Goal: Task Accomplishment & Management: Use online tool/utility

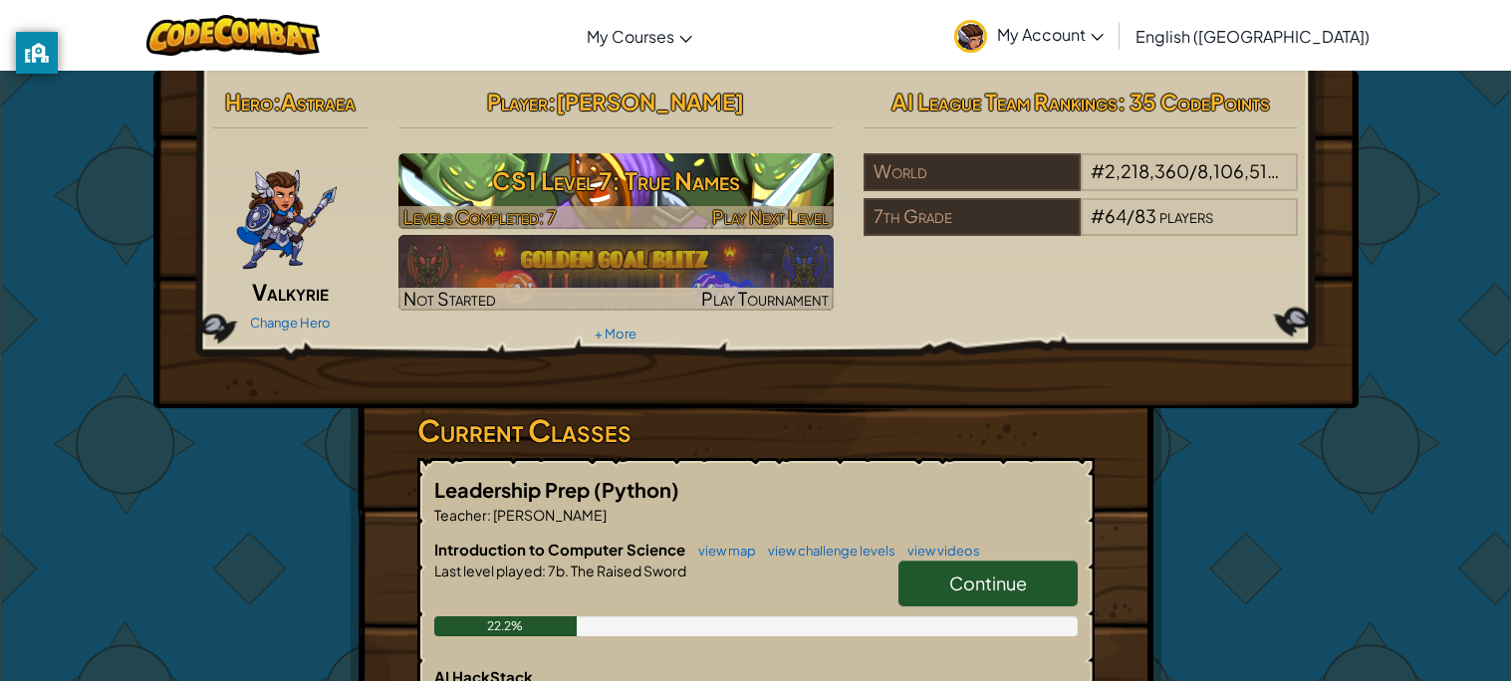
click at [724, 185] on h3 "CS1 Level 7: True Names" at bounding box center [615, 180] width 435 height 45
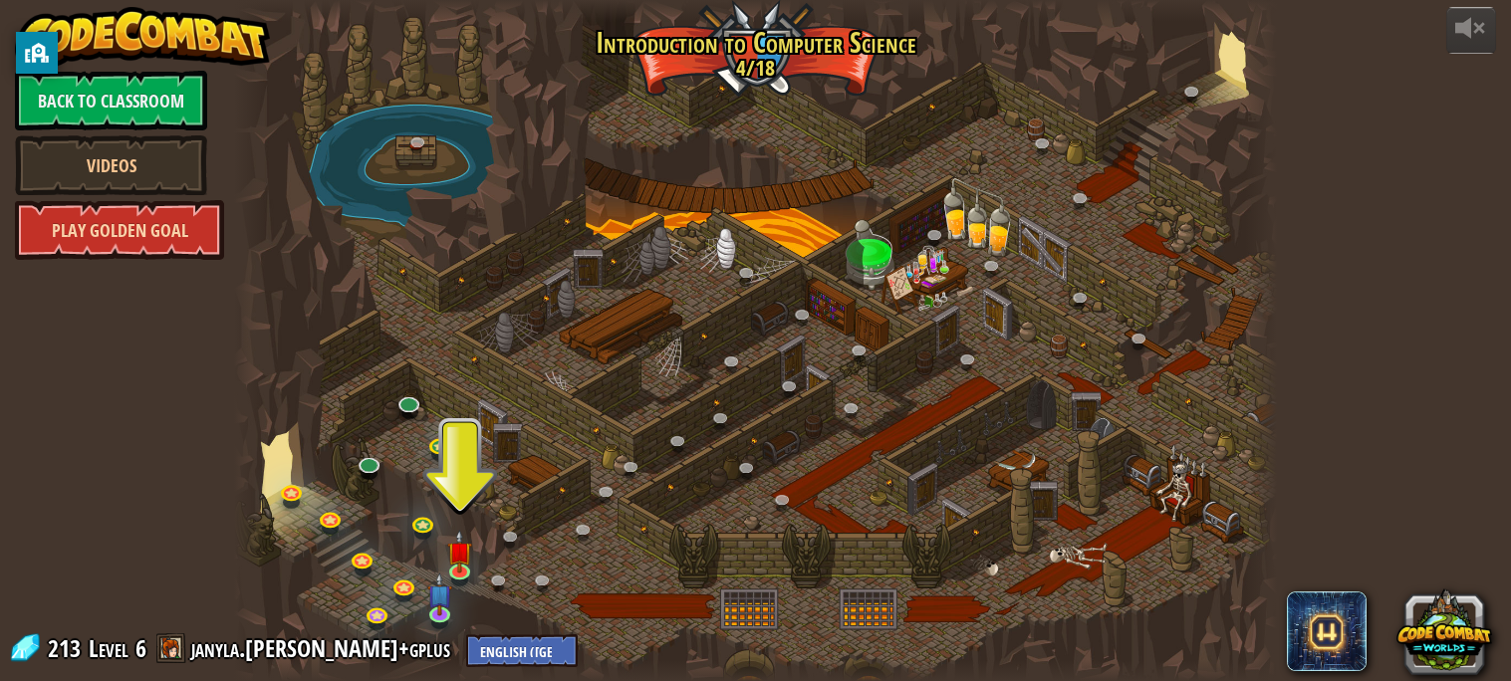
click at [181, 253] on link "Play Golden Goal" at bounding box center [119, 230] width 209 height 60
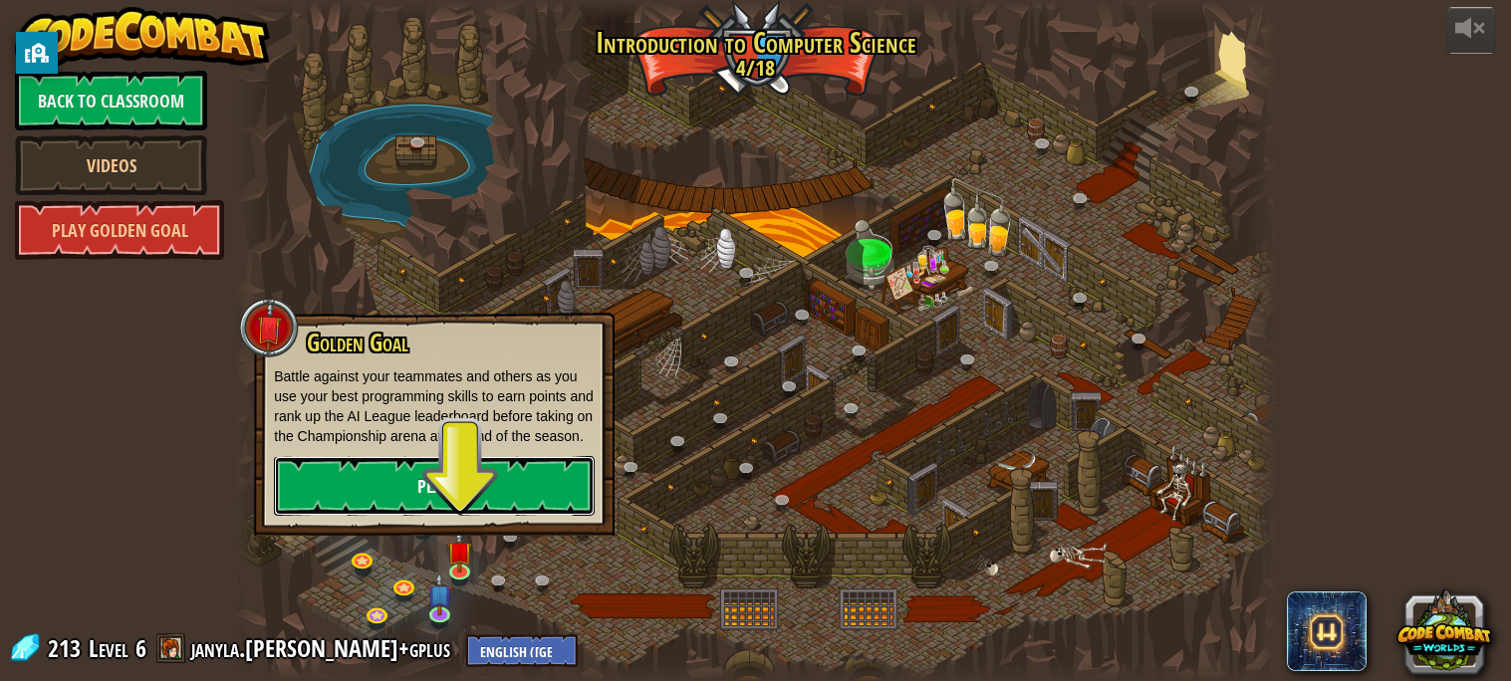
click at [403, 471] on link "Play" at bounding box center [434, 486] width 321 height 60
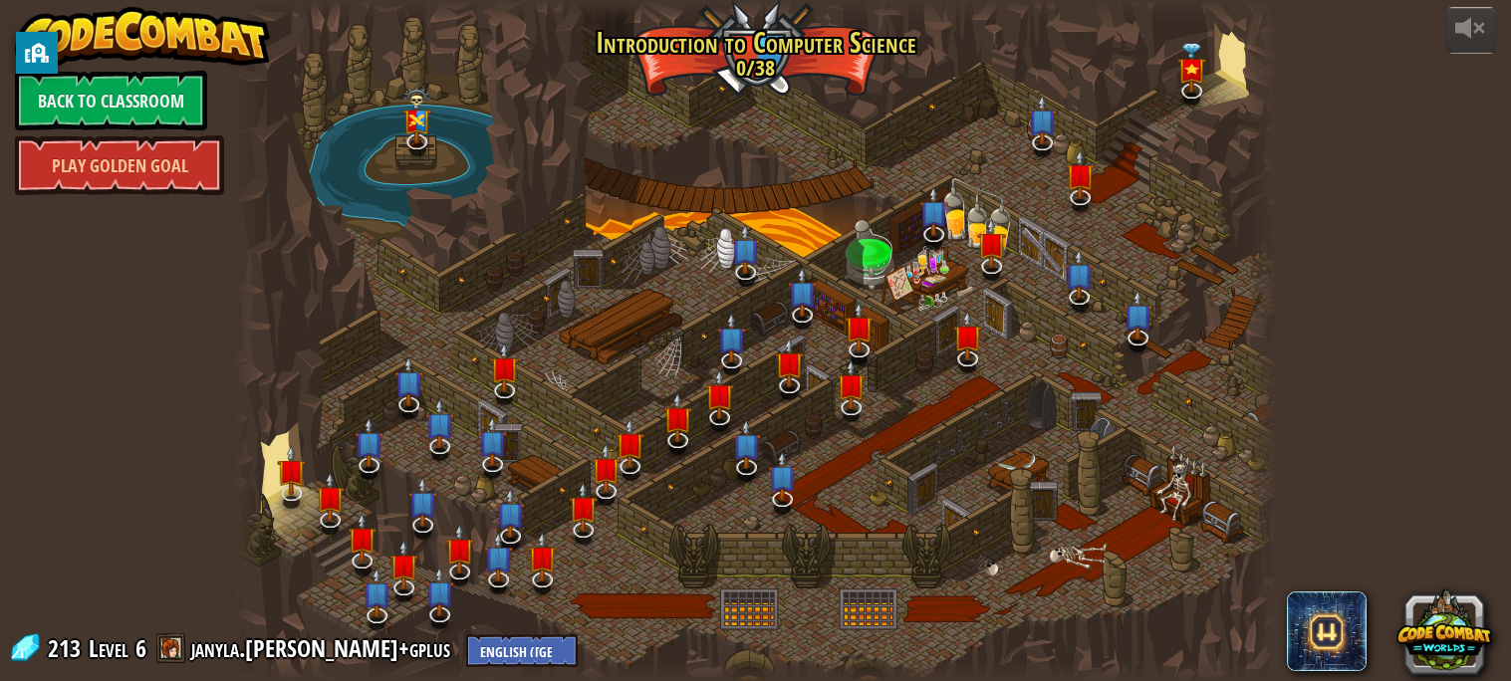
click at [375, 334] on div at bounding box center [755, 340] width 1042 height 681
click at [155, 155] on link "Play Golden Goal" at bounding box center [119, 165] width 209 height 60
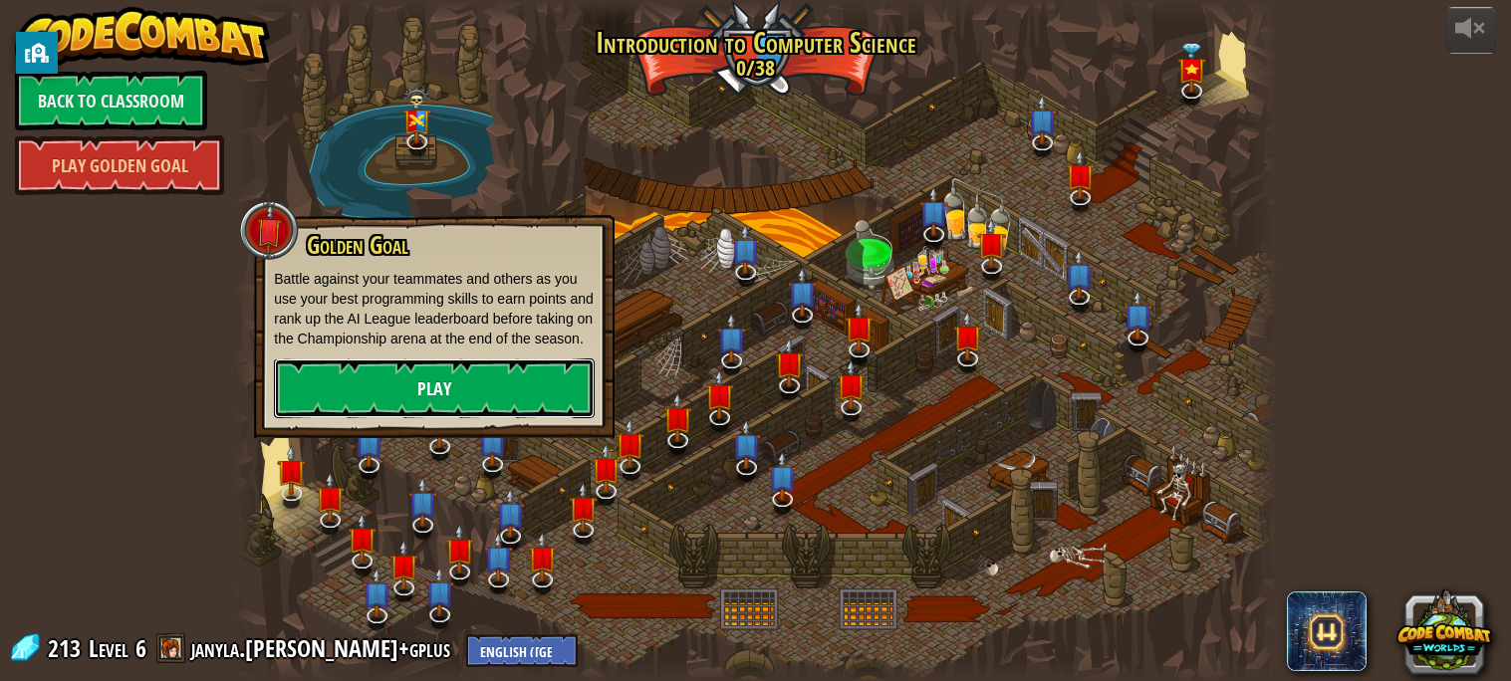
click at [429, 405] on link "Play" at bounding box center [434, 389] width 321 height 60
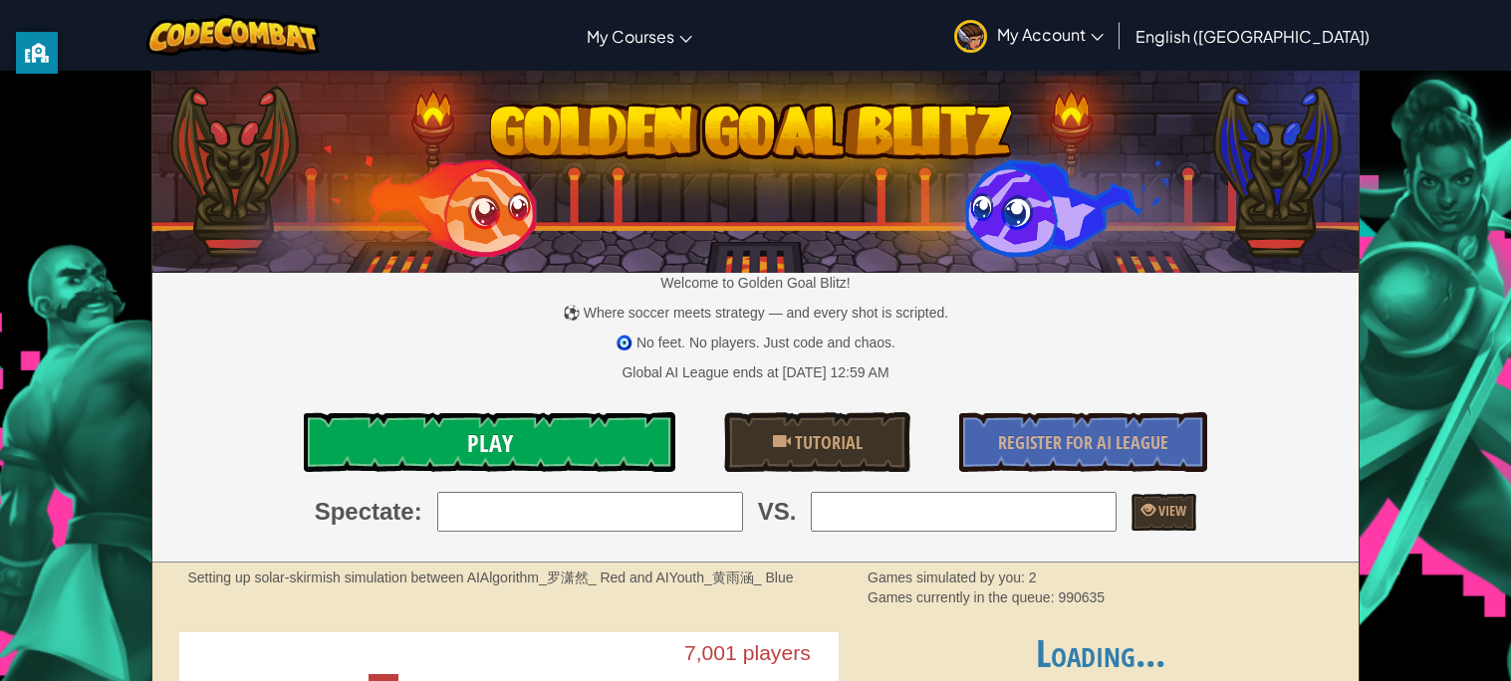
click at [572, 438] on link "Play" at bounding box center [489, 442] width 370 height 60
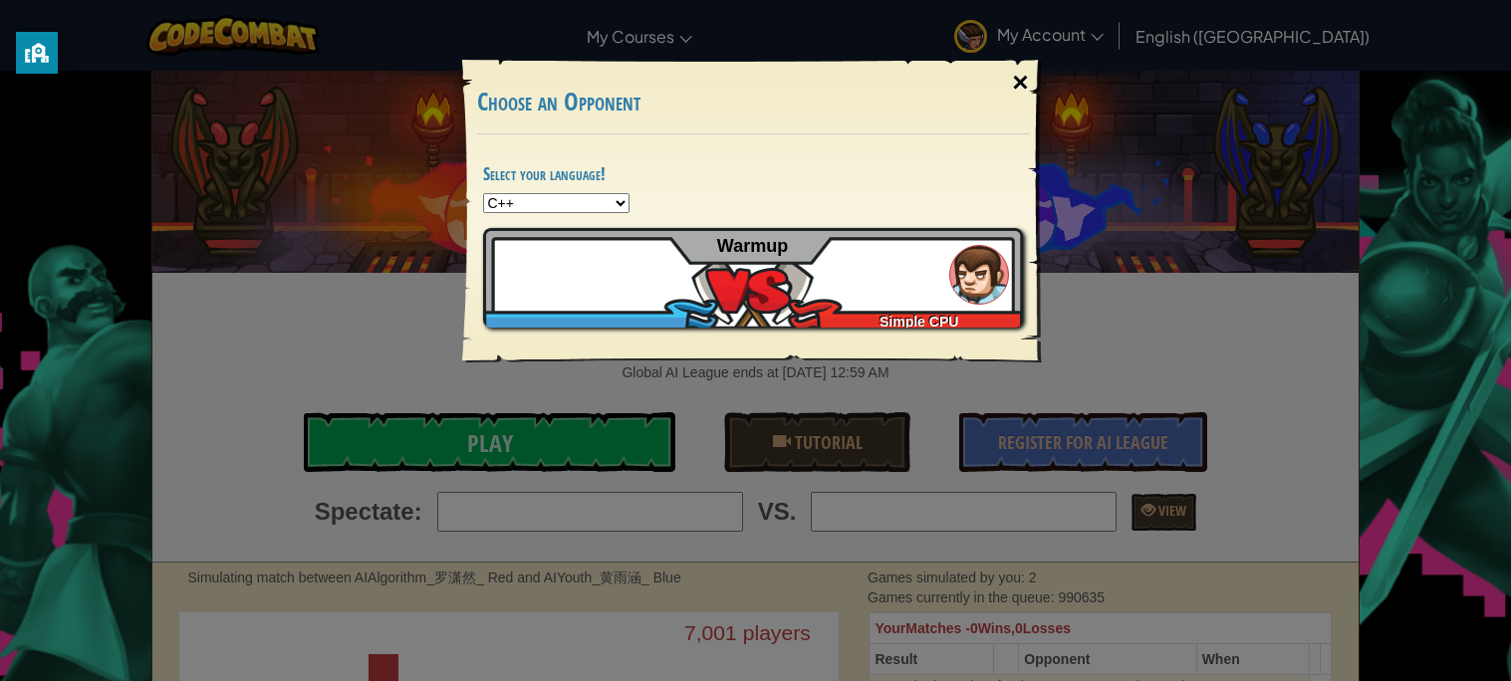
click at [1025, 89] on div "×" at bounding box center [1020, 83] width 46 height 58
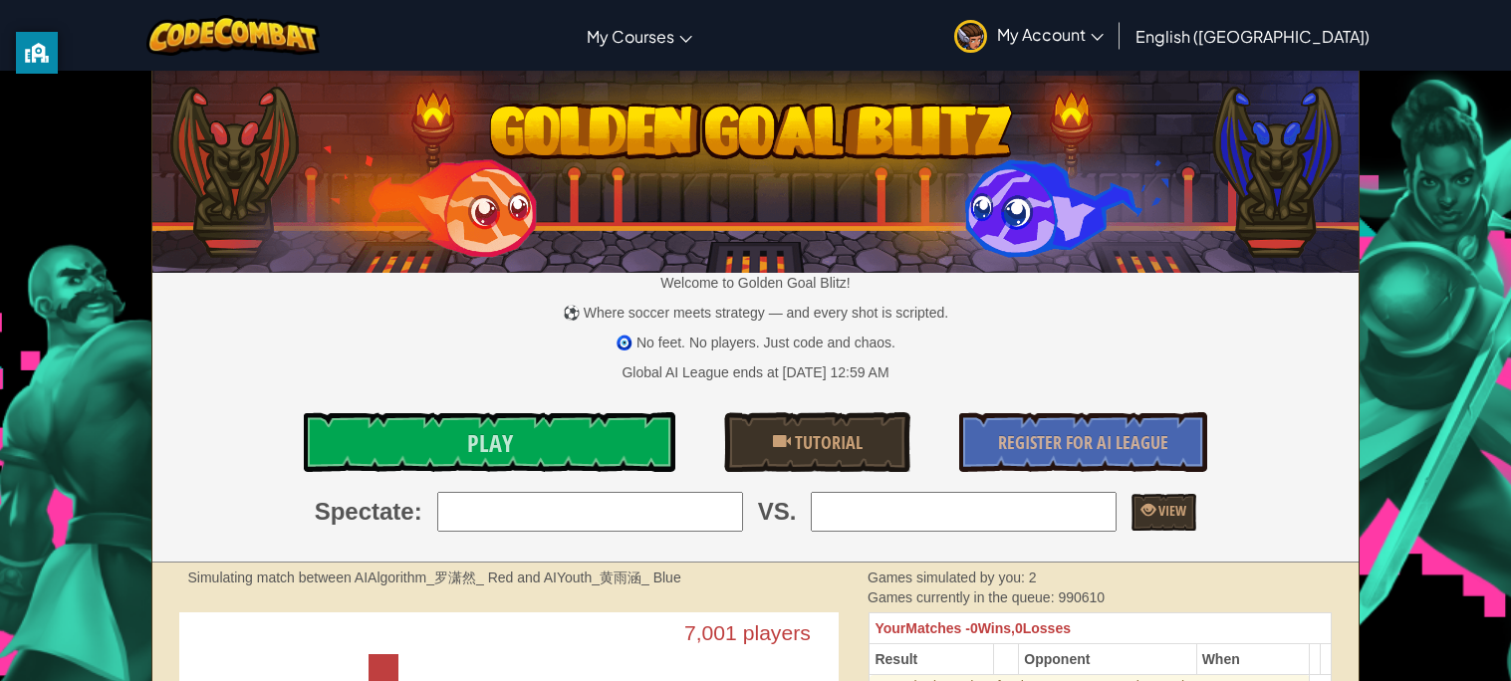
click at [1104, 48] on link "My Account" at bounding box center [1028, 35] width 169 height 63
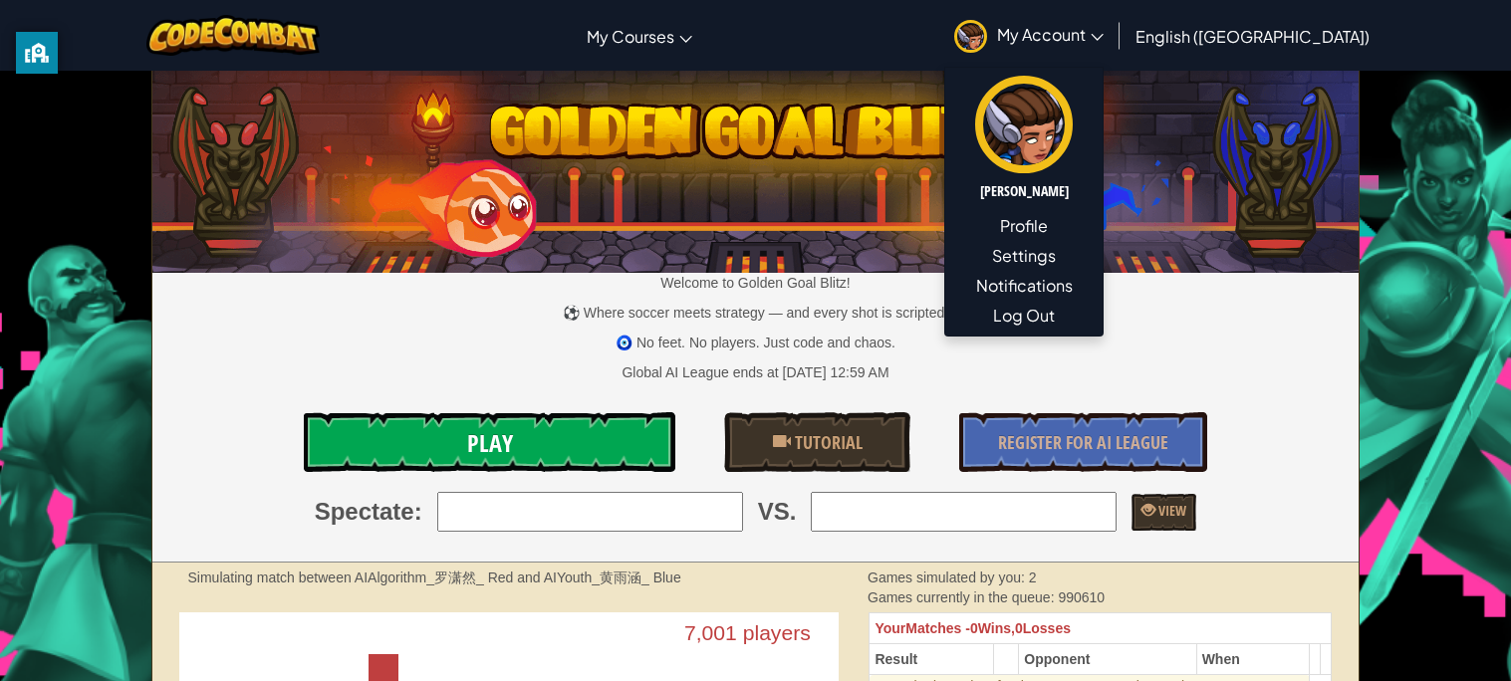
click at [503, 432] on span "Play" at bounding box center [490, 443] width 46 height 32
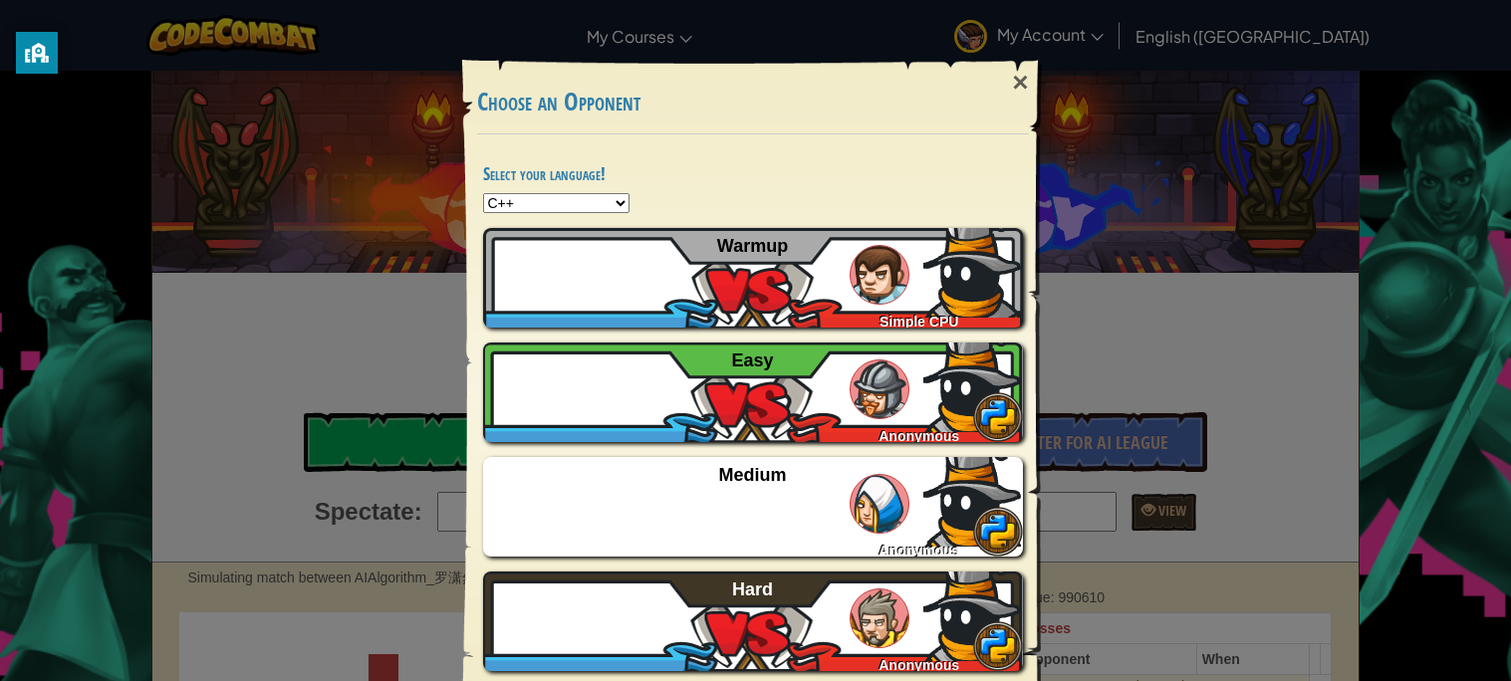
select select "java"
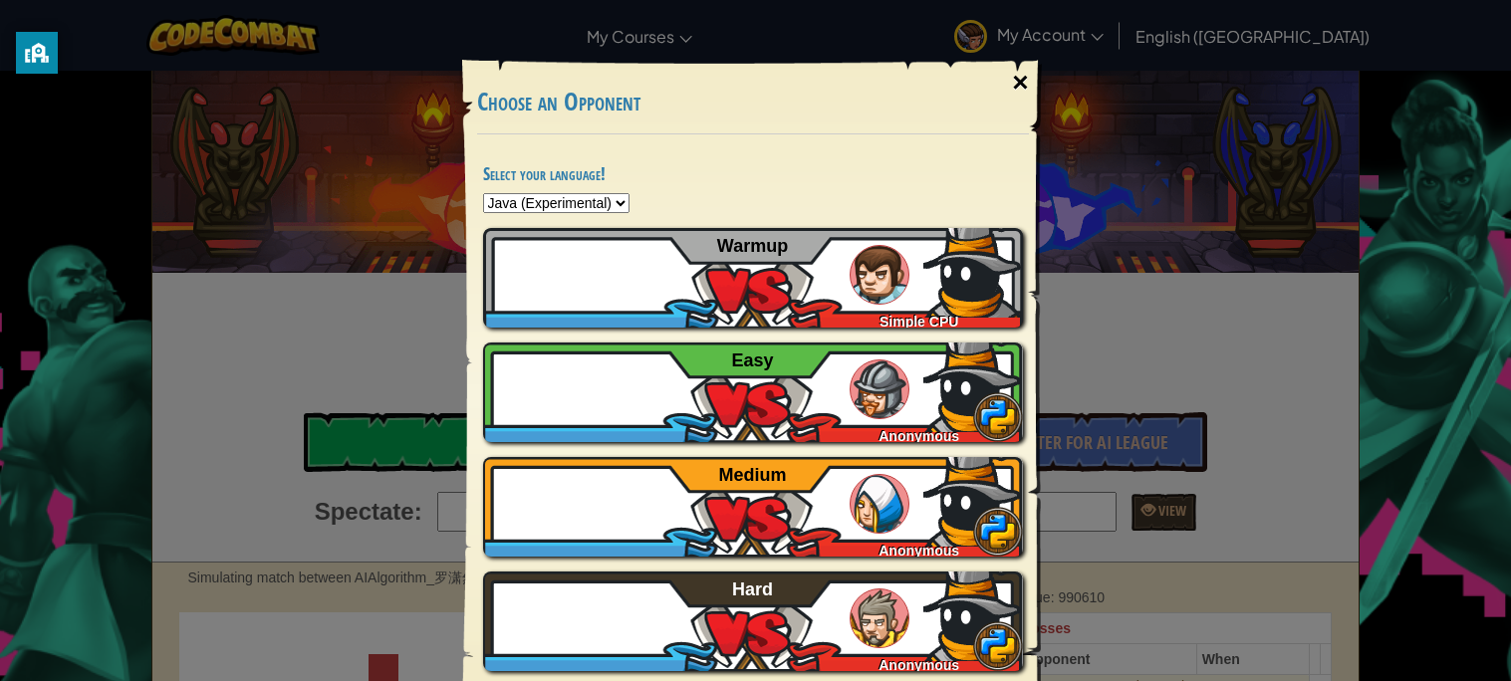
click at [1005, 81] on div "×" at bounding box center [1020, 83] width 46 height 58
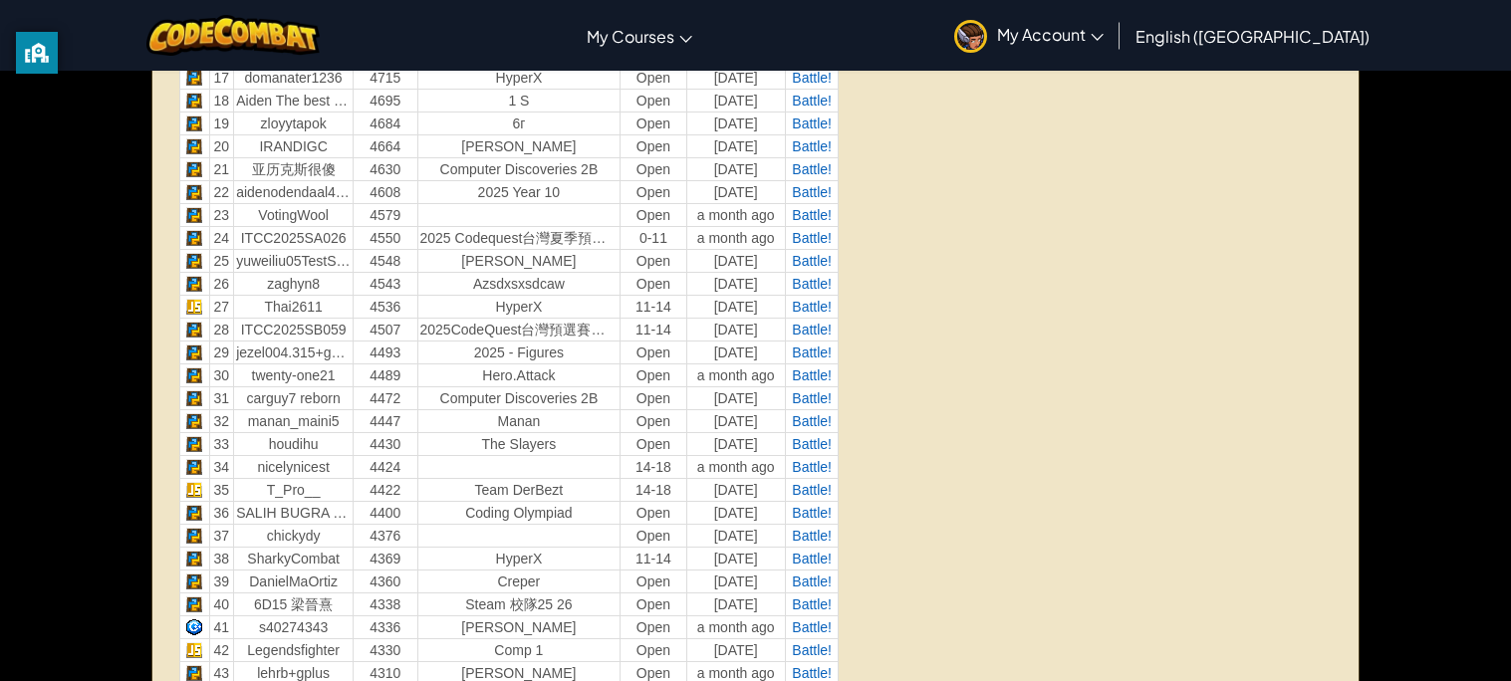
scroll to position [1171, 0]
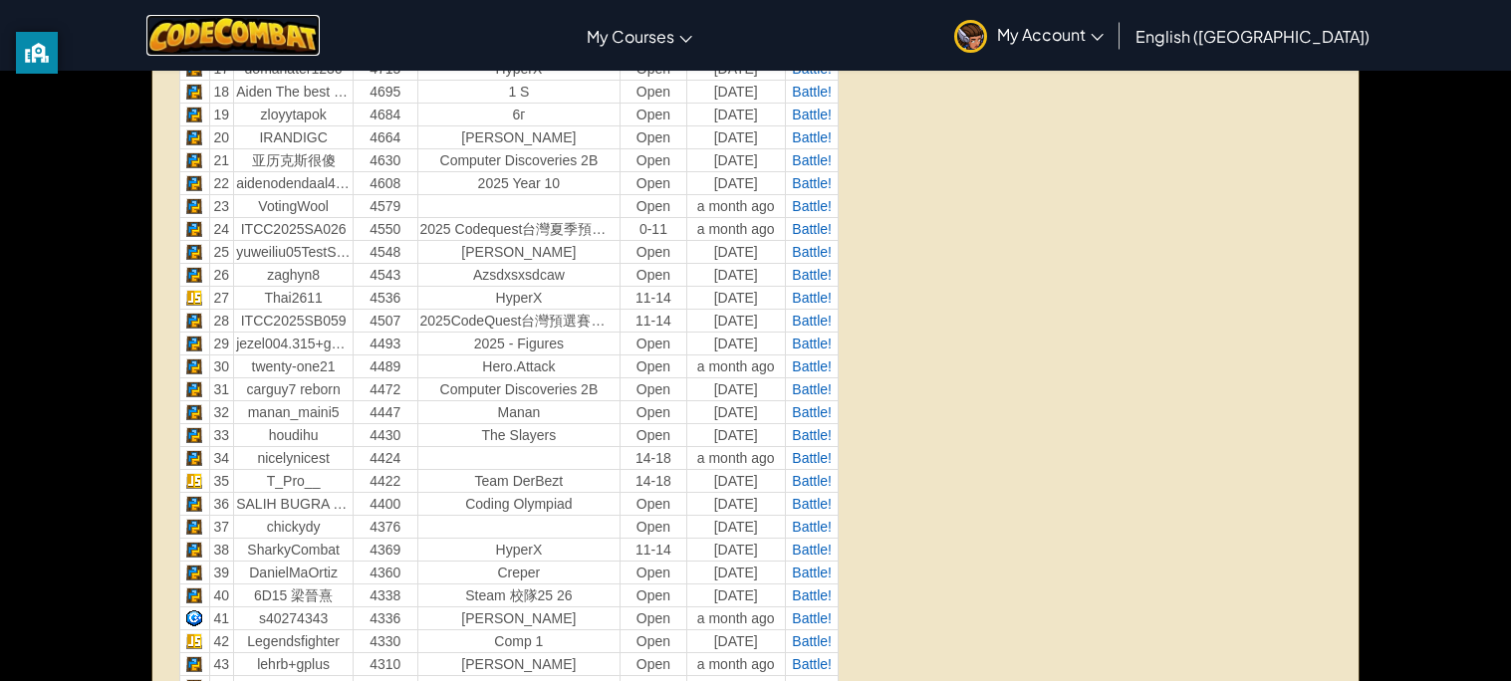
click at [201, 26] on img at bounding box center [233, 35] width 174 height 41
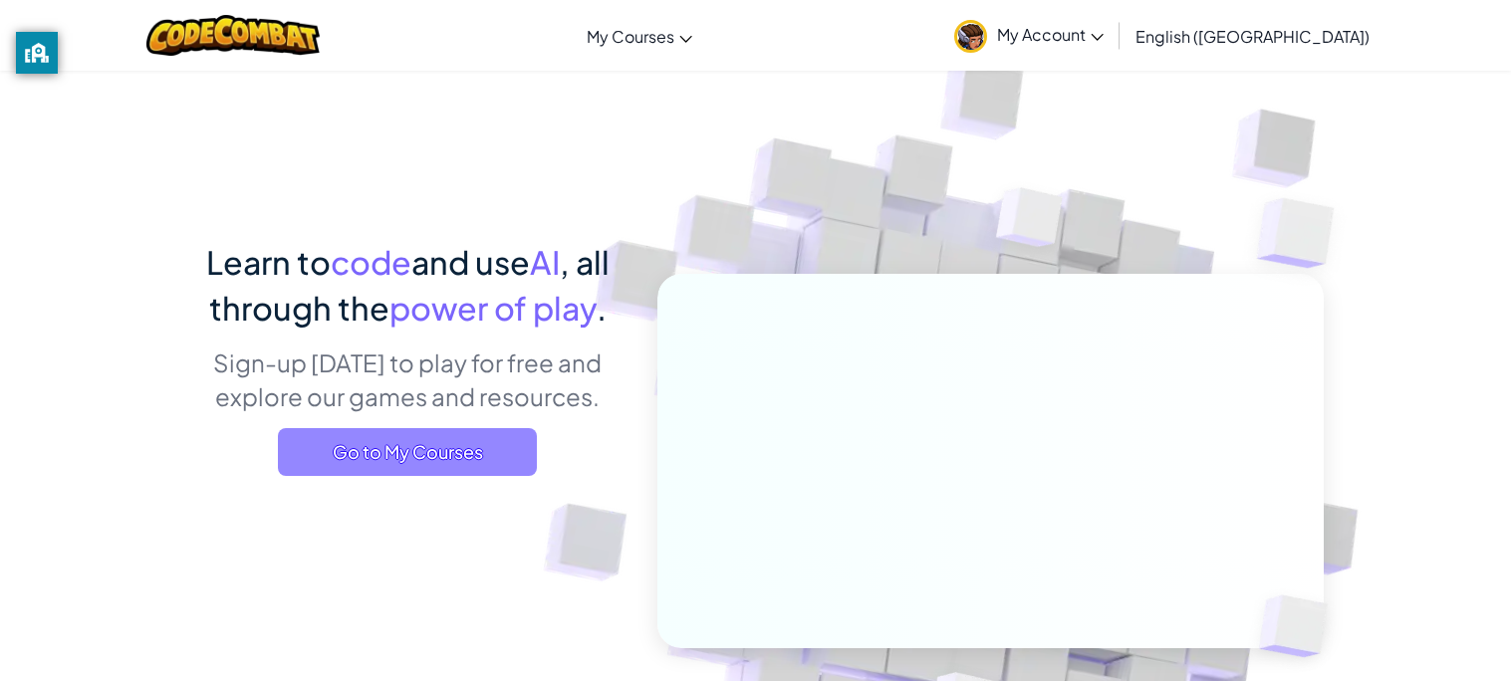
click at [279, 444] on span "Go to My Courses" at bounding box center [407, 452] width 259 height 48
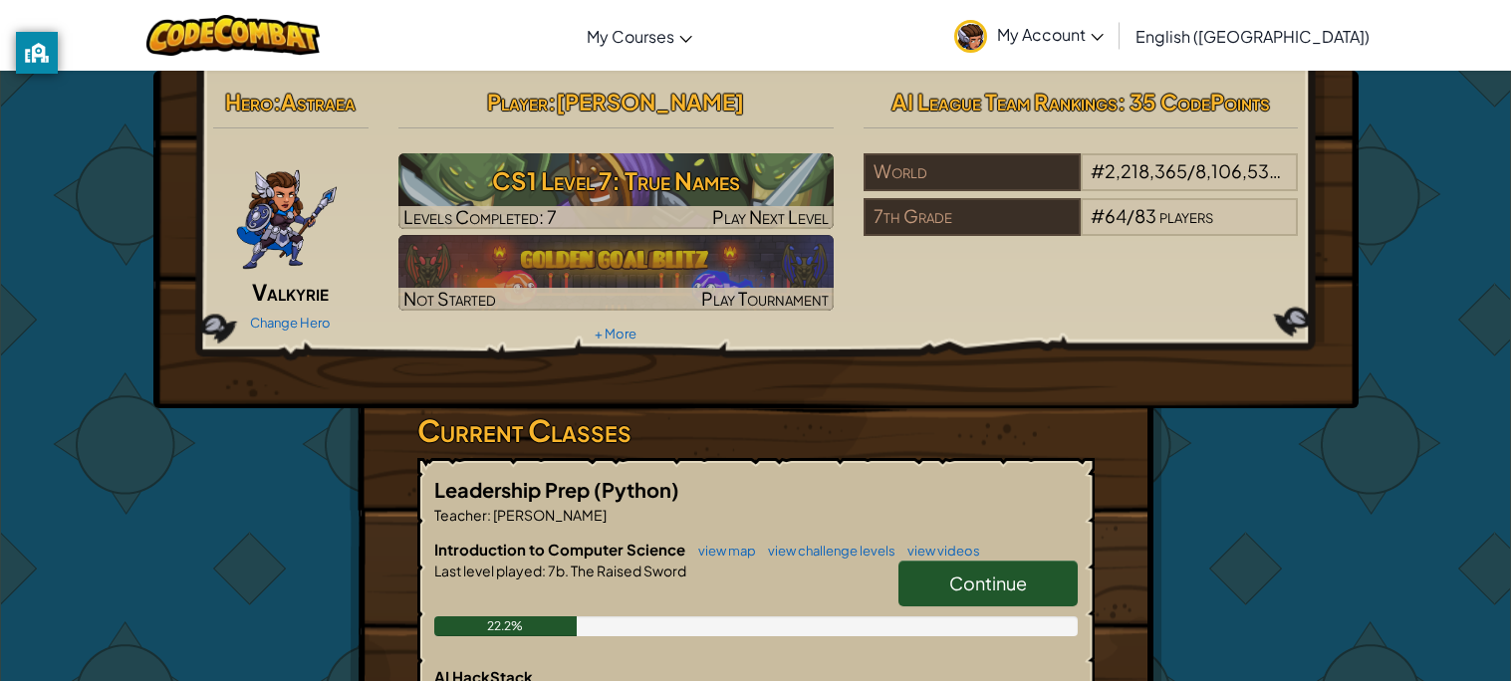
click at [943, 565] on link "Continue" at bounding box center [987, 584] width 179 height 46
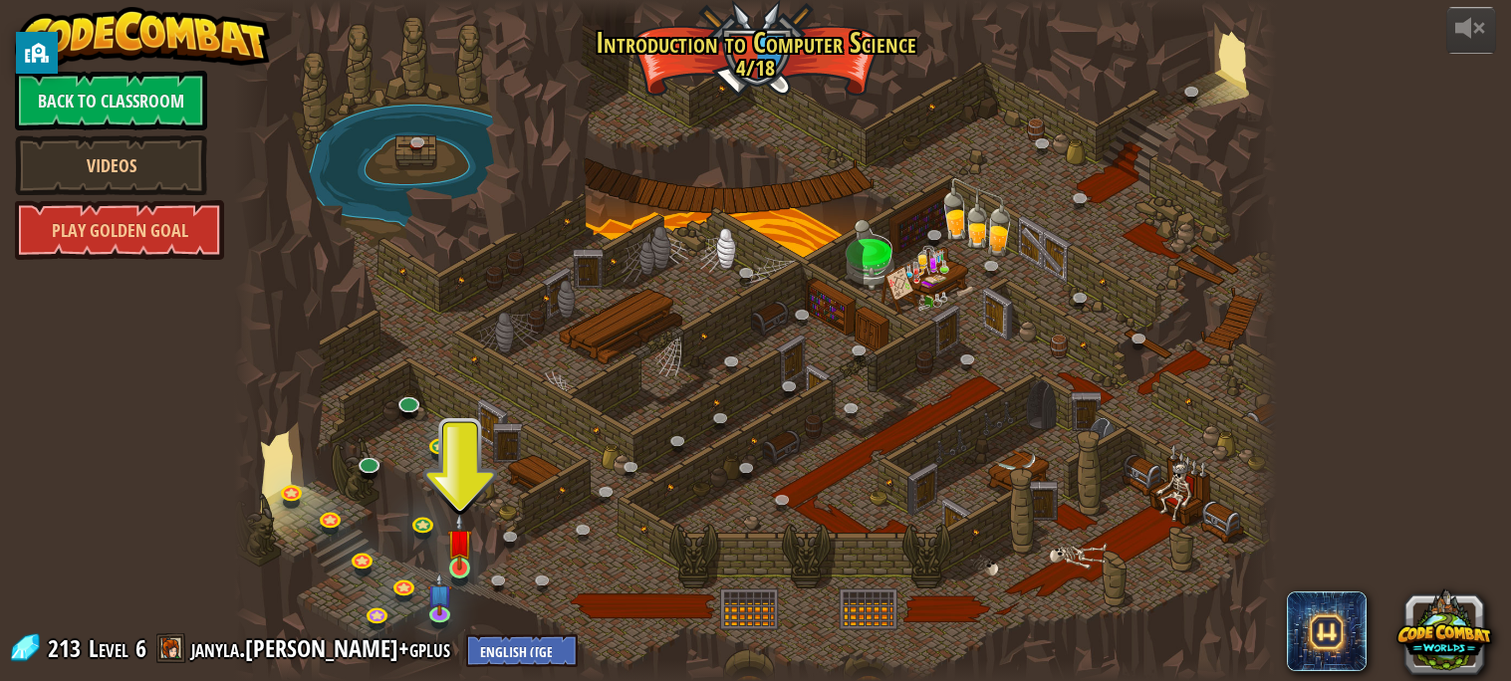
click at [461, 529] on img at bounding box center [459, 542] width 25 height 58
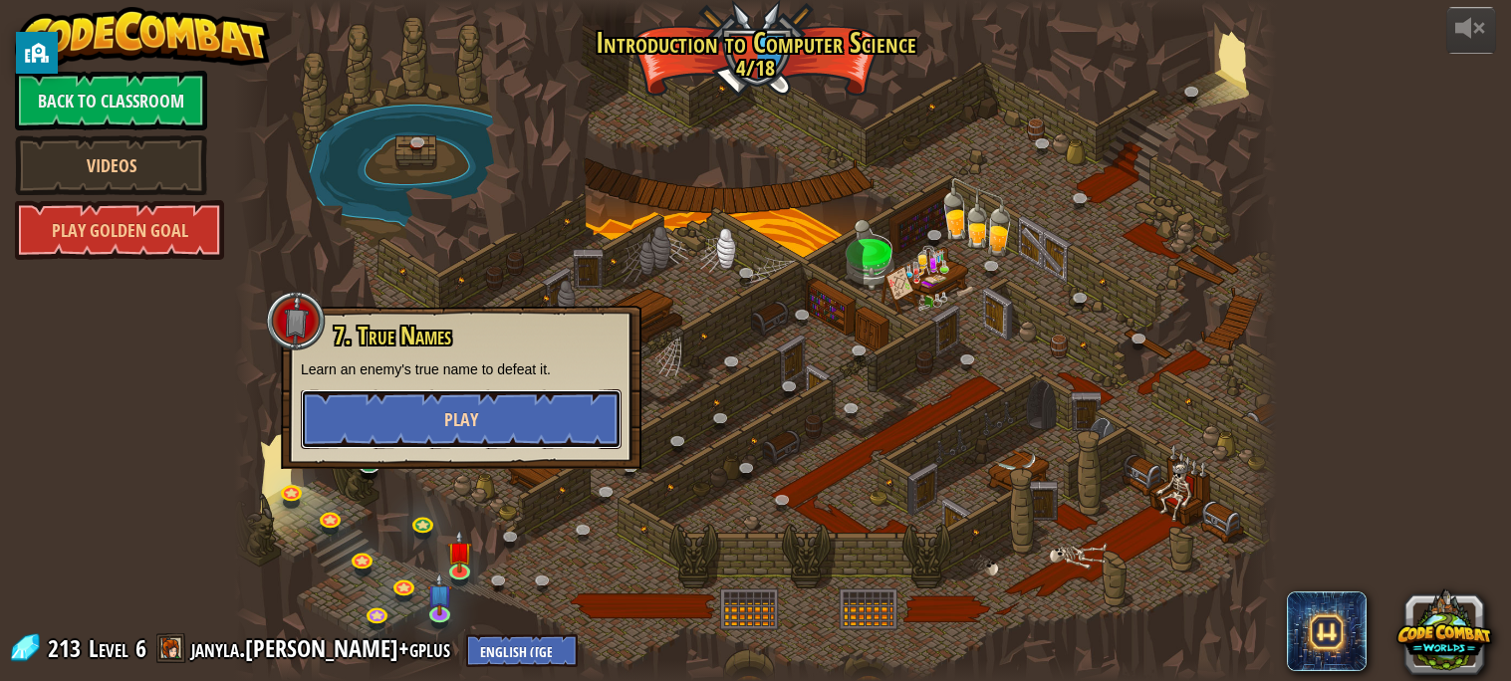
click at [327, 421] on button "Play" at bounding box center [461, 419] width 321 height 60
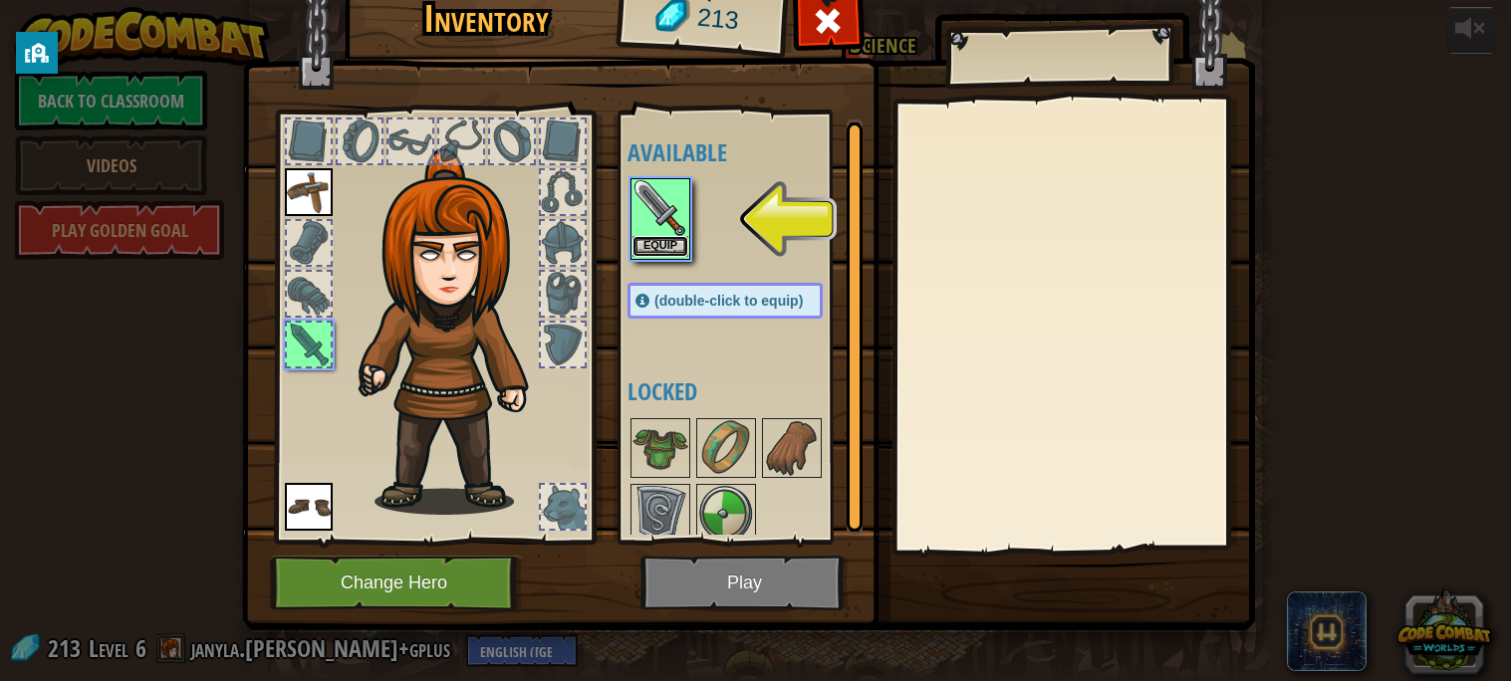
click at [655, 239] on button "Equip" at bounding box center [660, 246] width 56 height 21
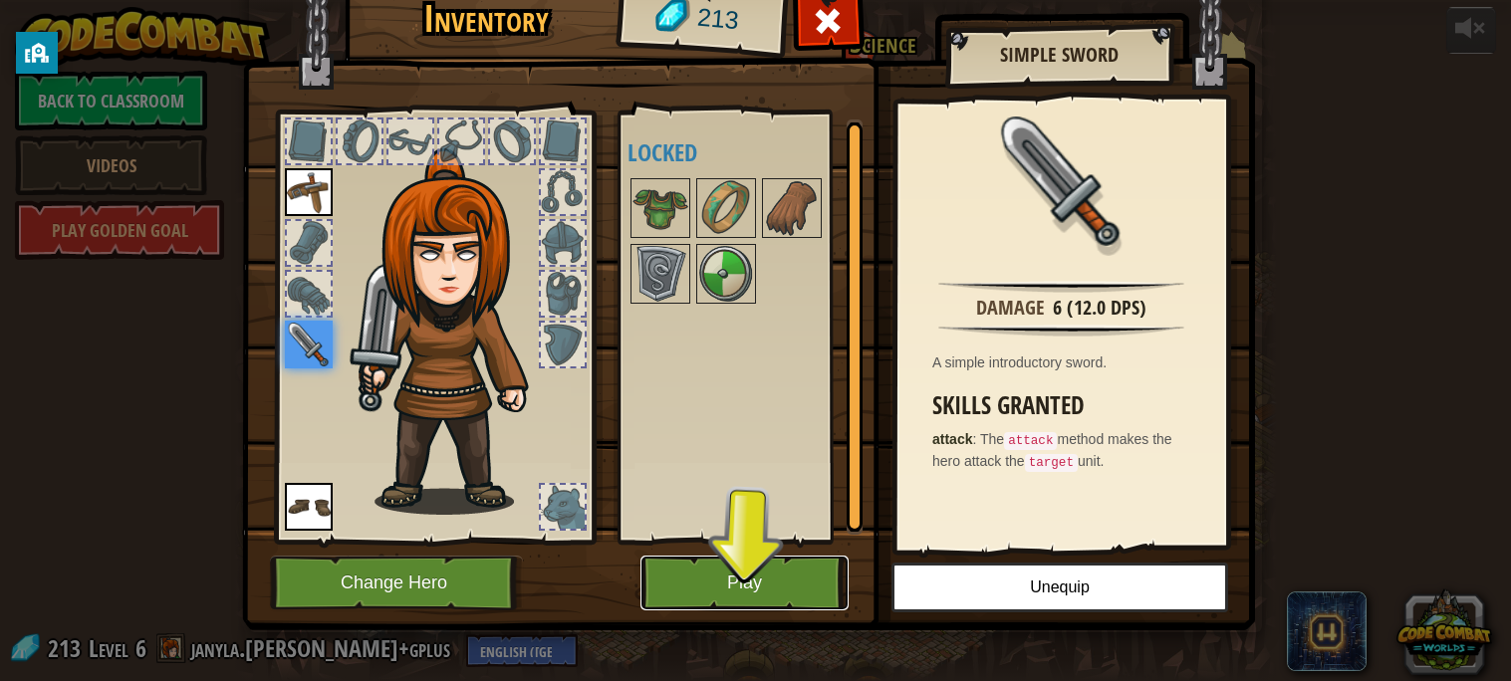
click at [715, 573] on button "Play" at bounding box center [744, 583] width 208 height 55
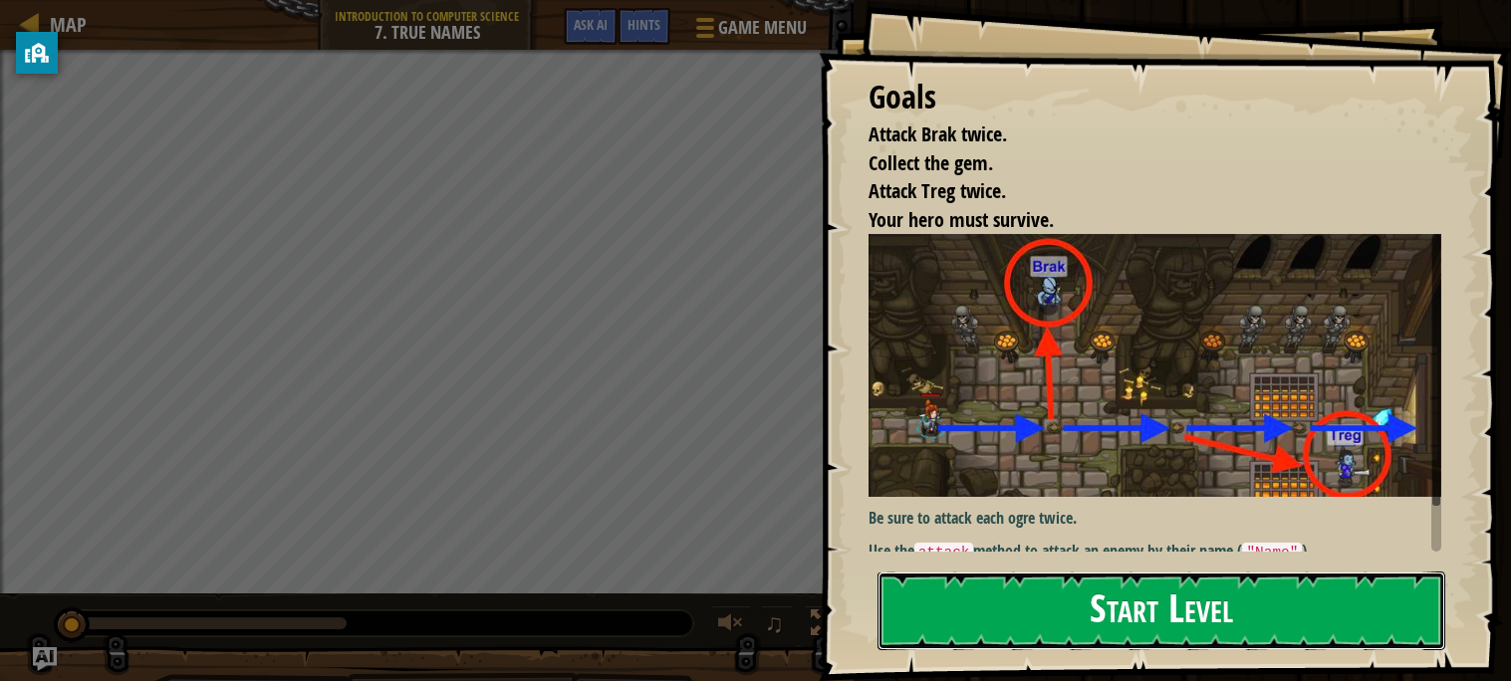
click at [988, 621] on button "Start Level" at bounding box center [1161, 611] width 568 height 79
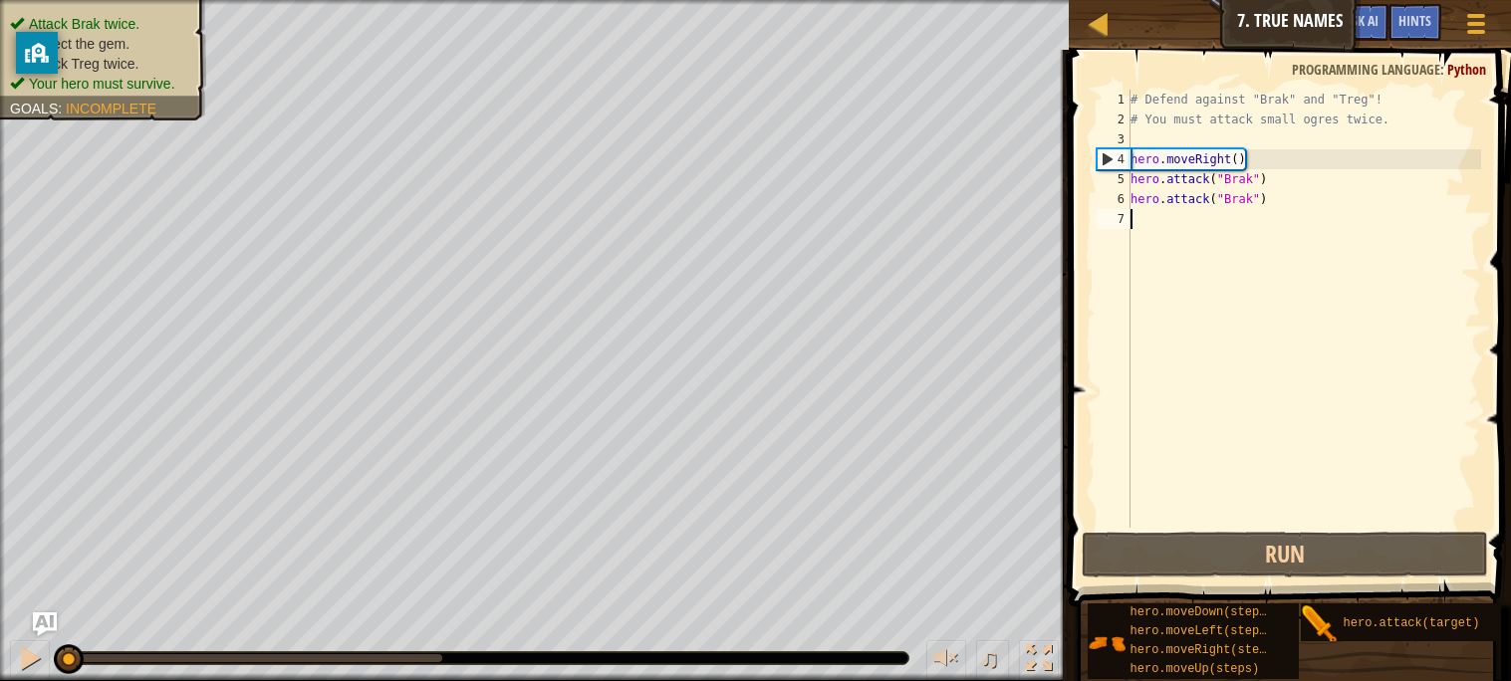
type textarea "h"
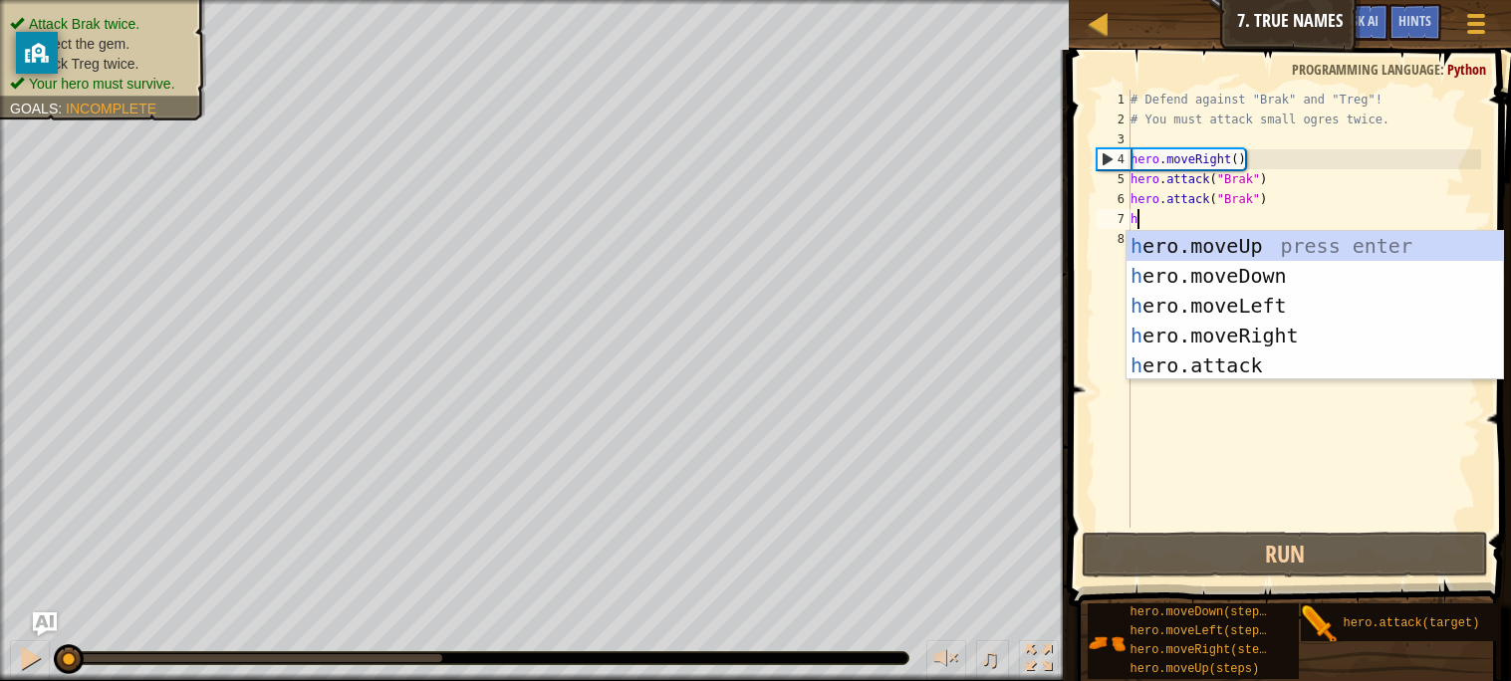
scroll to position [8, 0]
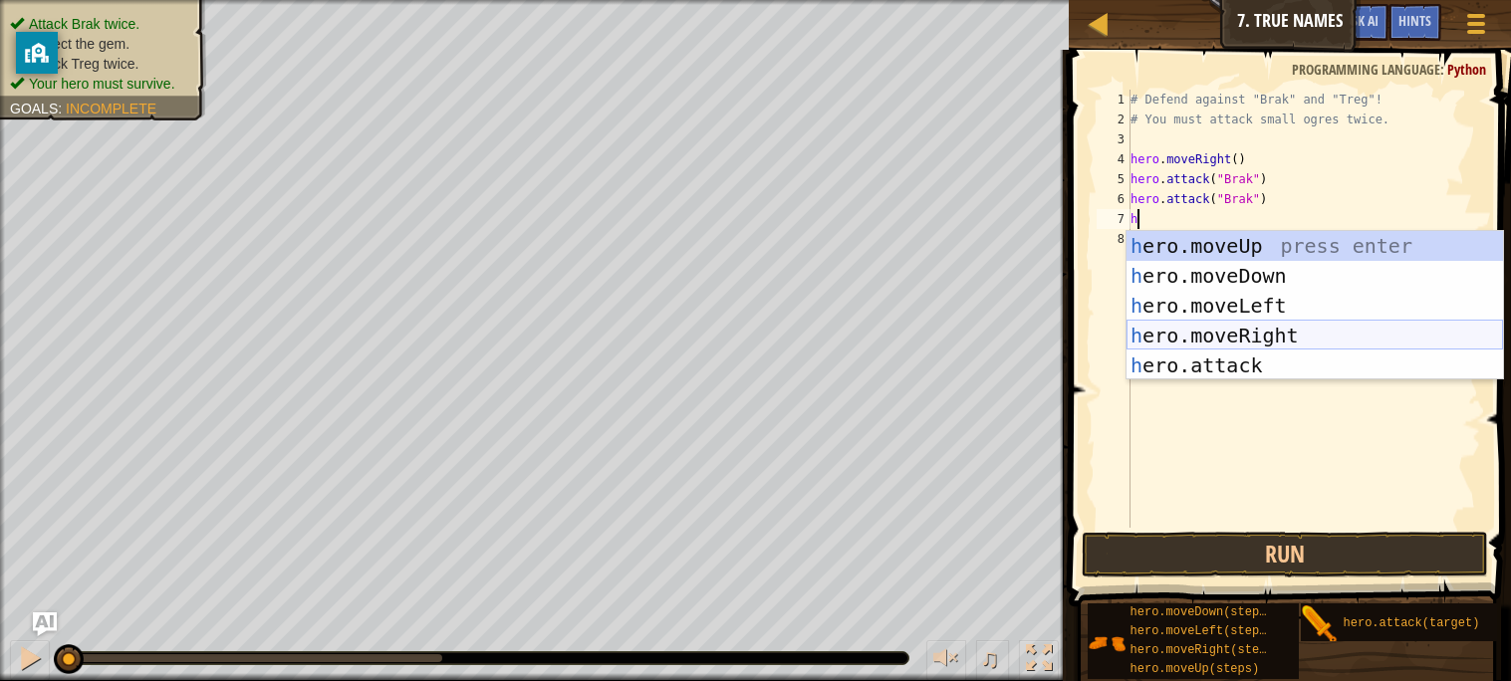
click at [1246, 338] on div "h ero.moveUp press enter h ero.moveDown press enter h ero.moveLeft press enter …" at bounding box center [1314, 335] width 376 height 209
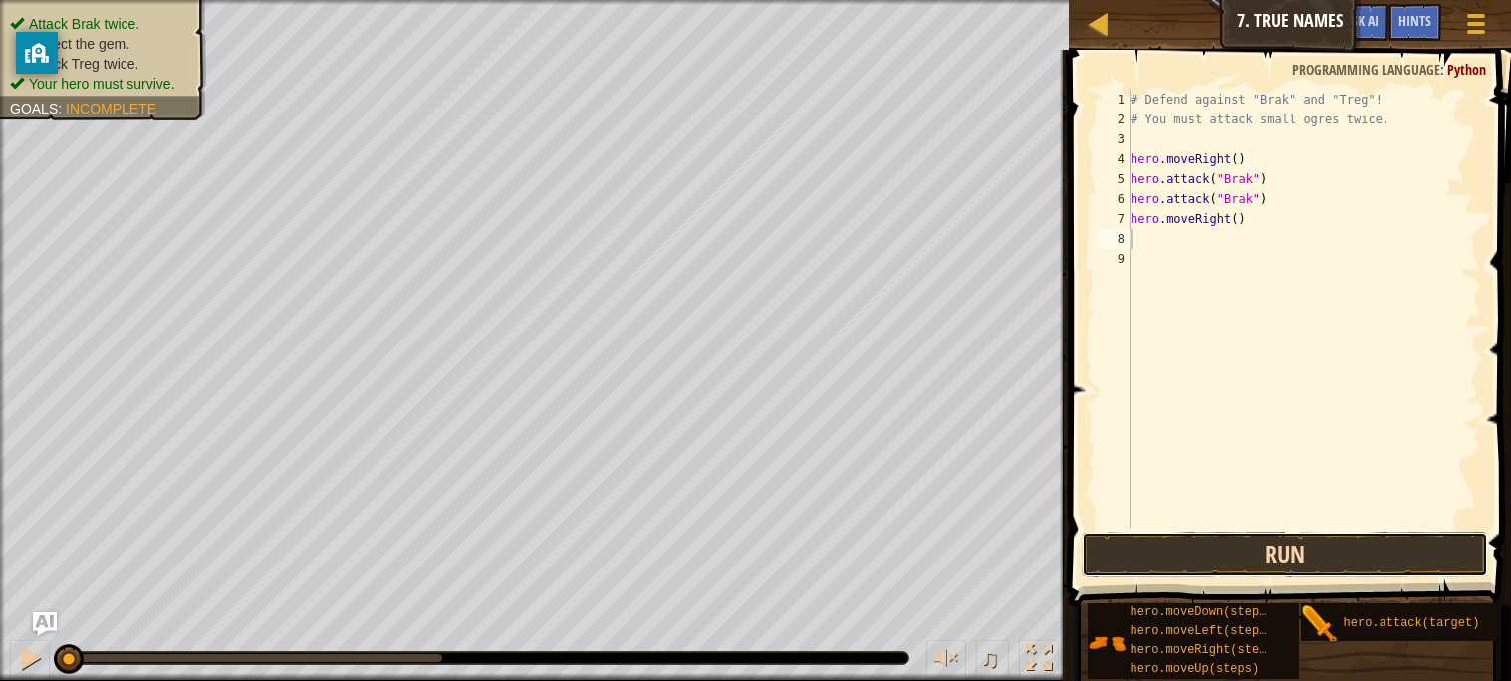
click at [1196, 543] on button "Run" at bounding box center [1284, 555] width 405 height 46
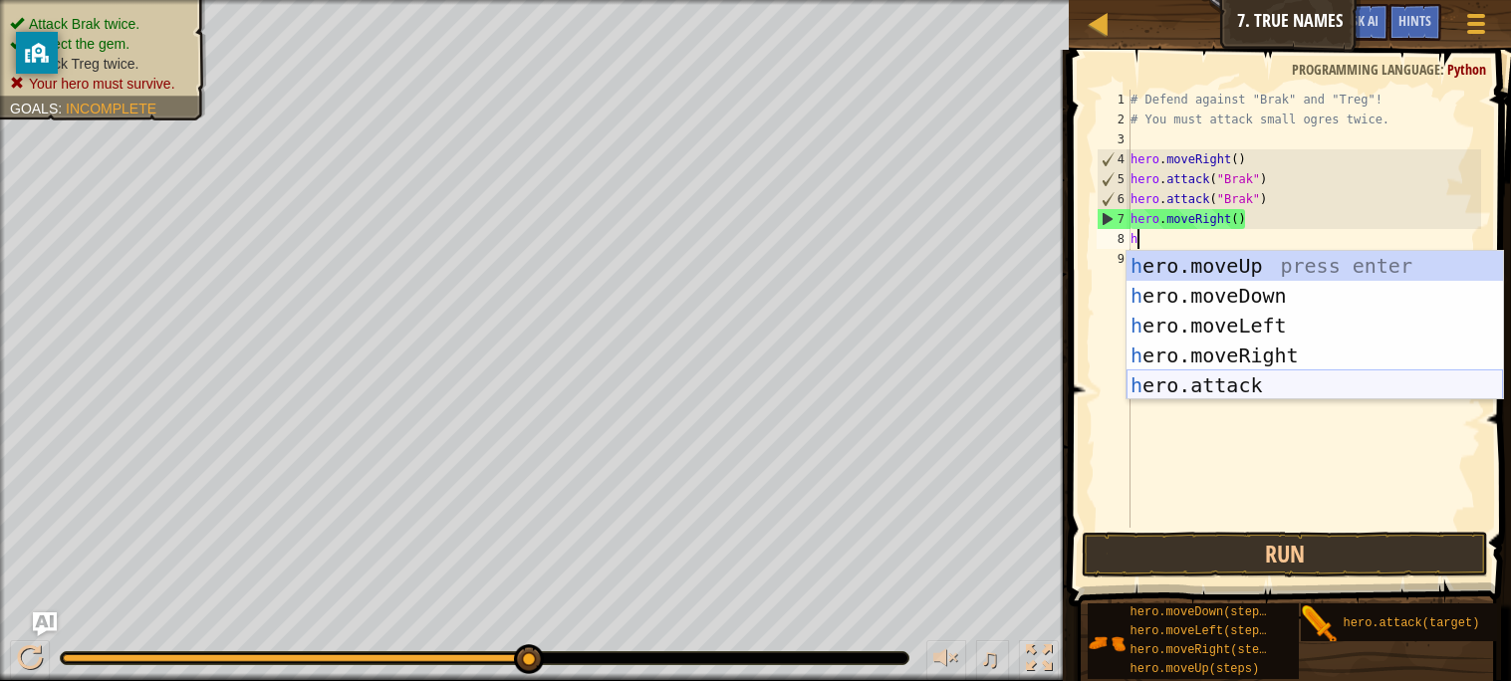
click at [1224, 390] on div "h ero.moveUp press enter h ero.moveDown press enter h ero.moveLeft press enter …" at bounding box center [1314, 355] width 376 height 209
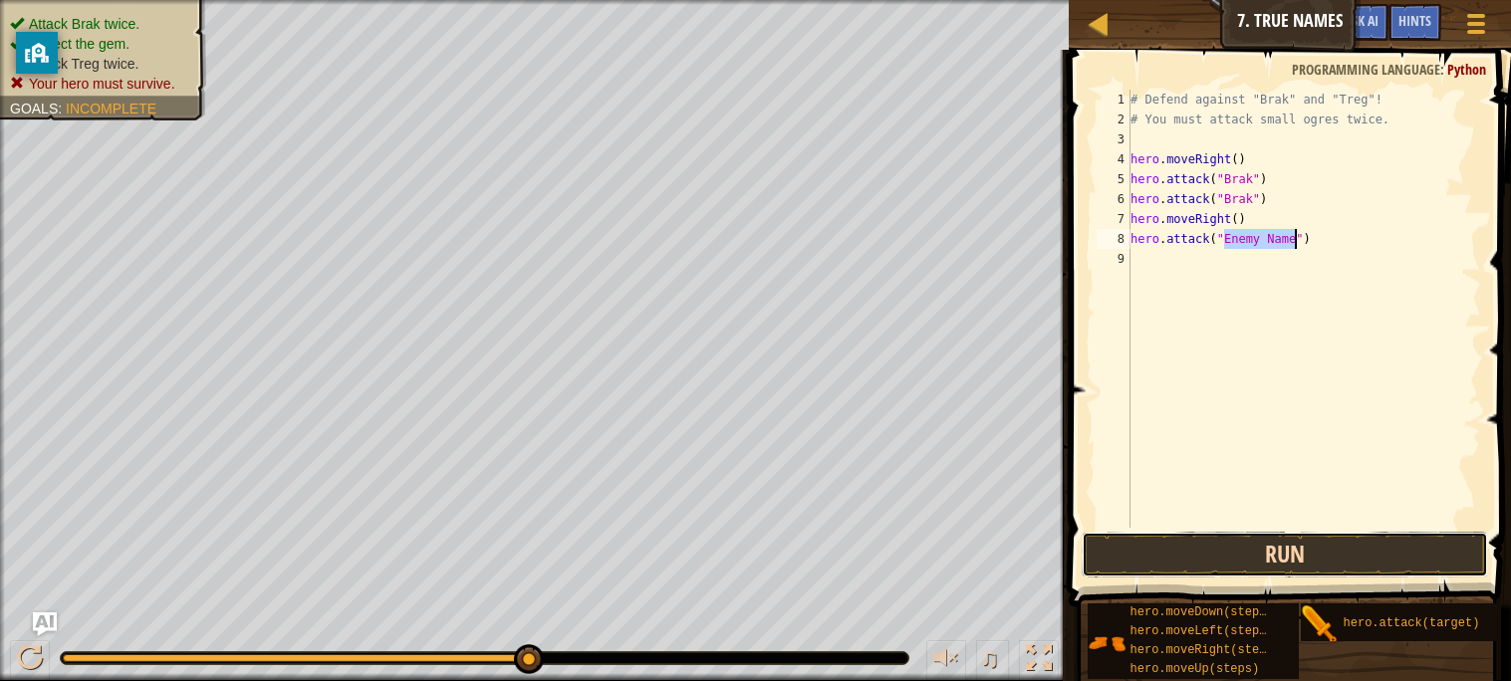
click at [1144, 543] on button "Run" at bounding box center [1284, 555] width 405 height 46
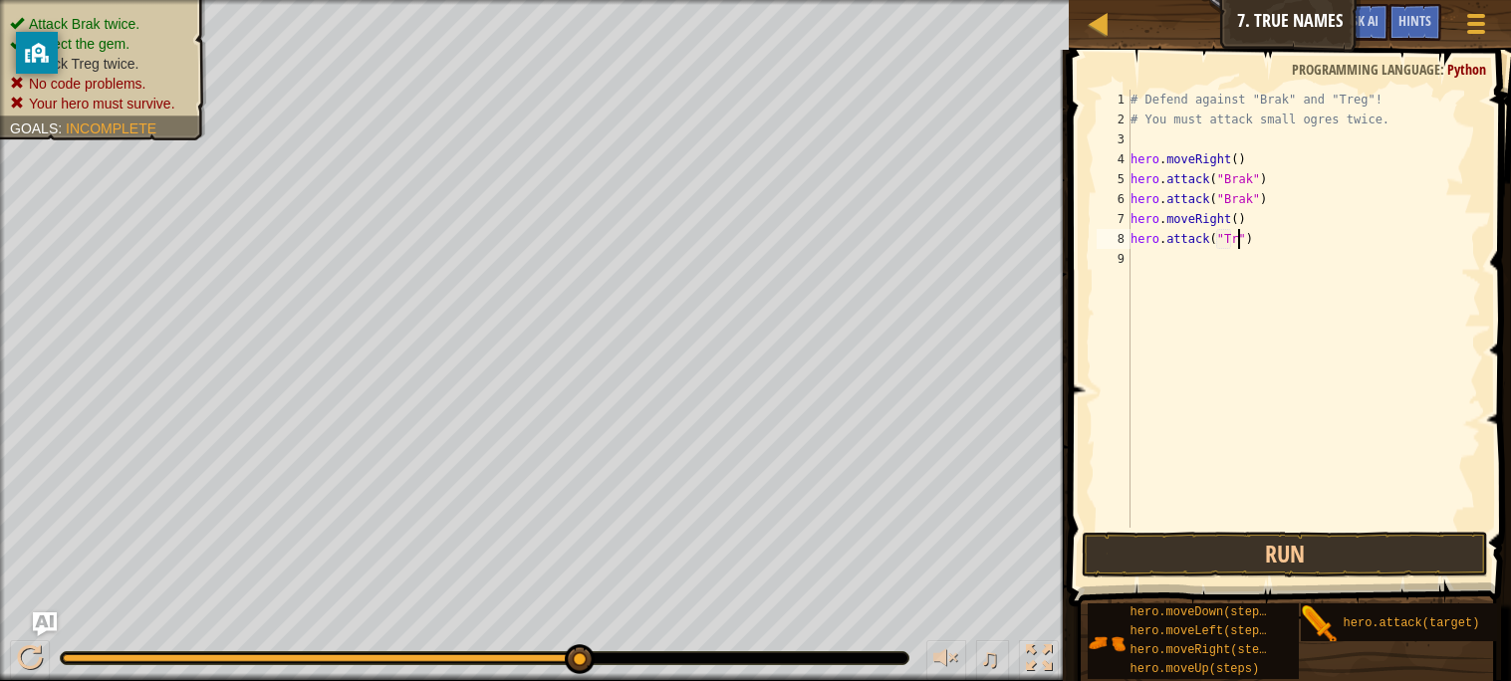
scroll to position [8, 9]
click at [1100, 561] on button "Run" at bounding box center [1284, 555] width 405 height 46
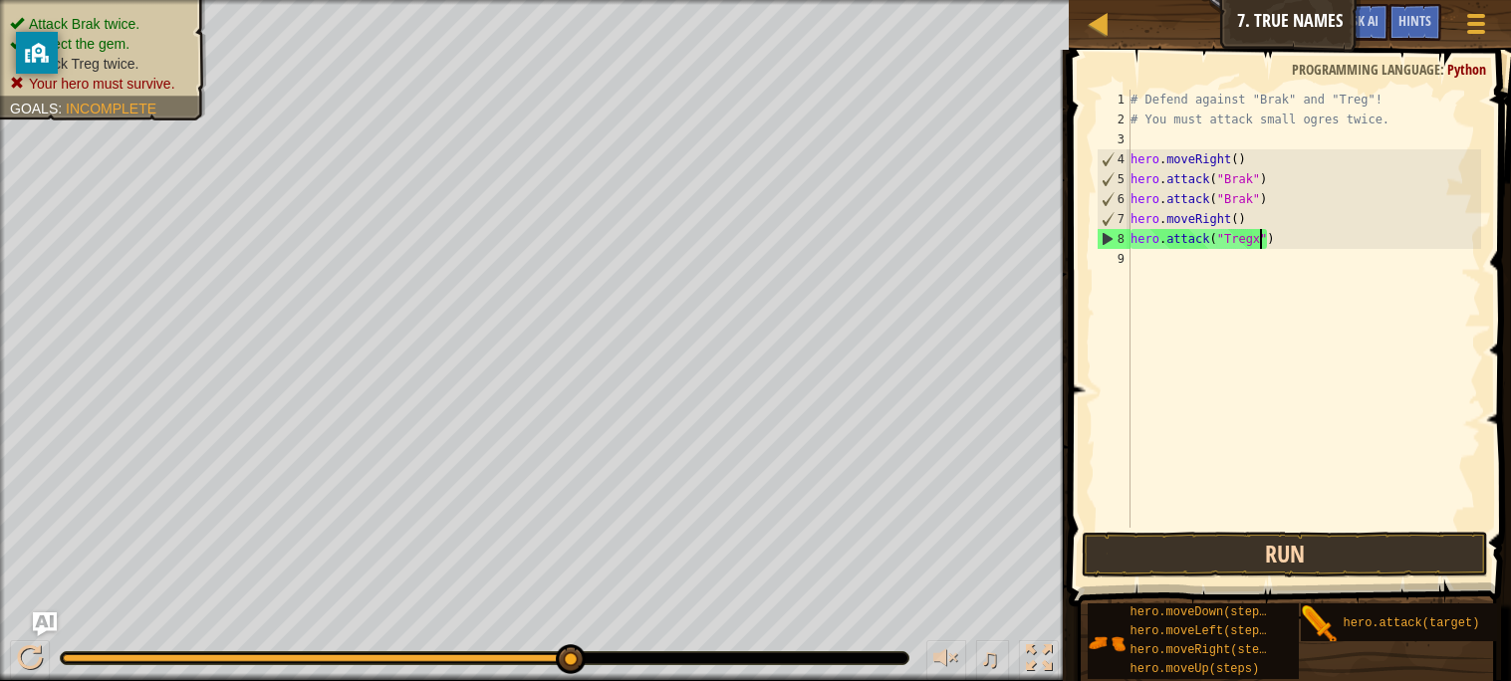
scroll to position [8, 11]
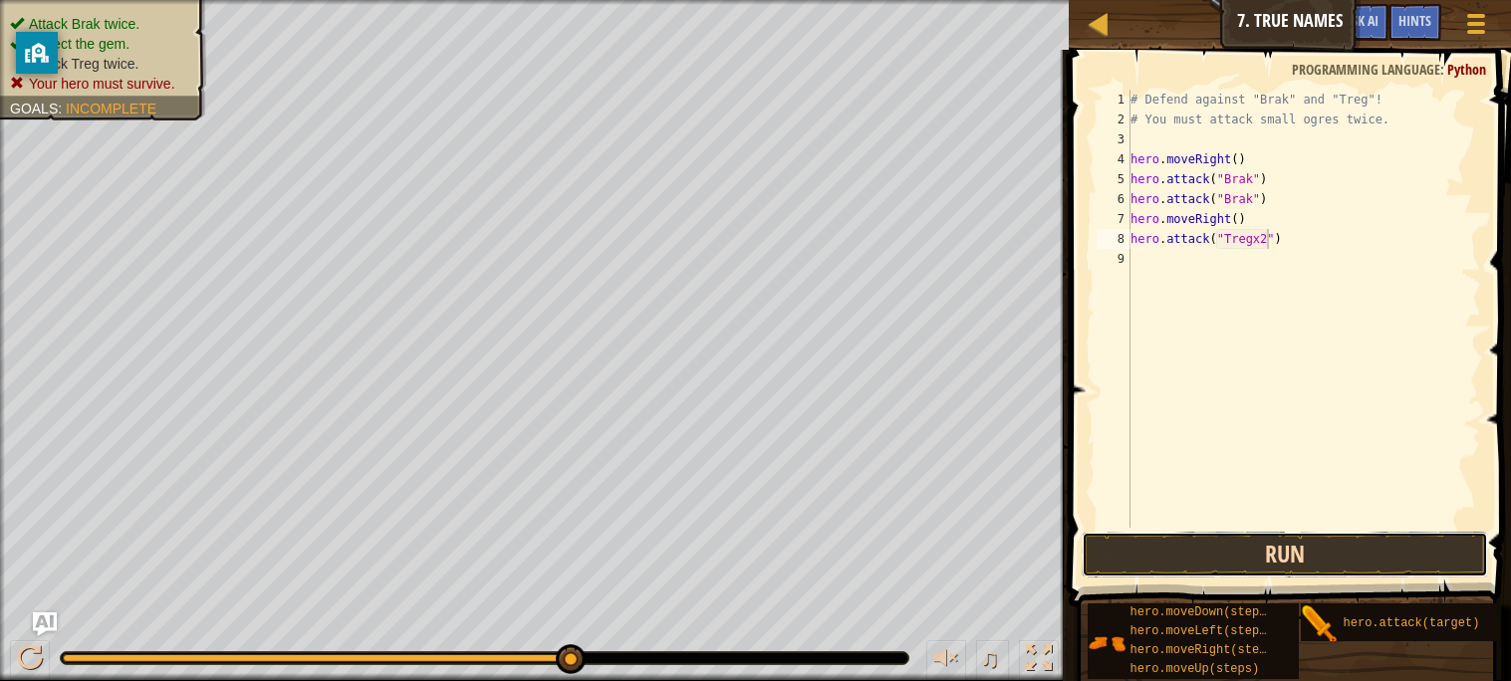
click at [1168, 548] on button "Run" at bounding box center [1284, 555] width 405 height 46
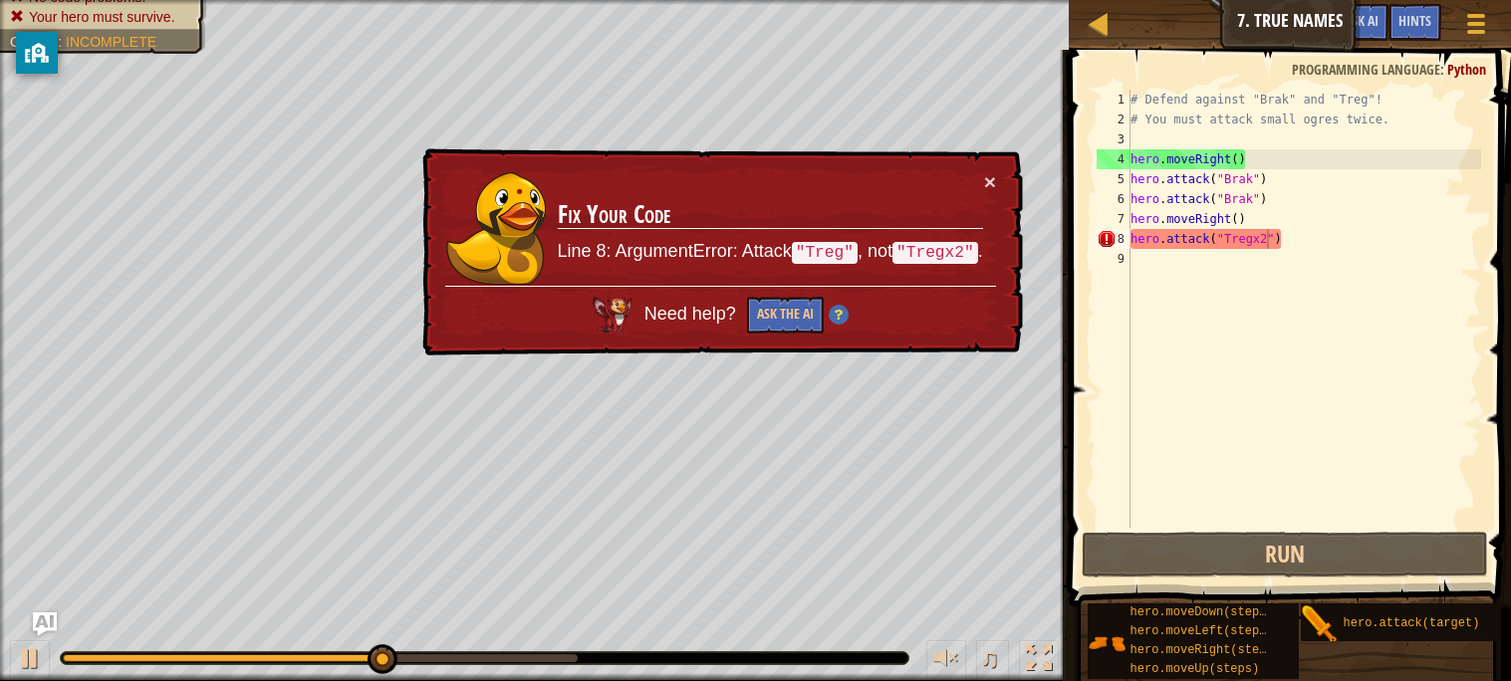
click at [998, 177] on div "× Fix Your Code Line 8: ArgumentError: Attack "Treg" , not "Tregx2" . Need help…" at bounding box center [720, 252] width 605 height 208
click at [992, 177] on button "×" at bounding box center [990, 181] width 12 height 21
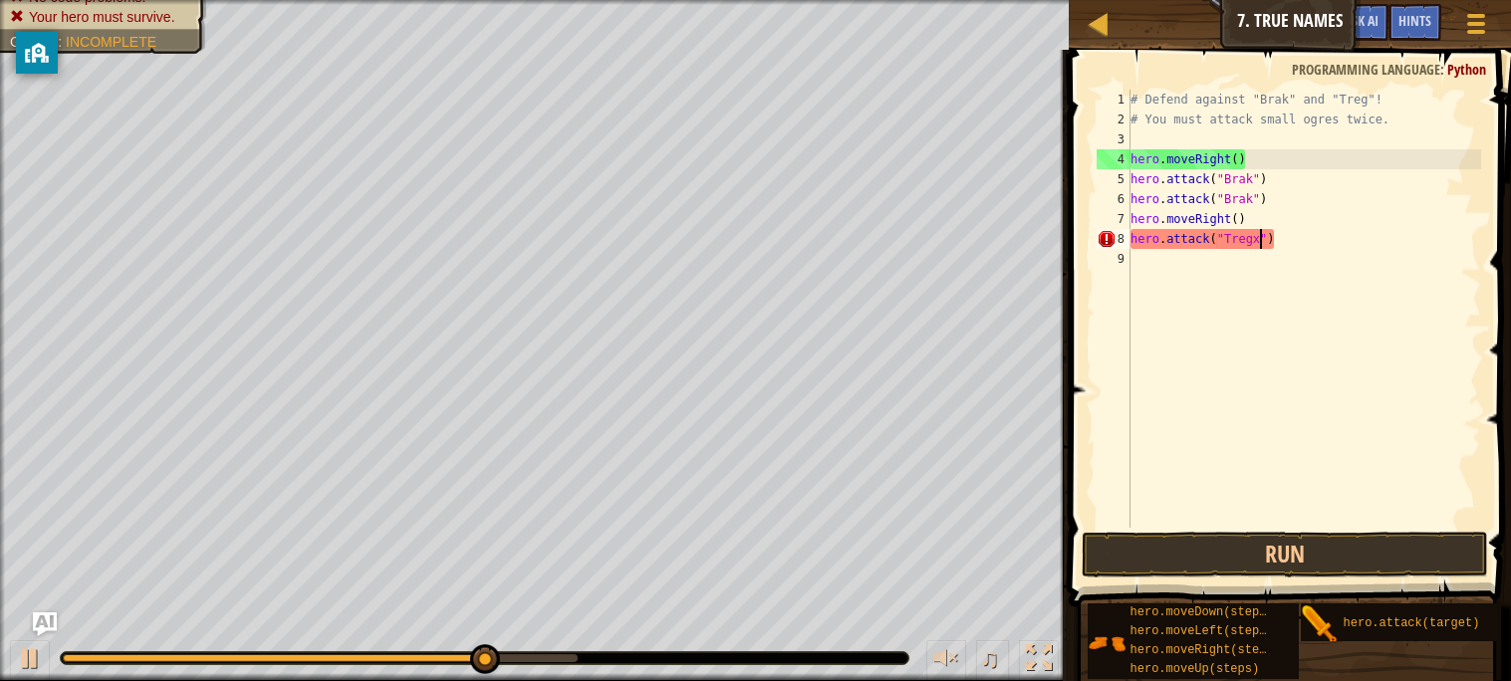
type textarea "hero.attack("Treg")"
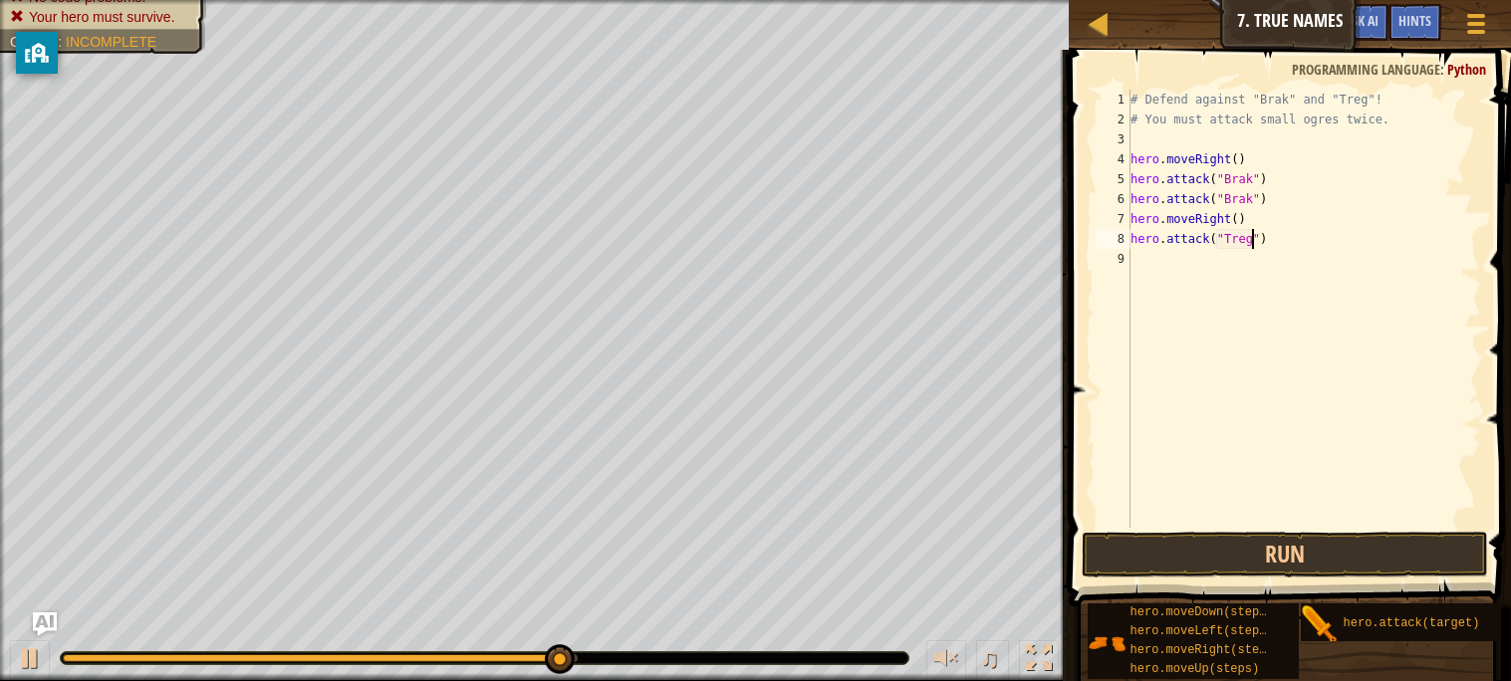
click at [1150, 262] on div "# Defend against "Brak" and "Treg"! # You must attack small ogres twice. hero .…" at bounding box center [1303, 329] width 355 height 478
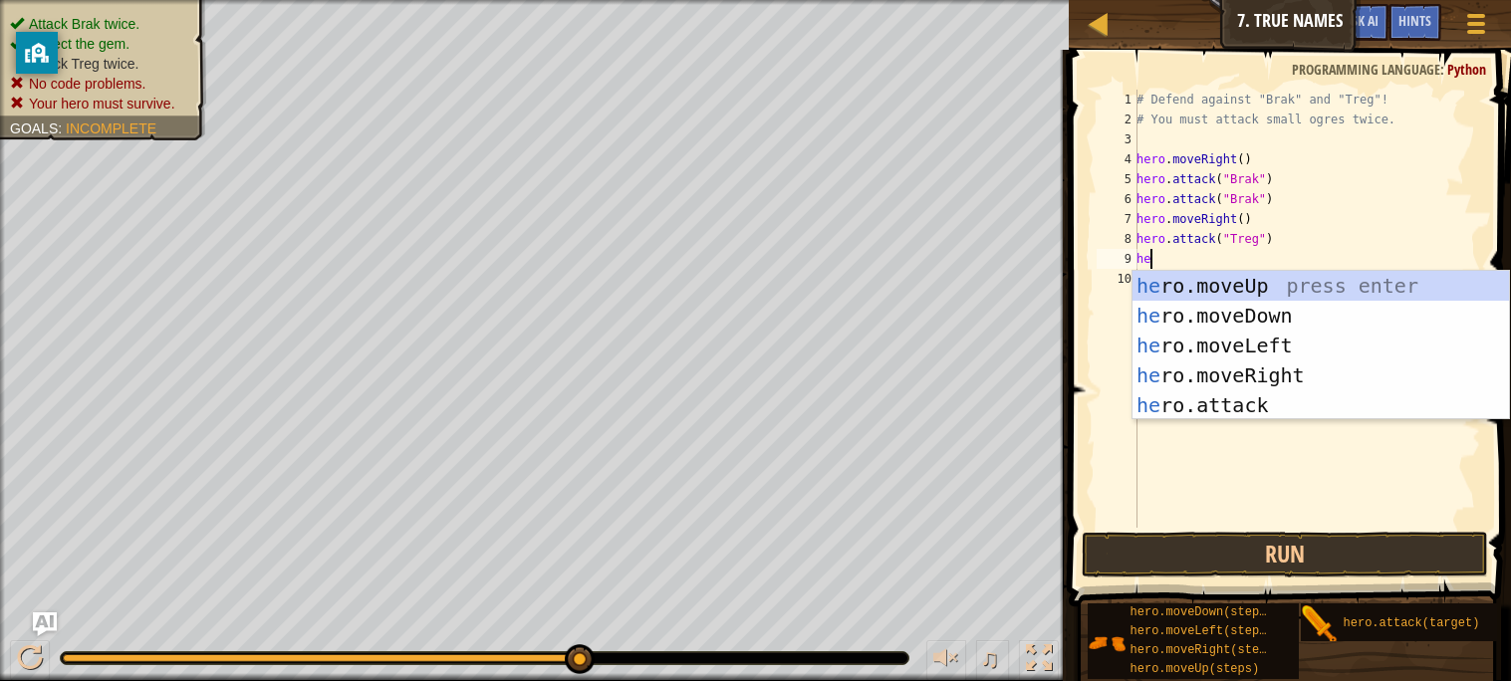
click at [1238, 417] on div "he ro.moveUp press enter he ro.moveDown press enter he ro.moveLeft press enter …" at bounding box center [1320, 375] width 376 height 209
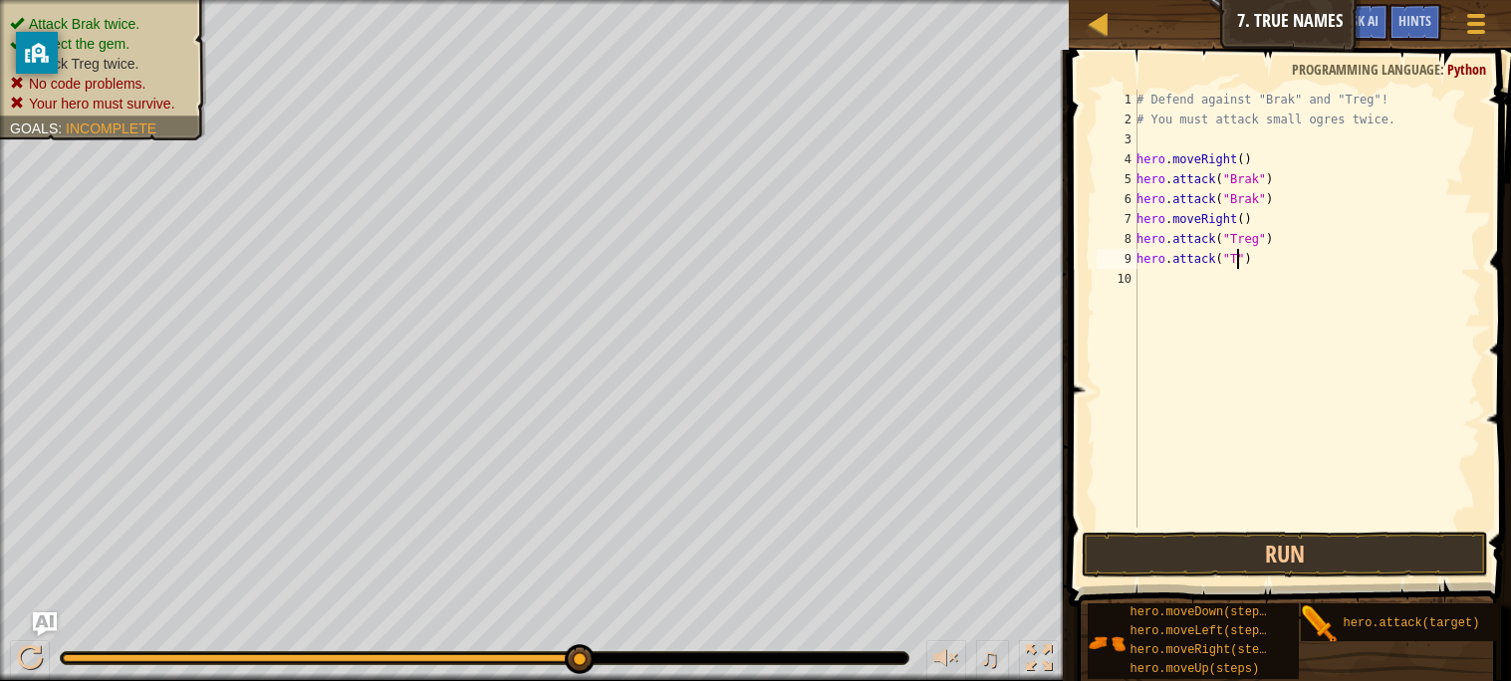
scroll to position [8, 8]
type textarea "hero.attack("Treg")"
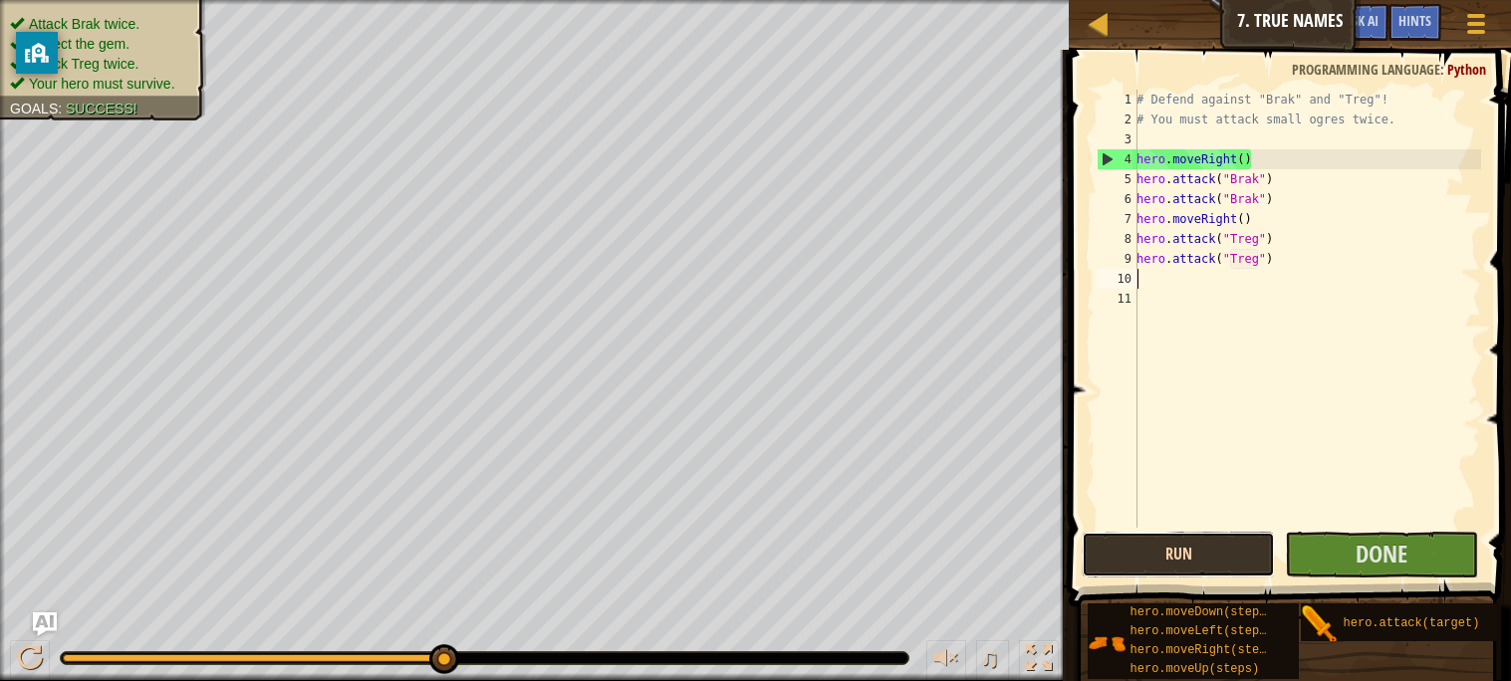
click at [1165, 573] on button "Run" at bounding box center [1178, 555] width 193 height 46
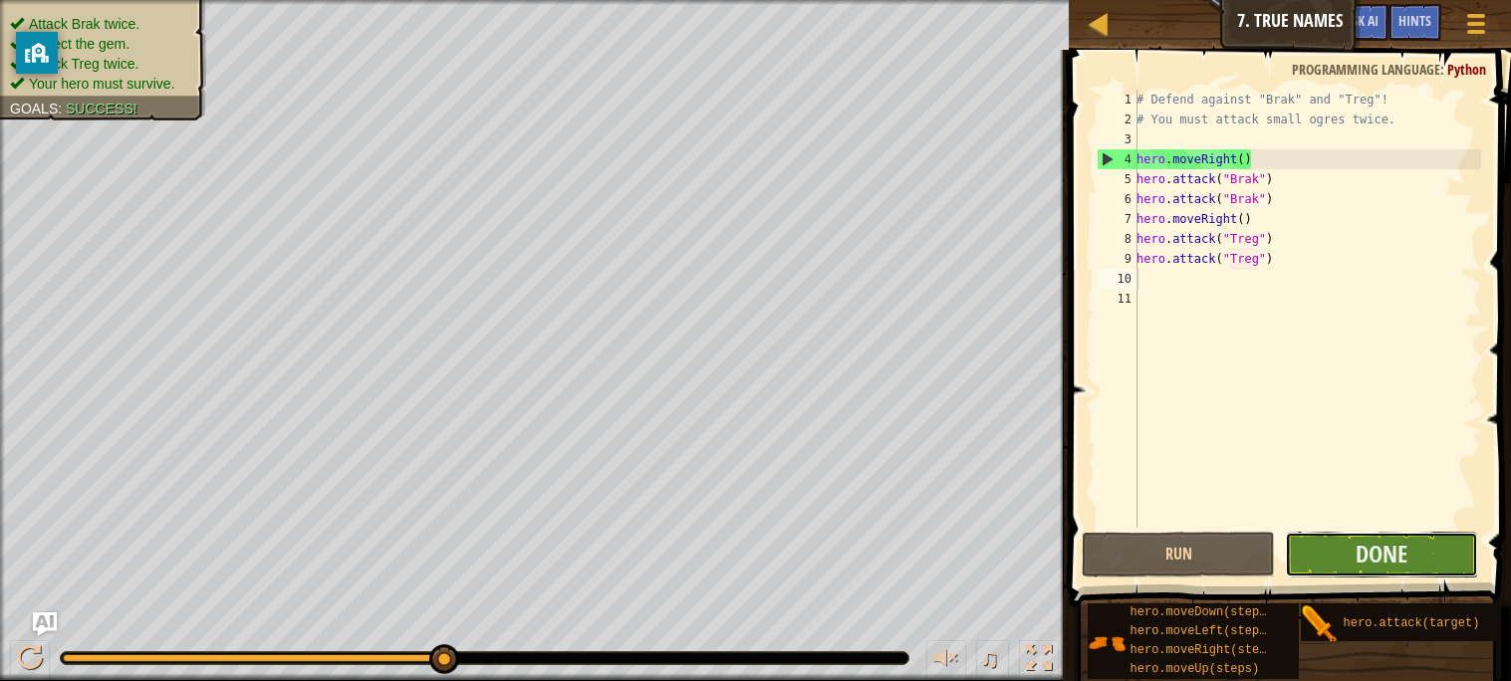
click at [1352, 549] on button "Done" at bounding box center [1381, 555] width 193 height 46
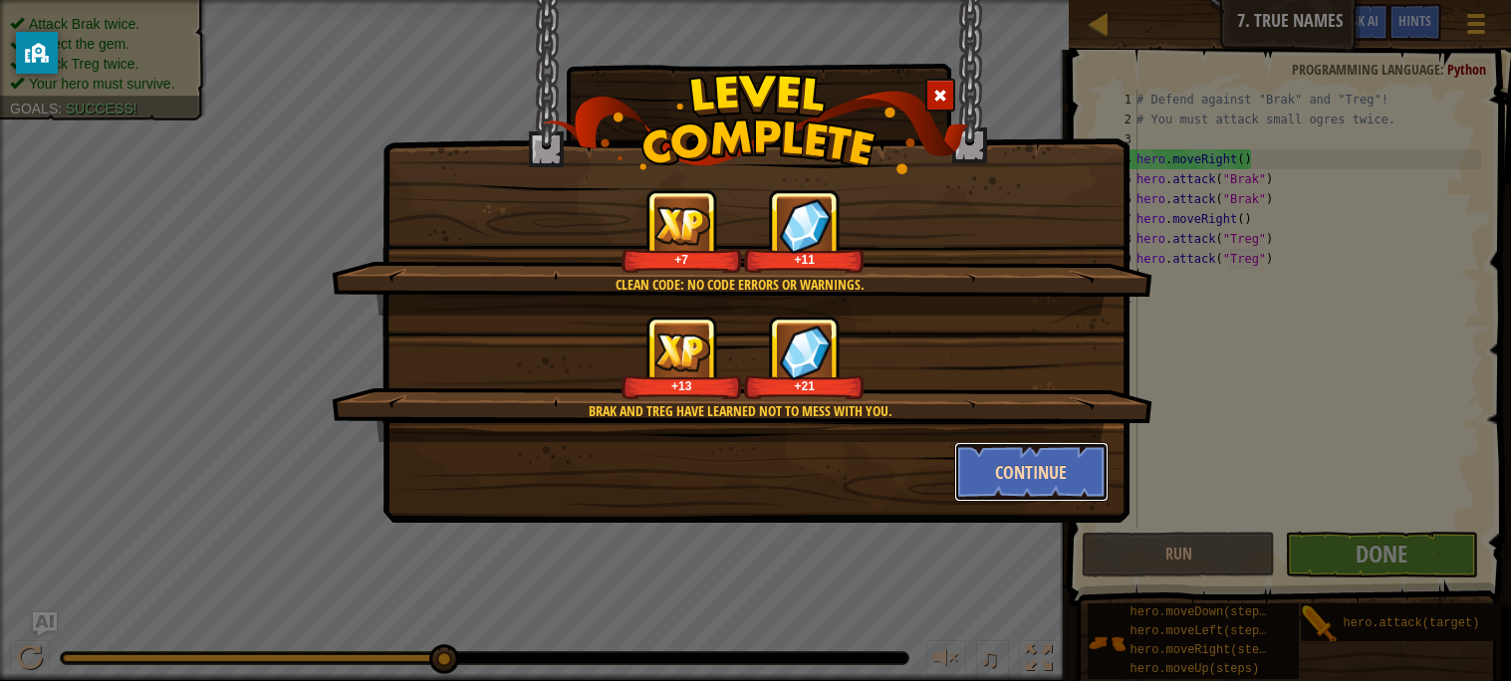
click at [1032, 476] on button "Continue" at bounding box center [1031, 472] width 154 height 60
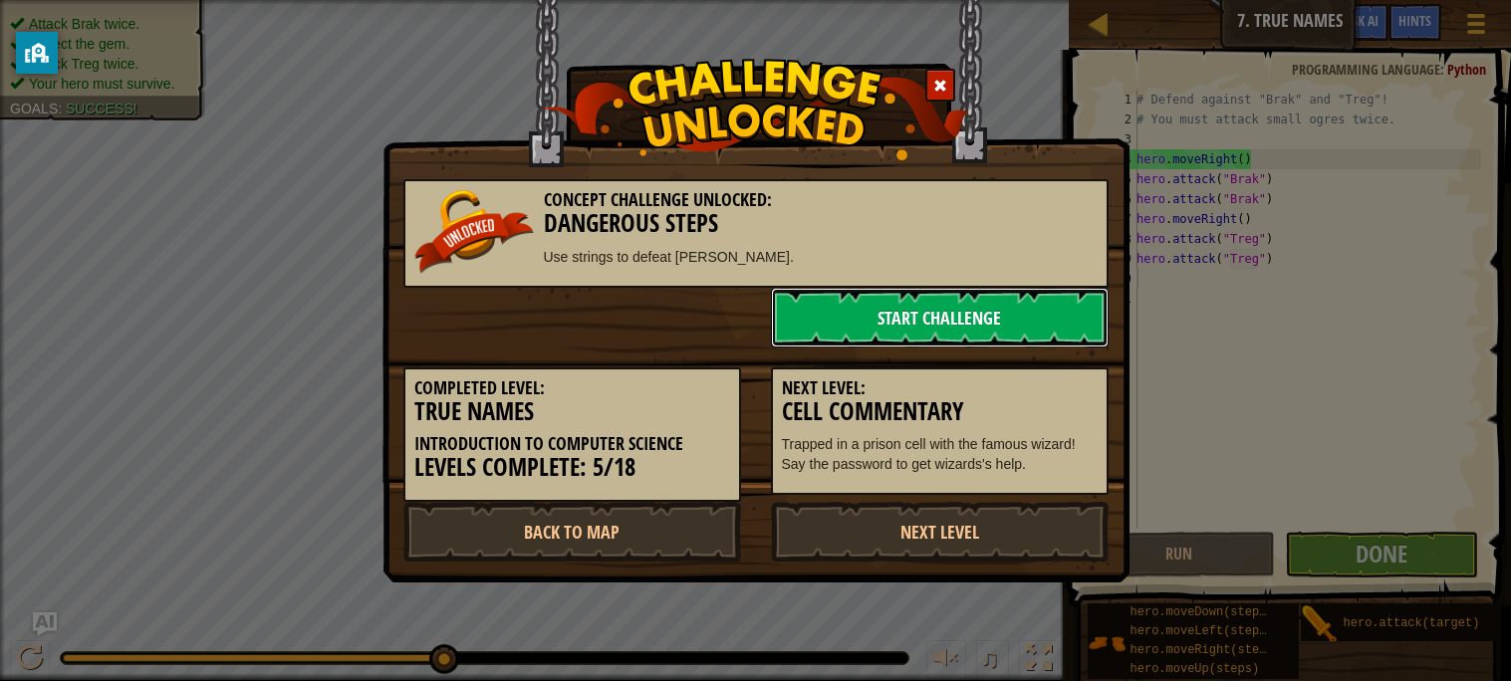
click at [982, 321] on link "Start Challenge" at bounding box center [940, 318] width 338 height 60
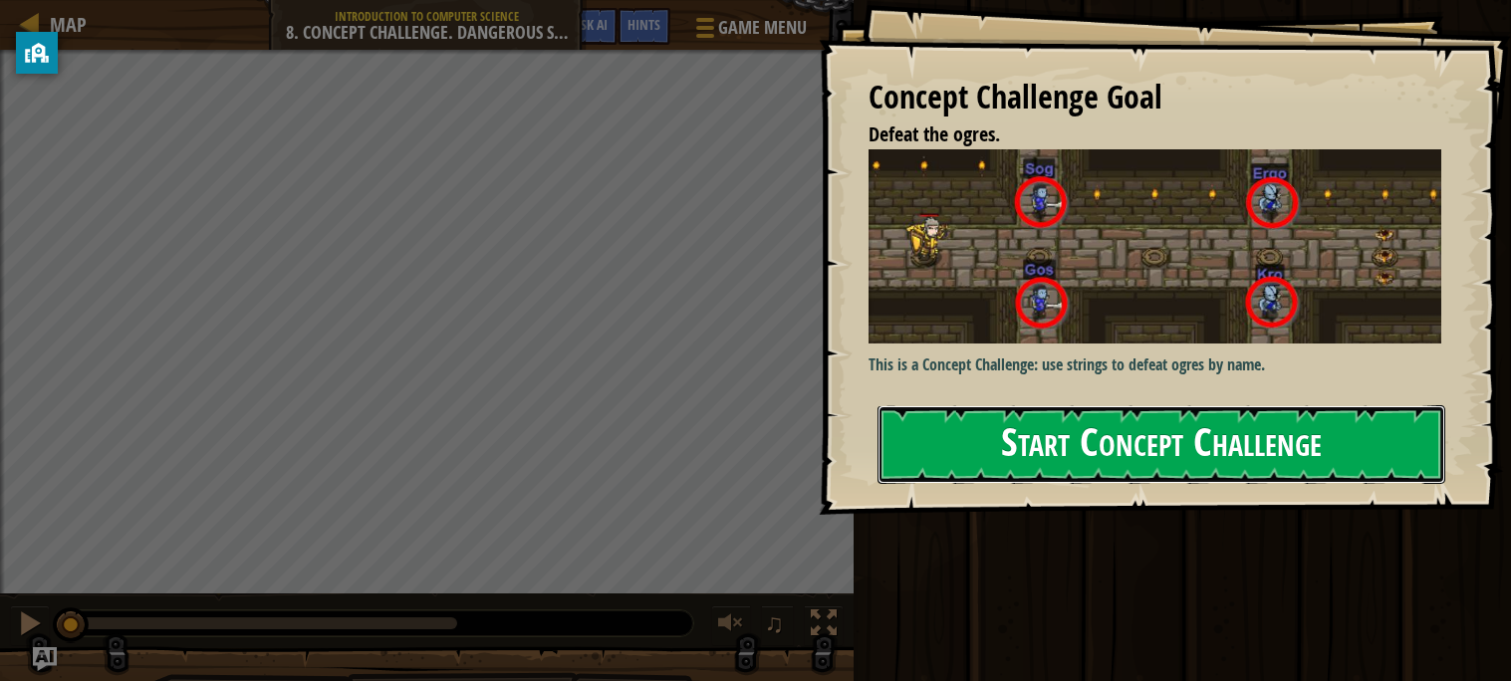
click at [1097, 432] on button "Start Concept Challenge" at bounding box center [1161, 444] width 568 height 79
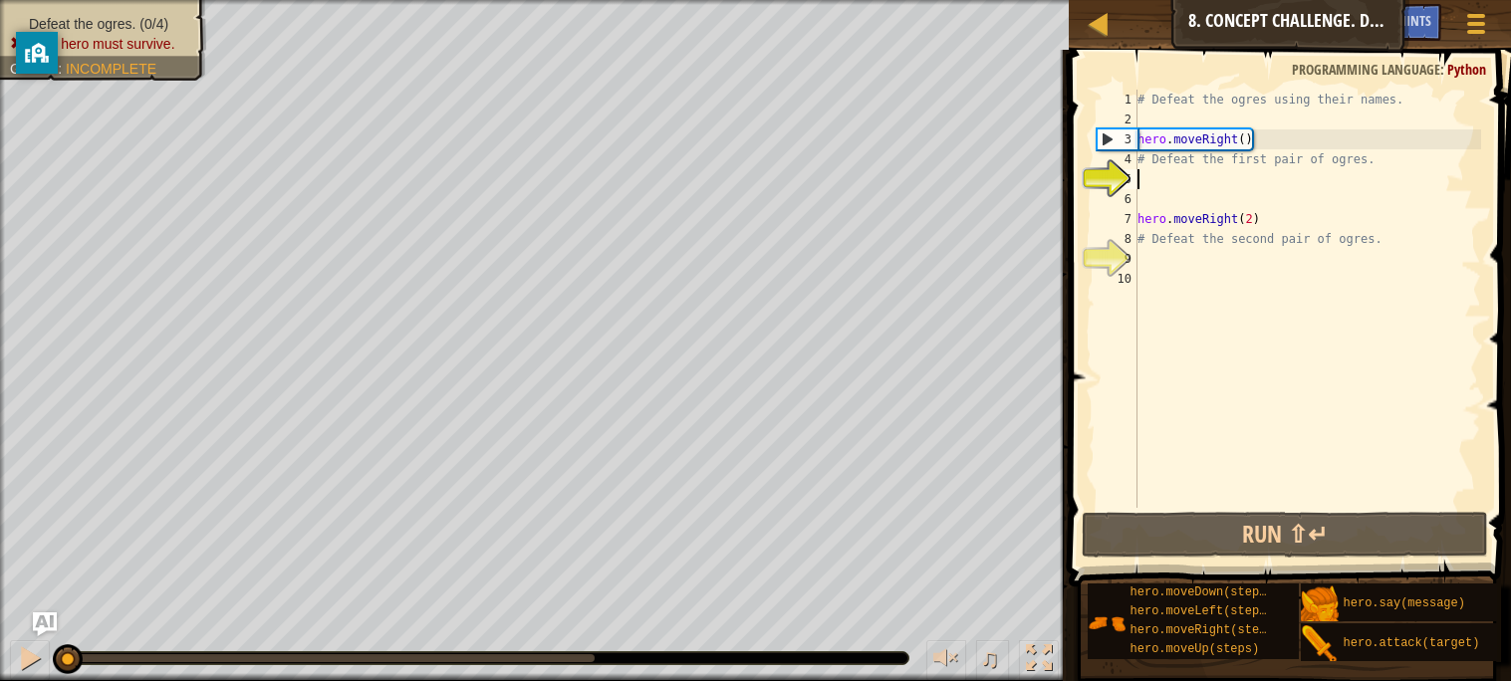
type textarea "h"
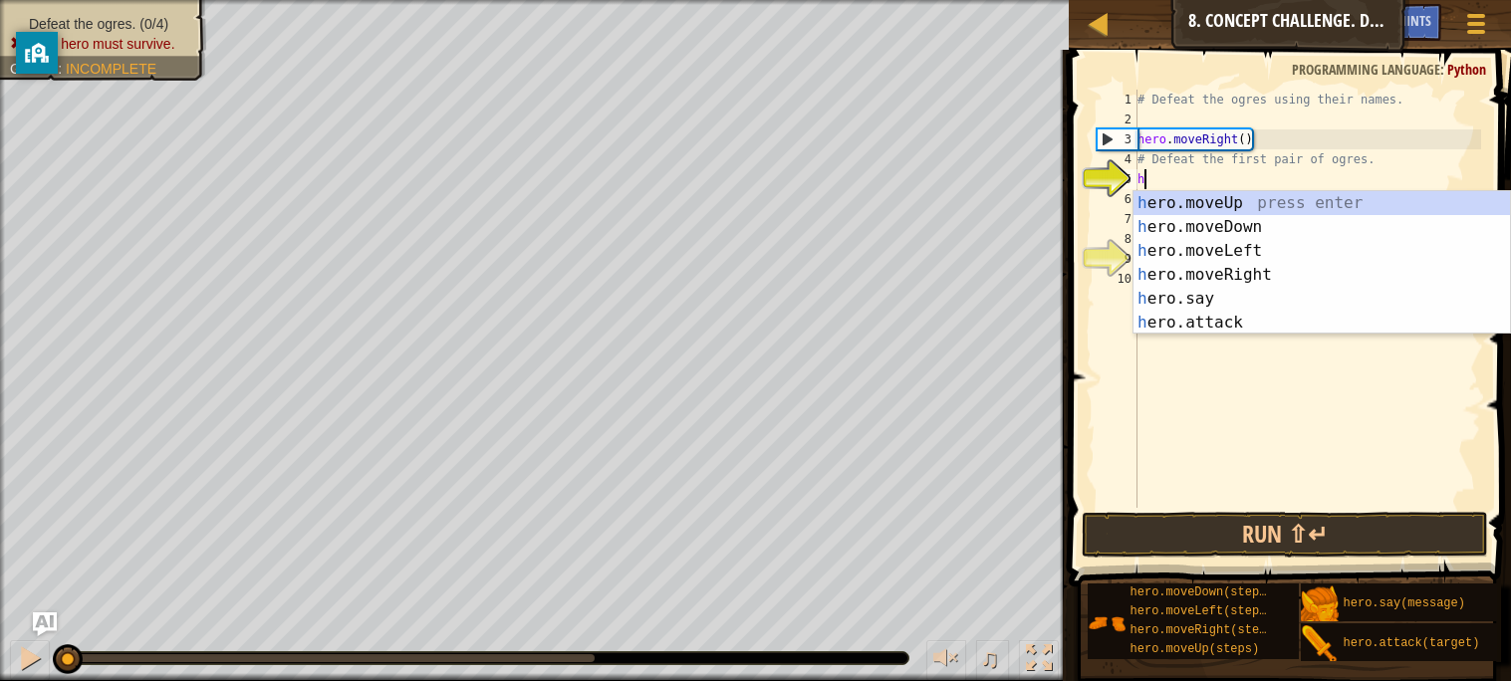
scroll to position [8, 0]
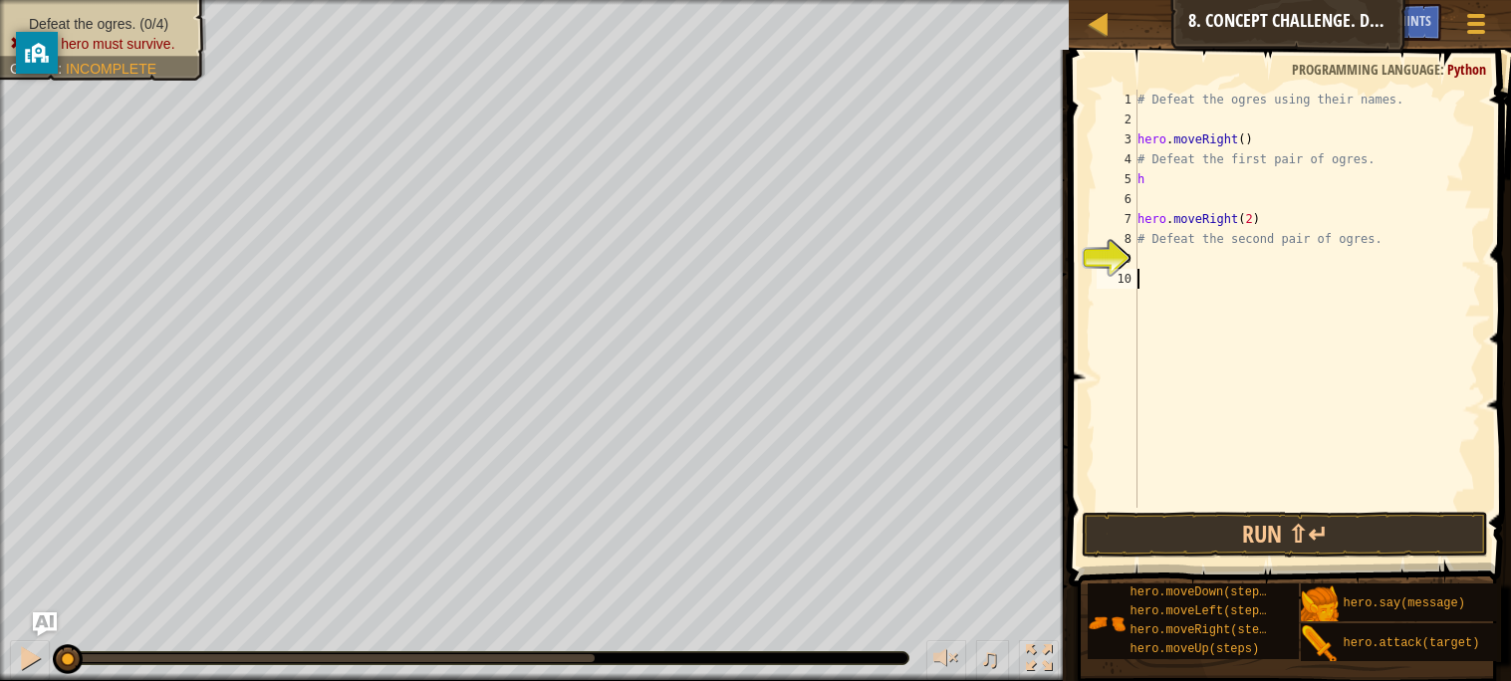
click at [1162, 334] on div "# Defeat the ogres using their names. hero . moveRight ( ) # Defeat the first p…" at bounding box center [1307, 319] width 348 height 458
click at [1214, 86] on span at bounding box center [1292, 290] width 458 height 596
click at [1151, 180] on div "# Defeat the ogres using their names. hero . moveRight ( ) # Defeat the first p…" at bounding box center [1307, 319] width 348 height 458
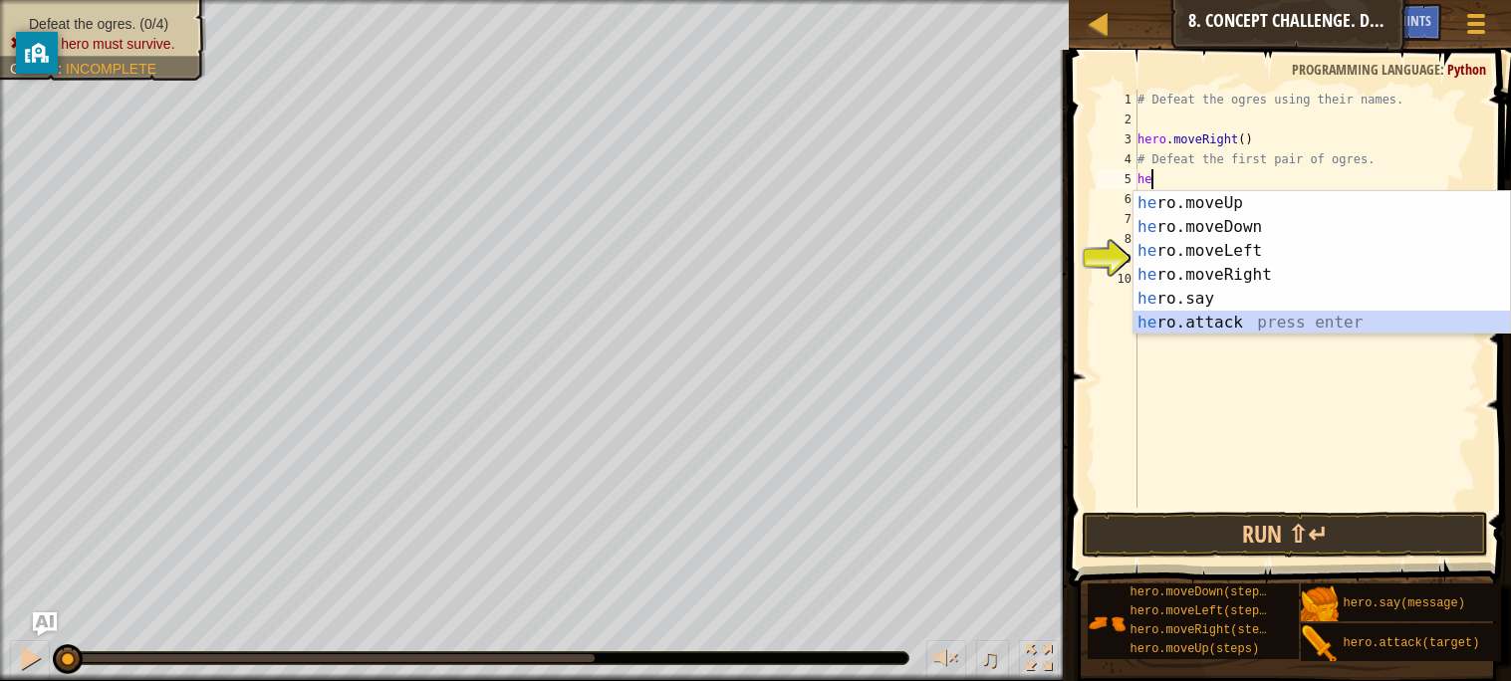
click at [1291, 319] on div "he ro.moveUp press enter he ro.moveDown press enter he ro.moveLeft press enter …" at bounding box center [1321, 286] width 376 height 191
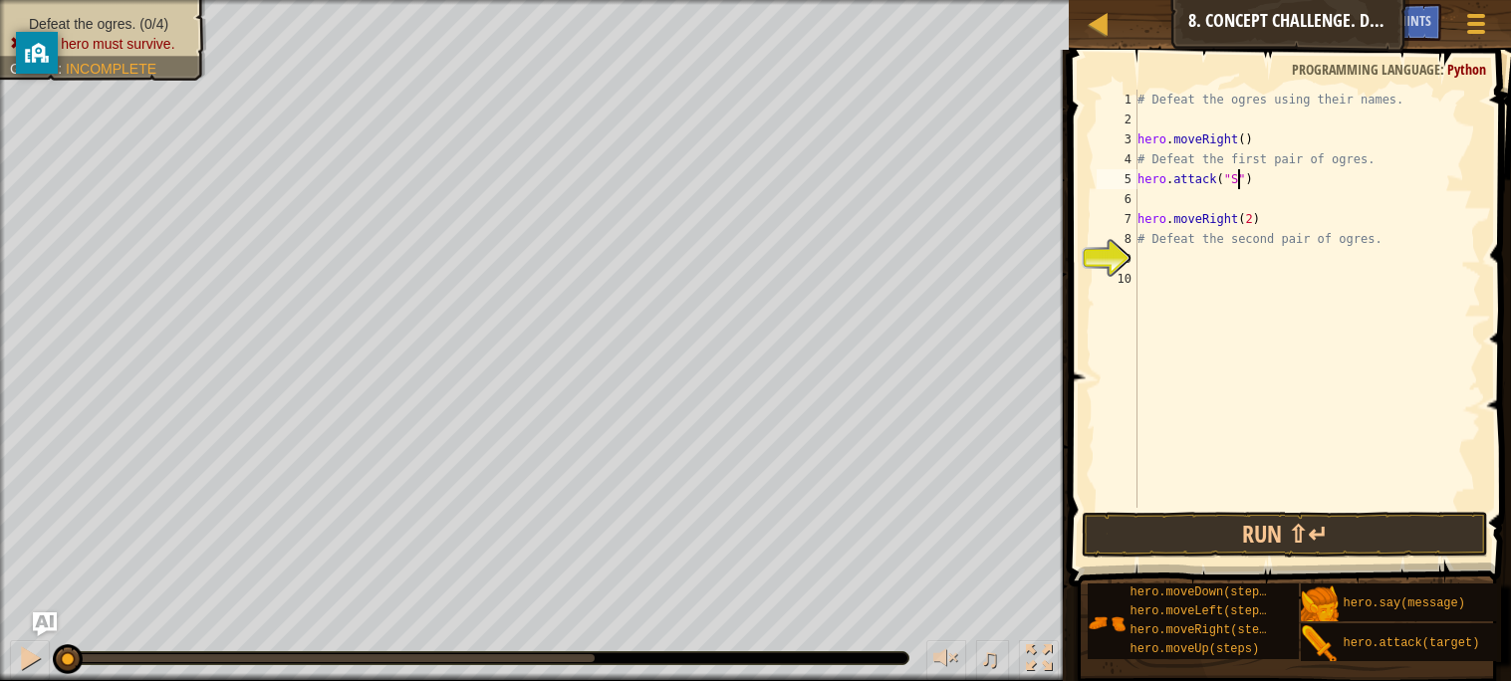
scroll to position [8, 8]
type textarea "hero.attack("Sog")"
click at [1188, 195] on div "# Defeat the ogres using their names. hero . moveRight ( ) # Defeat the first p…" at bounding box center [1307, 319] width 348 height 458
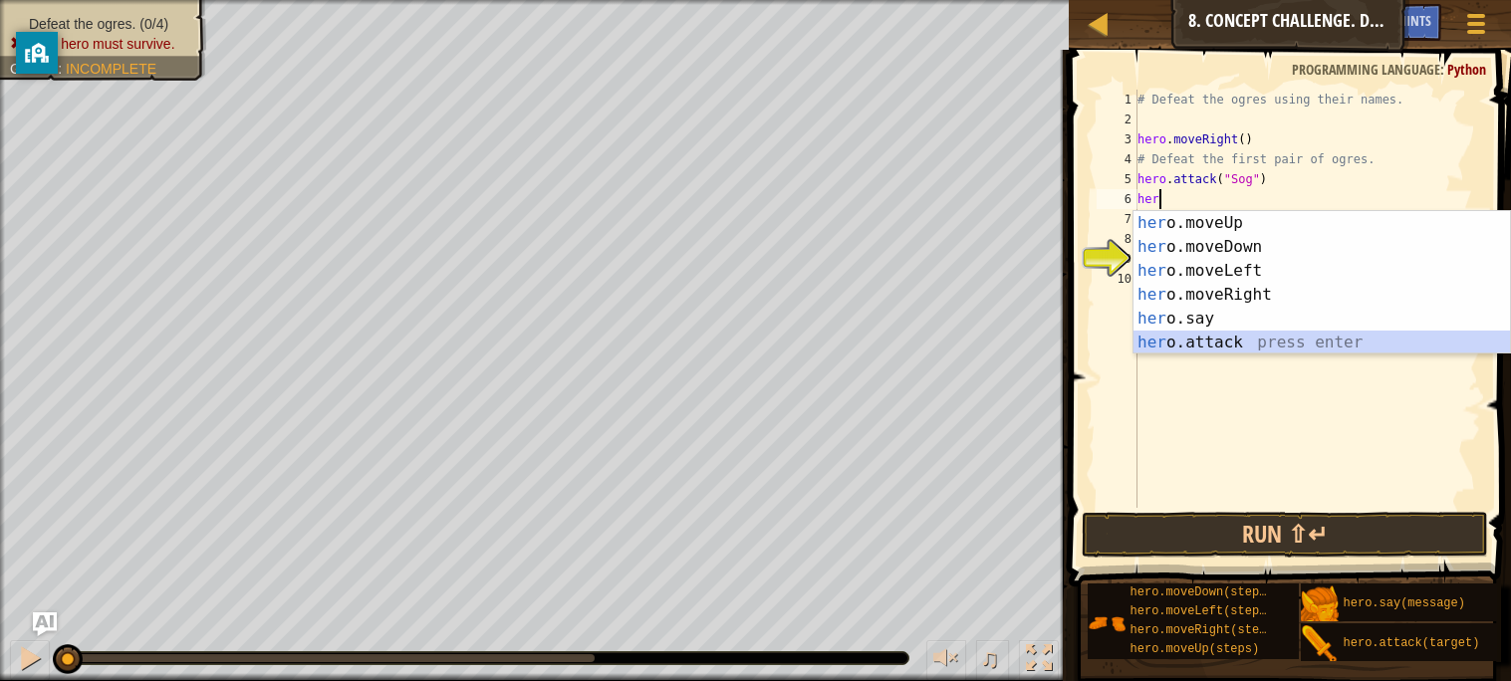
click at [1238, 342] on div "her o.moveUp press enter her o.moveDown press enter her o.moveLeft press enter …" at bounding box center [1321, 306] width 376 height 191
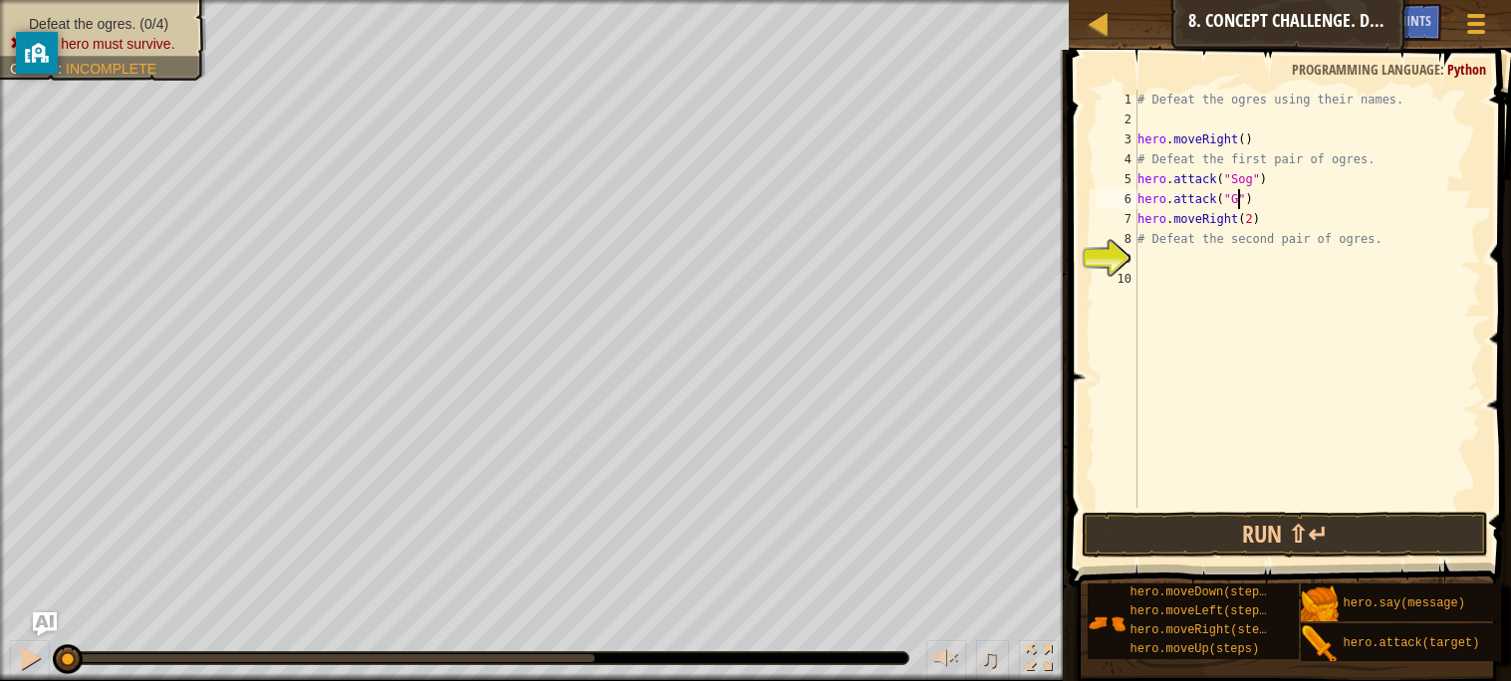
scroll to position [8, 8]
type textarea "hero.attack("Gos")"
click at [1276, 542] on button "Run ⇧↵" at bounding box center [1284, 535] width 405 height 46
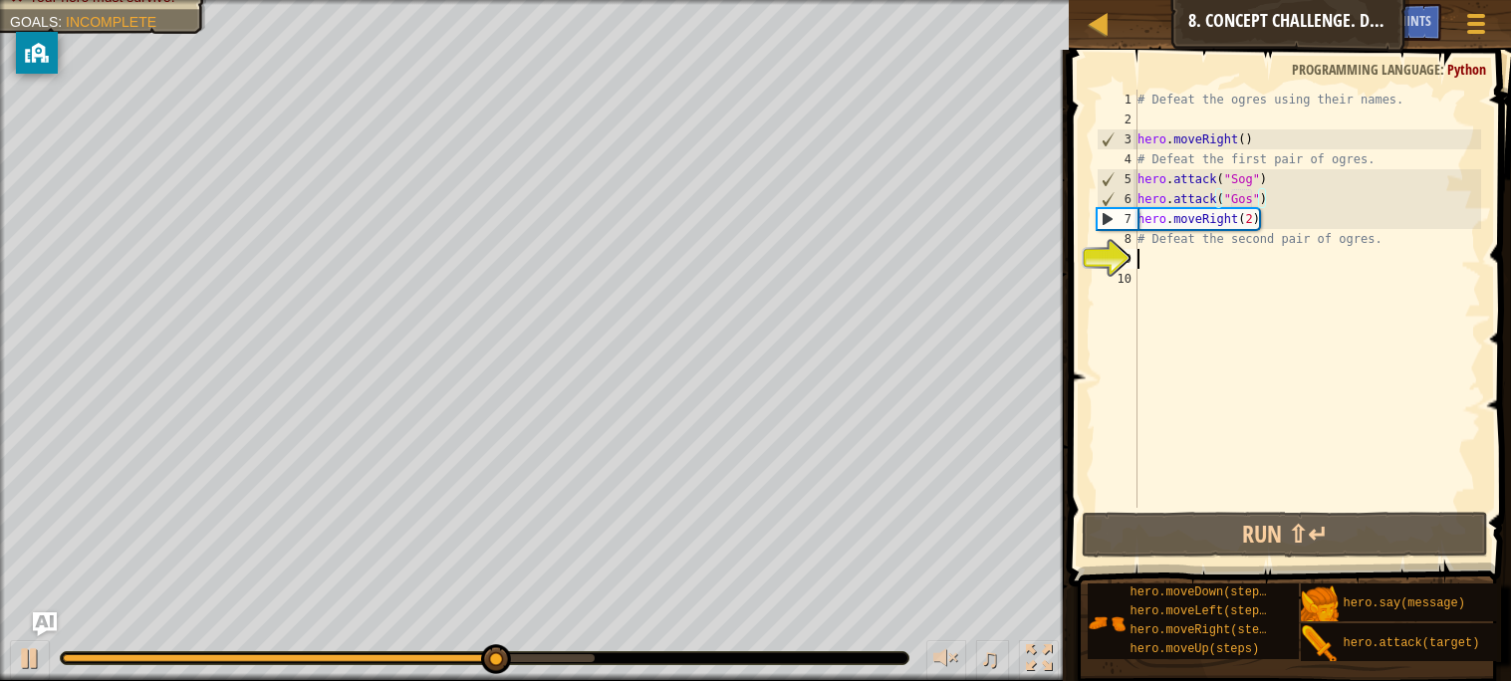
click at [1210, 254] on div "# Defeat the ogres using their names. hero . moveRight ( ) # Defeat the first p…" at bounding box center [1307, 319] width 348 height 458
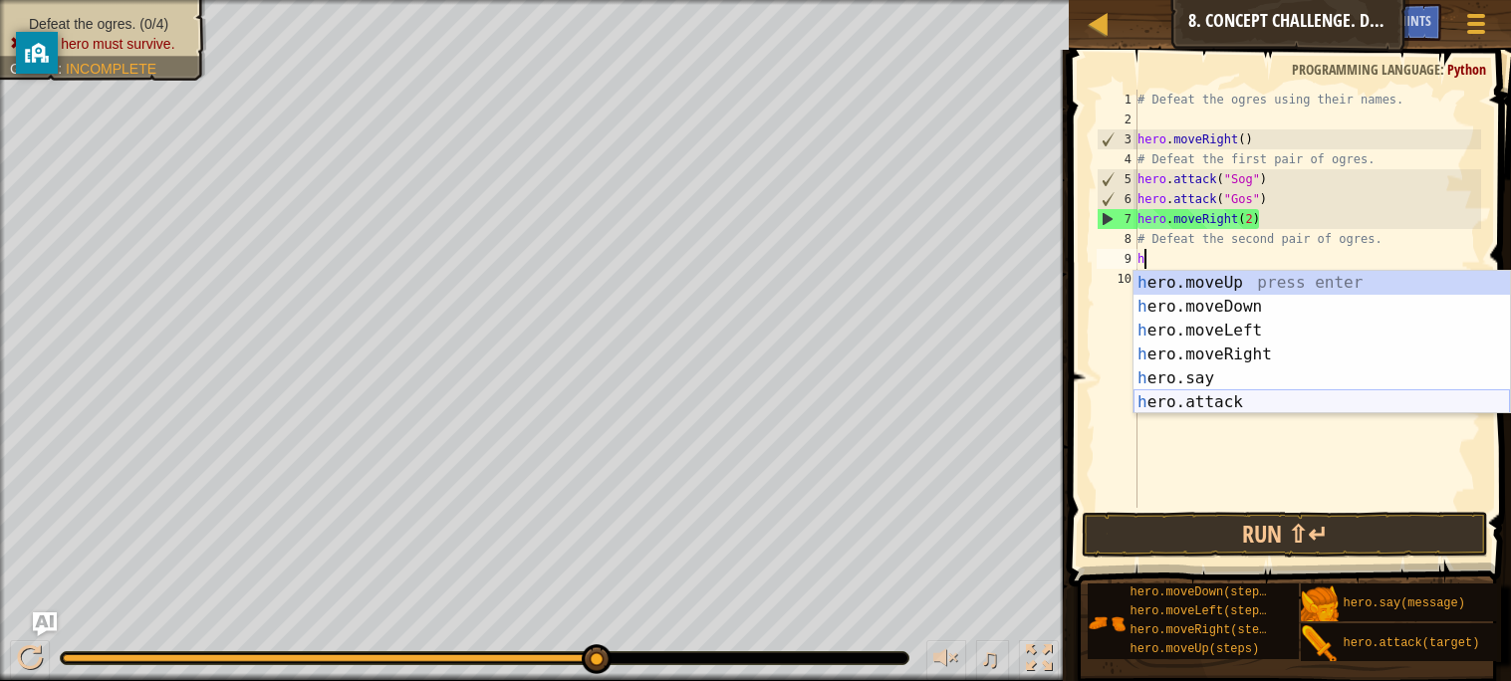
click at [1186, 399] on div "h ero.moveUp press enter h ero.moveDown press enter h ero.moveLeft press enter …" at bounding box center [1321, 366] width 376 height 191
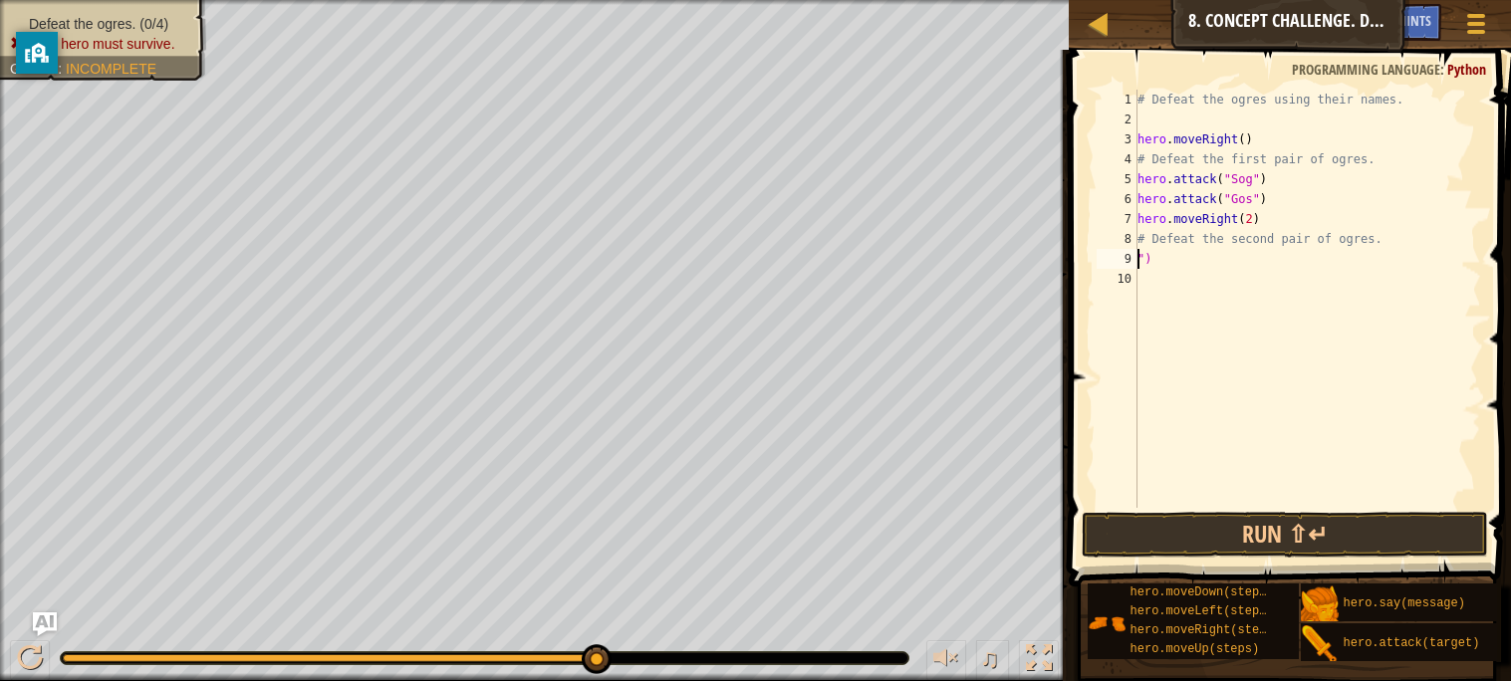
type textarea "# Defeat the second pair of ogre")"
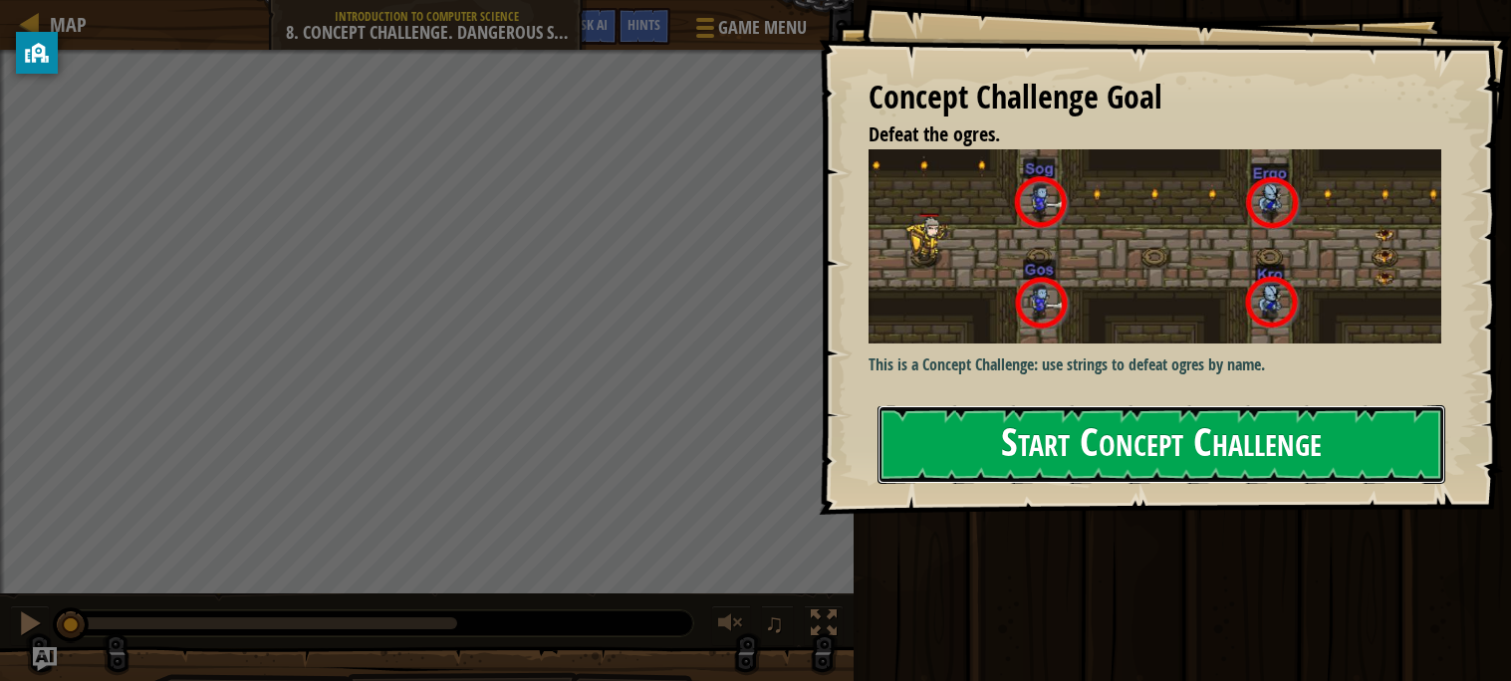
click at [1351, 447] on button "Start Concept Challenge" at bounding box center [1161, 444] width 568 height 79
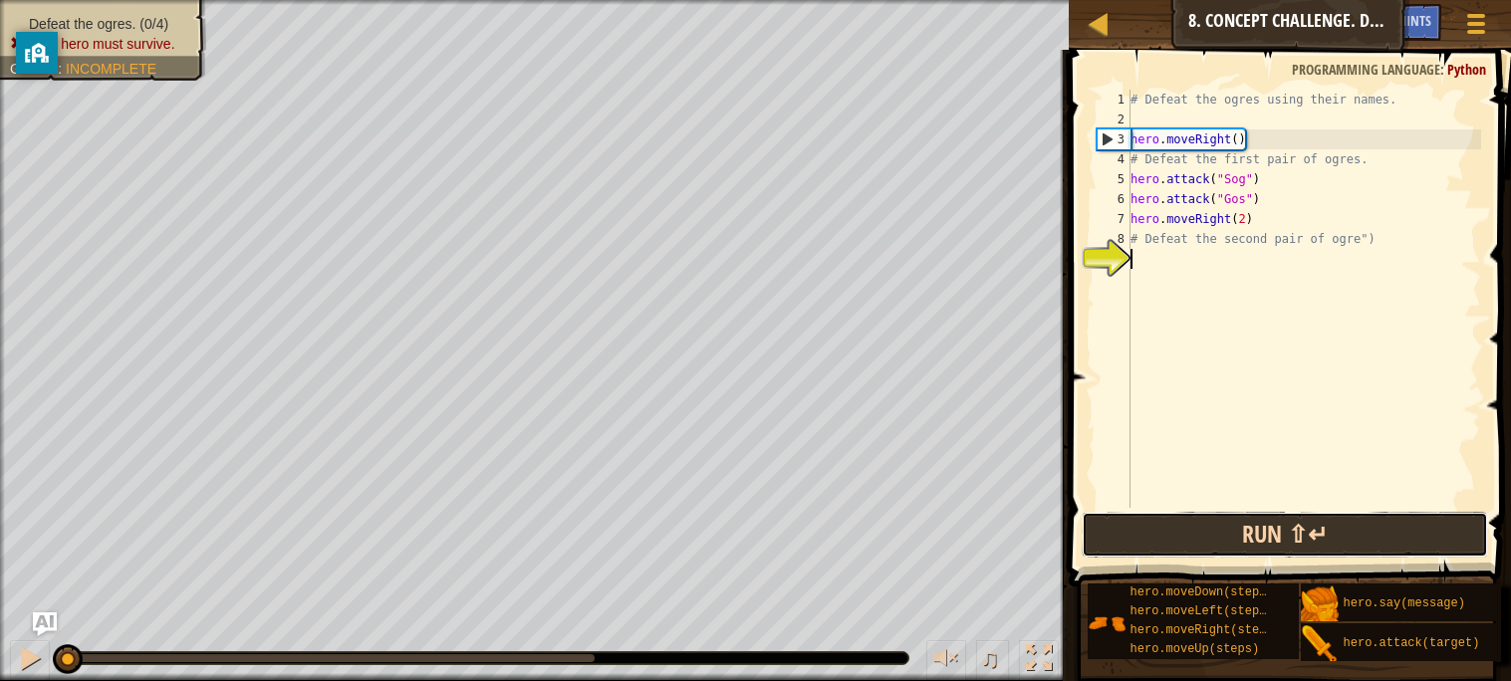
click at [1197, 556] on button "Run ⇧↵" at bounding box center [1284, 535] width 405 height 46
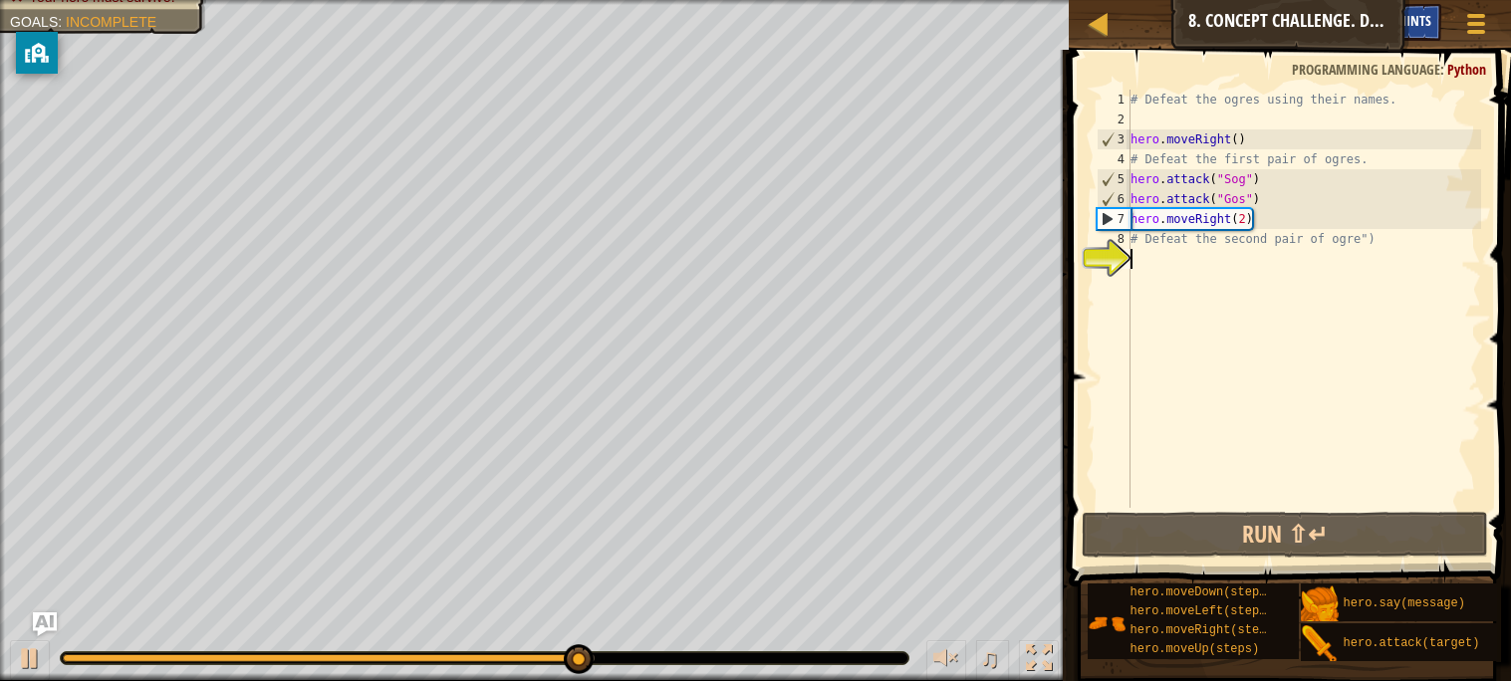
click at [1413, 17] on span "Hints" at bounding box center [1414, 20] width 33 height 19
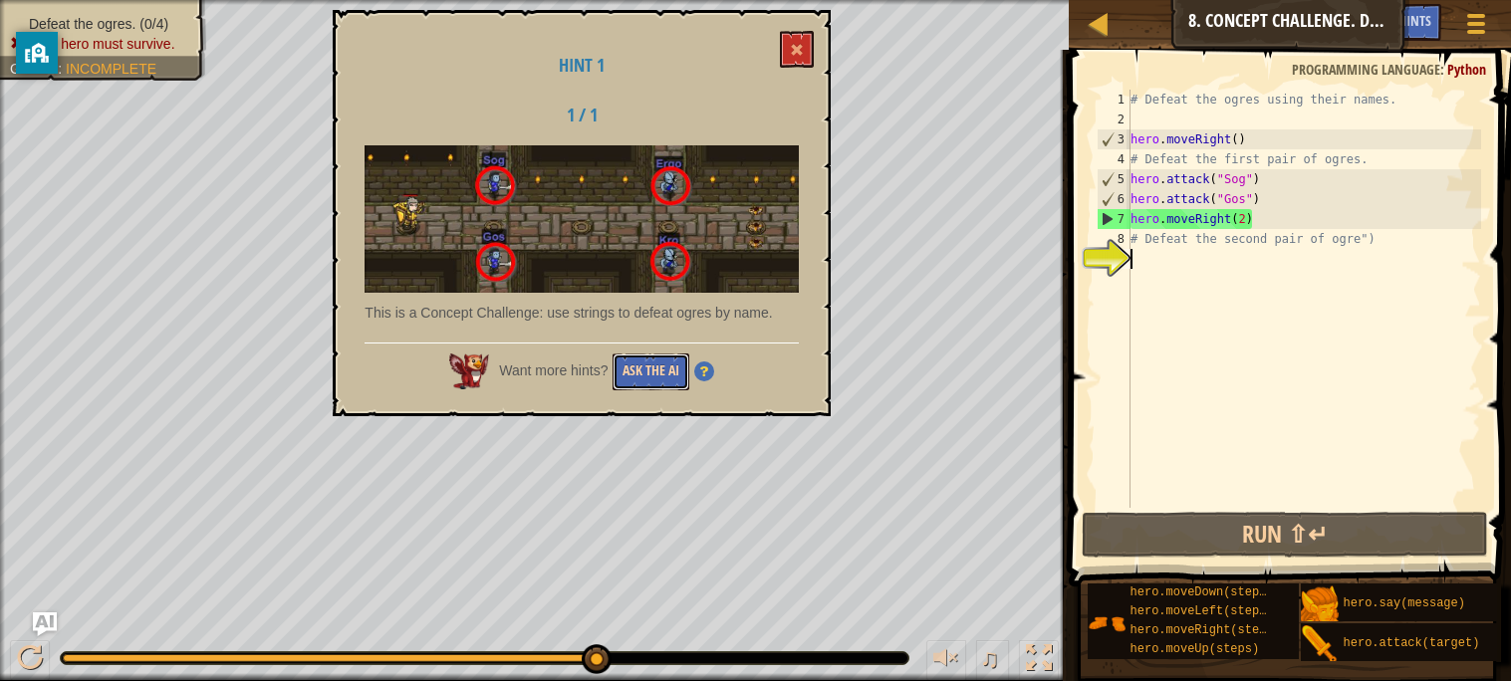
click at [620, 388] on button "Ask the AI" at bounding box center [650, 372] width 77 height 37
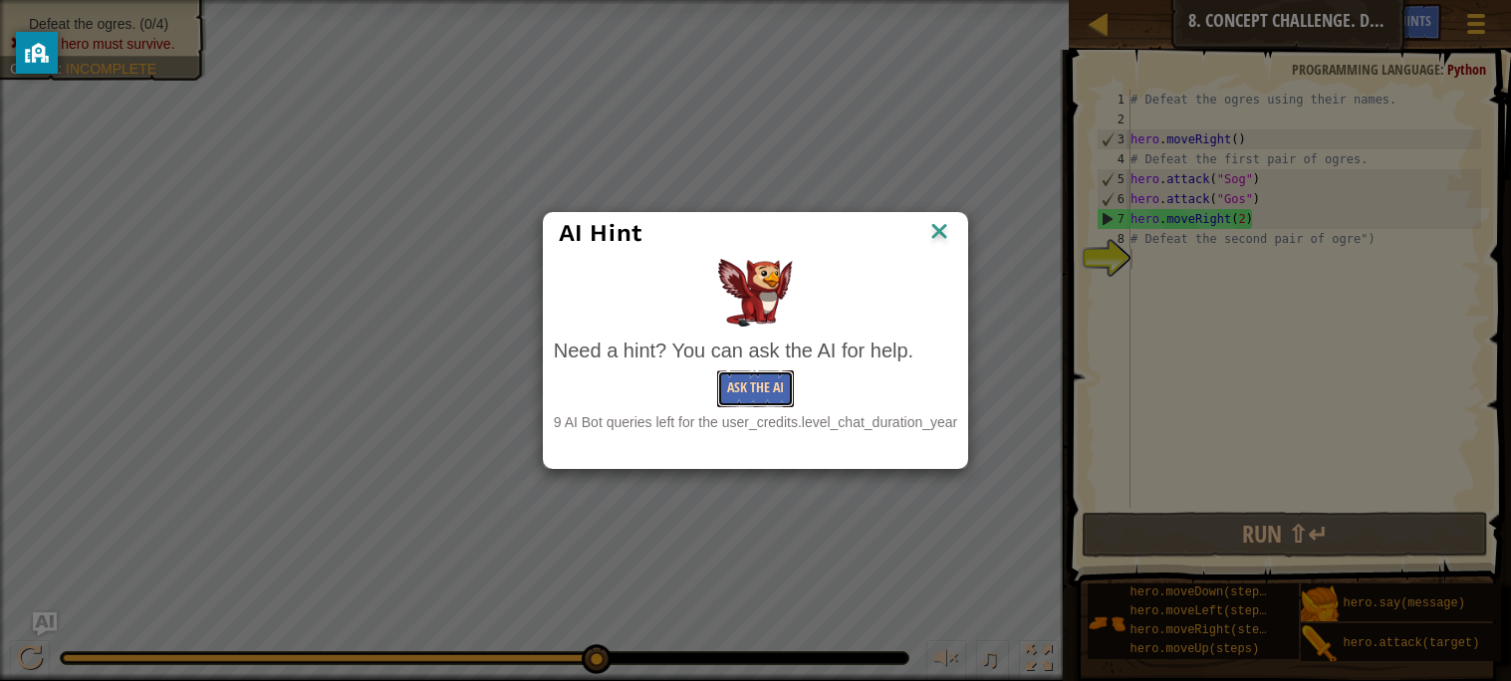
click at [762, 398] on button "Ask the AI" at bounding box center [755, 388] width 77 height 37
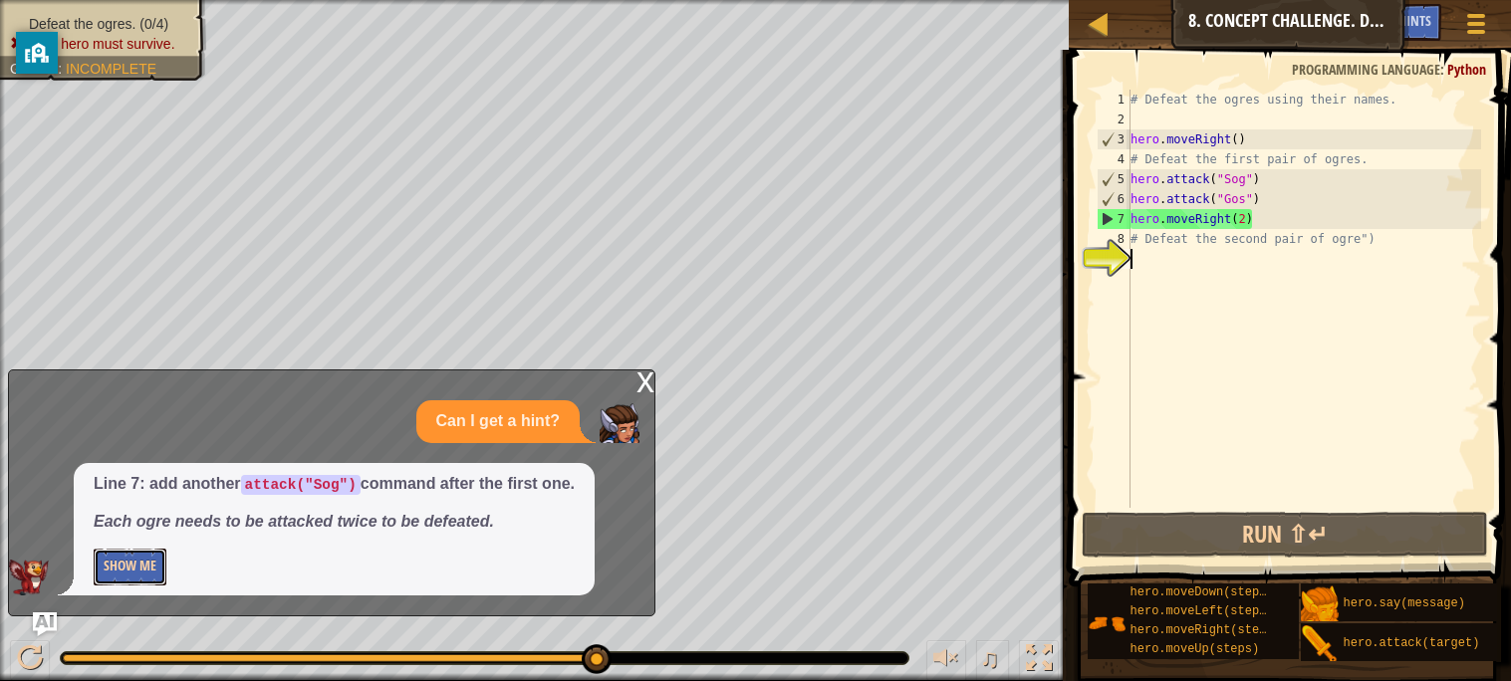
click at [118, 566] on button "Show Me" at bounding box center [130, 567] width 73 height 37
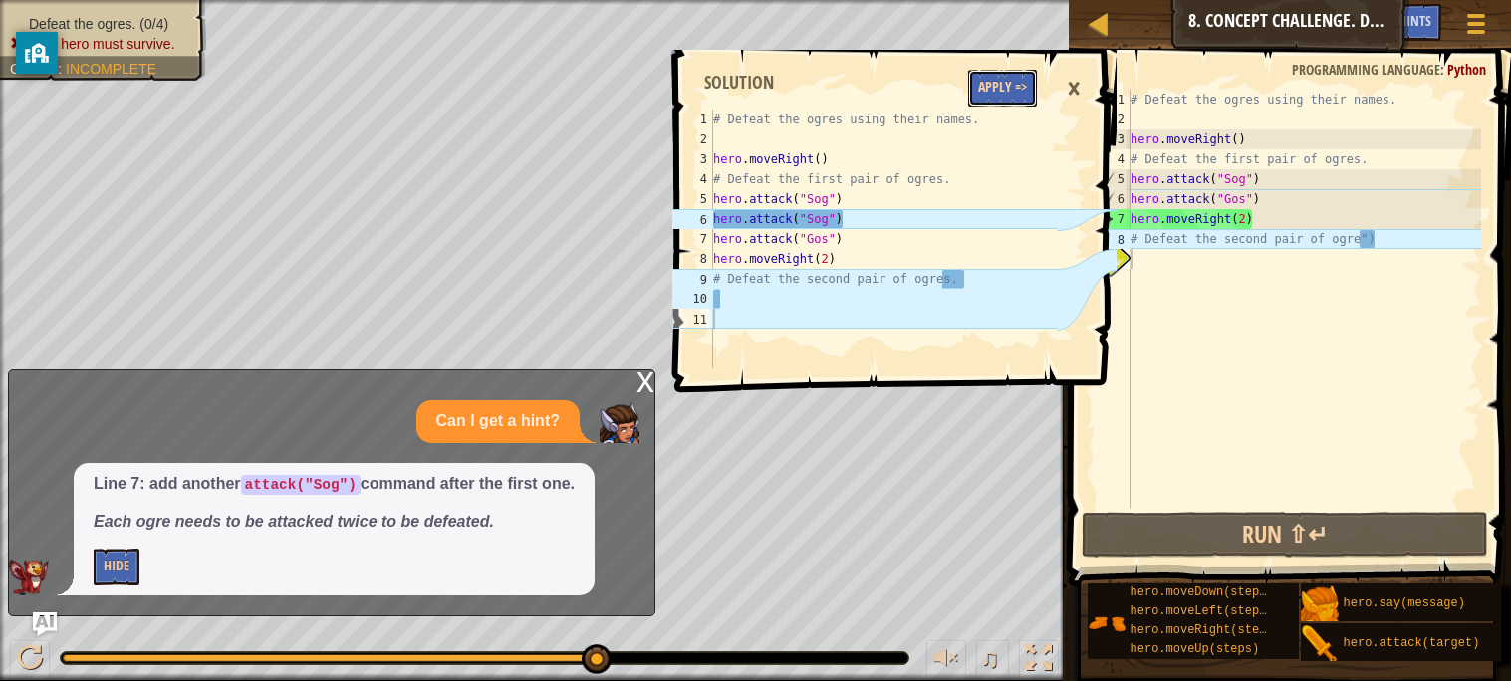
click at [987, 79] on button "Apply =>" at bounding box center [1002, 88] width 69 height 37
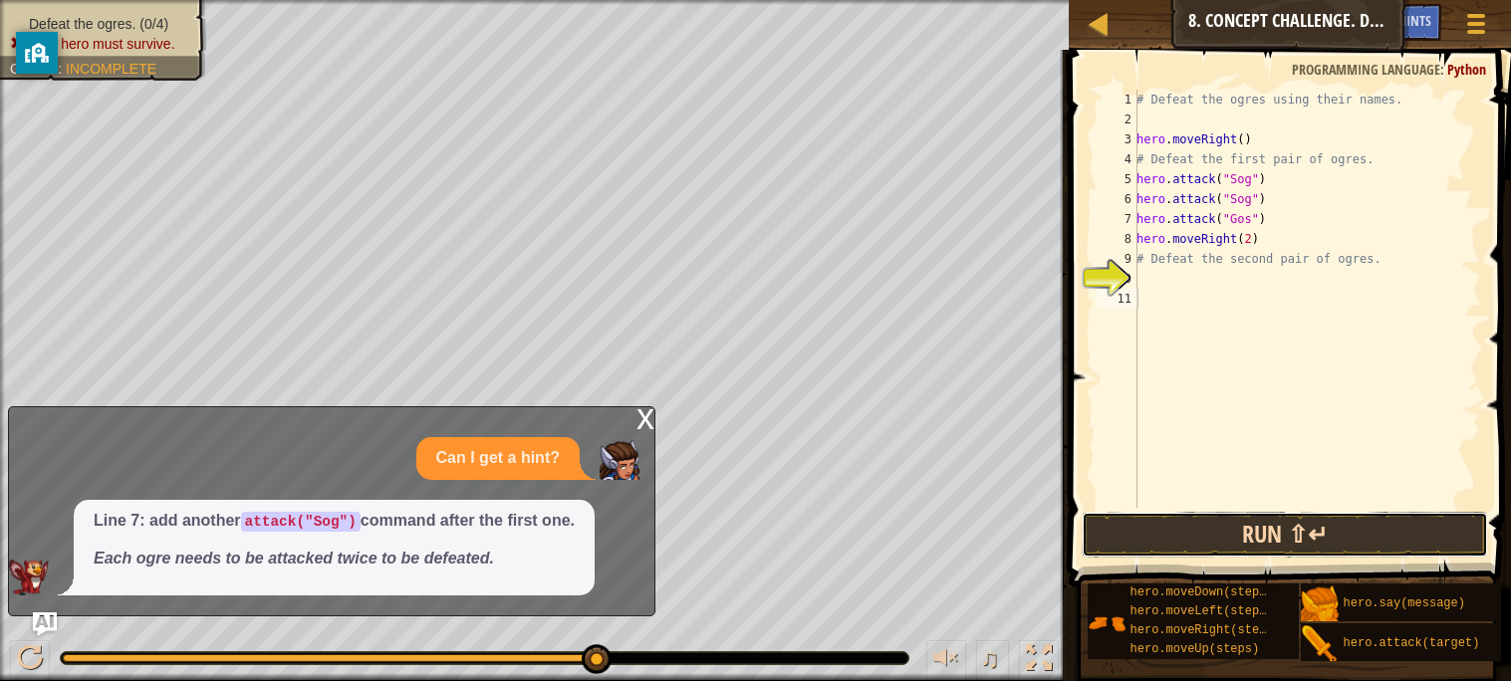
click at [1344, 514] on button "Run ⇧↵" at bounding box center [1284, 535] width 405 height 46
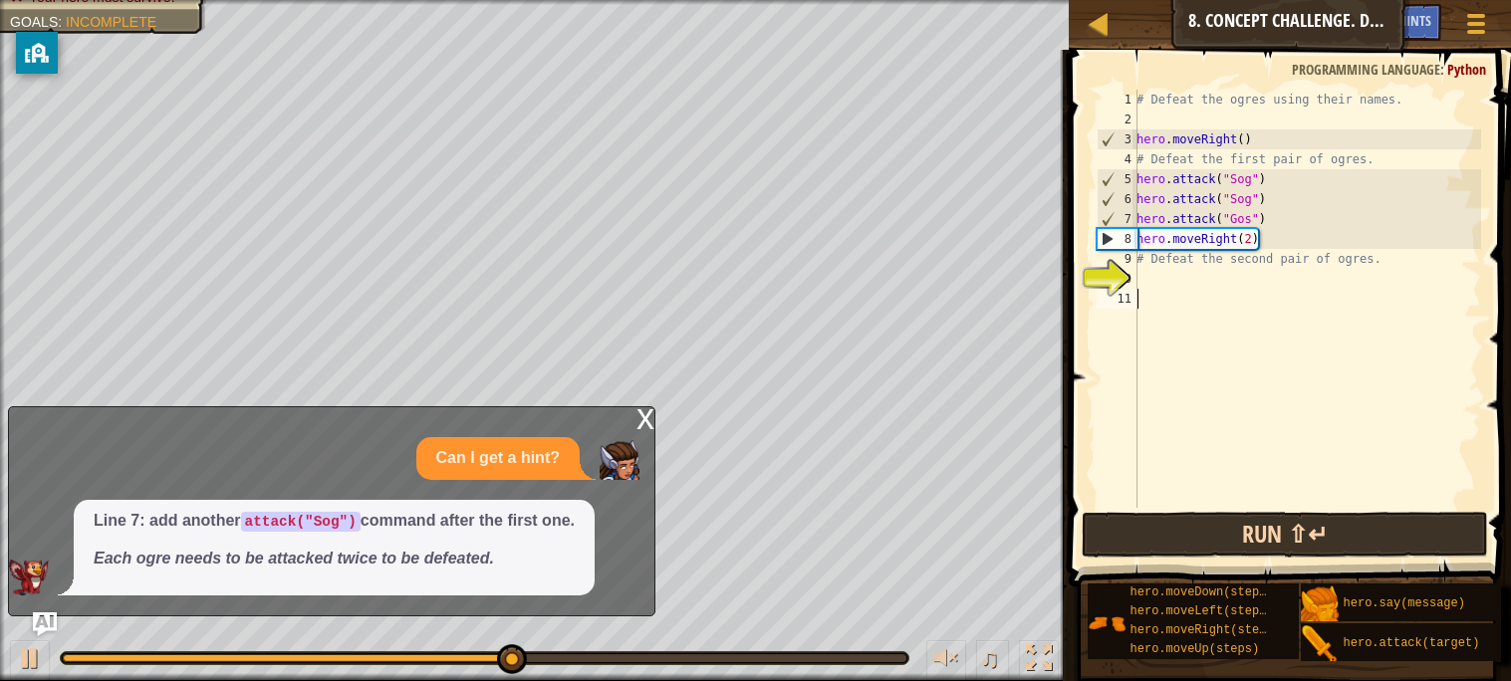
scroll to position [8, 0]
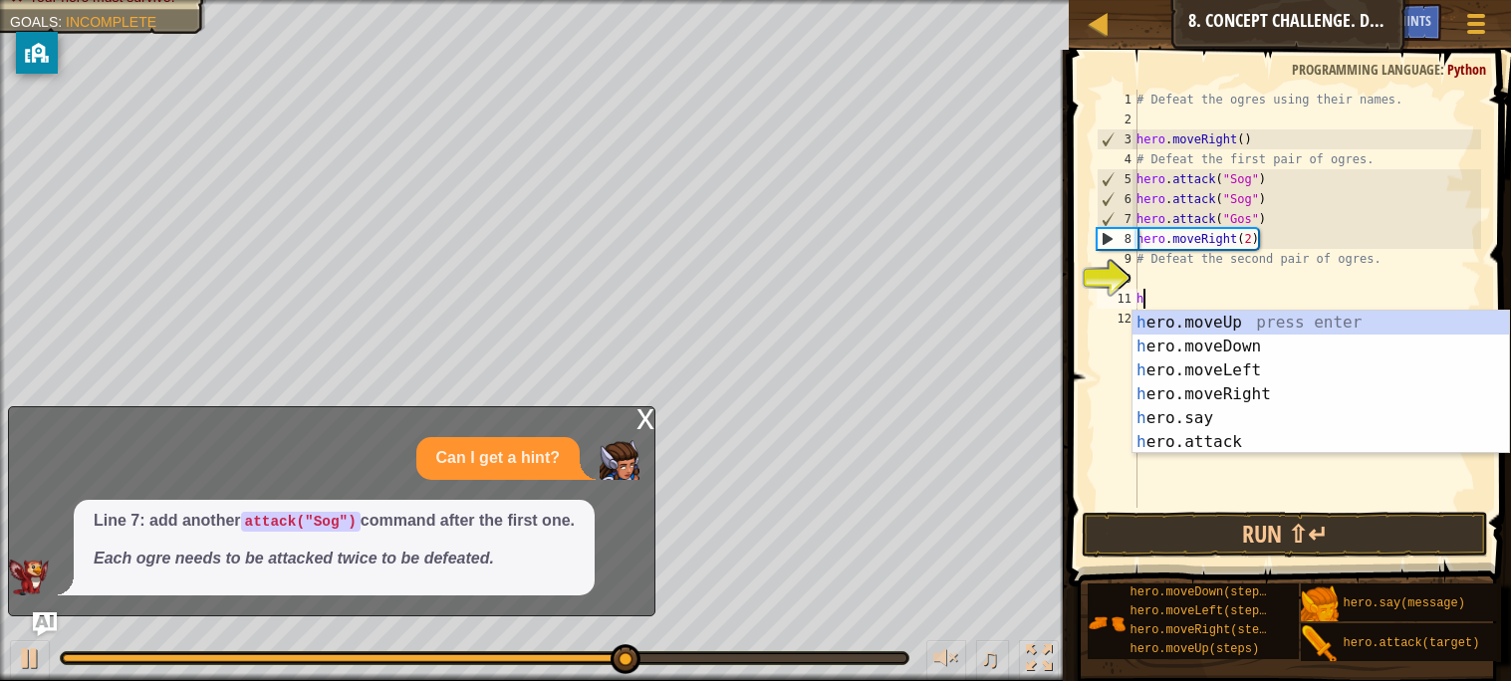
click at [1238, 439] on div "h ero.moveUp press enter h ero.moveDown press enter h ero.moveLeft press enter …" at bounding box center [1320, 406] width 376 height 191
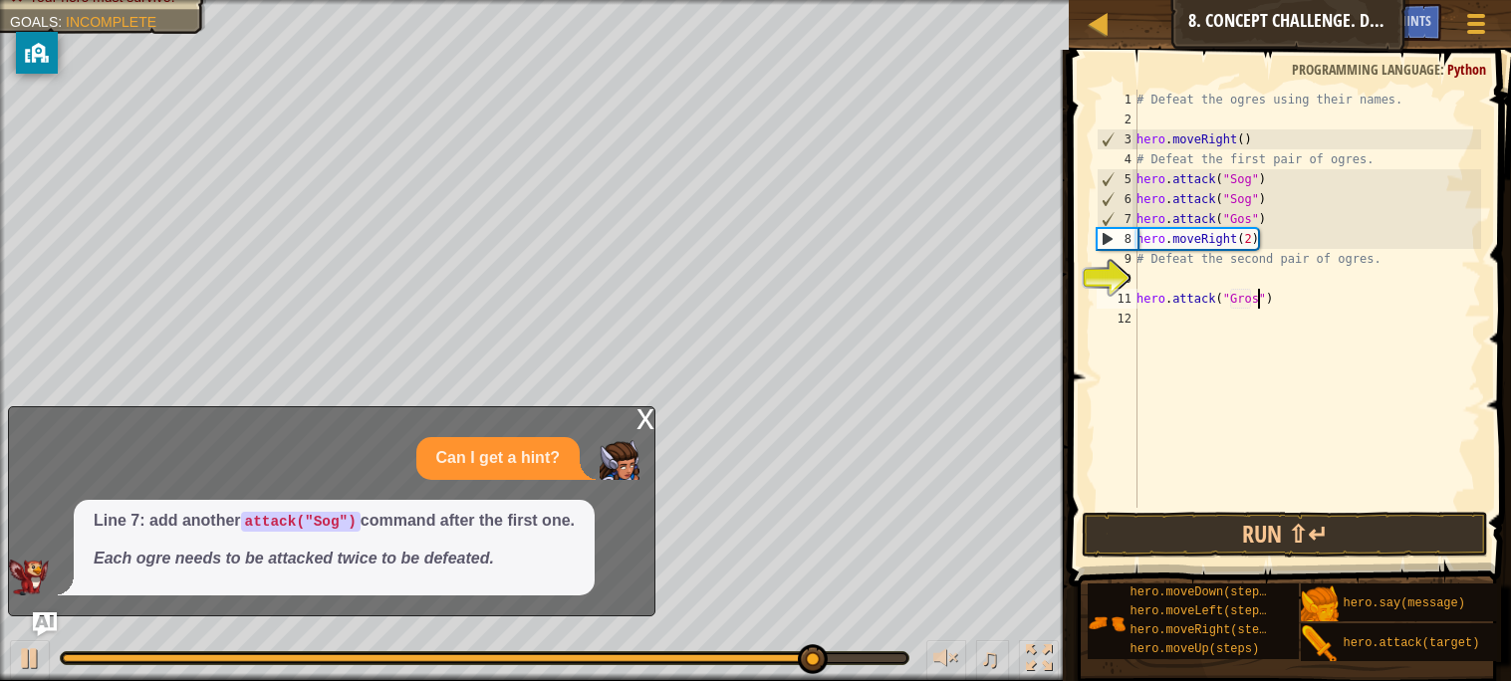
scroll to position [8, 9]
click at [1349, 554] on button "Run ⇧↵" at bounding box center [1284, 535] width 405 height 46
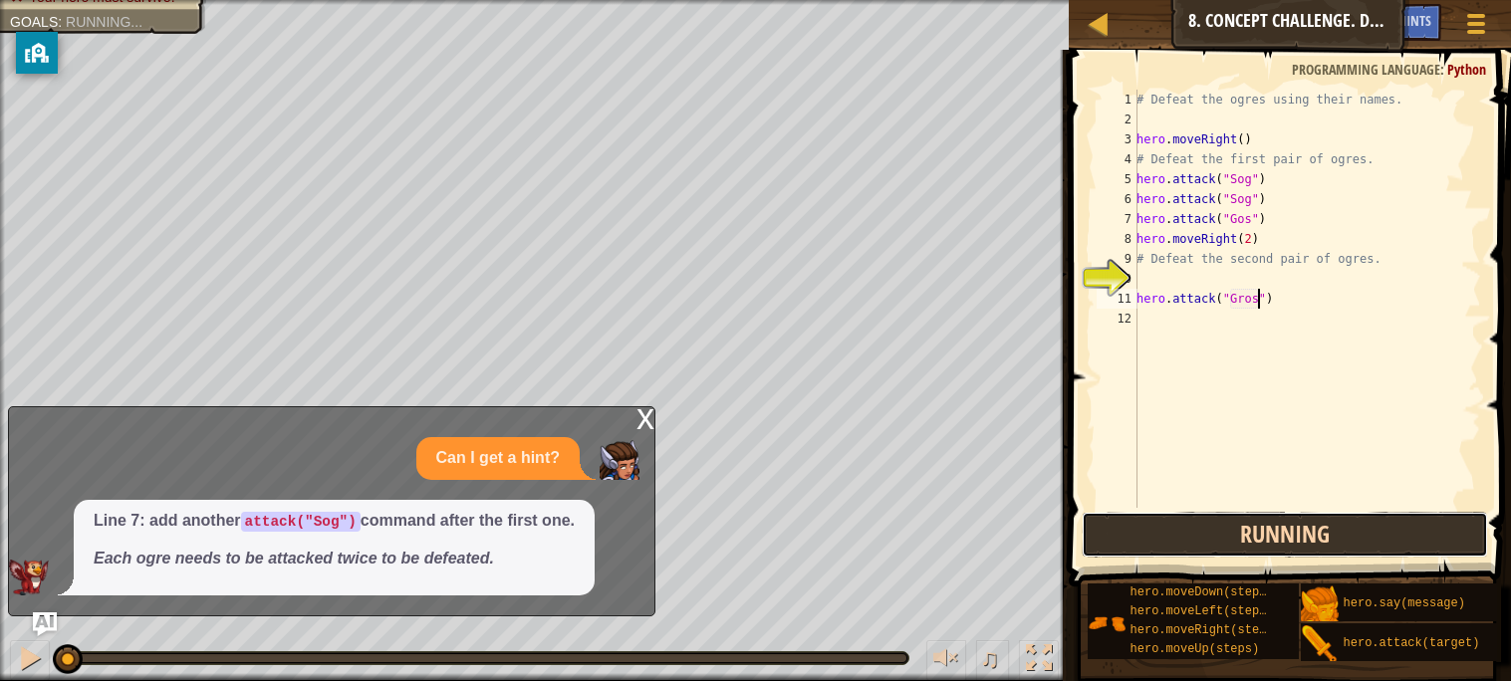
click at [1371, 536] on button "Running" at bounding box center [1284, 535] width 405 height 46
click at [1352, 535] on button "Running" at bounding box center [1284, 535] width 405 height 46
click at [1358, 536] on button "Running" at bounding box center [1284, 535] width 405 height 46
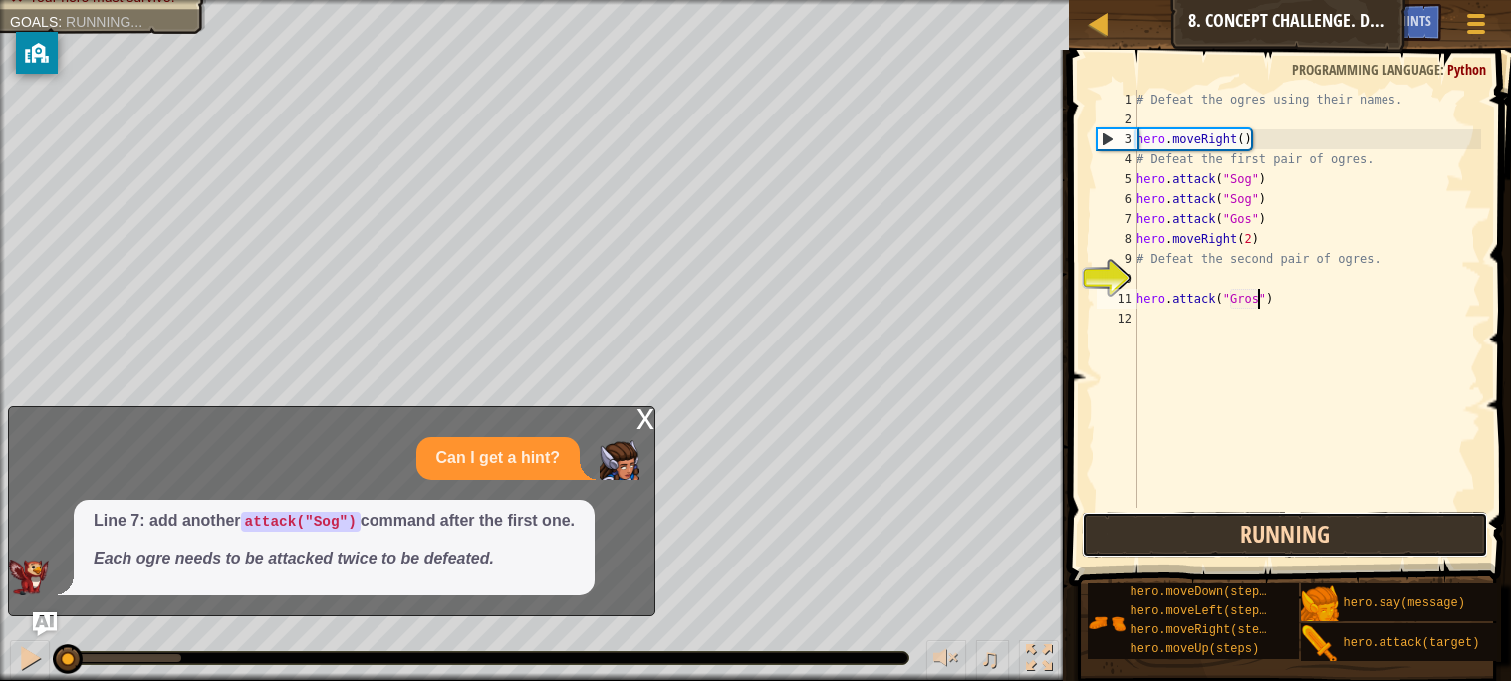
click at [1379, 539] on button "Running" at bounding box center [1284, 535] width 405 height 46
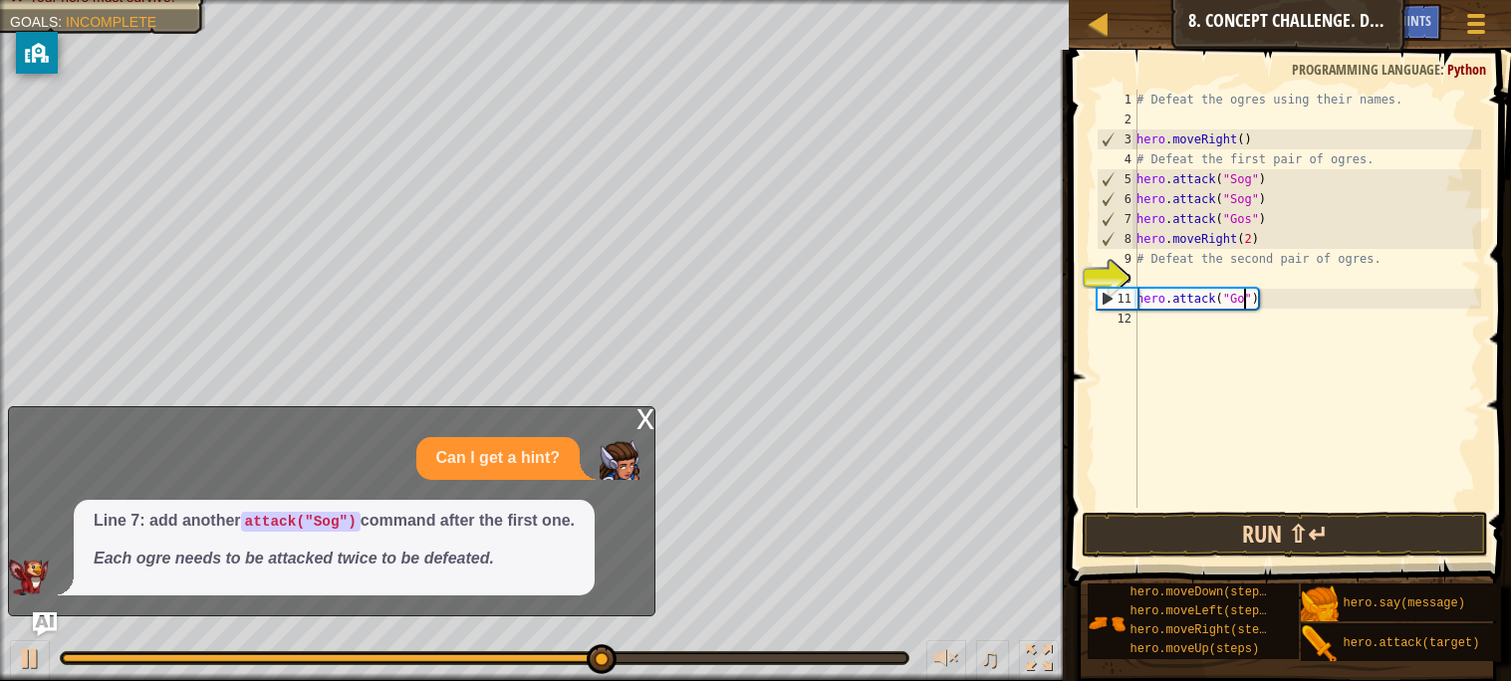
scroll to position [8, 8]
type textarea "hero.attack("Gos")"
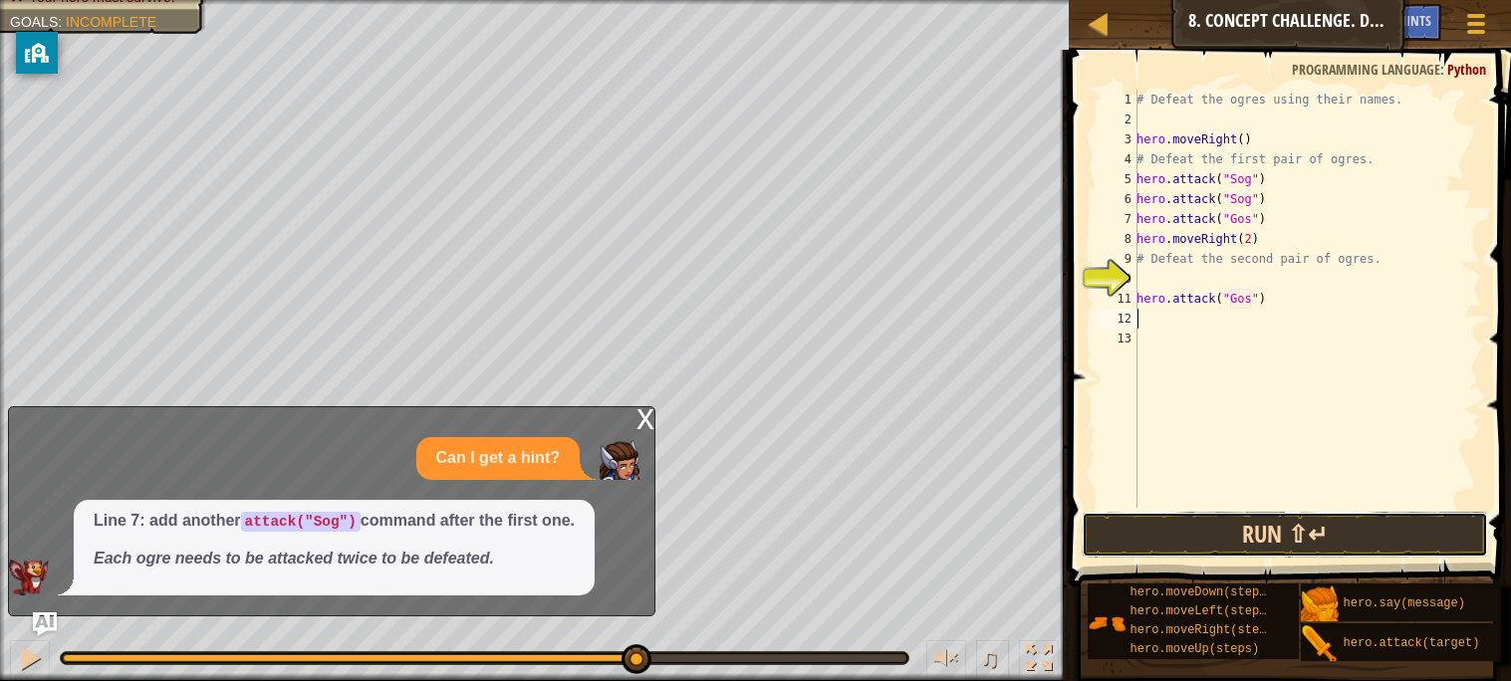
click at [1379, 545] on button "Run ⇧↵" at bounding box center [1284, 535] width 405 height 46
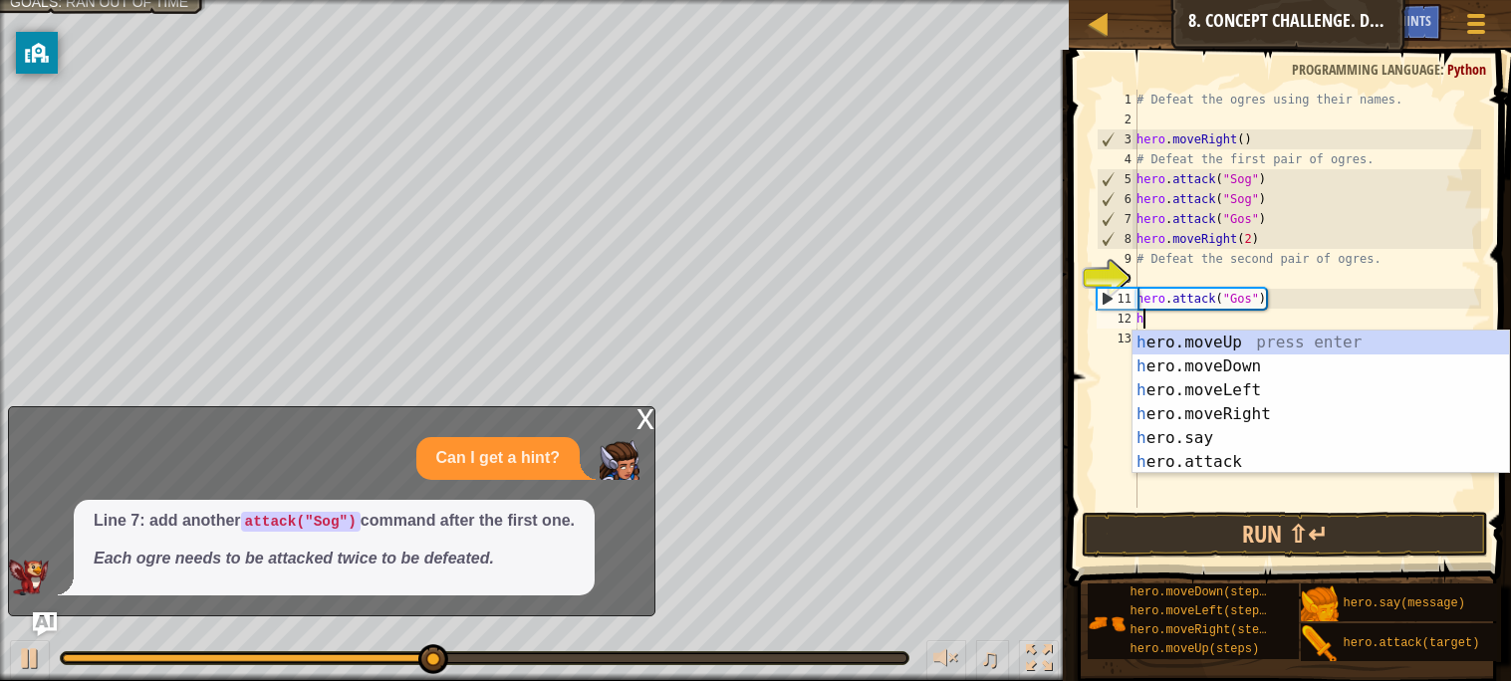
click at [1259, 465] on div "h ero.moveUp press enter h ero.moveDown press enter h ero.moveLeft press enter …" at bounding box center [1320, 426] width 376 height 191
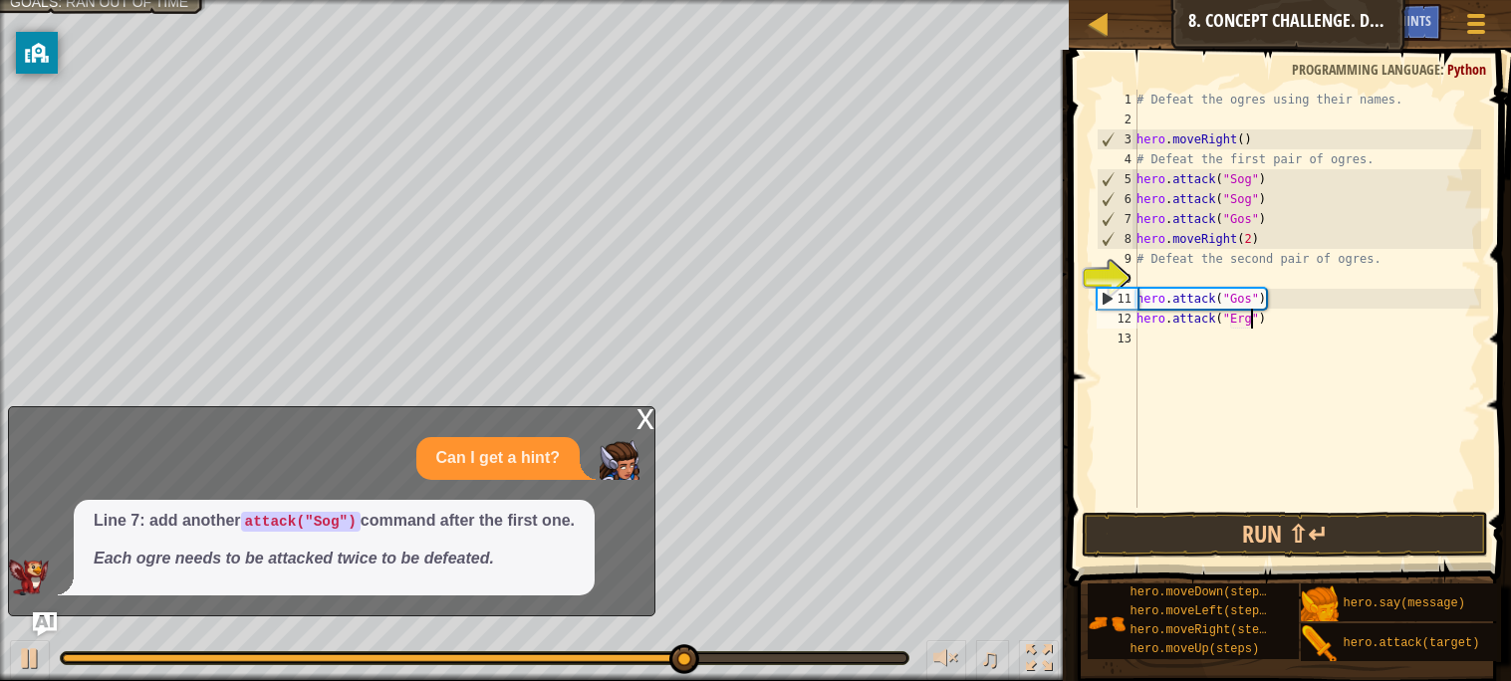
scroll to position [8, 9]
click at [1367, 532] on button "Run ⇧↵" at bounding box center [1284, 535] width 405 height 46
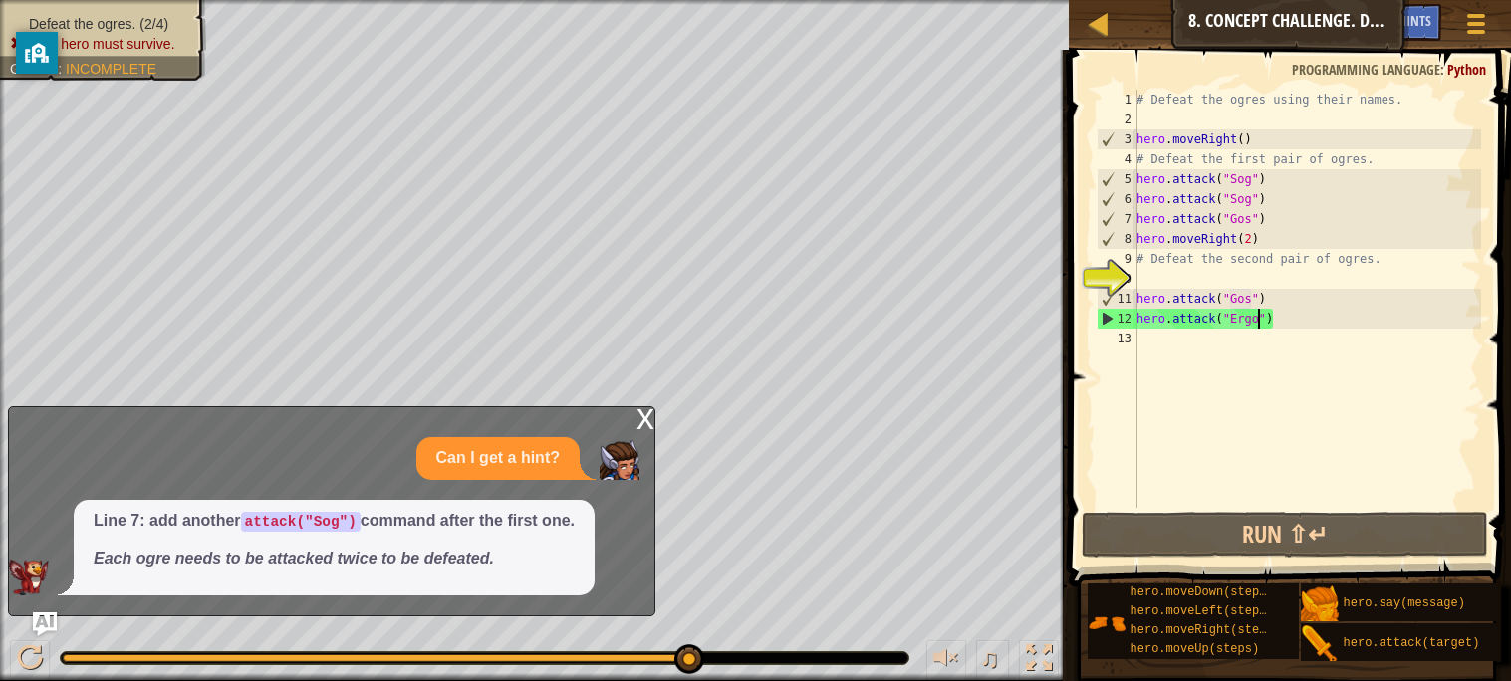
click at [626, 414] on div "x Can I get a hint? Line 7: add another attack("Sog") command after the first o…" at bounding box center [331, 511] width 647 height 210
click at [1306, 320] on div "# Defeat the ogres using their names. hero . moveRight ( ) # Defeat the first p…" at bounding box center [1306, 319] width 349 height 458
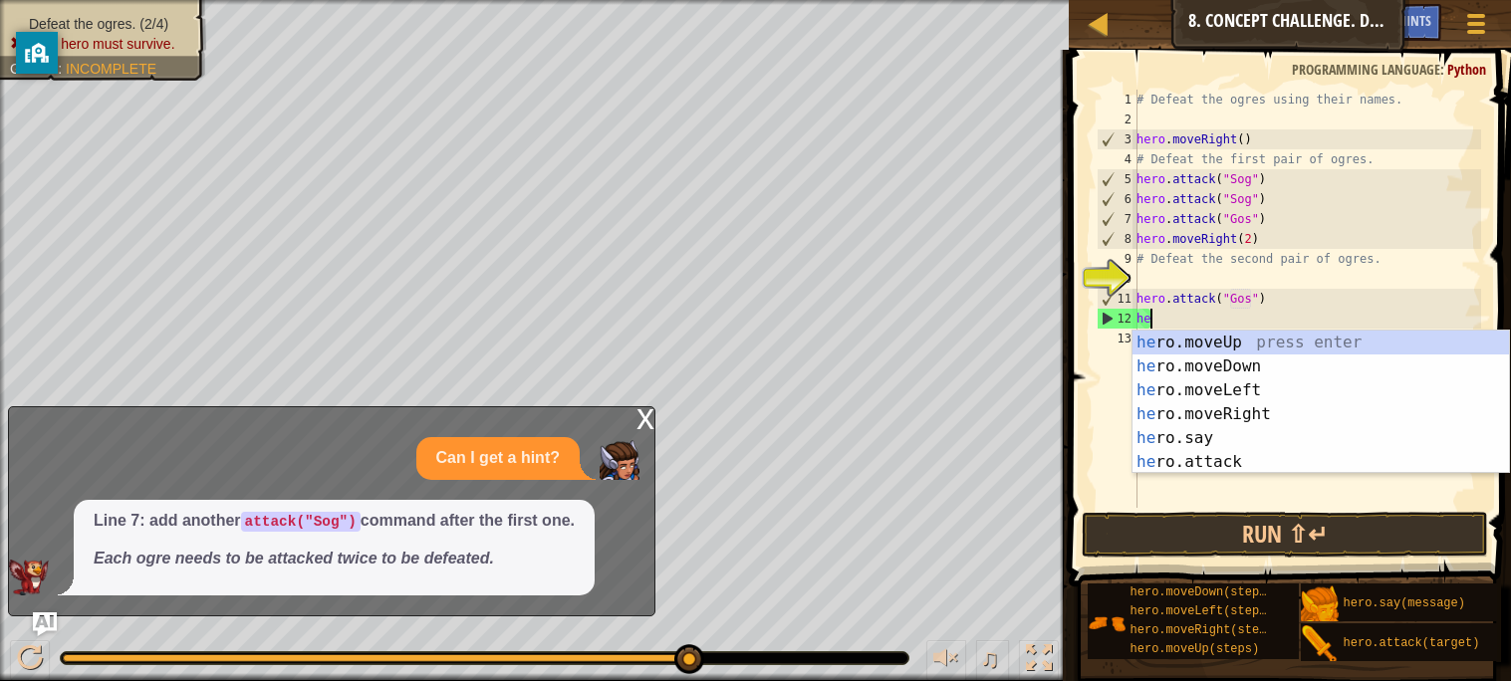
scroll to position [8, 0]
type textarea "h"
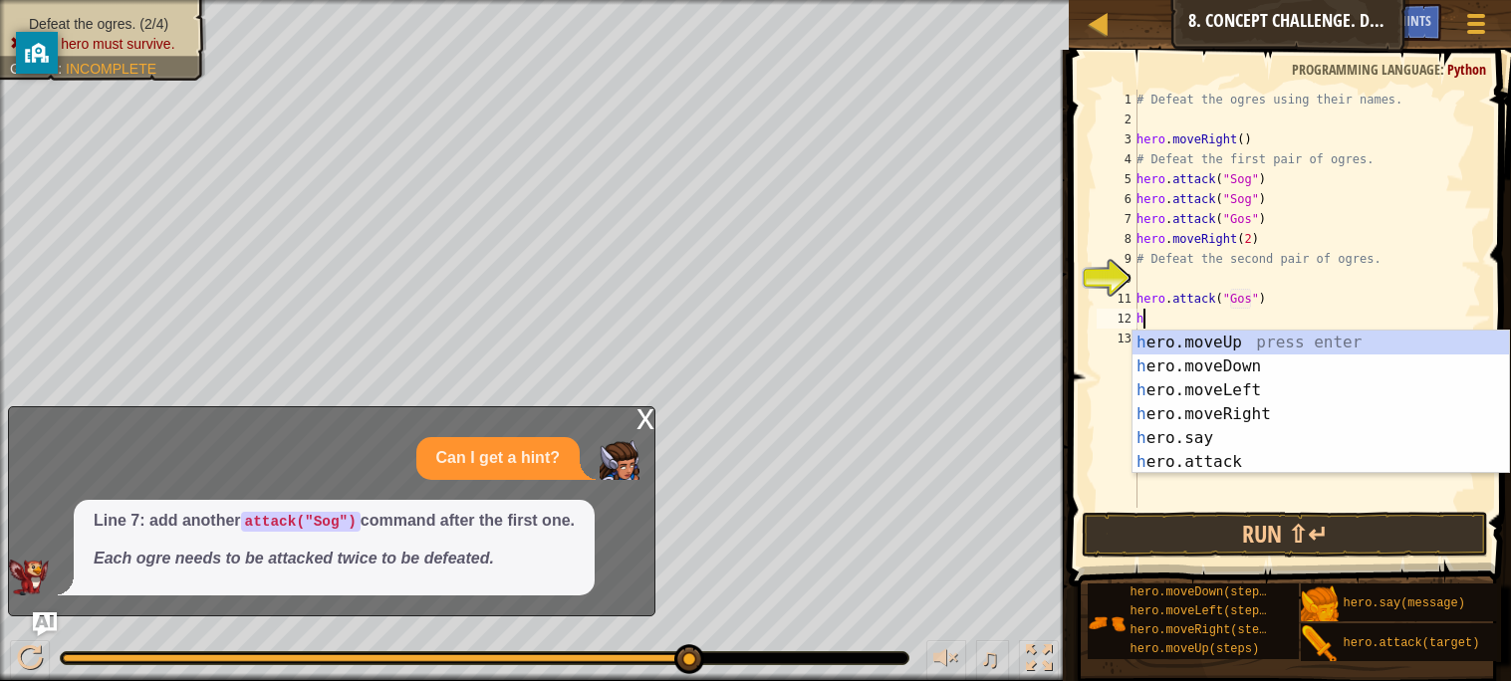
click at [1254, 456] on div "h ero.moveUp press enter h ero.moveDown press enter h ero.moveLeft press enter …" at bounding box center [1320, 426] width 376 height 191
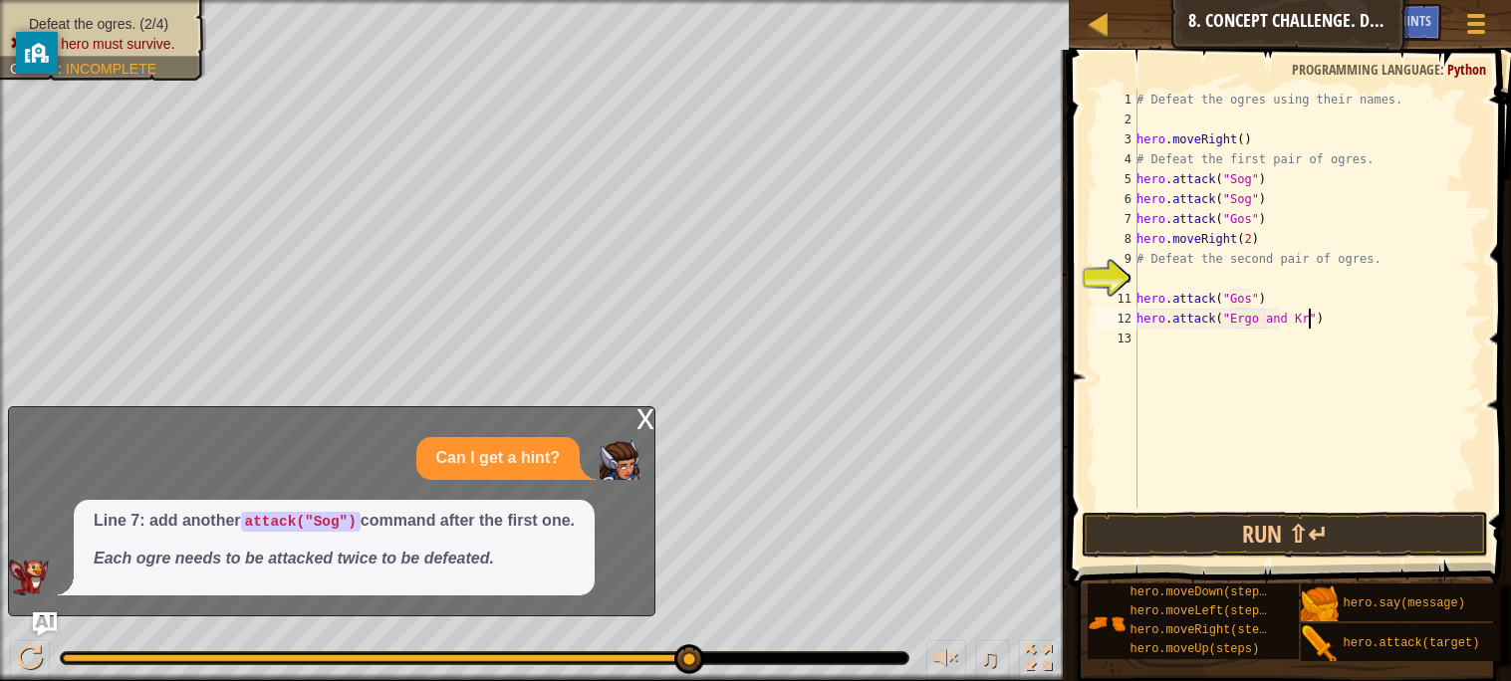
scroll to position [8, 14]
click at [1294, 536] on button "Run ⇧↵" at bounding box center [1284, 535] width 405 height 46
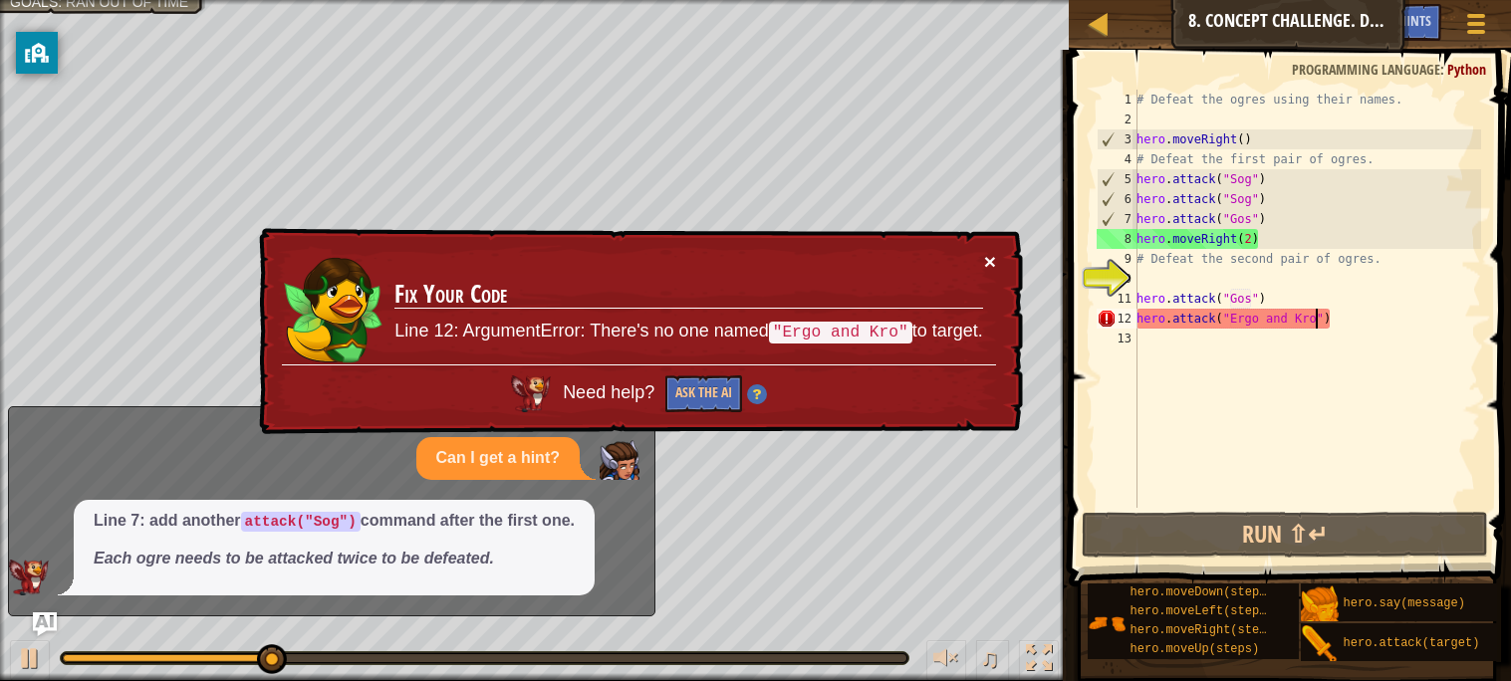
click at [984, 269] on button "×" at bounding box center [990, 261] width 12 height 21
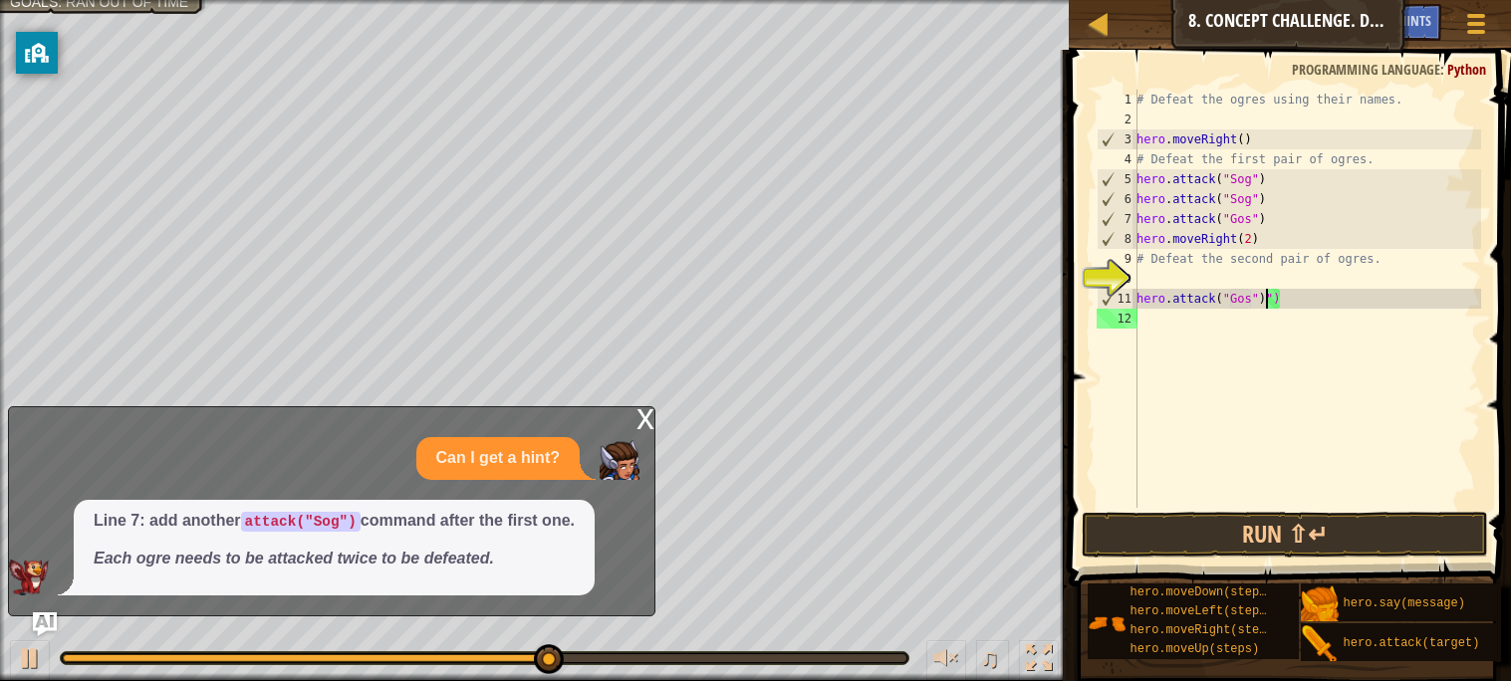
scroll to position [8, 0]
type textarea "hero.attack("")"
click at [1265, 313] on div "# Defeat the ogres using their names. hero . moveRight ( ) # Defeat the first p…" at bounding box center [1306, 319] width 349 height 458
click at [1313, 278] on div "# Defeat the ogres using their names. hero . moveRight ( ) # Defeat the first p…" at bounding box center [1306, 319] width 349 height 458
click at [1269, 291] on div "# Defeat the ogres using their names. hero . moveRight ( ) # Defeat the first p…" at bounding box center [1306, 319] width 349 height 458
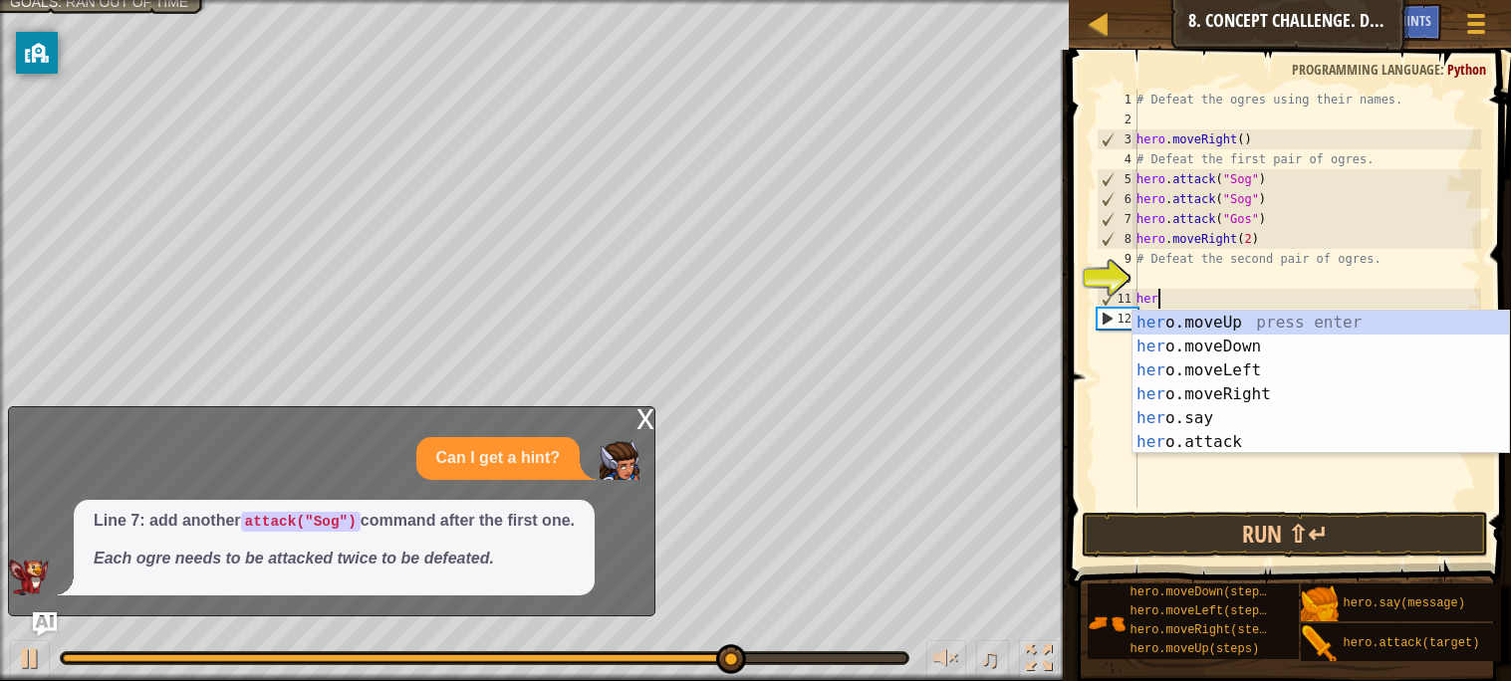
type textarea "h"
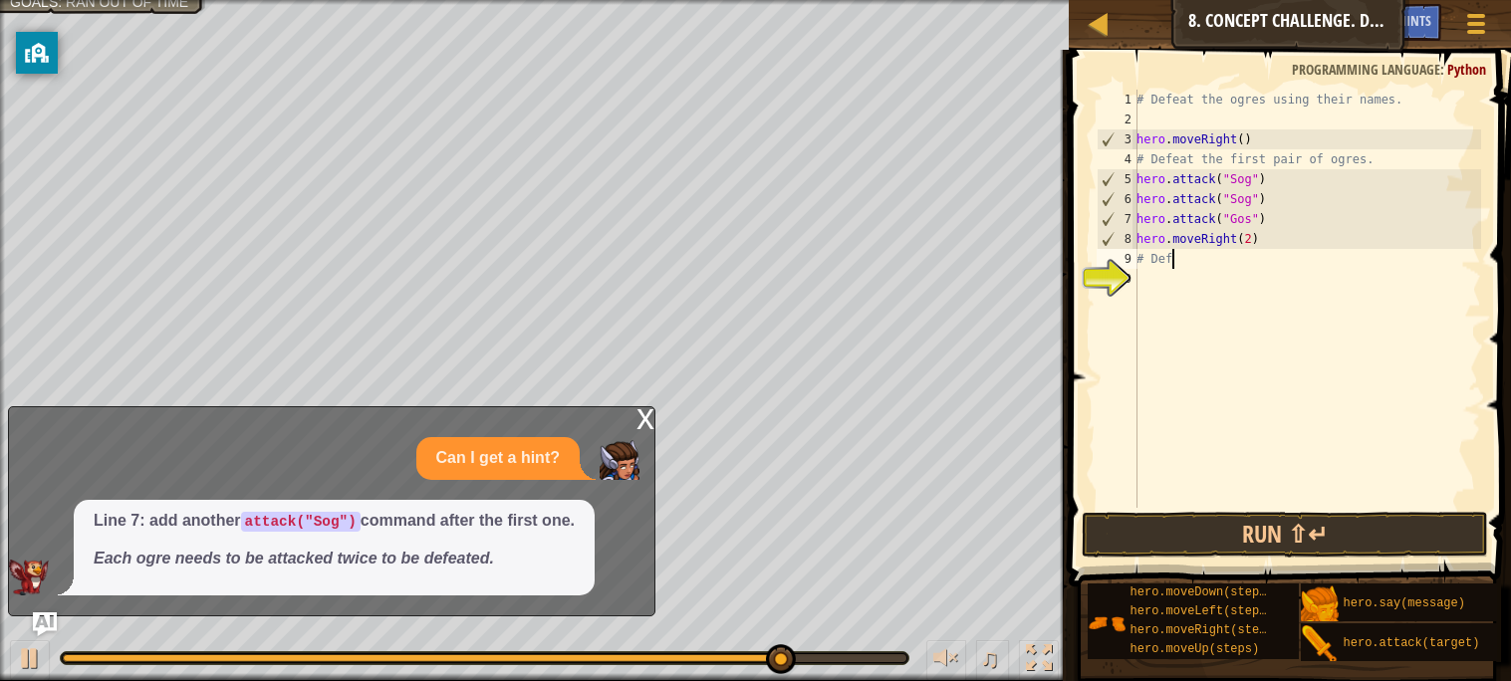
type textarea "#"
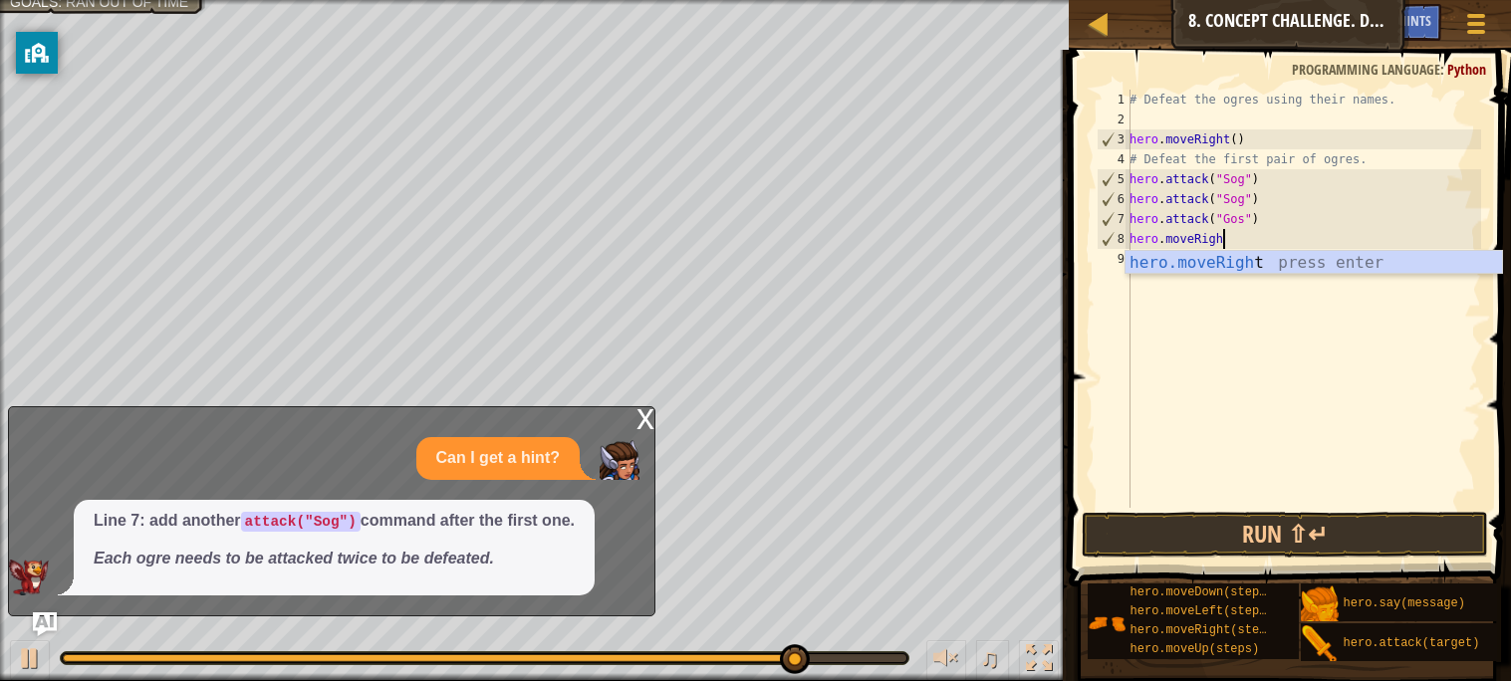
type textarea "hero.move"
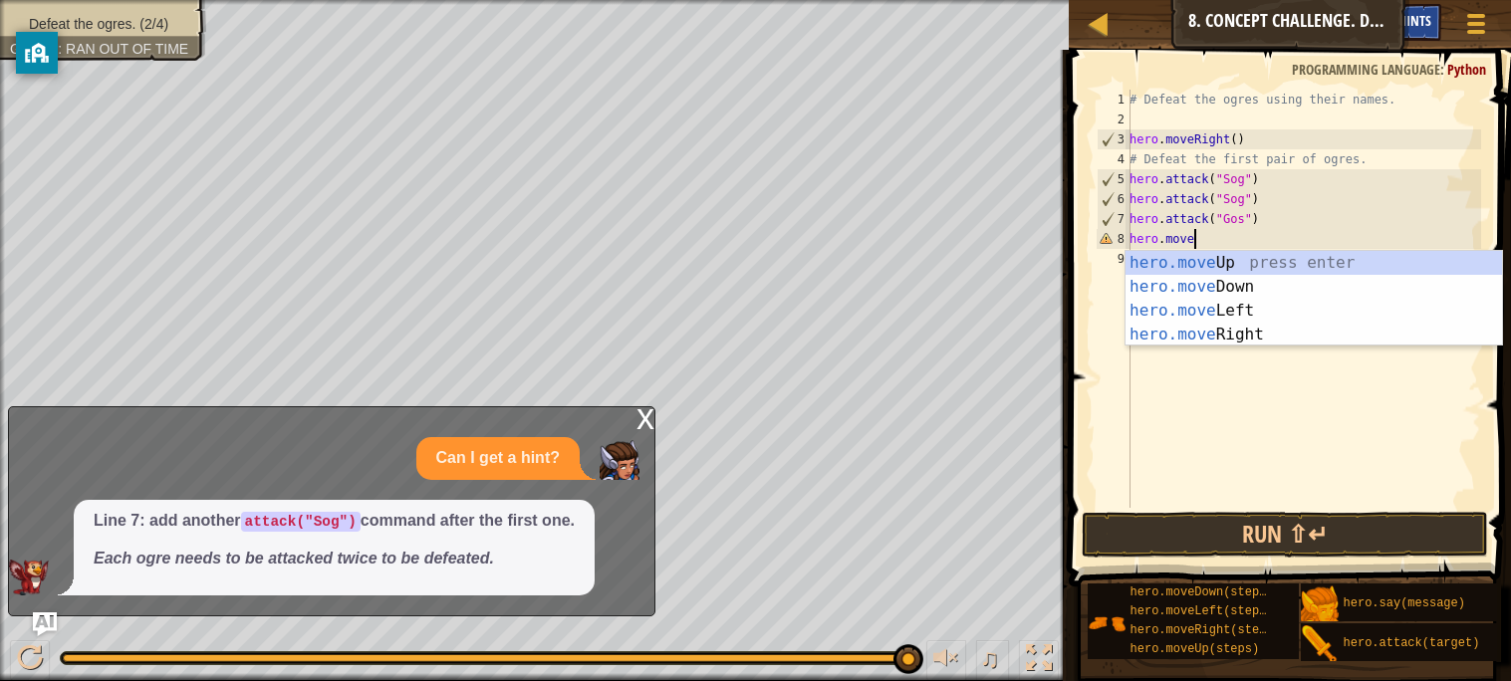
click at [1426, 22] on span "Hints" at bounding box center [1414, 20] width 33 height 19
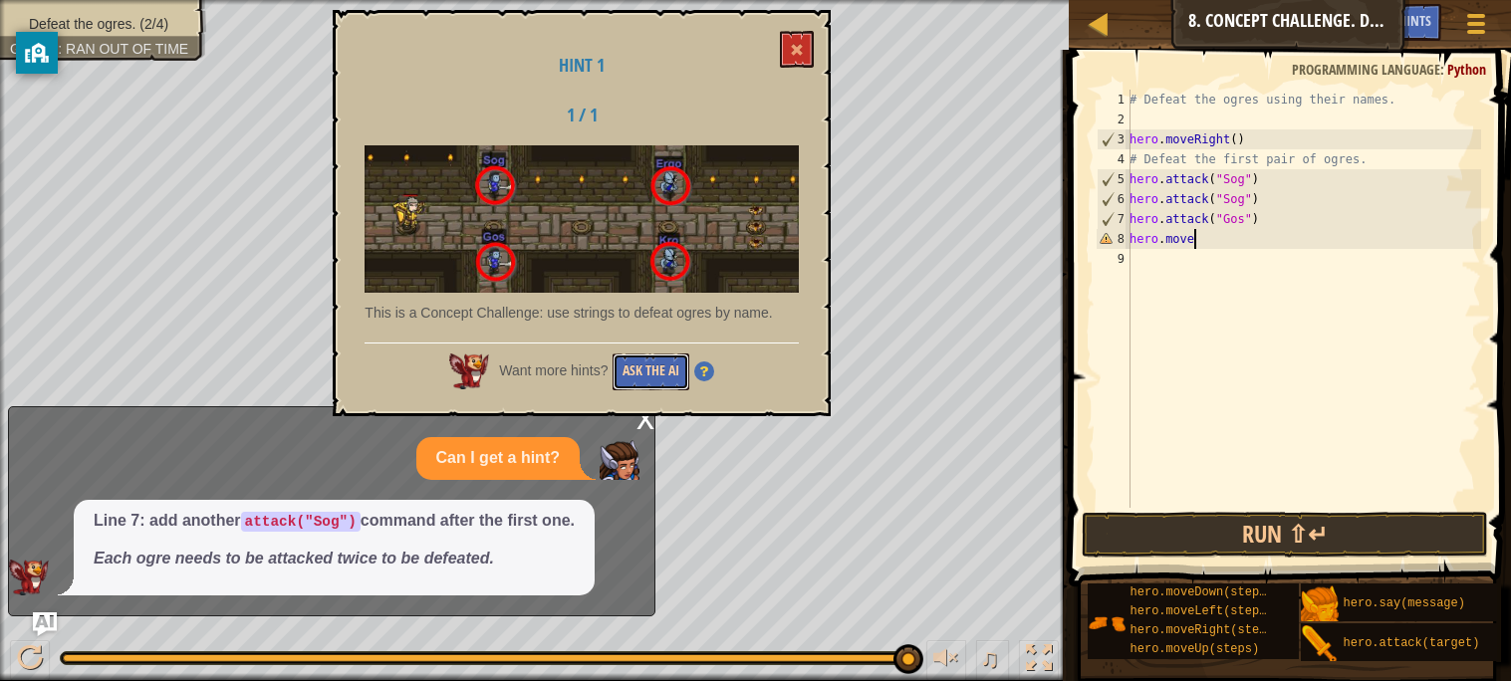
click at [659, 370] on button "Ask the AI" at bounding box center [650, 372] width 77 height 37
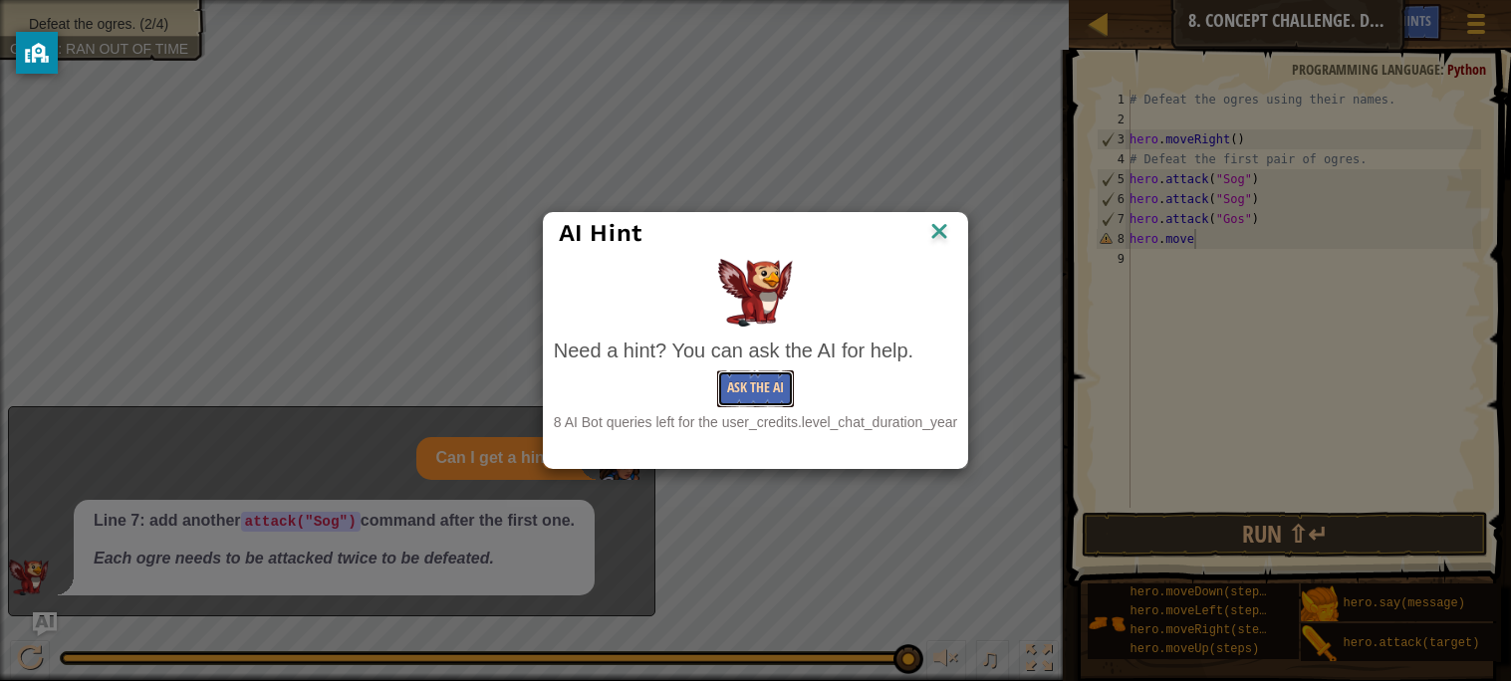
click at [769, 386] on button "Ask the AI" at bounding box center [755, 388] width 77 height 37
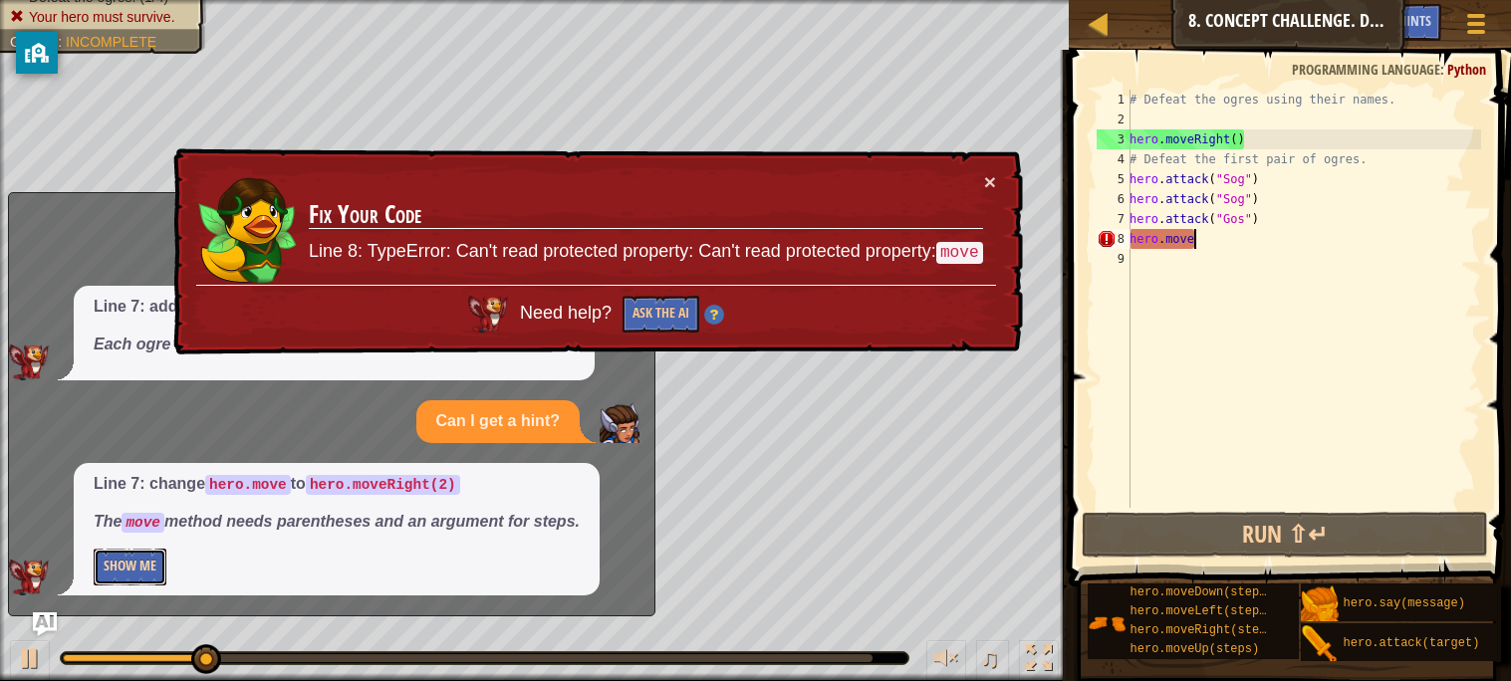
click at [131, 566] on button "Show Me" at bounding box center [130, 567] width 73 height 37
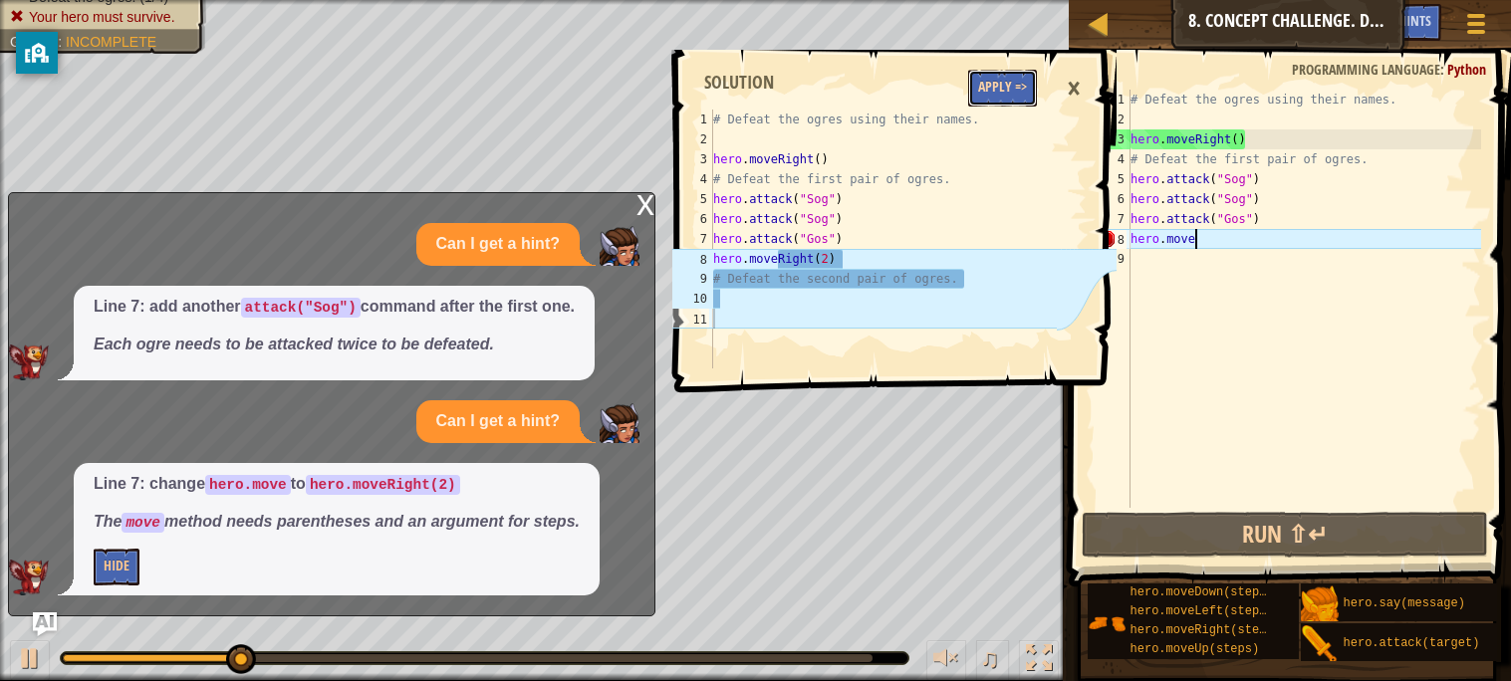
click at [998, 105] on button "Apply =>" at bounding box center [1002, 88] width 69 height 37
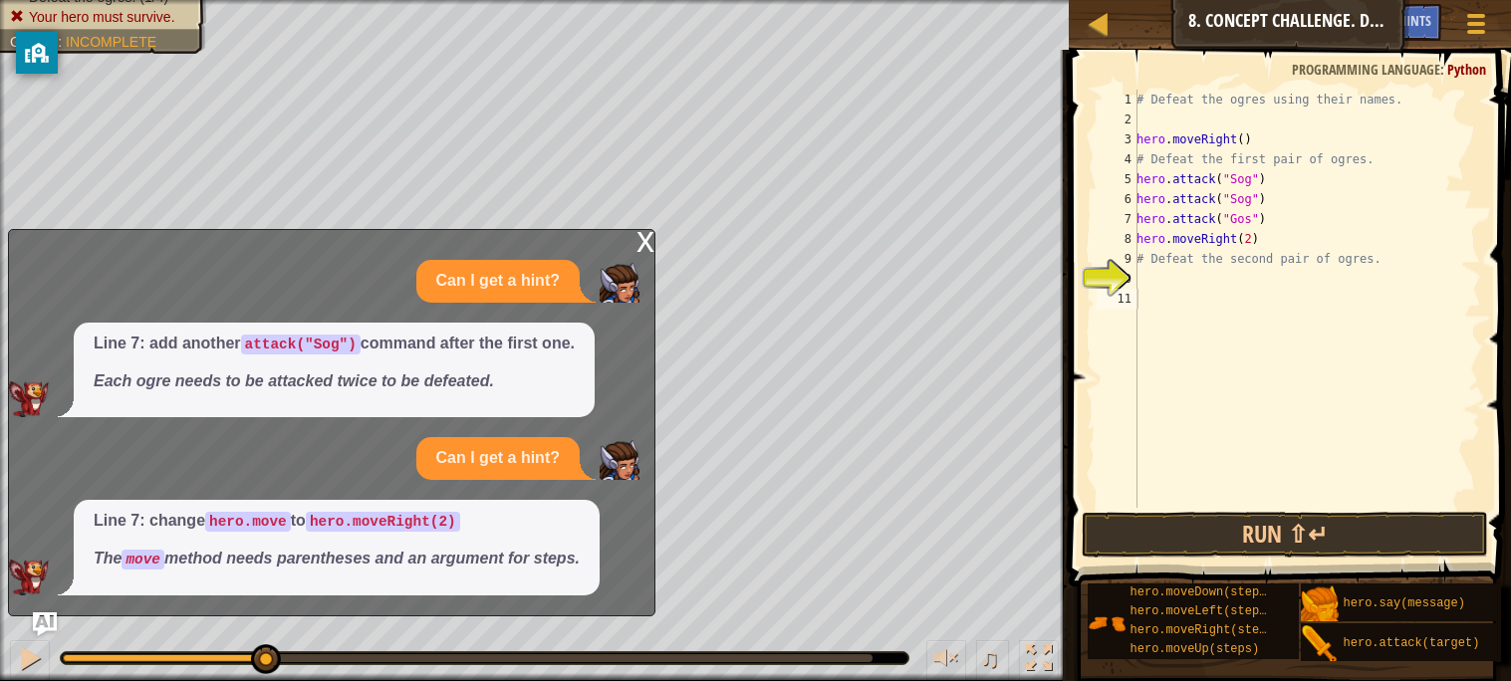
click at [642, 239] on div "x" at bounding box center [645, 240] width 18 height 20
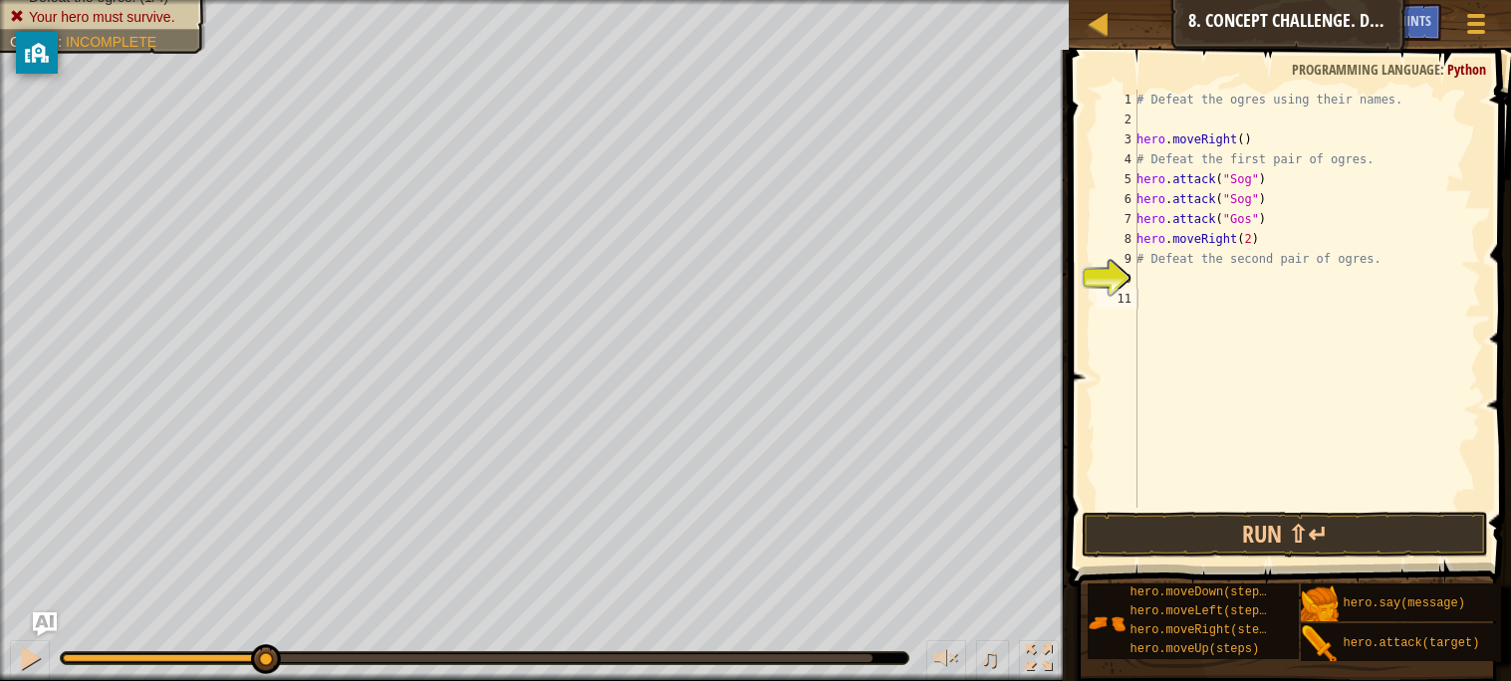
click at [1181, 453] on div "# Defeat the ogres using their names. hero . moveRight ( ) # Defeat the first p…" at bounding box center [1306, 319] width 349 height 458
click at [1163, 528] on button "Run ⇧↵" at bounding box center [1284, 535] width 405 height 46
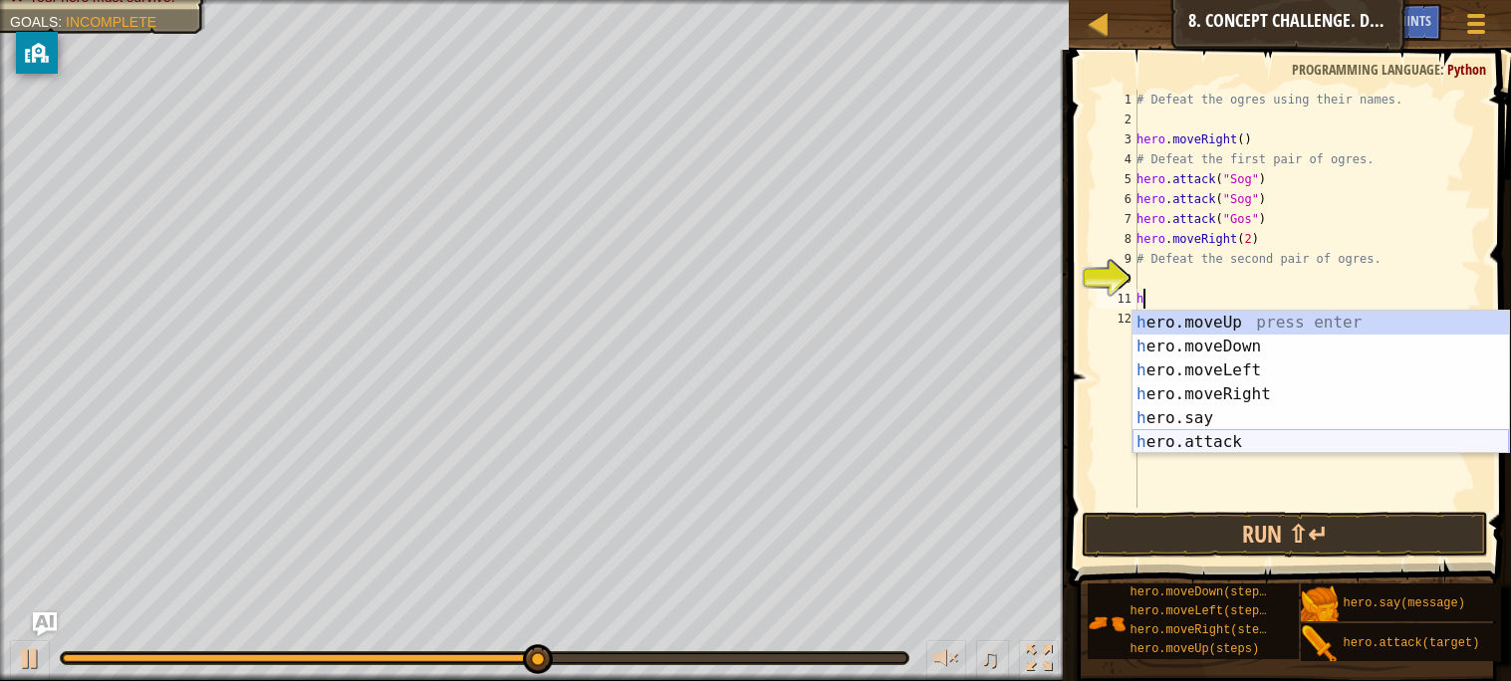
click at [1268, 437] on div "h ero.moveUp press enter h ero.moveDown press enter h ero.moveLeft press enter …" at bounding box center [1320, 406] width 376 height 191
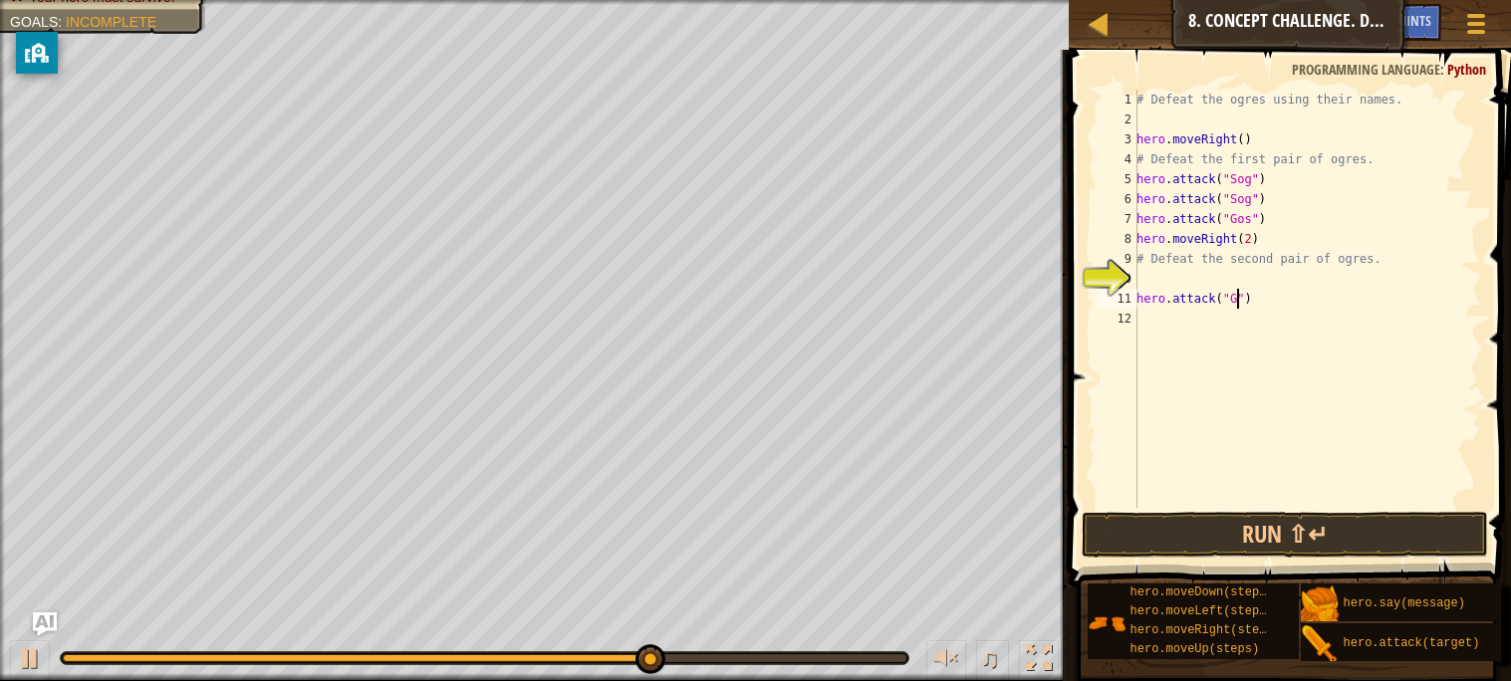
scroll to position [8, 8]
click at [1375, 523] on button "Run ⇧↵" at bounding box center [1284, 535] width 405 height 46
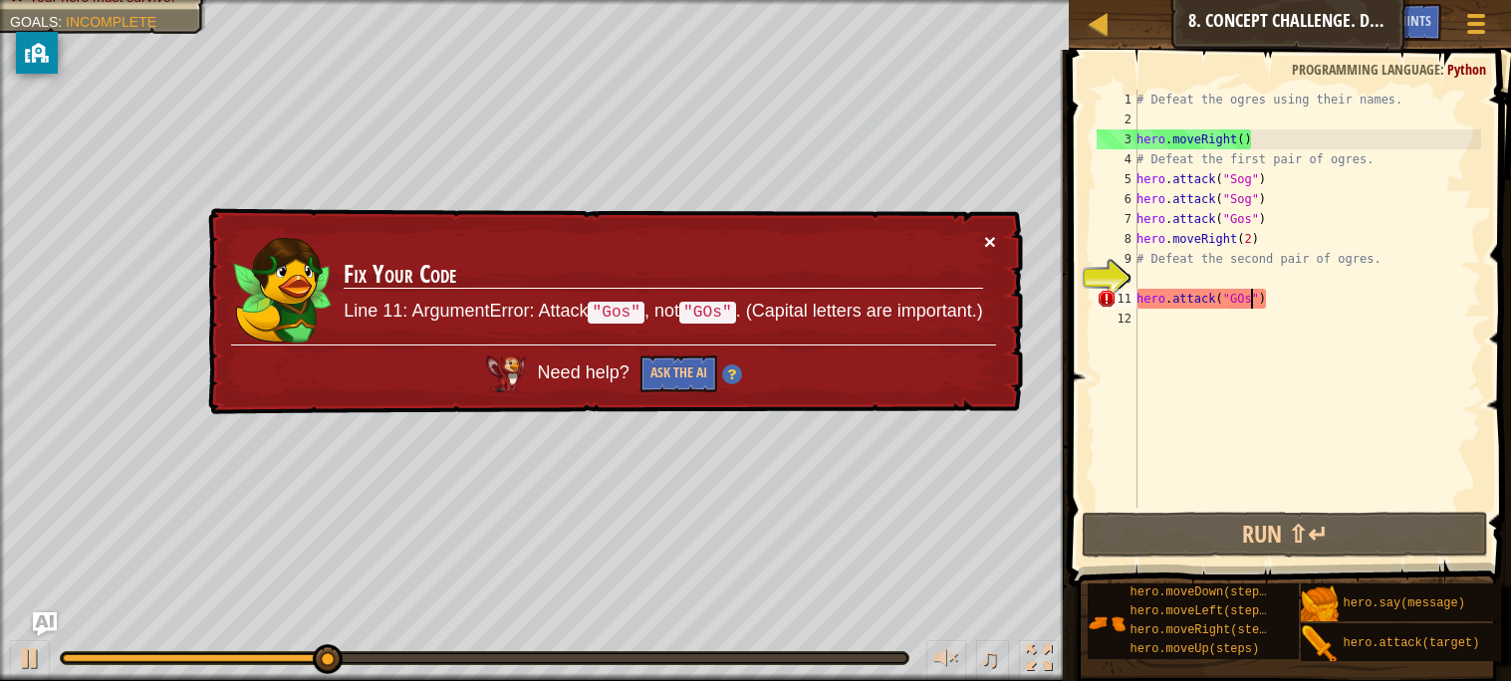
click at [994, 243] on button "×" at bounding box center [990, 241] width 12 height 21
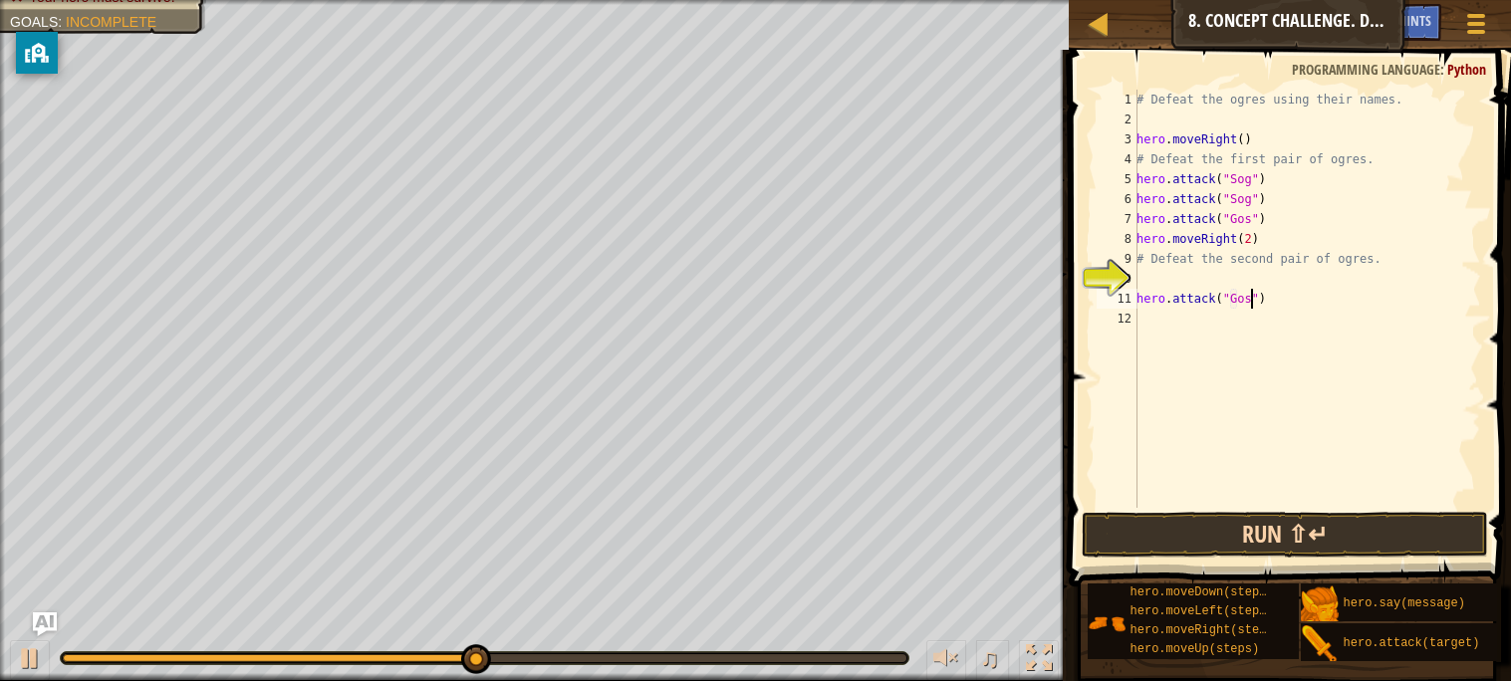
type textarea "hero.attack("Gos")"
click at [1096, 546] on button "Run ⇧↵" at bounding box center [1284, 535] width 405 height 46
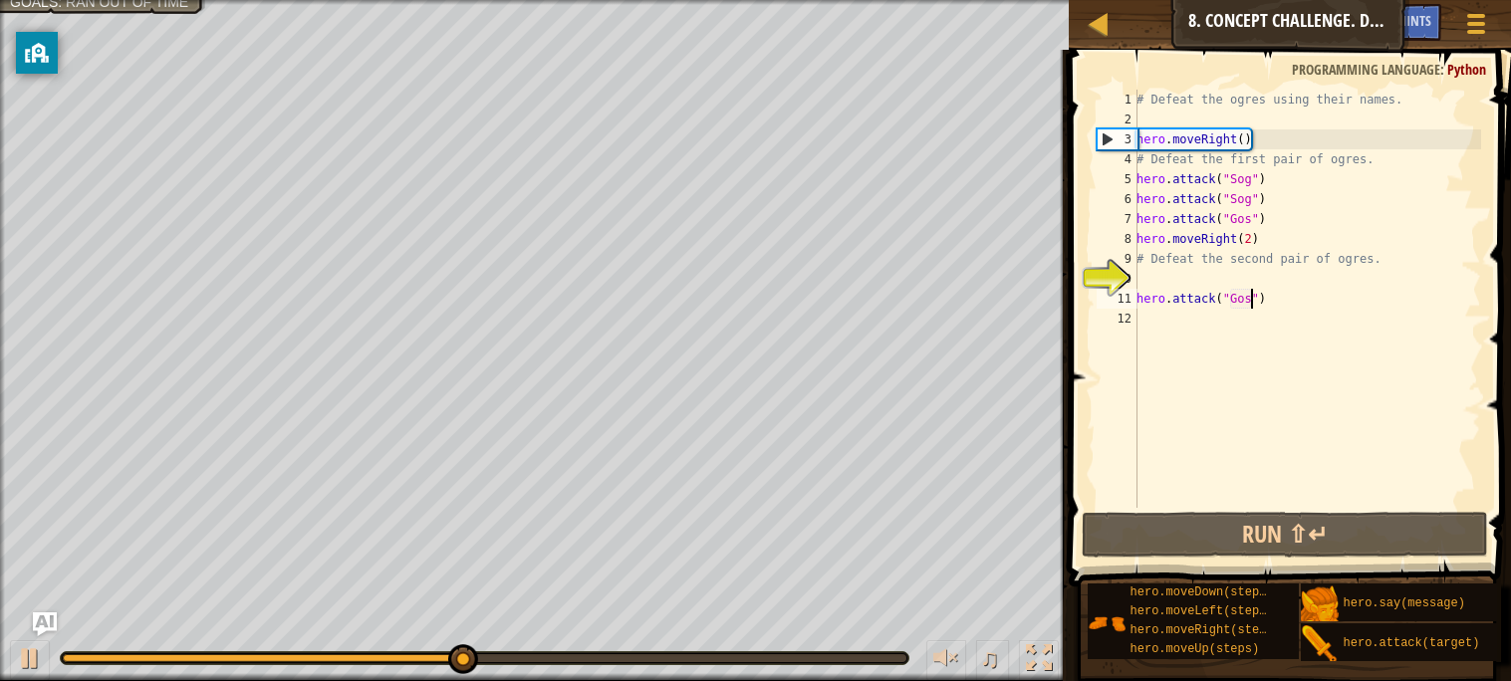
click at [1144, 281] on div "# Defeat the ogres using their names. hero . moveRight ( ) # Defeat the first p…" at bounding box center [1306, 319] width 349 height 458
click at [1147, 313] on div "# Defeat the ogres using their names. hero . moveRight ( ) # Defeat the first p…" at bounding box center [1306, 319] width 349 height 458
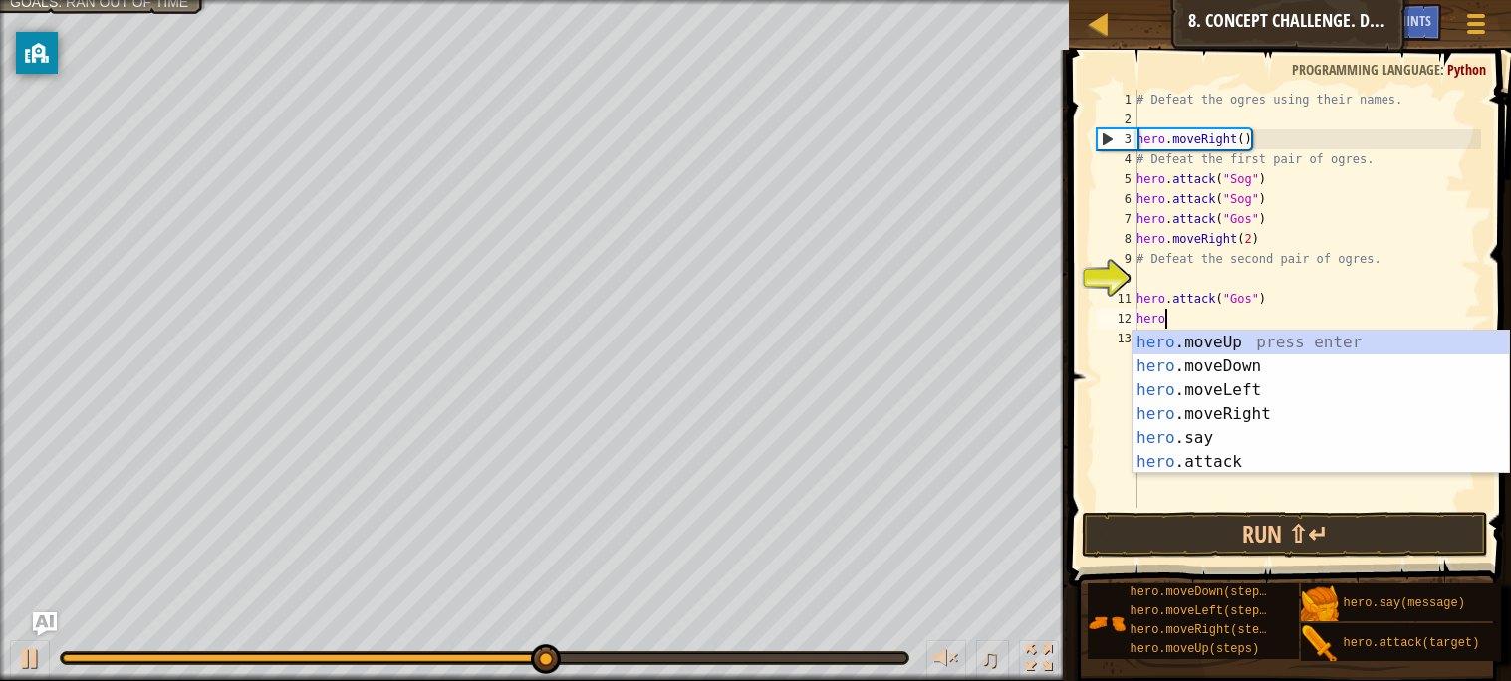
scroll to position [8, 1]
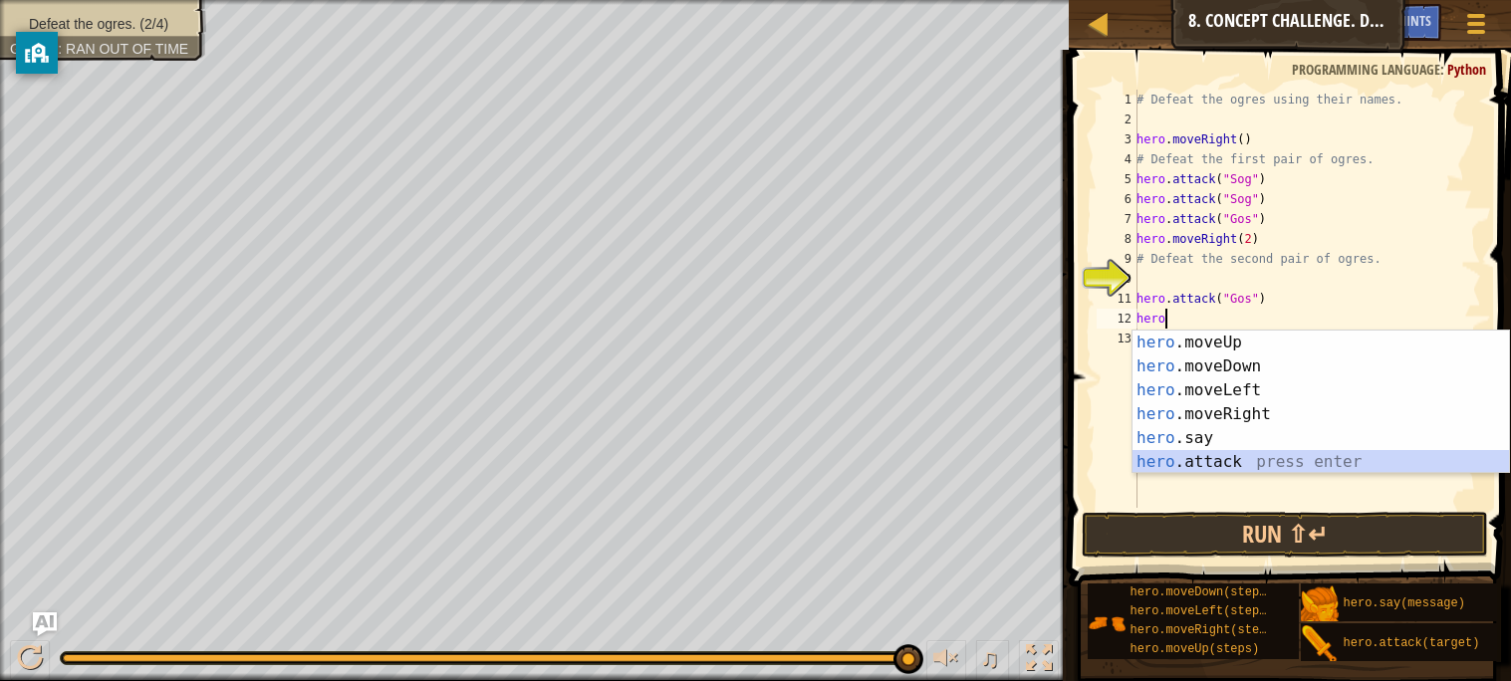
click at [1260, 453] on div "hero .moveUp press enter hero .moveDown press enter hero .moveLeft press enter …" at bounding box center [1320, 426] width 376 height 191
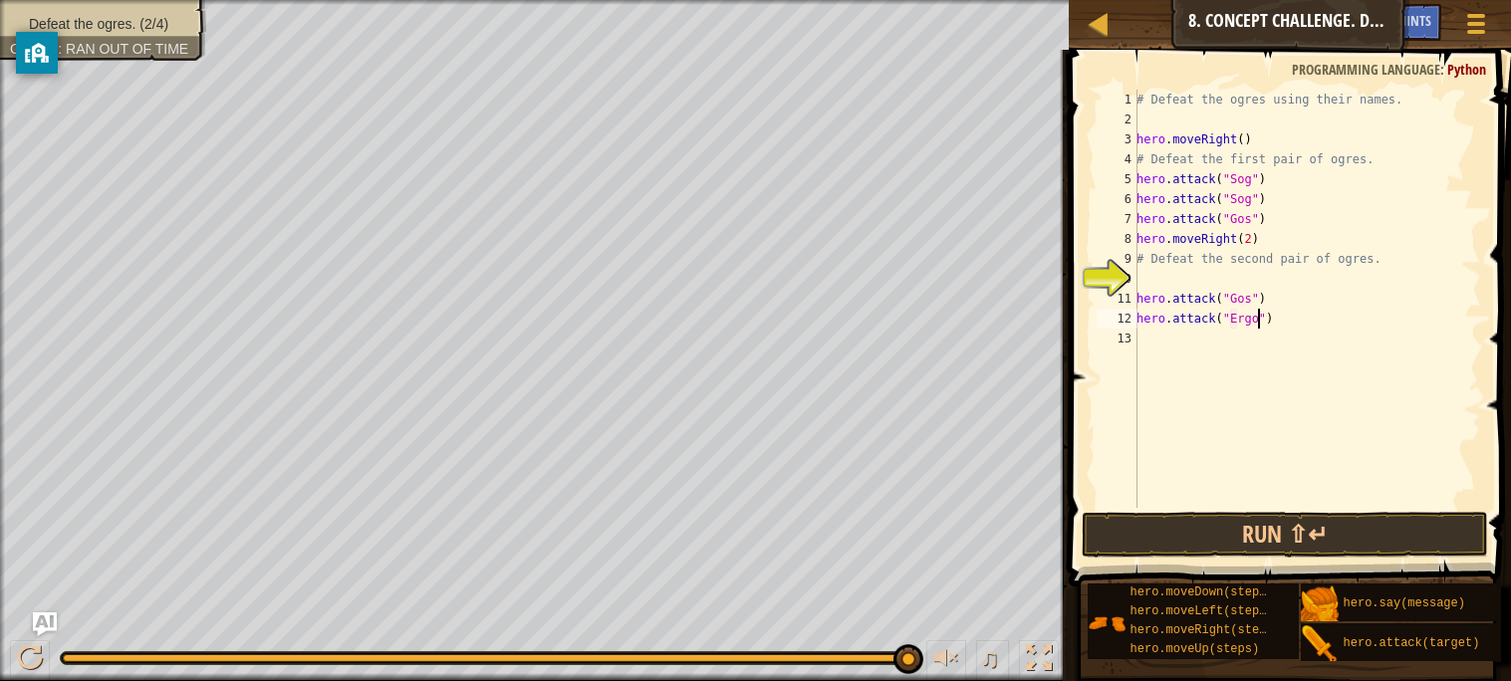
scroll to position [8, 9]
type textarea "hero.attack("Ergo")"
click at [1206, 330] on div "# Defeat the ogres using their names. hero . moveRight ( ) # Defeat the first p…" at bounding box center [1306, 319] width 349 height 458
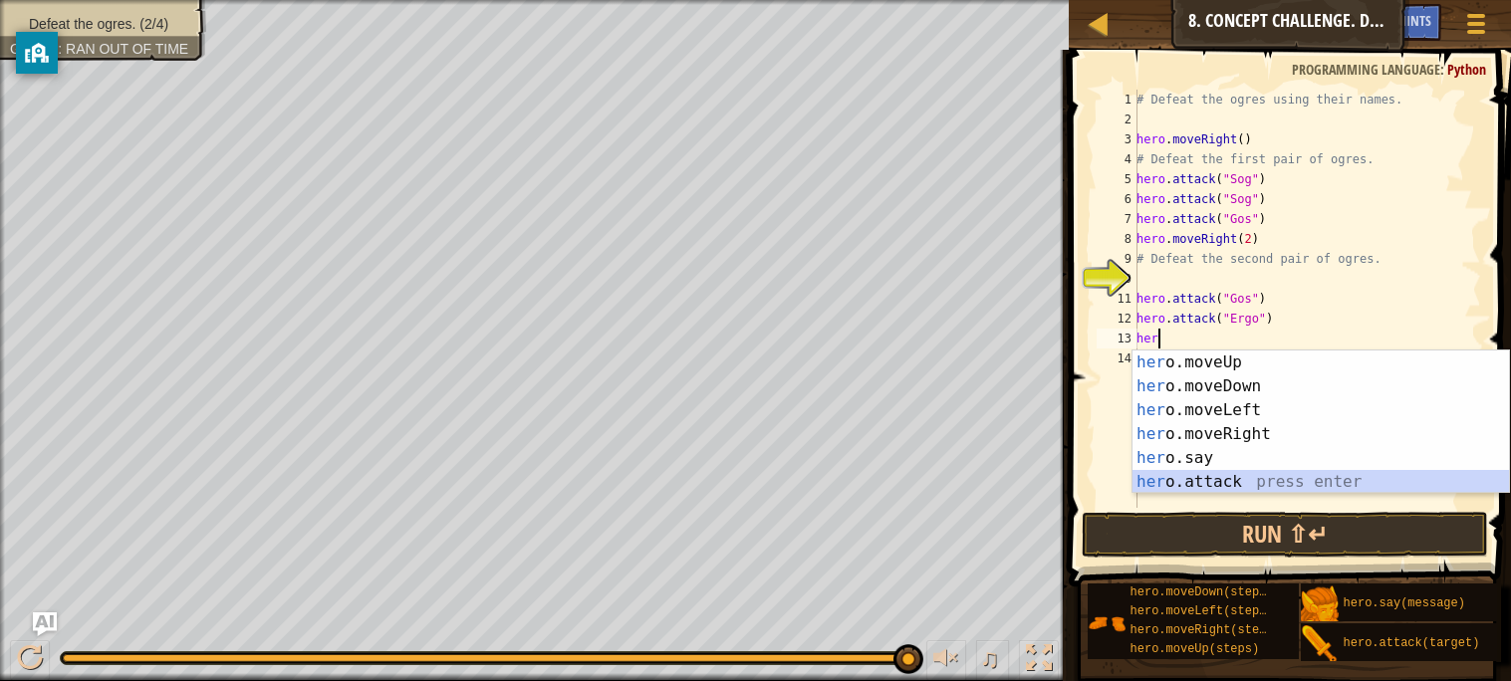
click at [1196, 481] on div "her o.moveUp press enter her o.moveDown press enter her o.moveLeft press enter …" at bounding box center [1320, 446] width 376 height 191
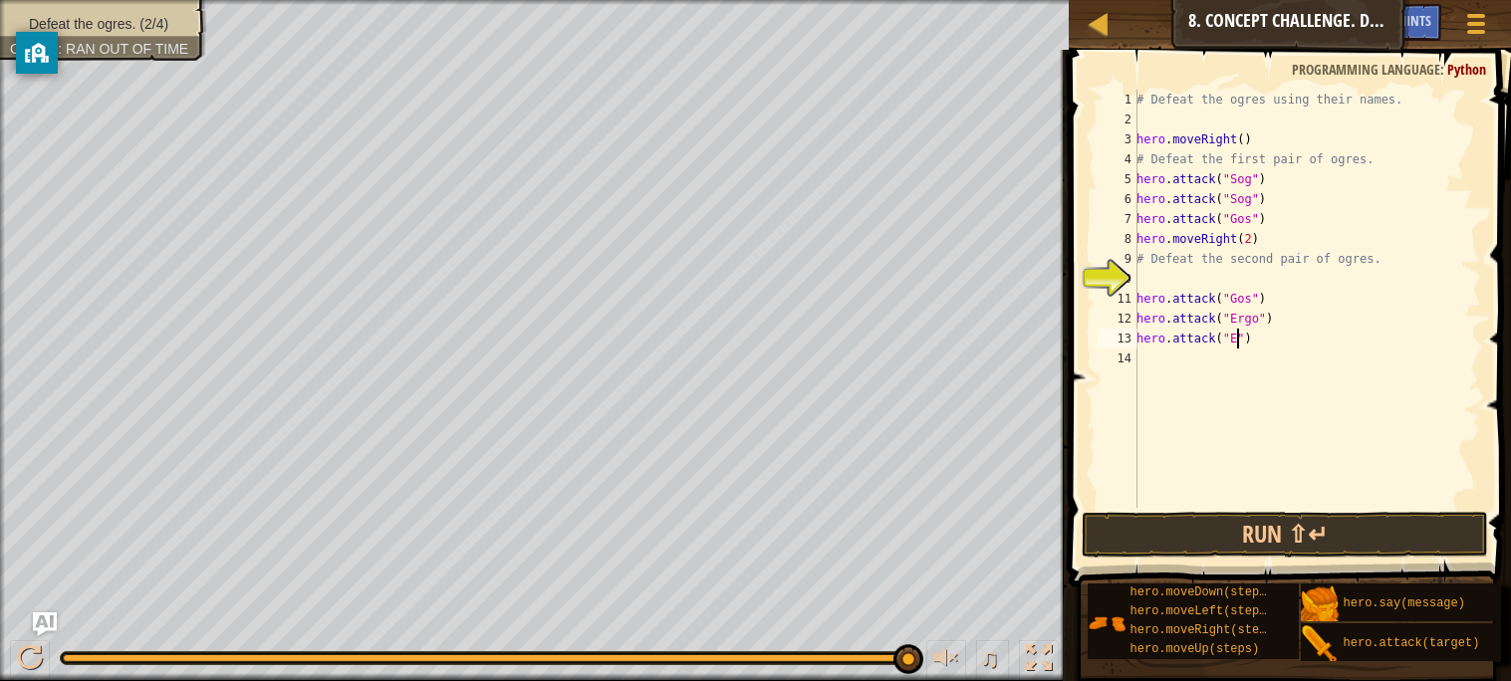
scroll to position [8, 8]
type textarea "hero.attack("Ergo")"
click at [1157, 359] on div "# Defeat the ogres using their names. hero . moveRight ( ) # Defeat the first p…" at bounding box center [1306, 319] width 349 height 458
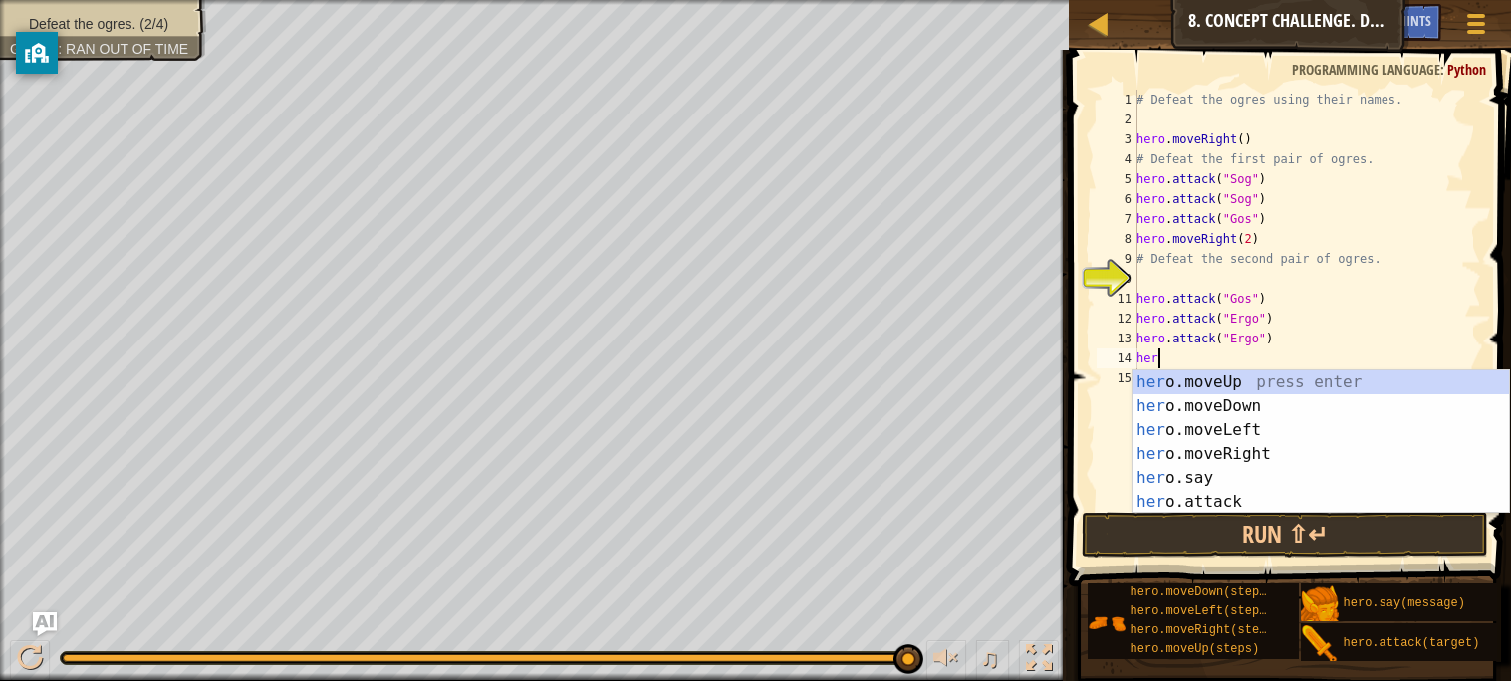
scroll to position [8, 1]
click at [1201, 499] on div "hero .moveUp press enter hero .moveDown press enter hero .moveLeft press enter …" at bounding box center [1320, 465] width 376 height 191
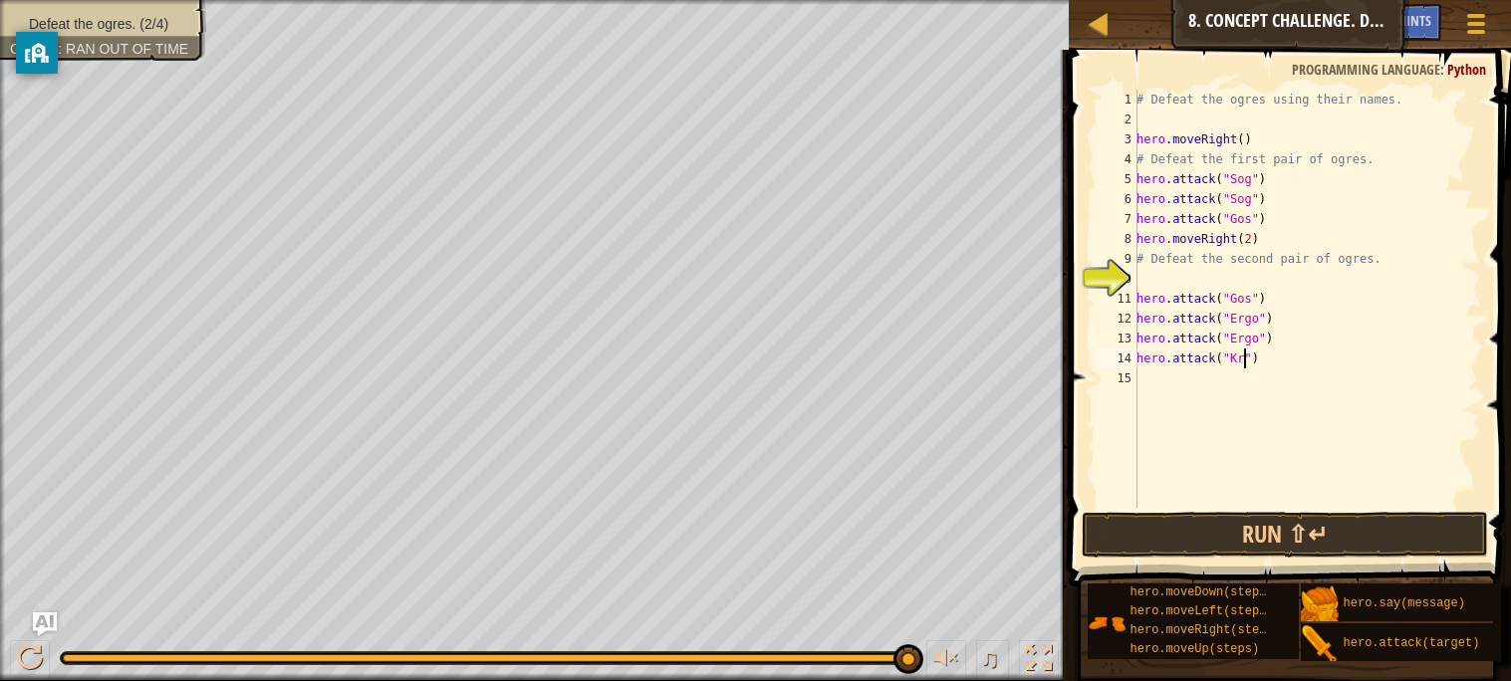
scroll to position [8, 8]
type textarea "hero.attack("Kro")"
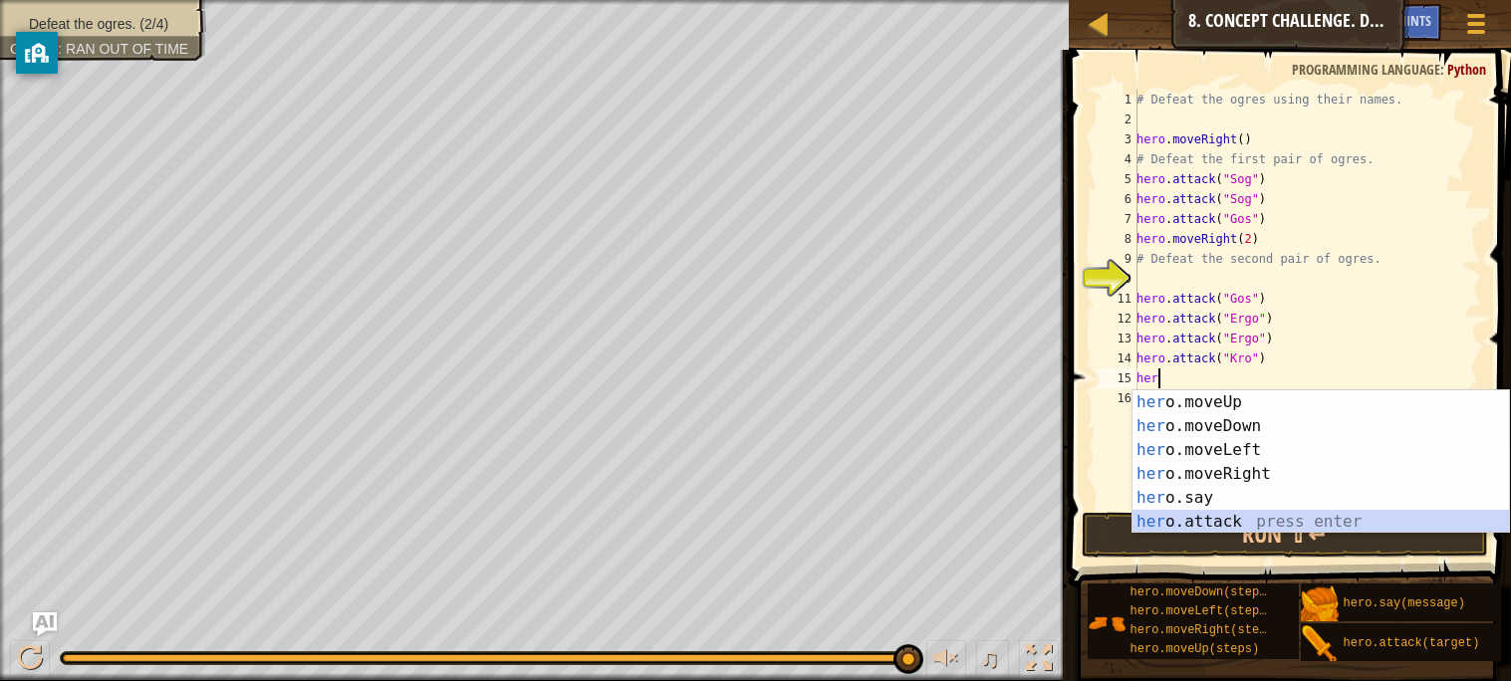
click at [1223, 527] on div "her o.moveUp press enter her o.moveDown press enter her o.moveLeft press enter …" at bounding box center [1320, 485] width 376 height 191
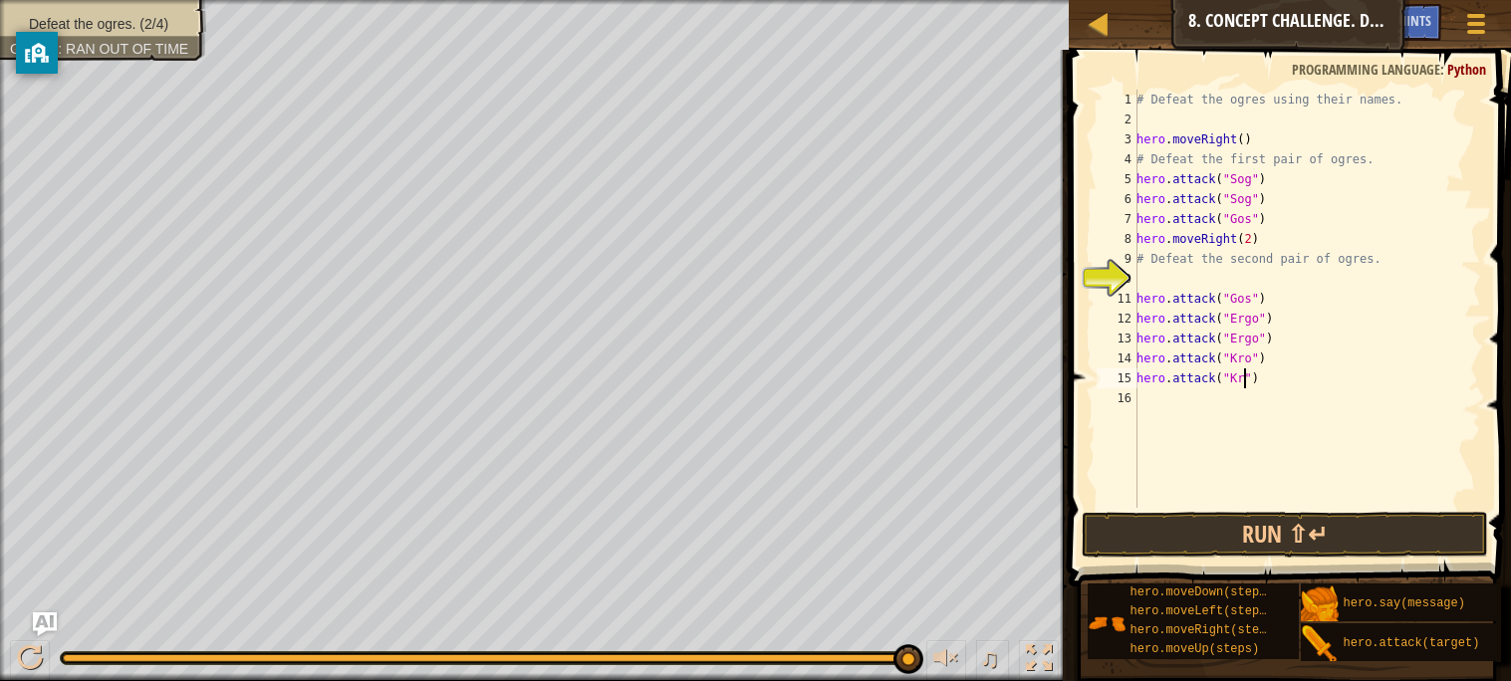
scroll to position [8, 8]
click at [1188, 532] on button "Run ⇧↵" at bounding box center [1284, 535] width 405 height 46
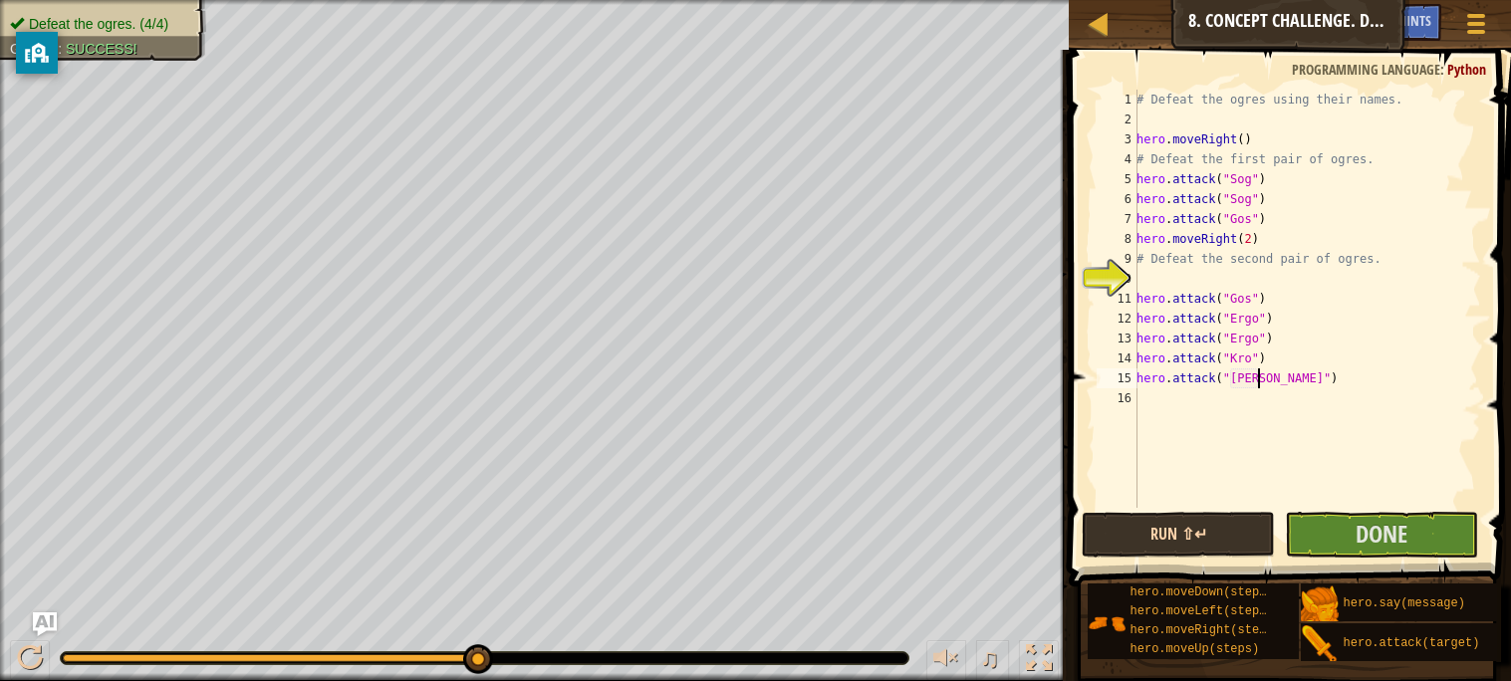
scroll to position [8, 9]
type textarea "hero.attack("Kro")"
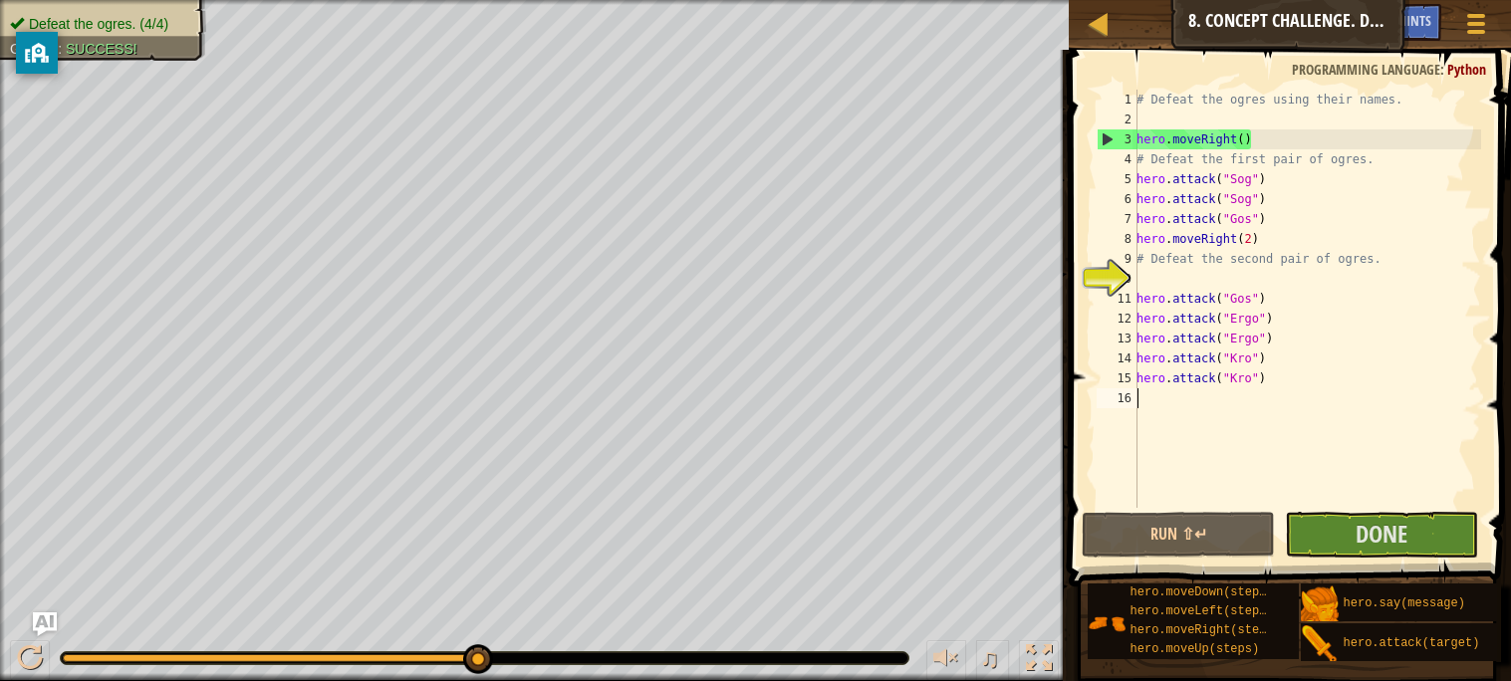
click at [1183, 403] on div "# Defeat the ogres using their names. hero . moveRight ( ) # Defeat the first p…" at bounding box center [1306, 319] width 349 height 458
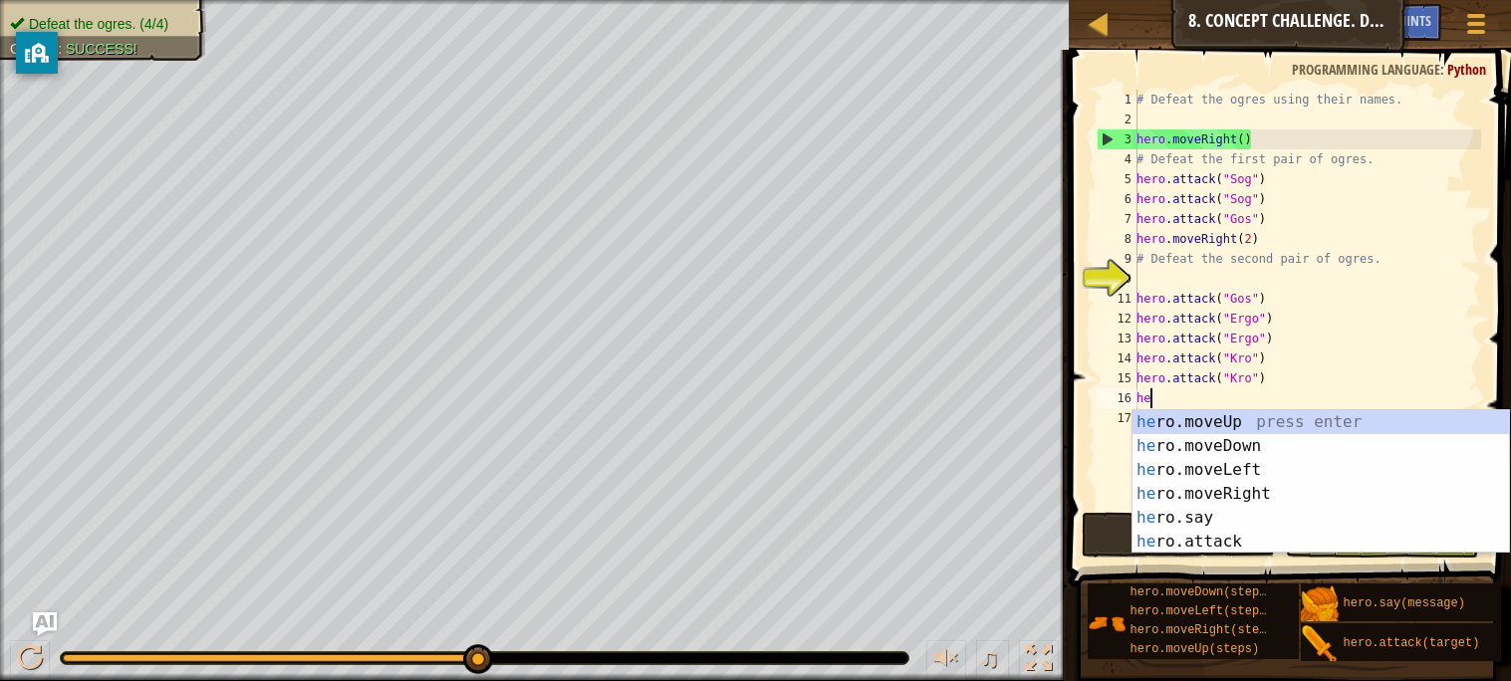
type textarea "her"
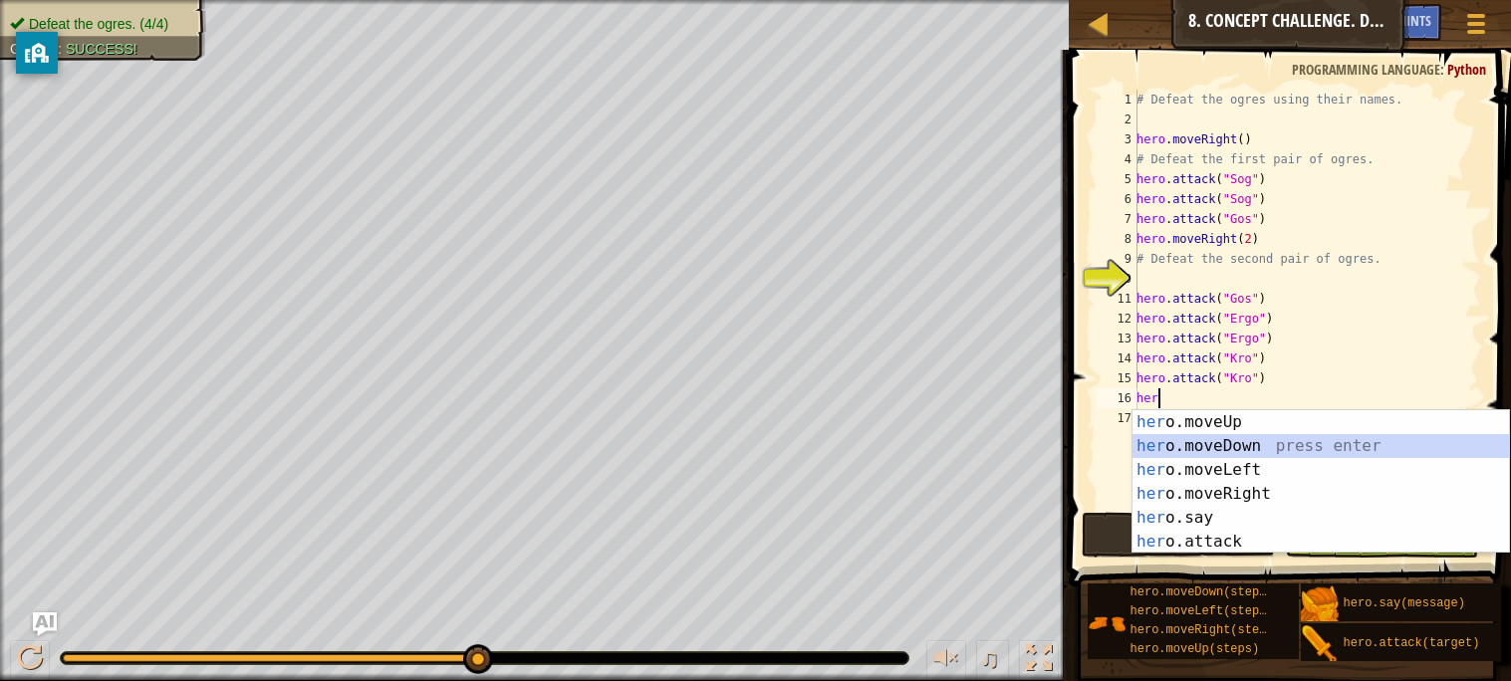
click at [1218, 445] on div "her o.moveUp press enter her o.moveDown press enter her o.moveLeft press enter …" at bounding box center [1320, 505] width 376 height 191
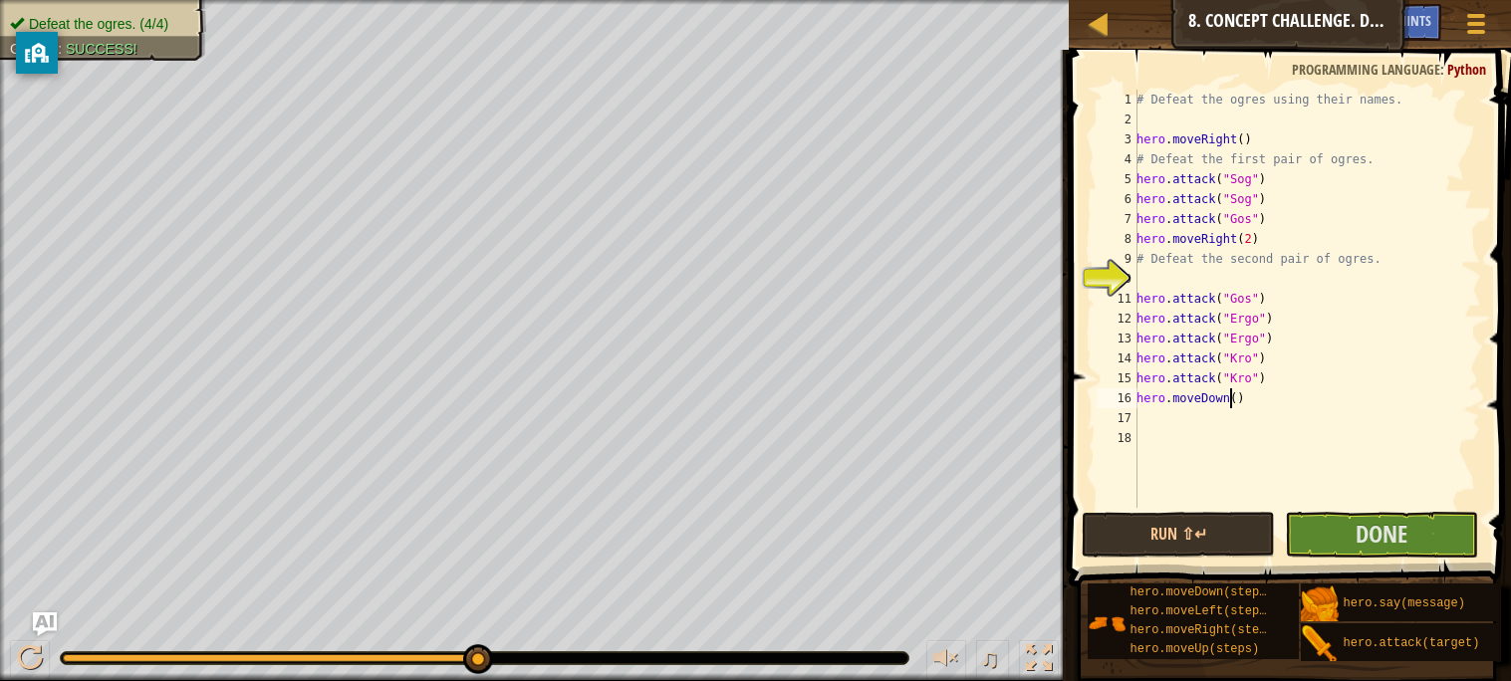
click at [1230, 398] on div "# Defeat the ogres using their names. hero . moveRight ( ) # Defeat the first p…" at bounding box center [1306, 319] width 349 height 458
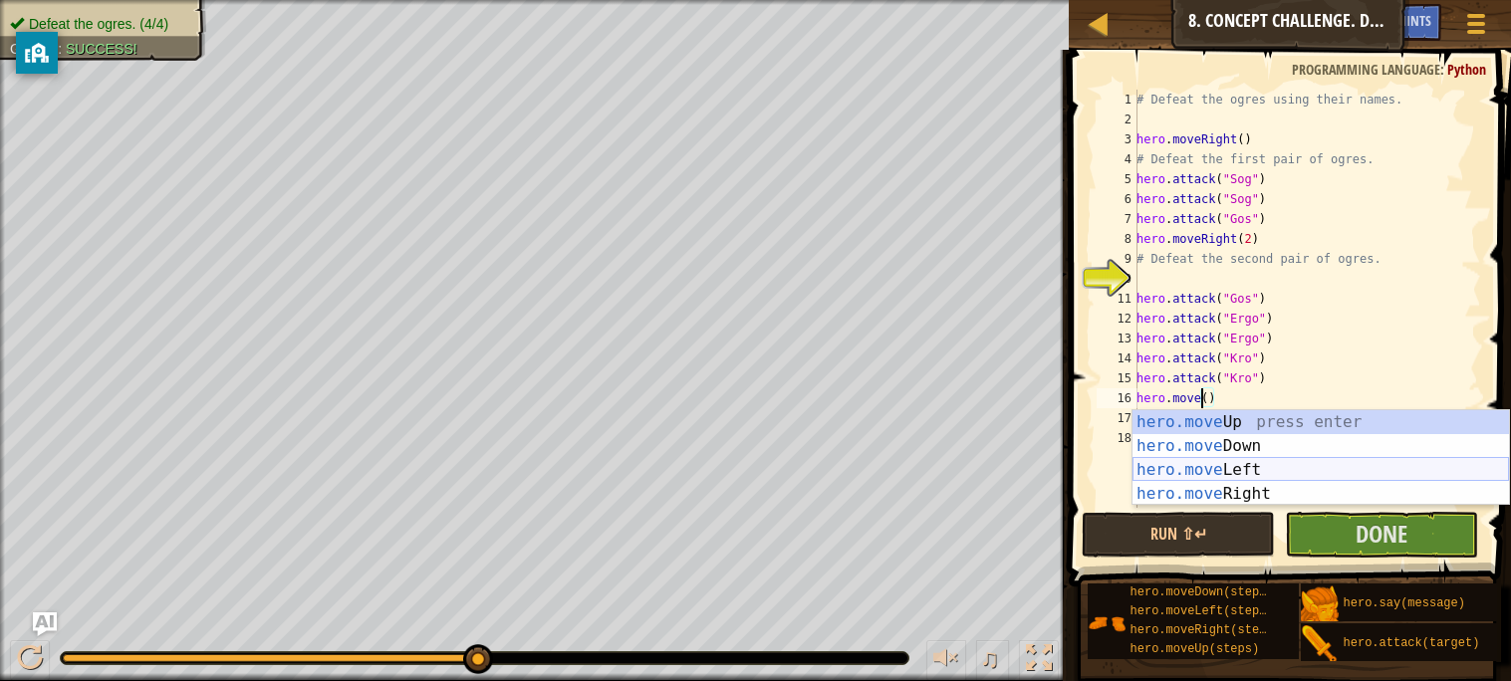
click at [1208, 469] on div "hero.move Up press enter hero.move Down press enter hero.move Left press enter …" at bounding box center [1320, 481] width 376 height 143
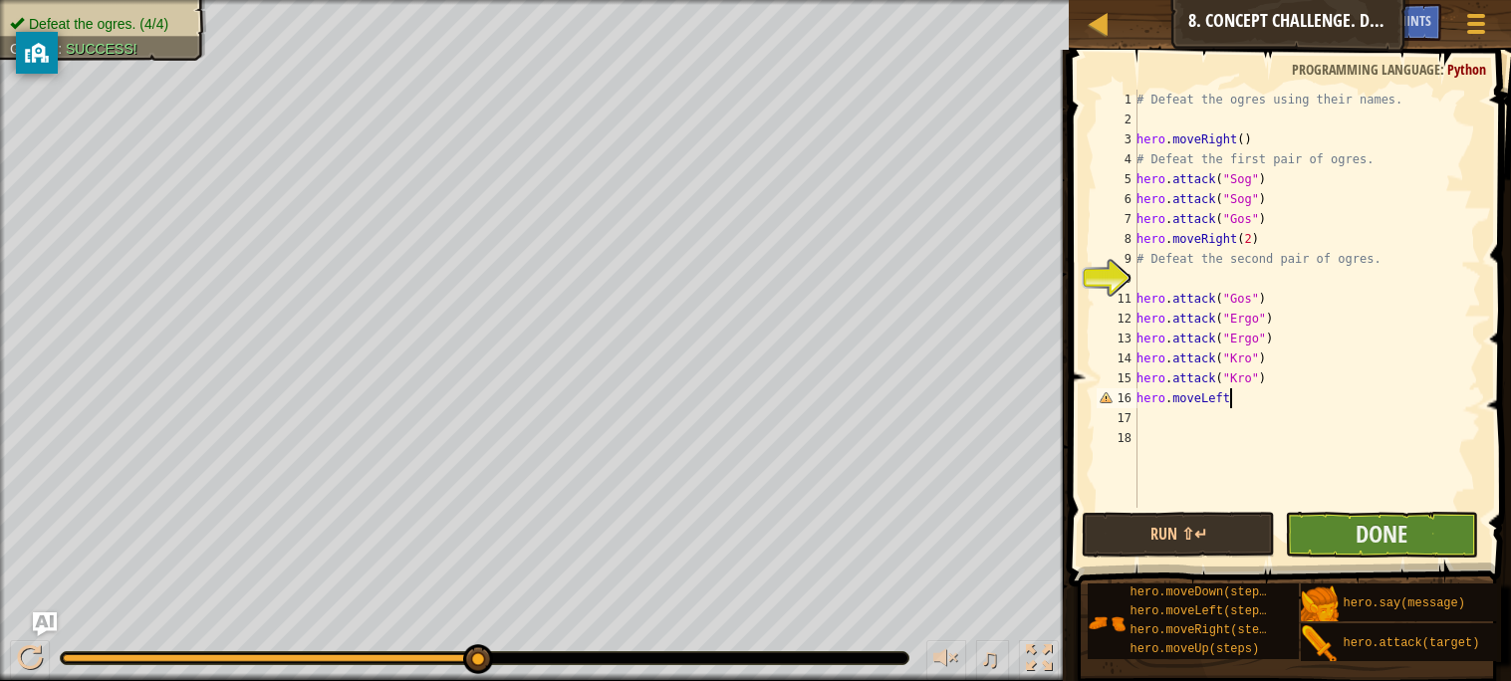
type textarea "hero.moveLeft"
click at [1340, 526] on button "Done" at bounding box center [1381, 535] width 193 height 46
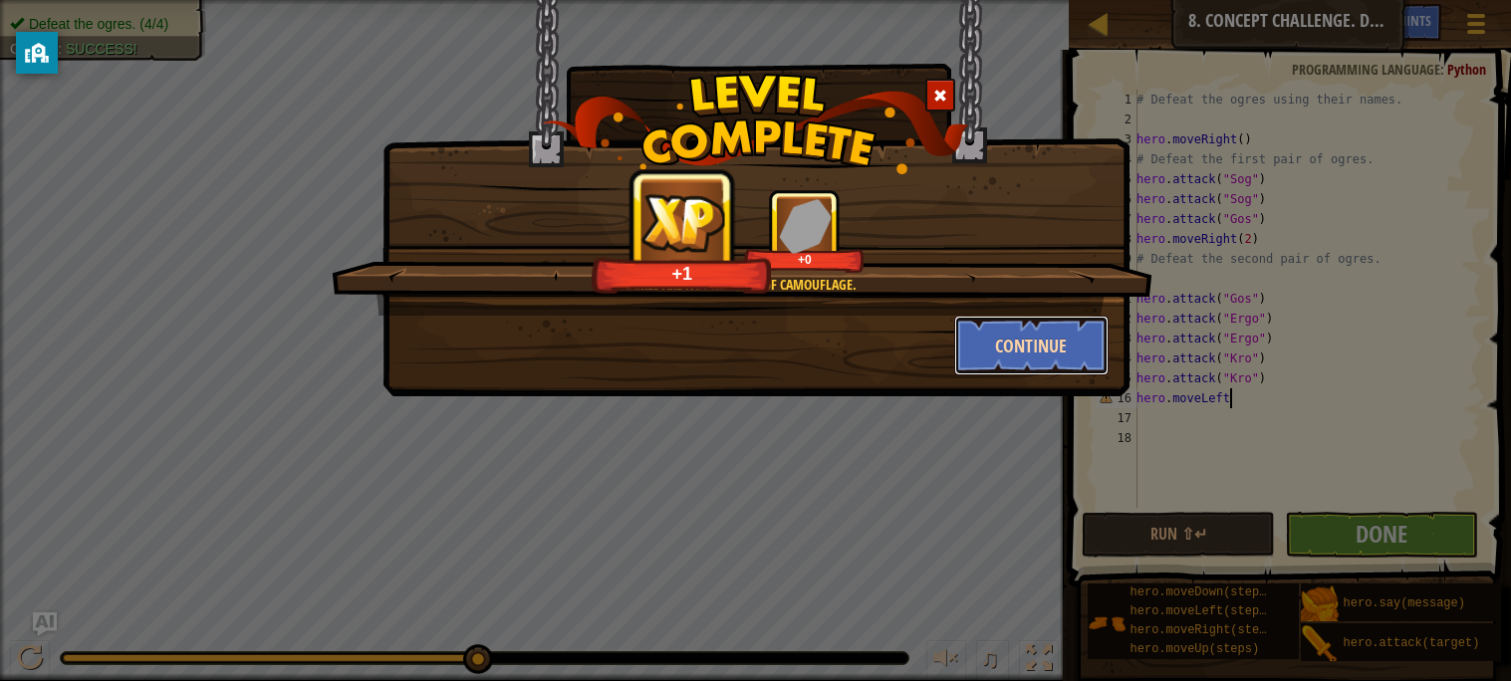
click at [1072, 360] on button "Continue" at bounding box center [1031, 346] width 154 height 60
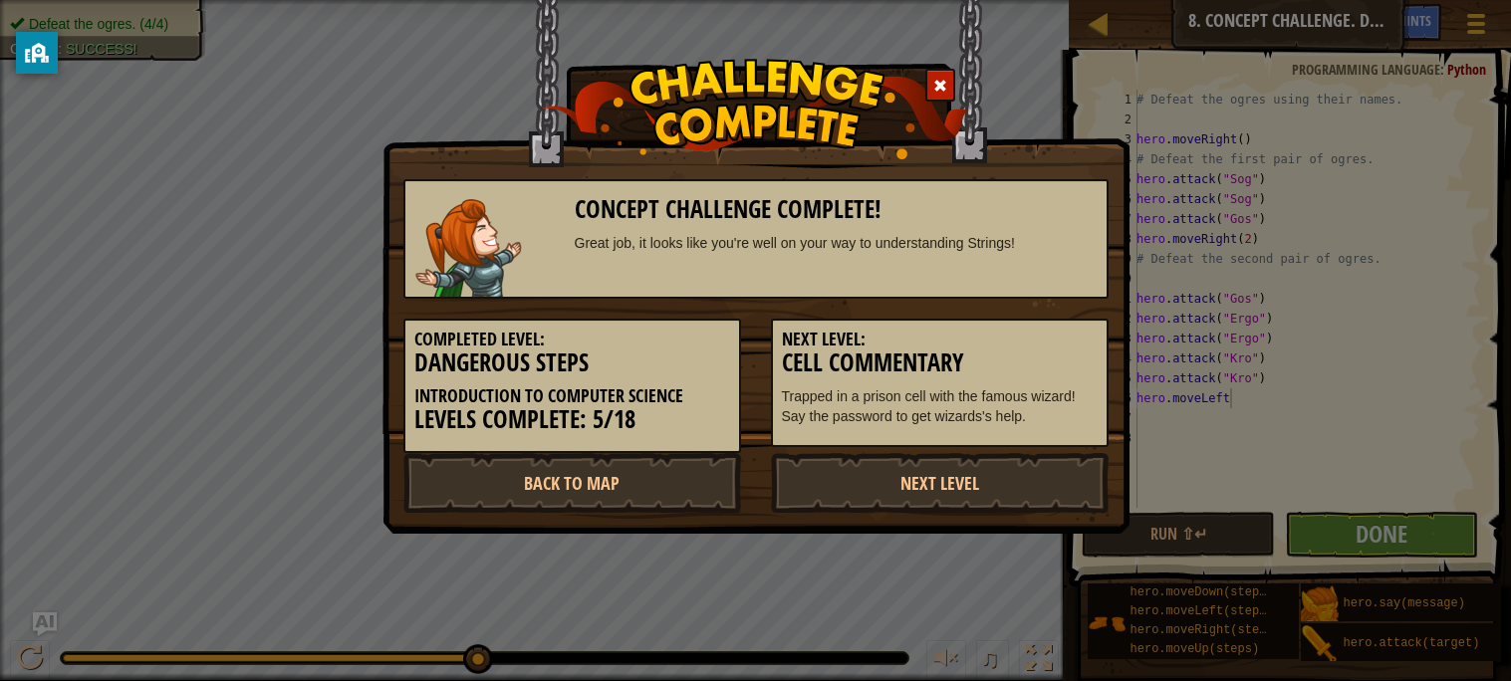
click at [1012, 344] on h5 "Next Level:" at bounding box center [940, 340] width 316 height 20
click at [993, 482] on link "Next Level" at bounding box center [940, 483] width 338 height 60
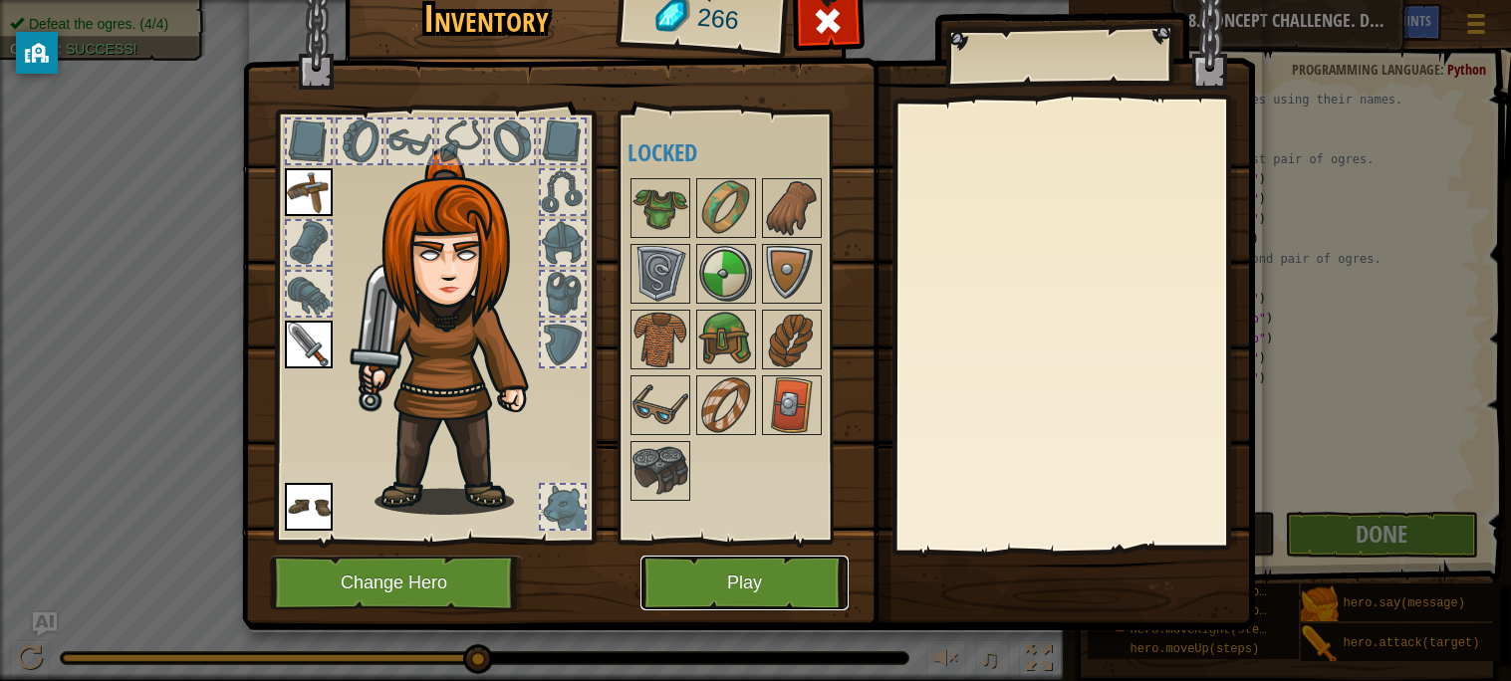
click at [786, 589] on button "Play" at bounding box center [744, 583] width 208 height 55
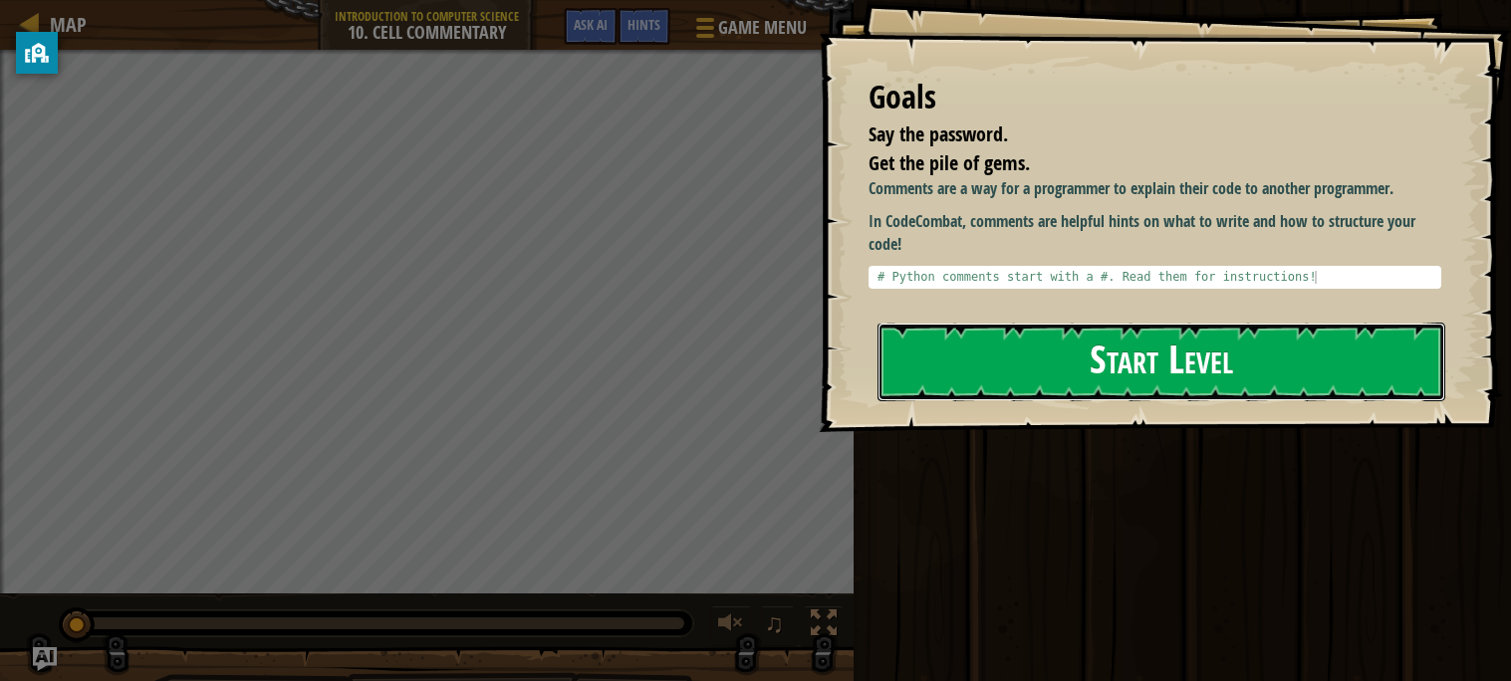
click at [959, 347] on button "Start Level" at bounding box center [1161, 362] width 568 height 79
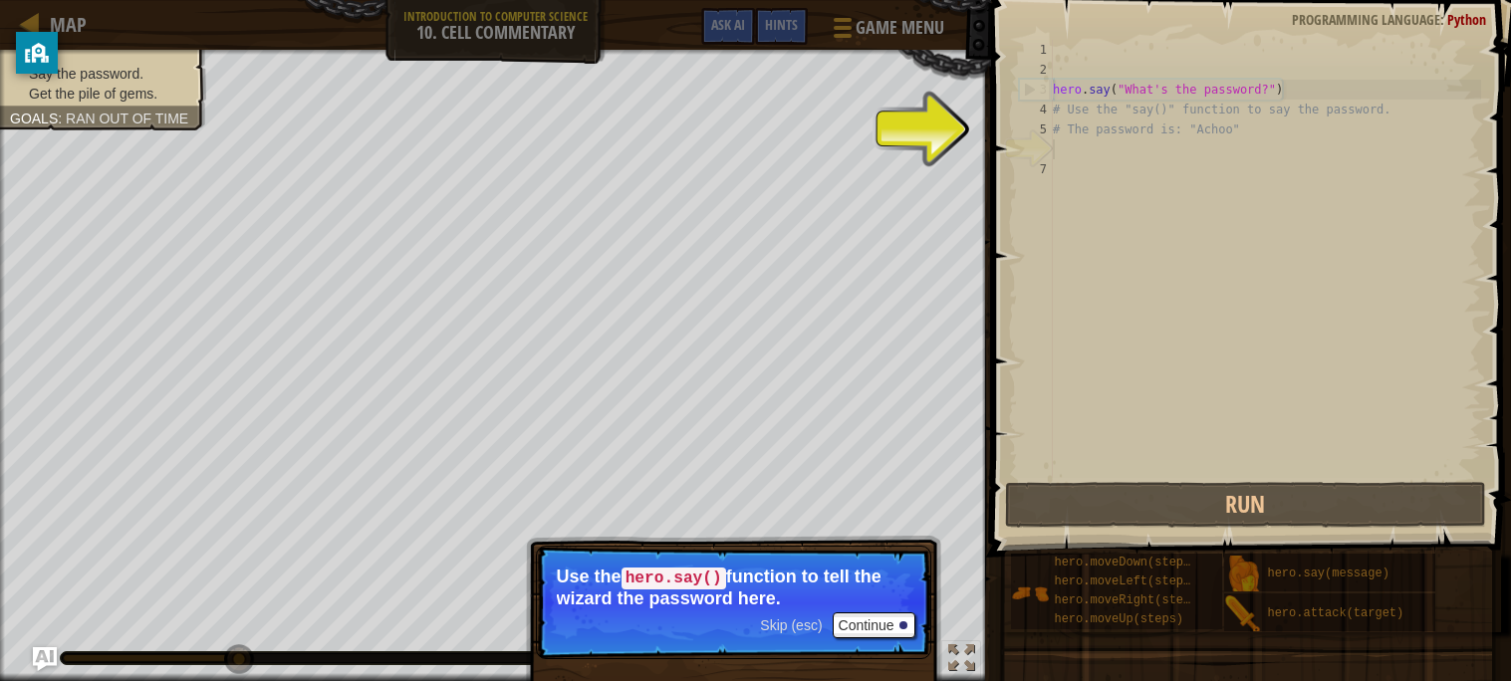
click at [795, 631] on span "Skip (esc)" at bounding box center [791, 625] width 62 height 16
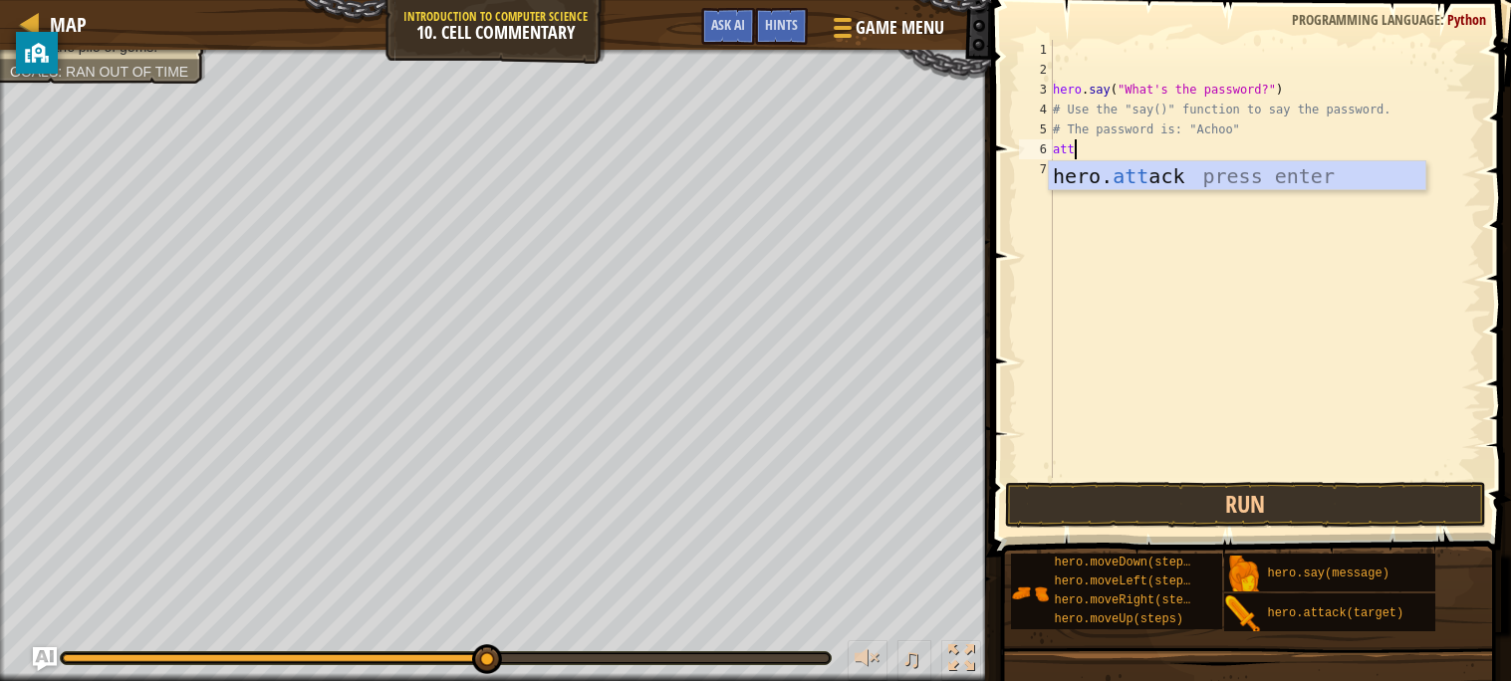
scroll to position [9, 0]
type textarea "a"
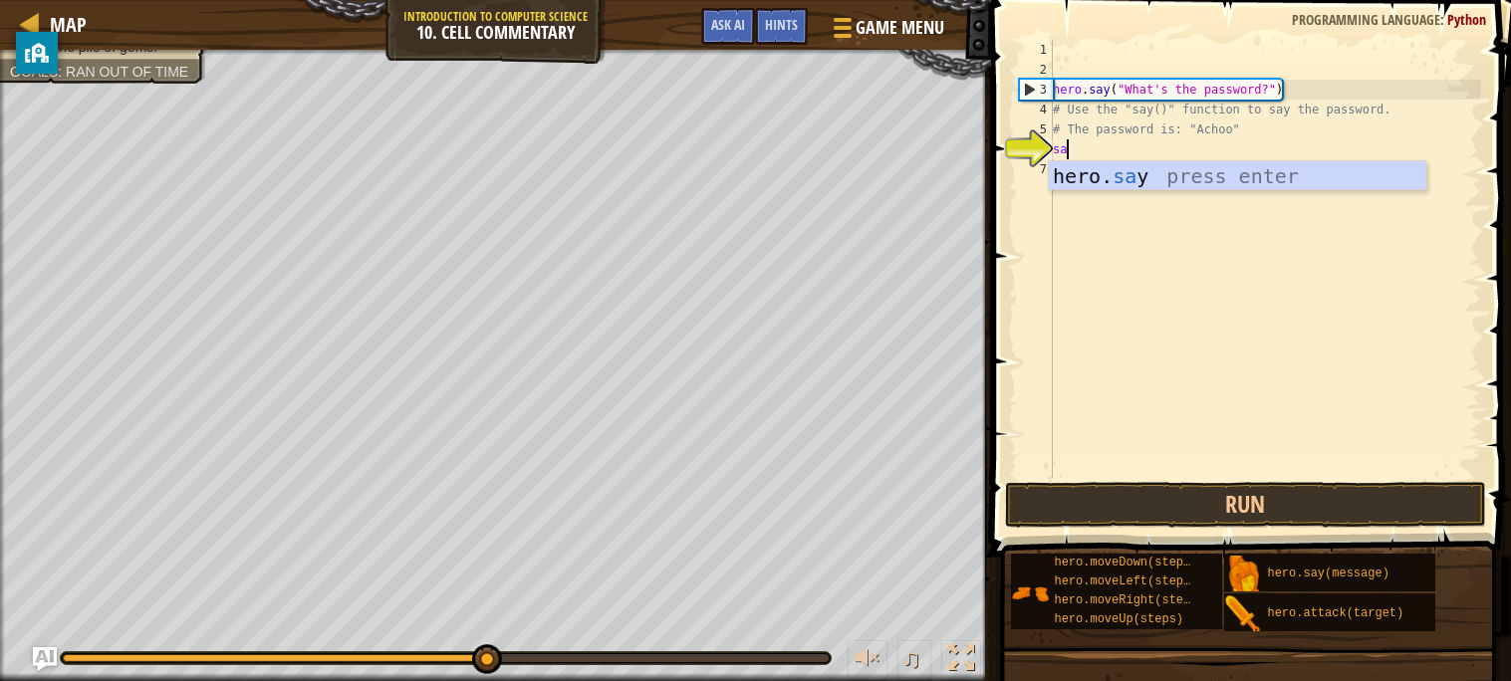
scroll to position [9, 1]
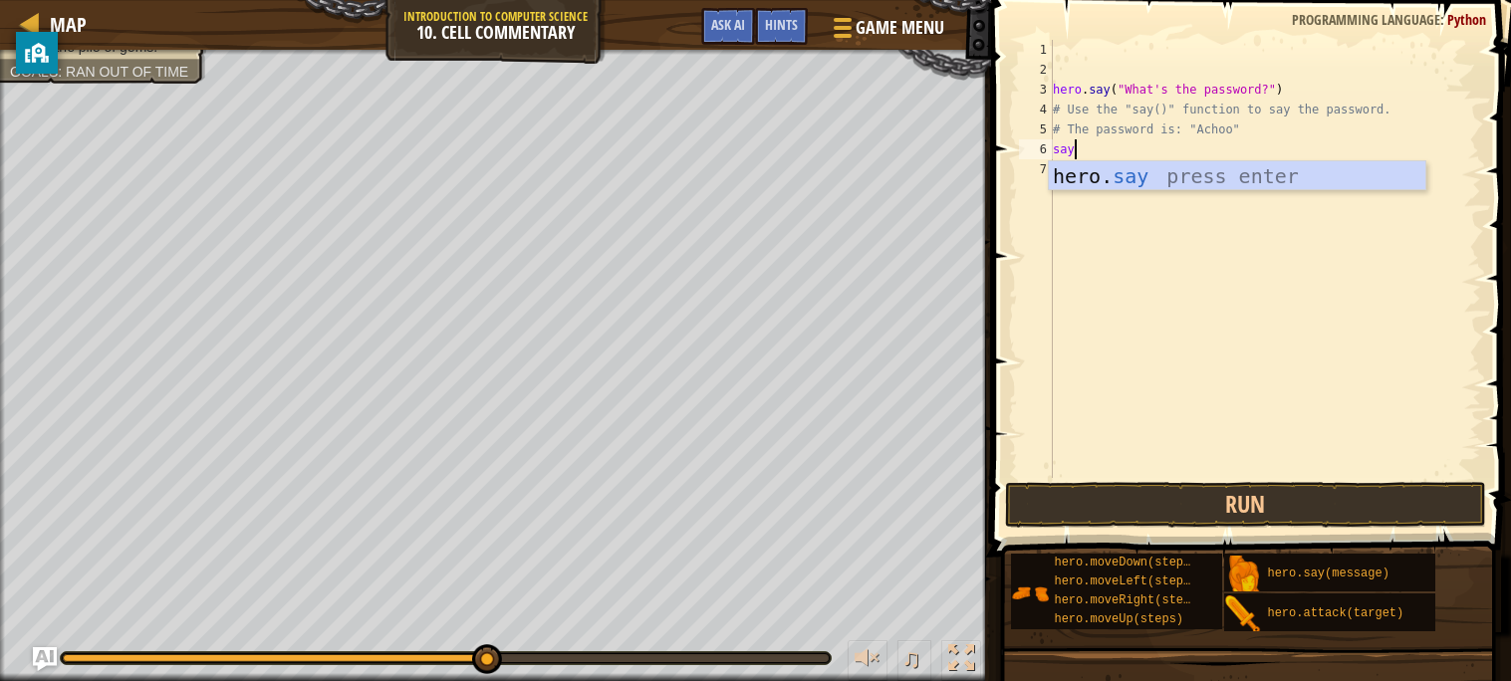
click at [1310, 167] on div "hero. say press enter" at bounding box center [1237, 206] width 376 height 90
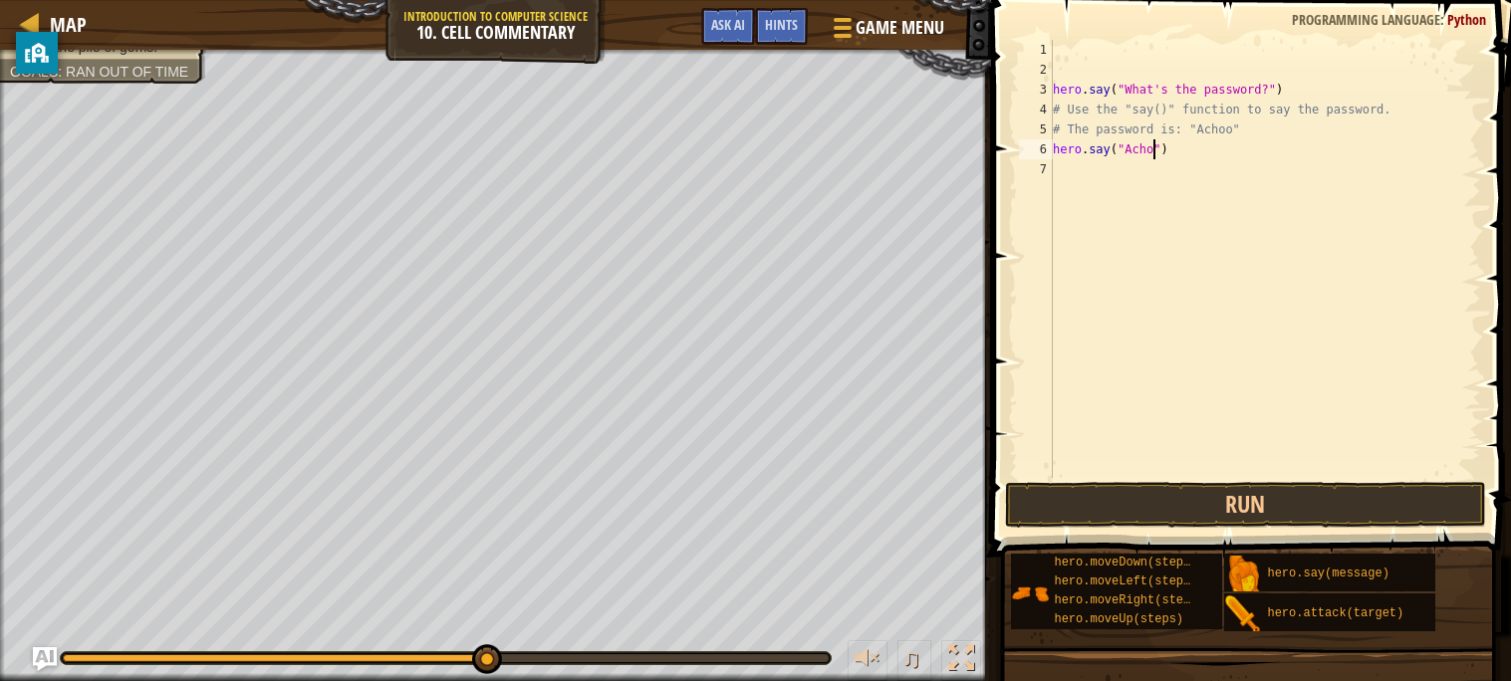
scroll to position [9, 8]
type textarea "hero.say("Achoo")"
click at [1371, 499] on button "Run" at bounding box center [1245, 505] width 481 height 46
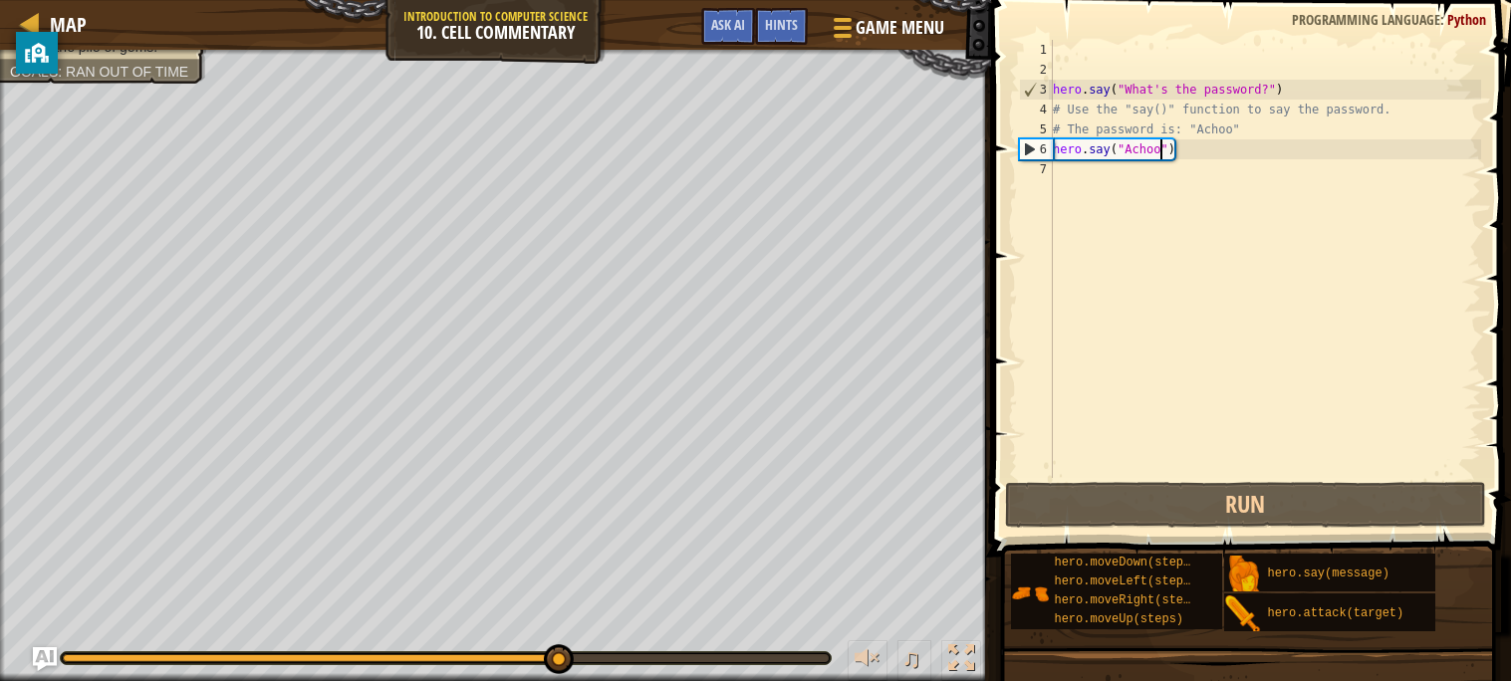
click at [1079, 166] on div "hero . say ( "What's the password?" ) # Use the "say()" function to say the pas…" at bounding box center [1265, 279] width 432 height 478
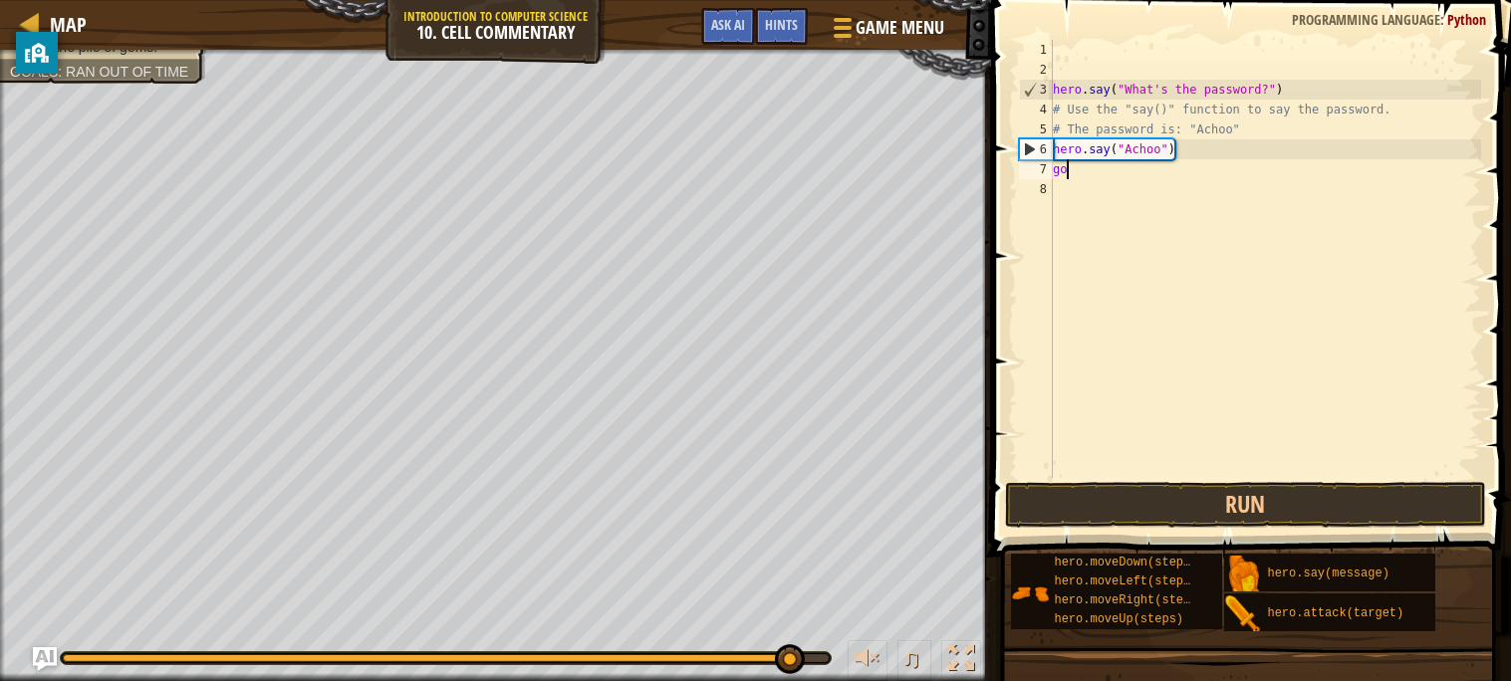
type textarea "g"
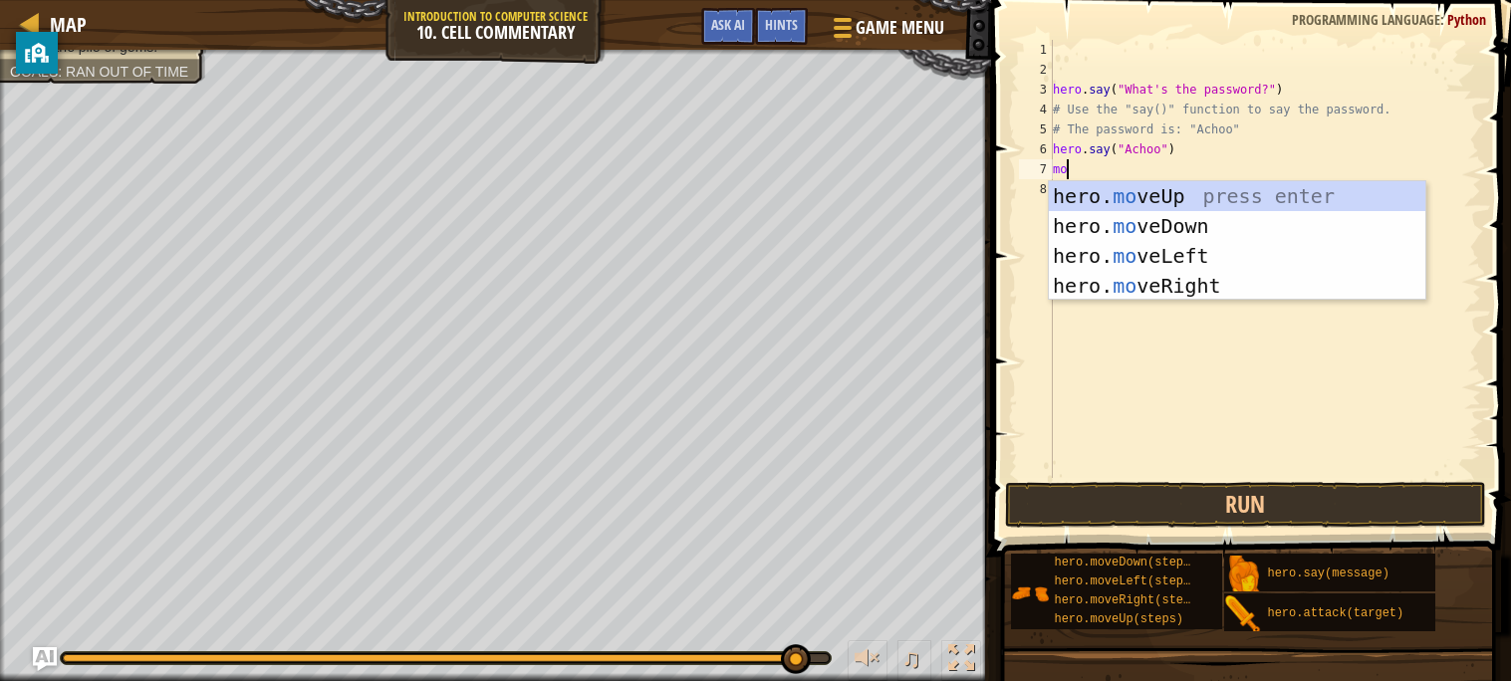
type textarea "mov"
click at [1216, 205] on div "hero. mov eUp press enter hero. mov eDown press enter hero. mov eLeft press ent…" at bounding box center [1237, 270] width 376 height 179
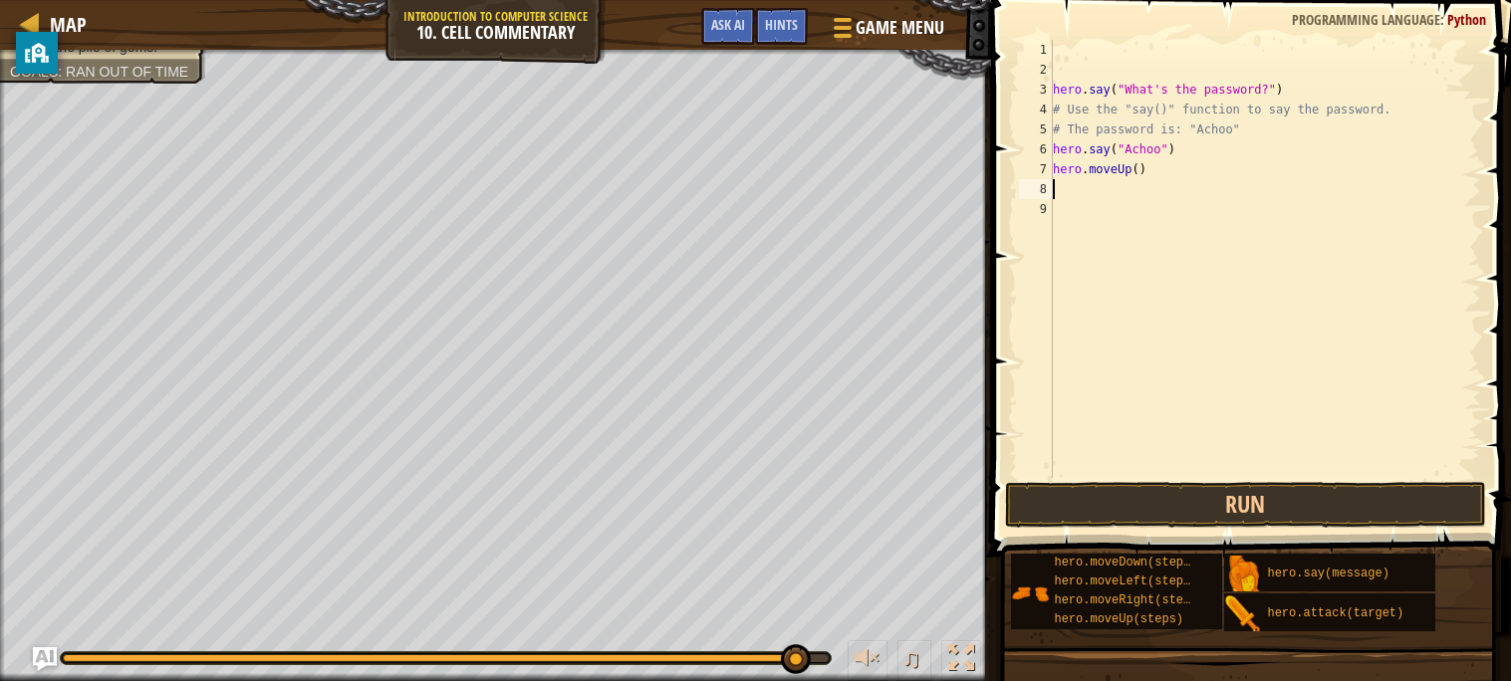
scroll to position [9, 0]
click at [1223, 506] on button "Run" at bounding box center [1245, 505] width 481 height 46
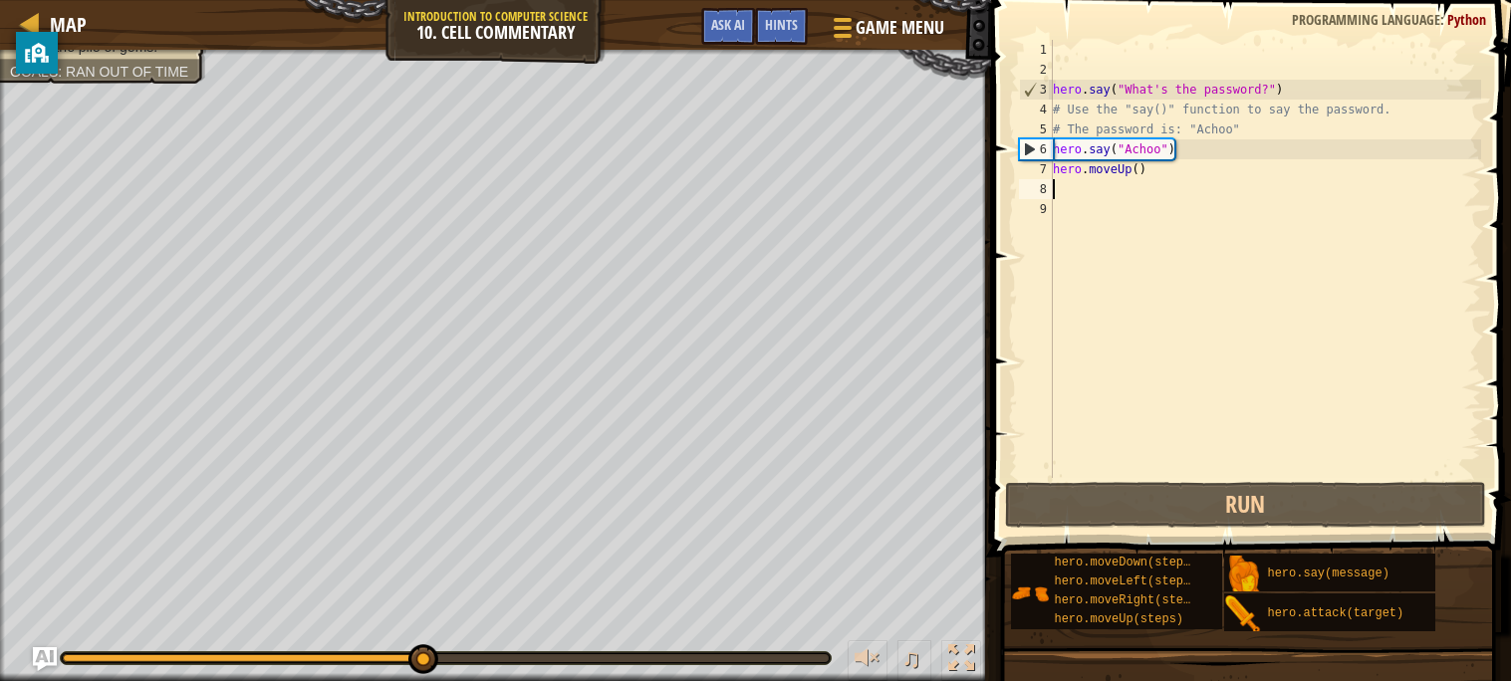
click at [1159, 157] on div "hero . say ( "What's the password?" ) # Use the "say()" function to say the pas…" at bounding box center [1265, 279] width 432 height 478
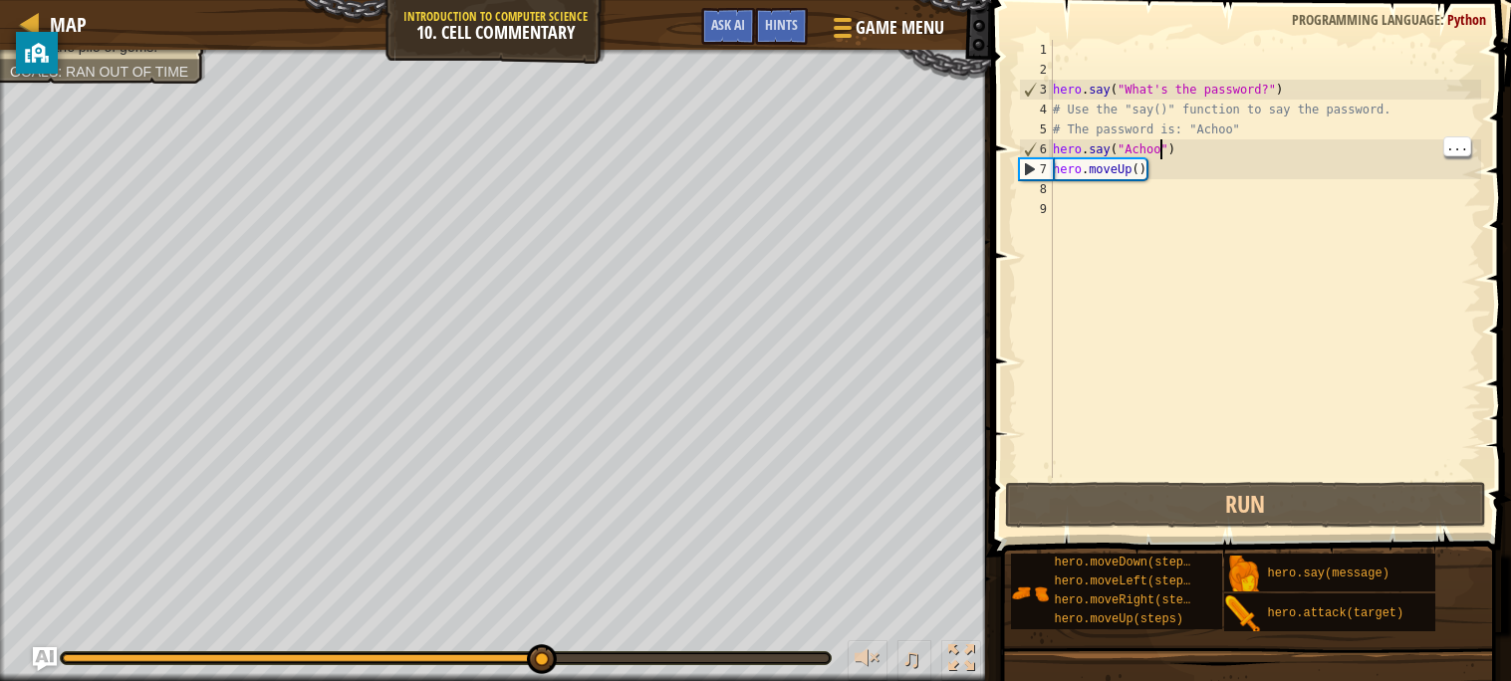
click at [1175, 163] on div "hero . say ( "What's the password?" ) # Use the "say()" function to say the pas…" at bounding box center [1265, 279] width 432 height 478
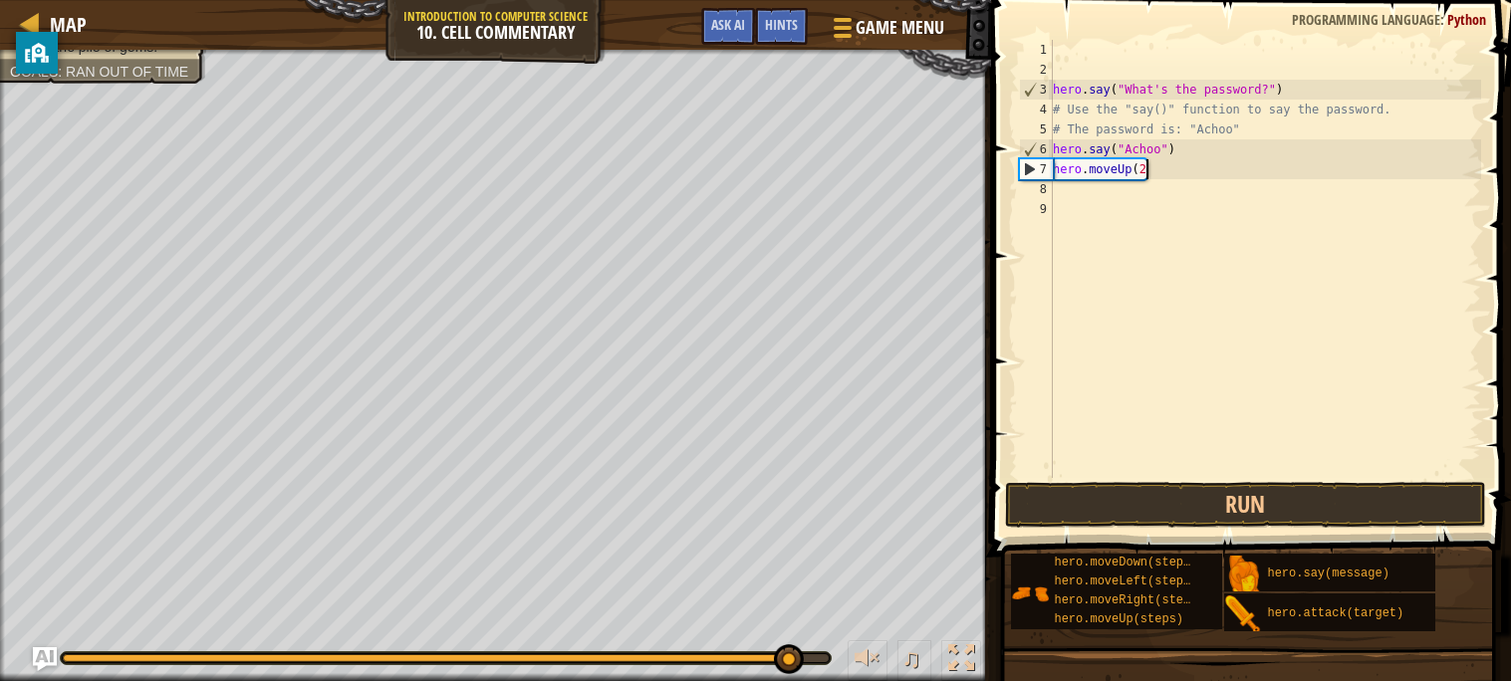
scroll to position [9, 6]
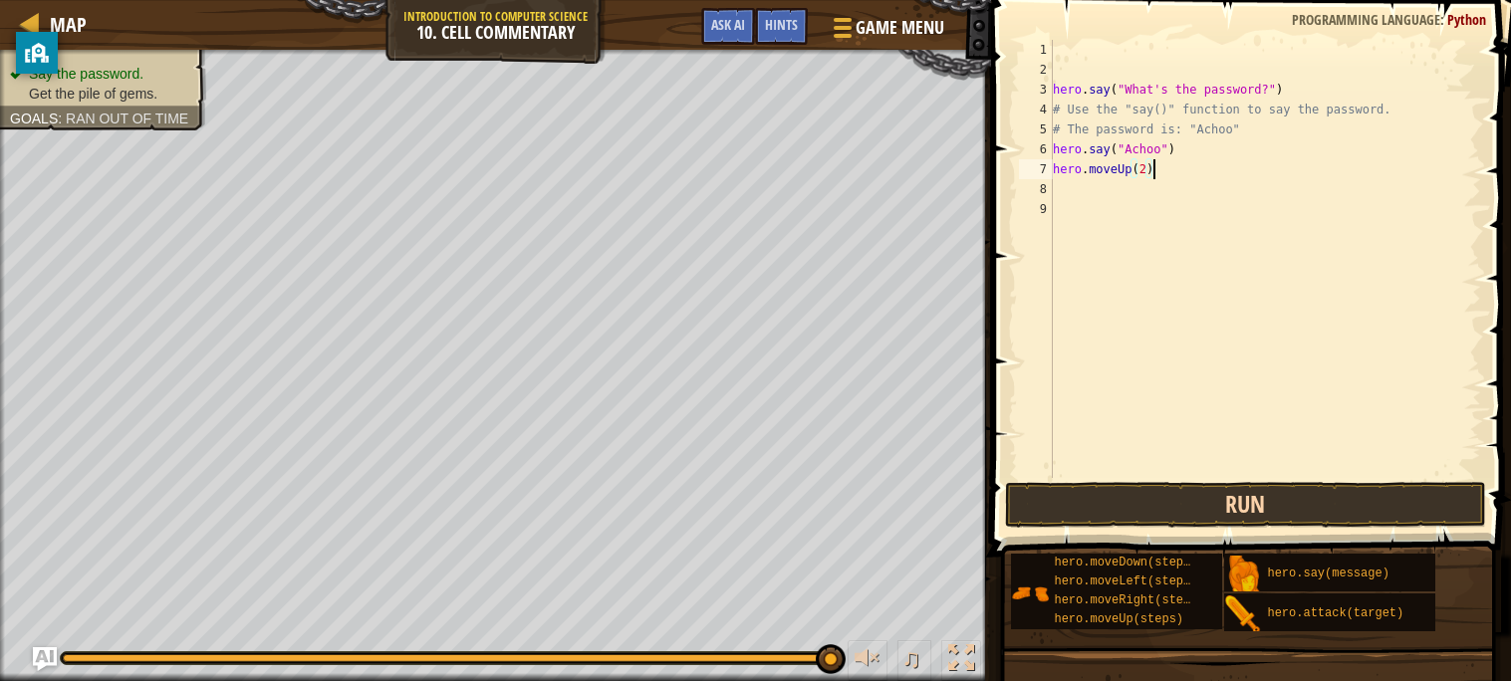
type textarea "hero.moveUp(2)"
click at [1345, 514] on button "Run" at bounding box center [1245, 505] width 481 height 46
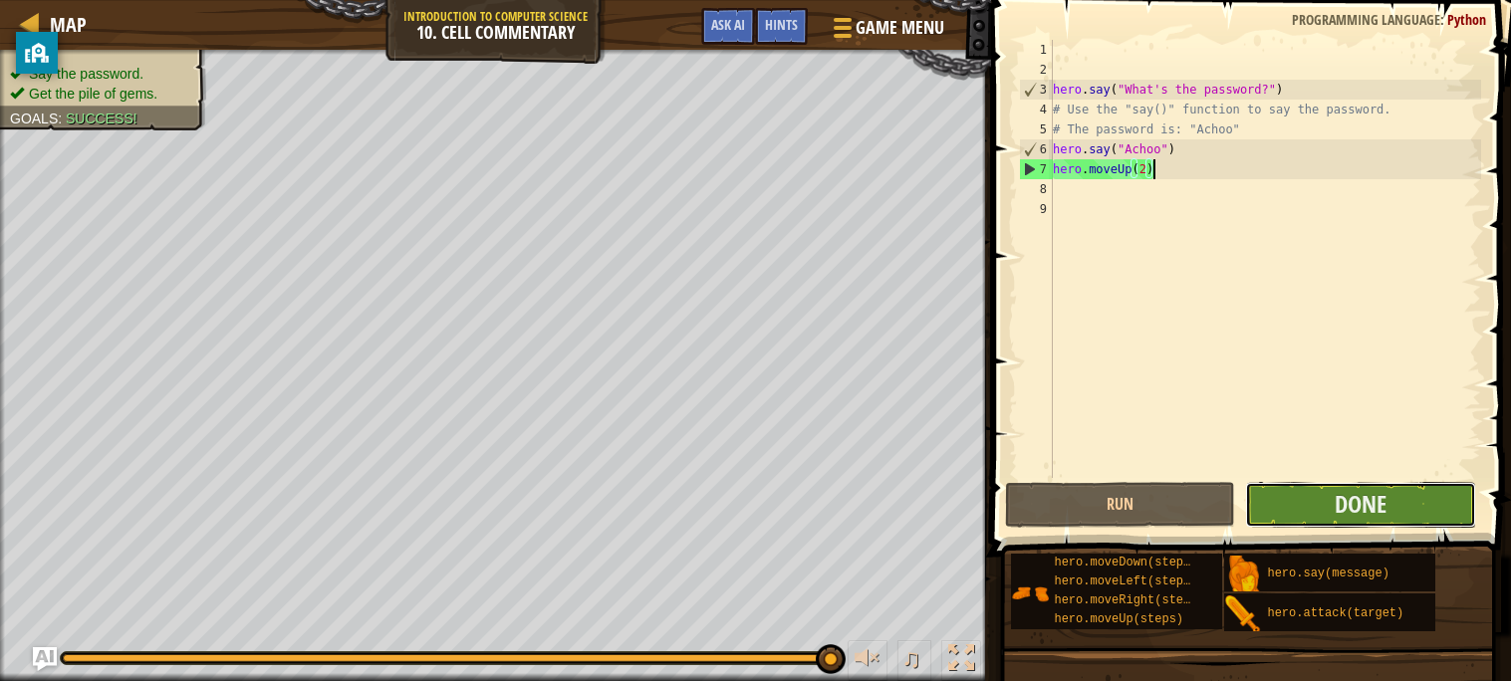
click at [1421, 518] on button "Done" at bounding box center [1360, 505] width 231 height 46
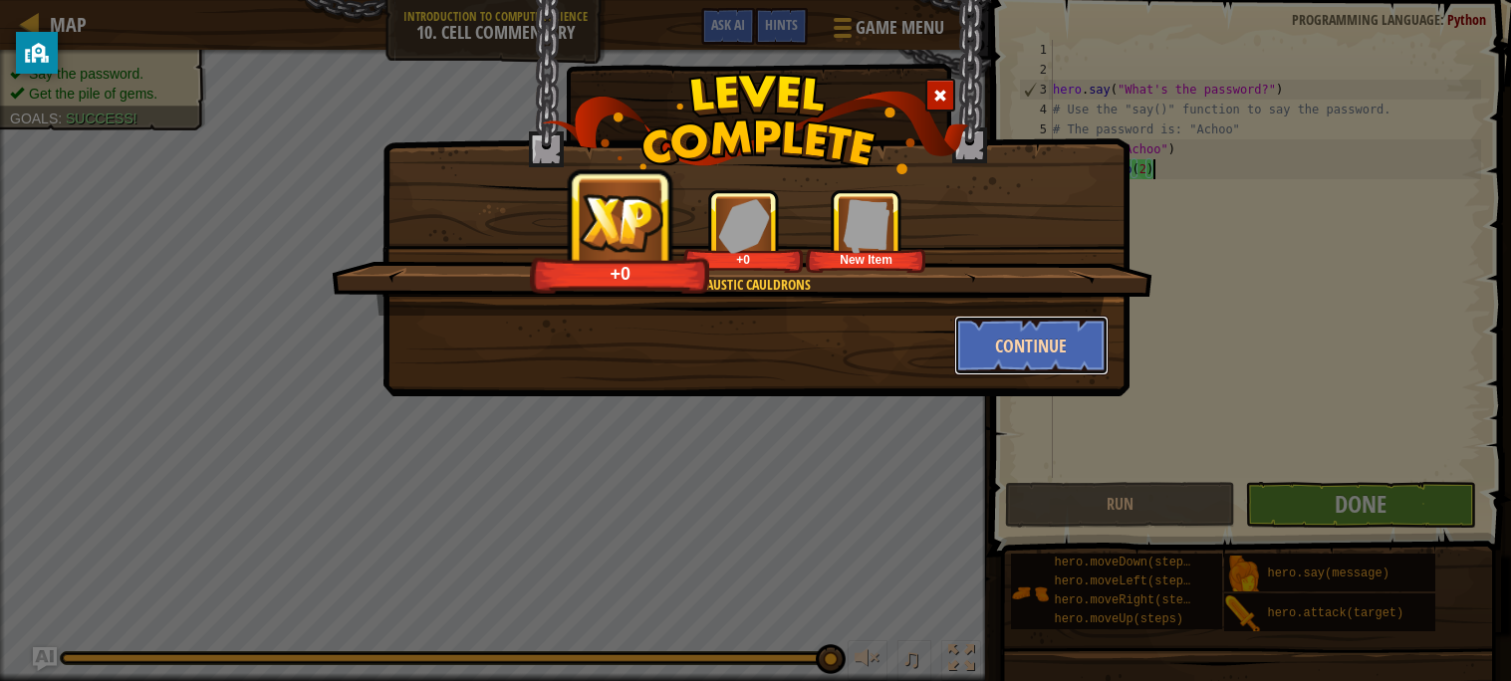
click at [1037, 343] on button "Continue" at bounding box center [1031, 346] width 154 height 60
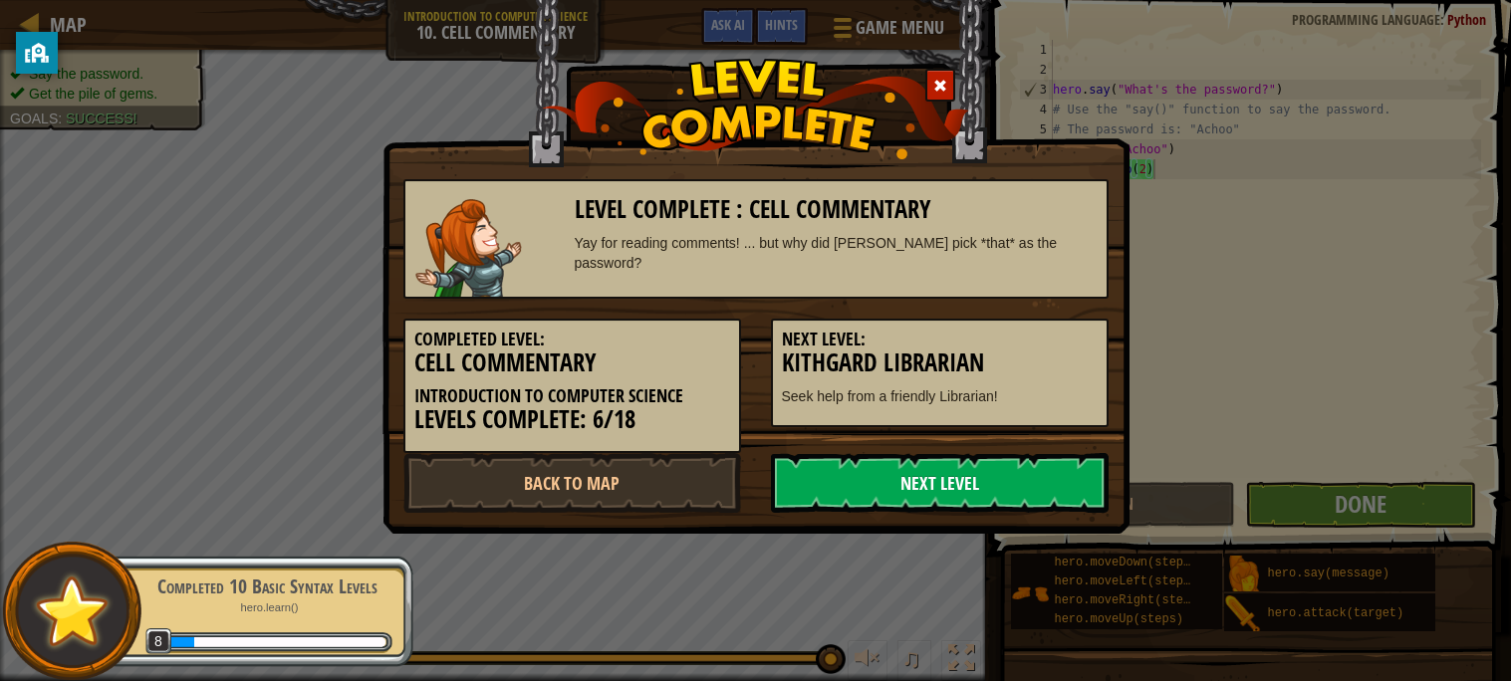
click at [1008, 493] on link "Next Level" at bounding box center [940, 483] width 338 height 60
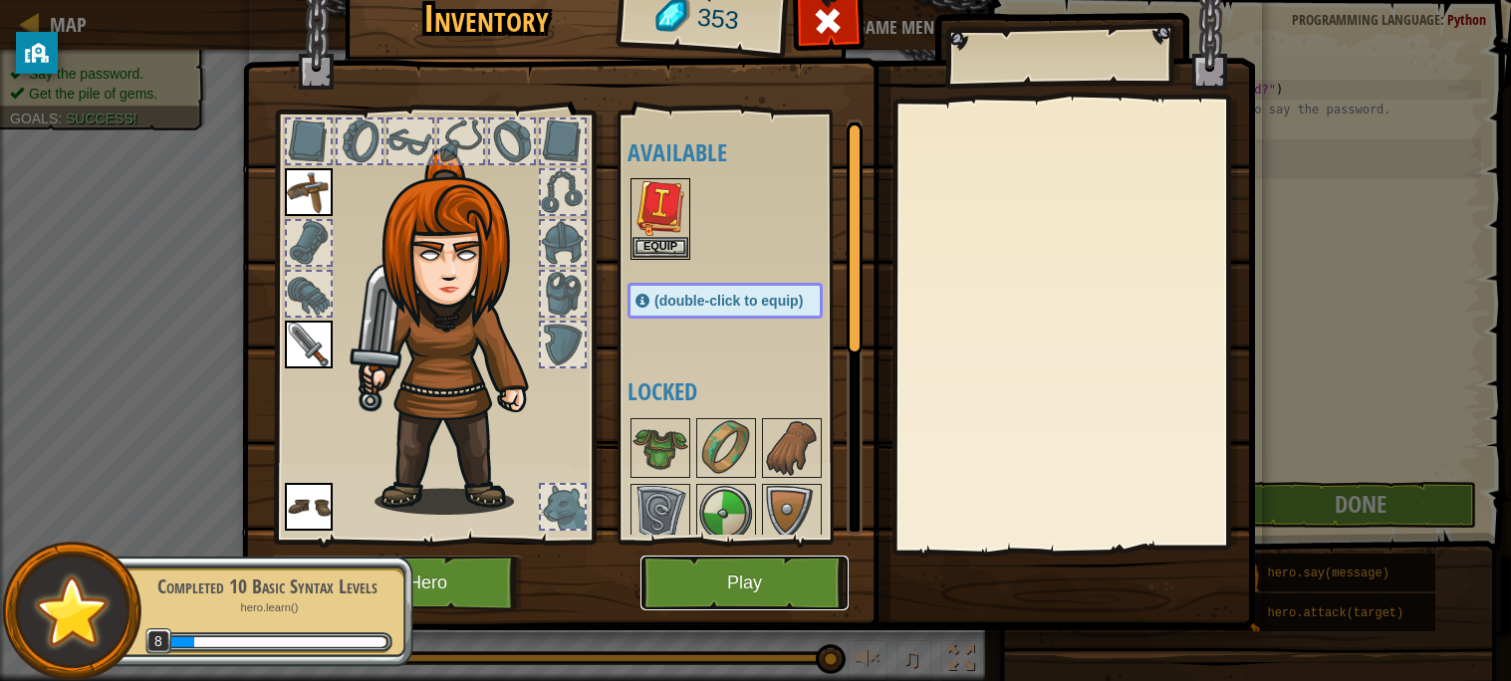
click at [755, 577] on button "Play" at bounding box center [744, 583] width 208 height 55
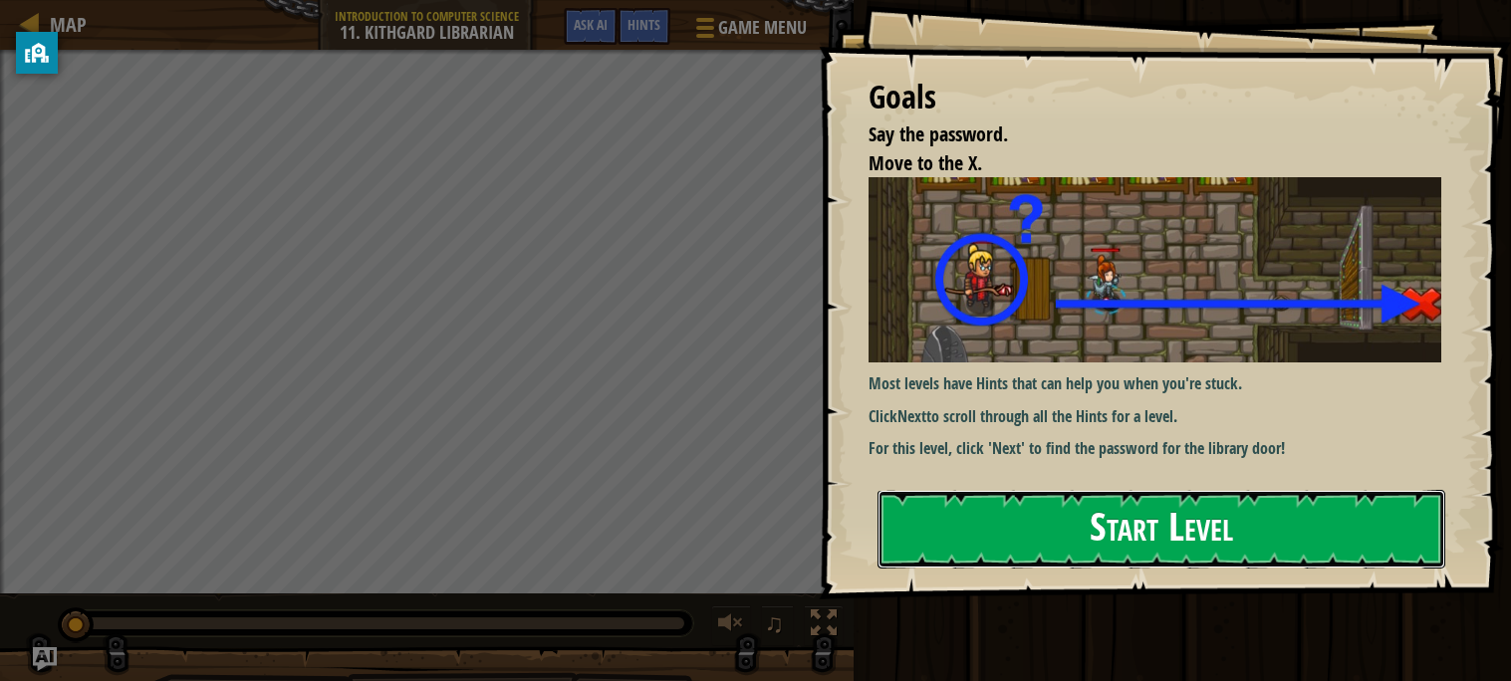
click at [1309, 522] on button "Start Level" at bounding box center [1161, 529] width 568 height 79
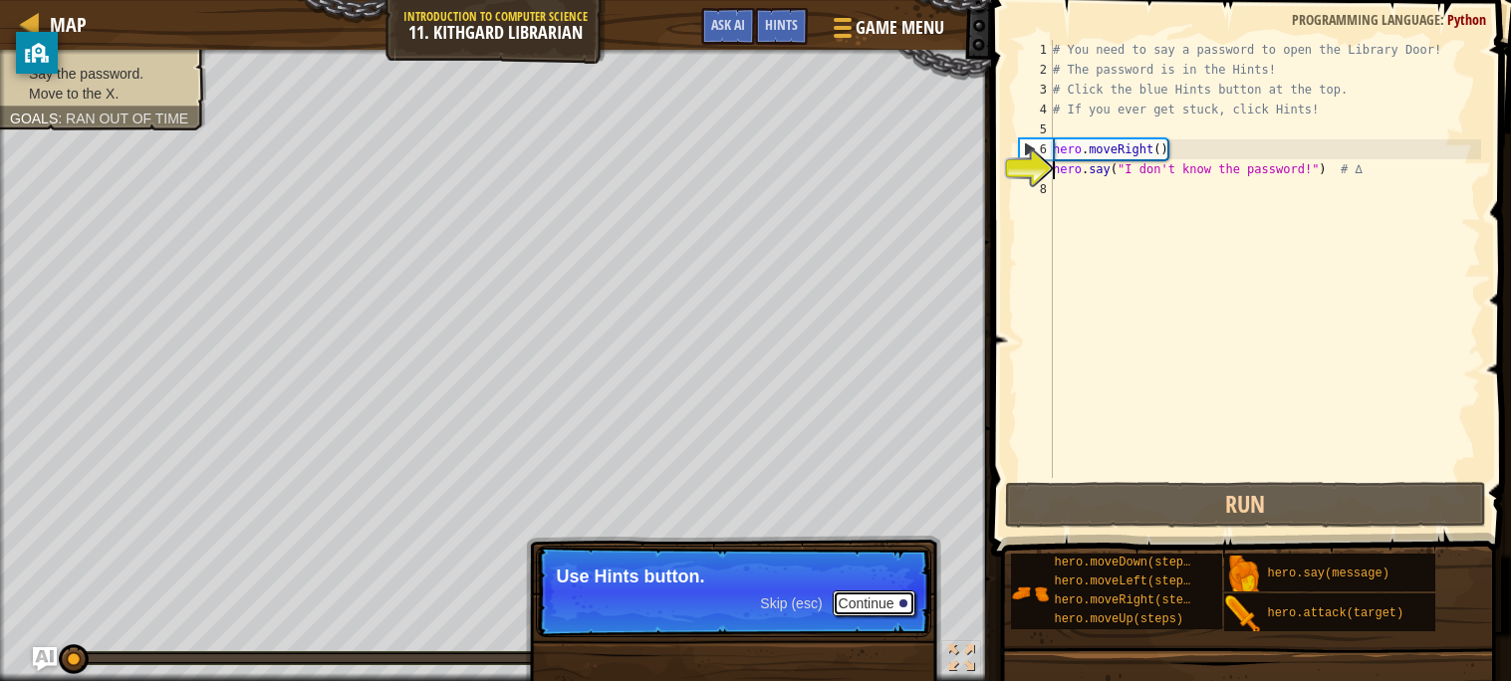
click at [879, 595] on button "Continue" at bounding box center [874, 604] width 83 height 26
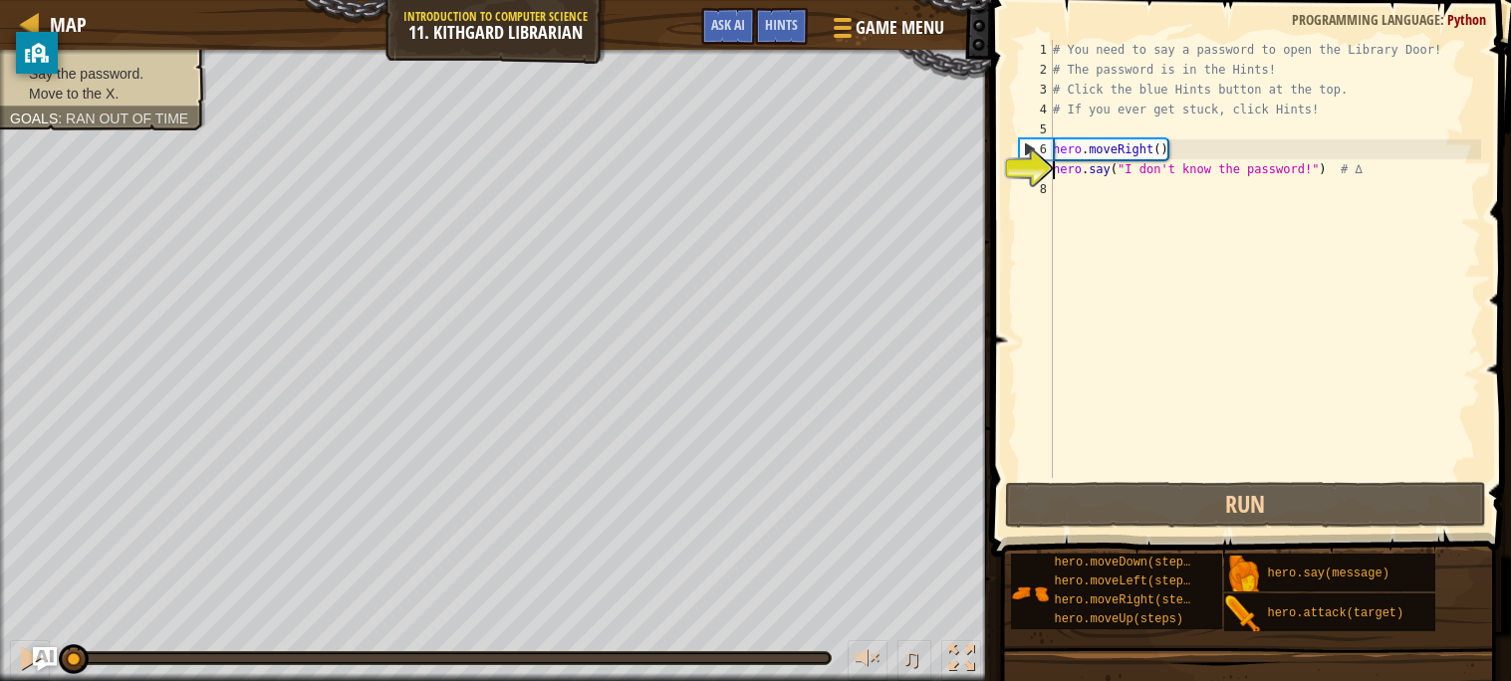
click at [1358, 165] on div "# You need to say a password to open the Library Door! # The password is in the…" at bounding box center [1265, 279] width 432 height 478
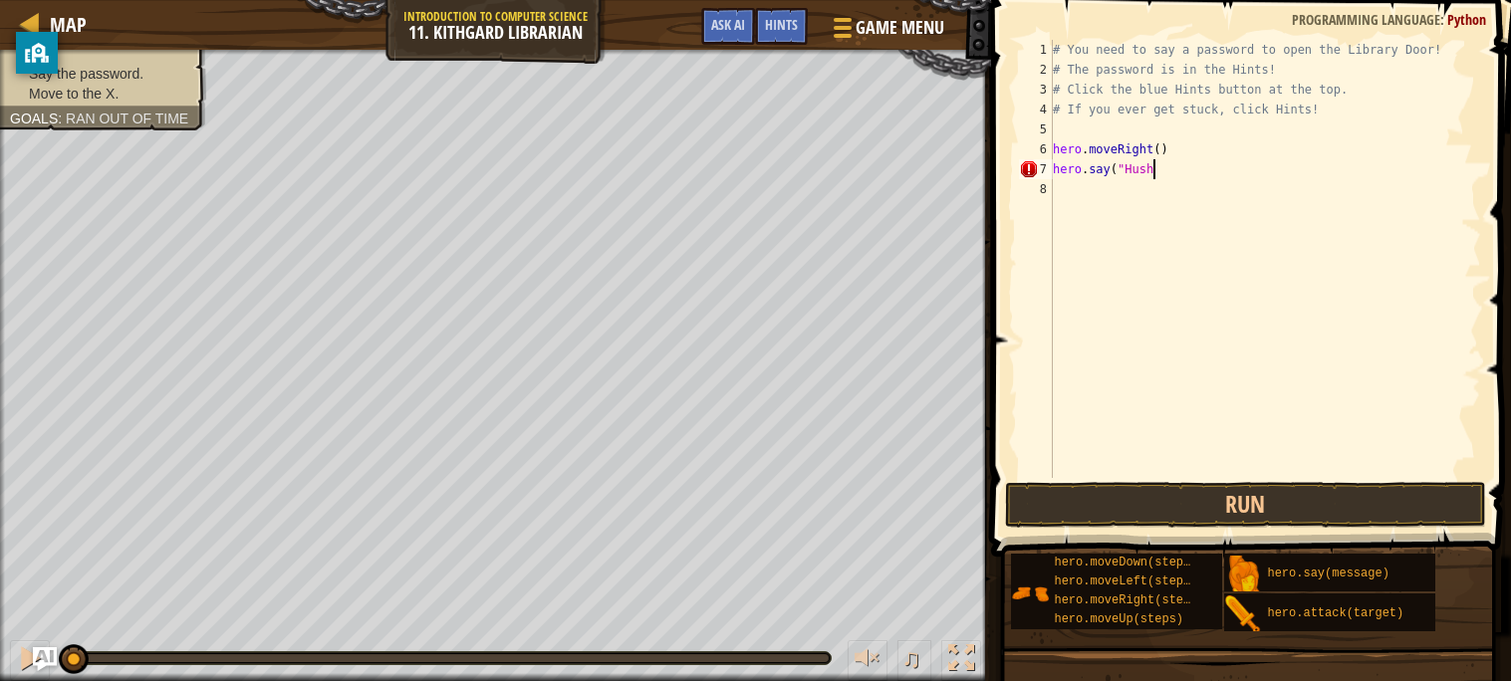
scroll to position [8, 7]
type textarea "hero.say("Hush")"
click at [1393, 513] on button "Run" at bounding box center [1245, 505] width 481 height 46
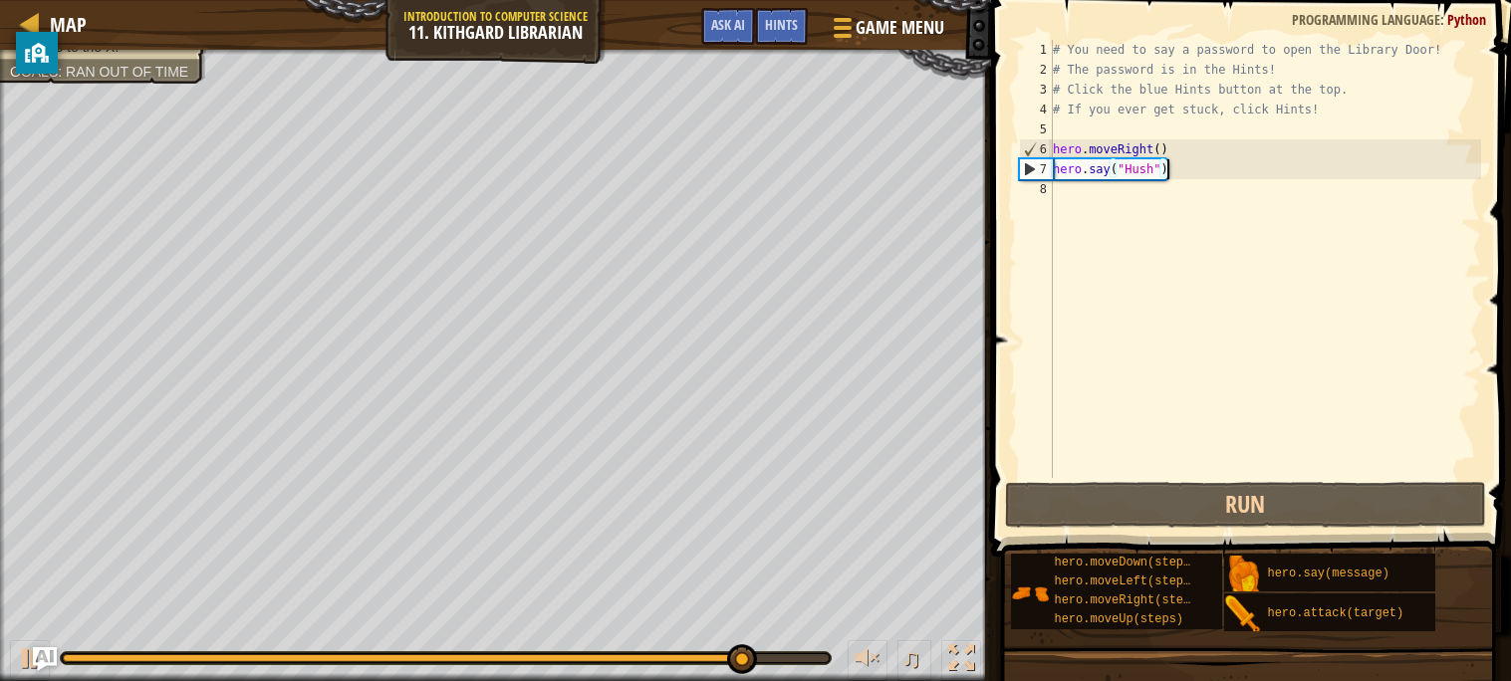
click at [1072, 197] on div "# You need to say a password to open the Library Door! # The password is in the…" at bounding box center [1265, 279] width 432 height 478
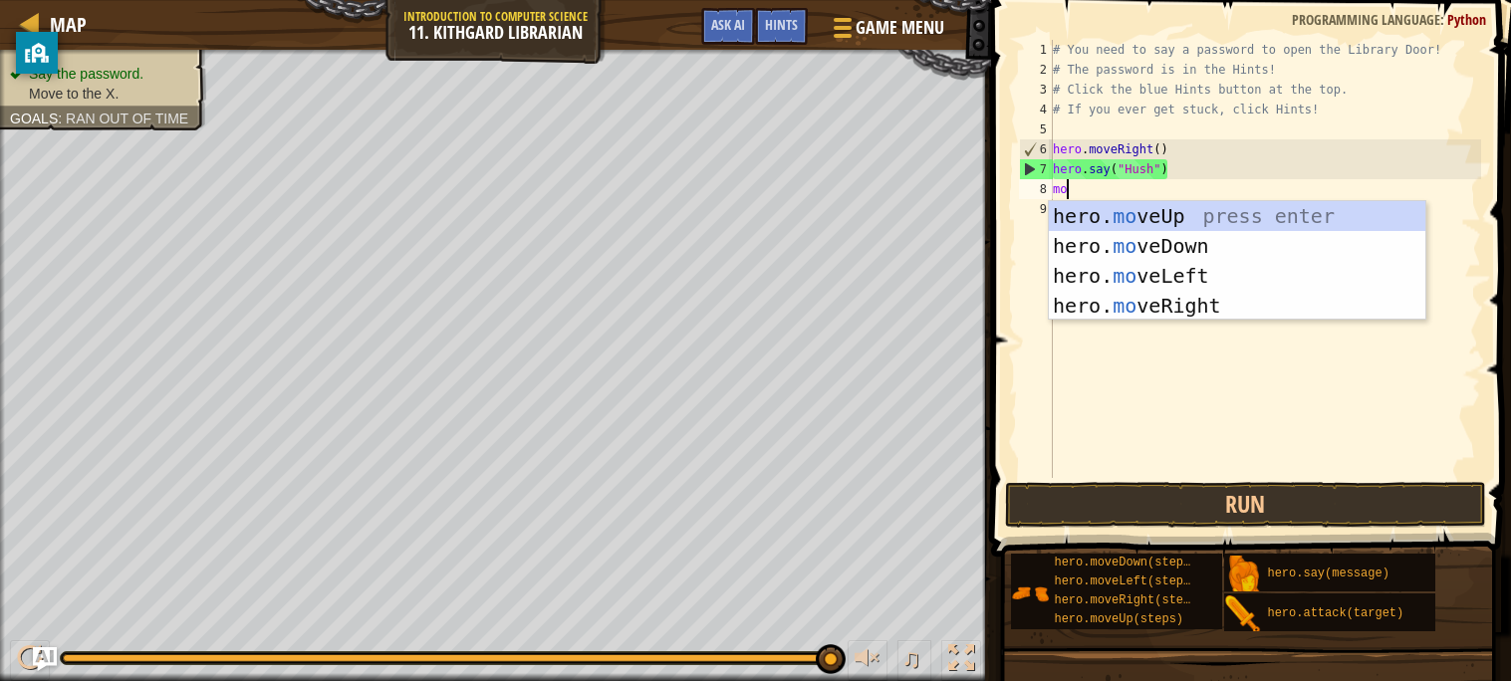
scroll to position [8, 1]
type textarea "move"
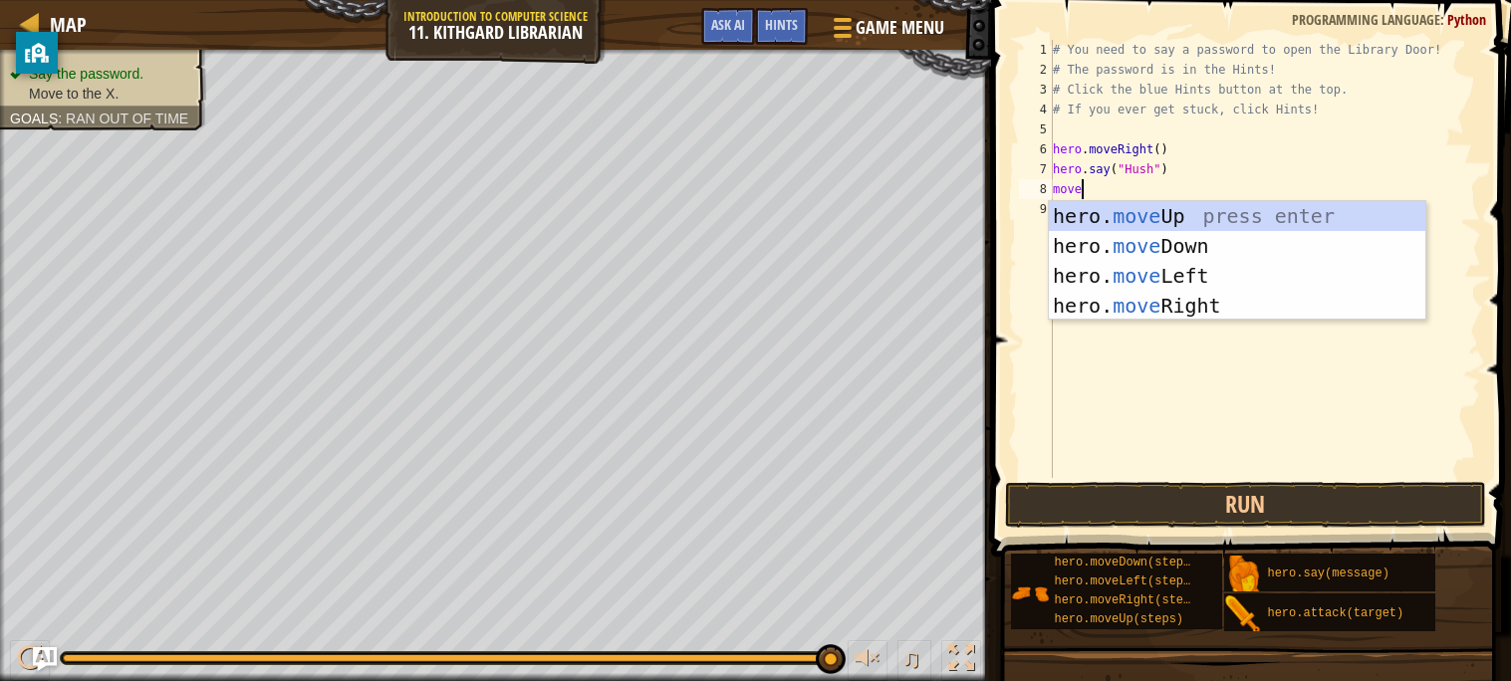
click at [1245, 301] on div "hero. move Up press enter hero. move Down press enter hero. move Left press ent…" at bounding box center [1237, 290] width 376 height 179
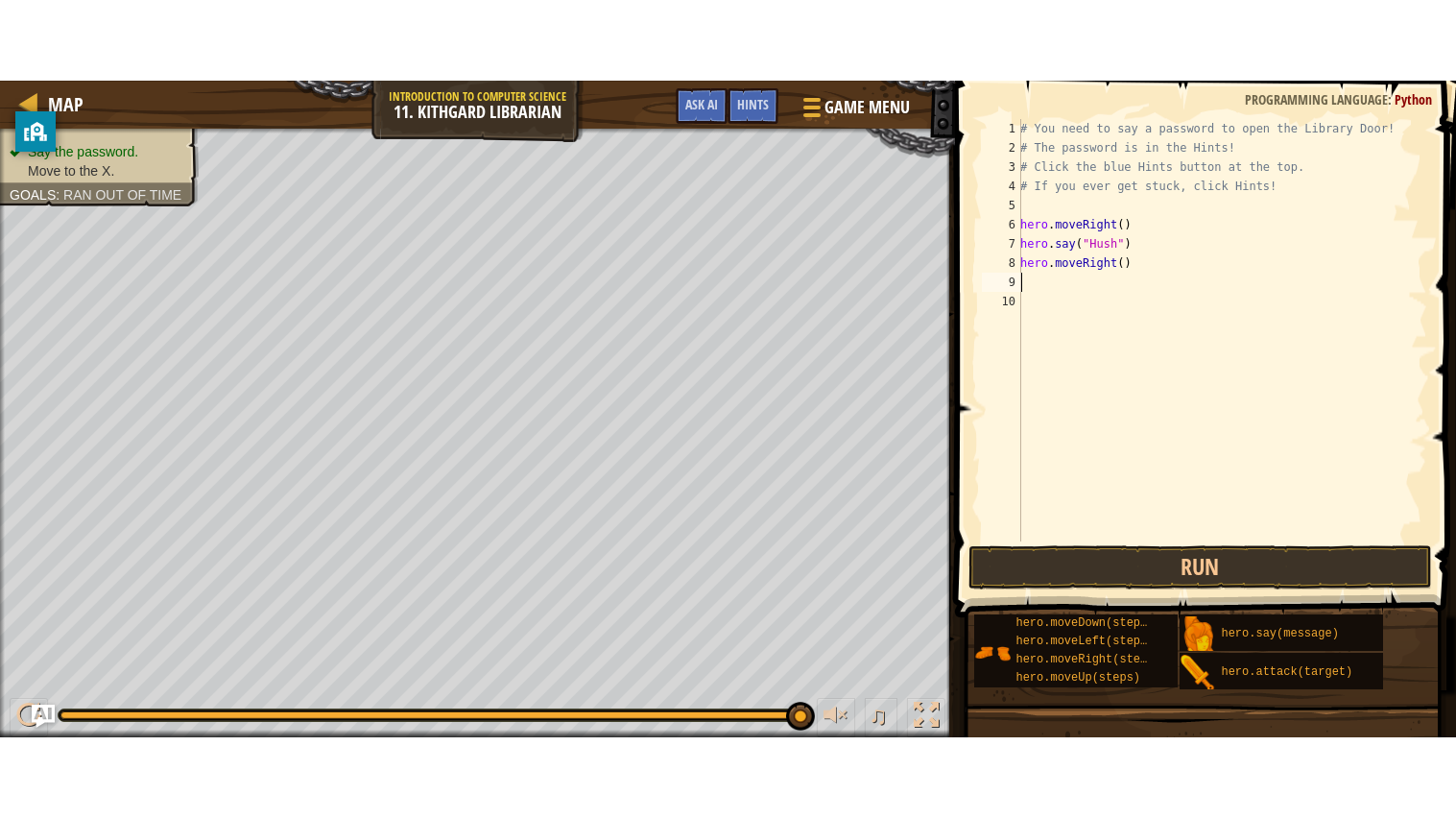
scroll to position [8, 0]
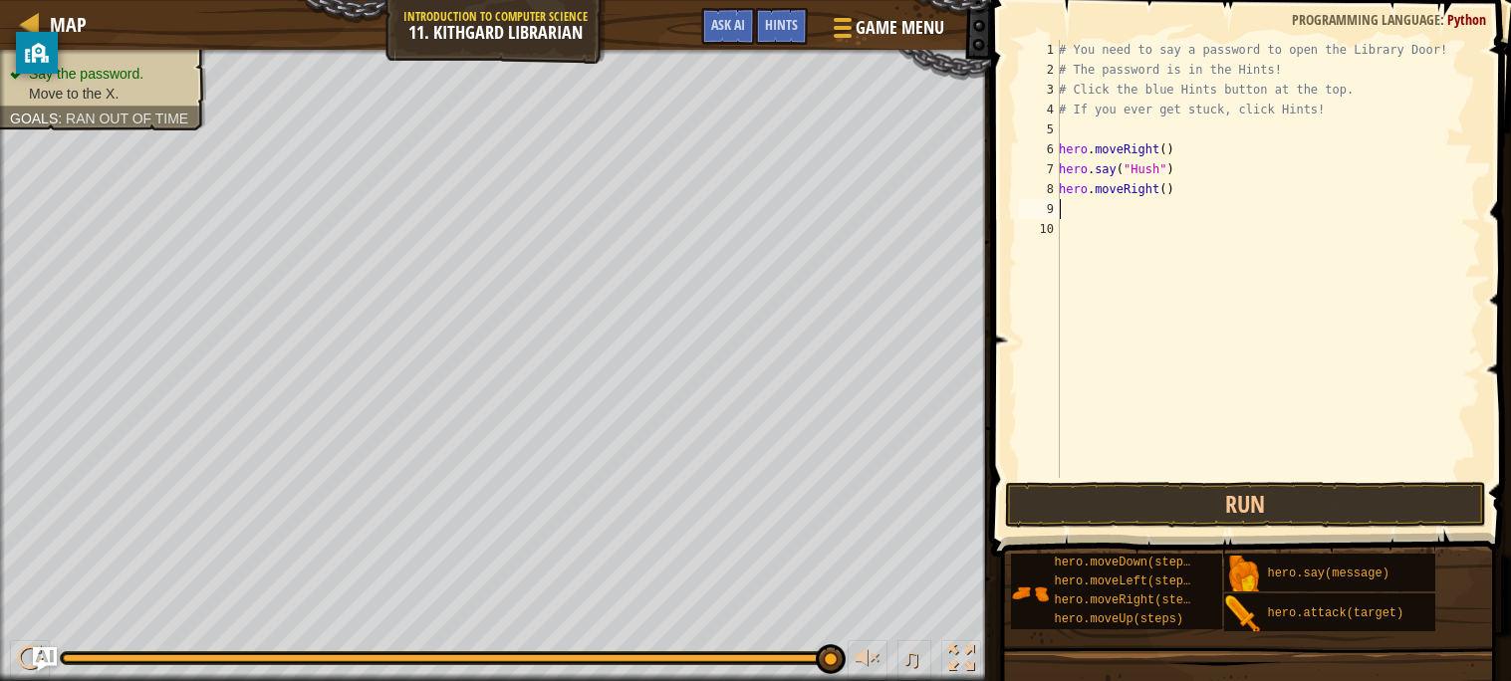
click at [1305, 503] on button "Run" at bounding box center [1245, 505] width 481 height 46
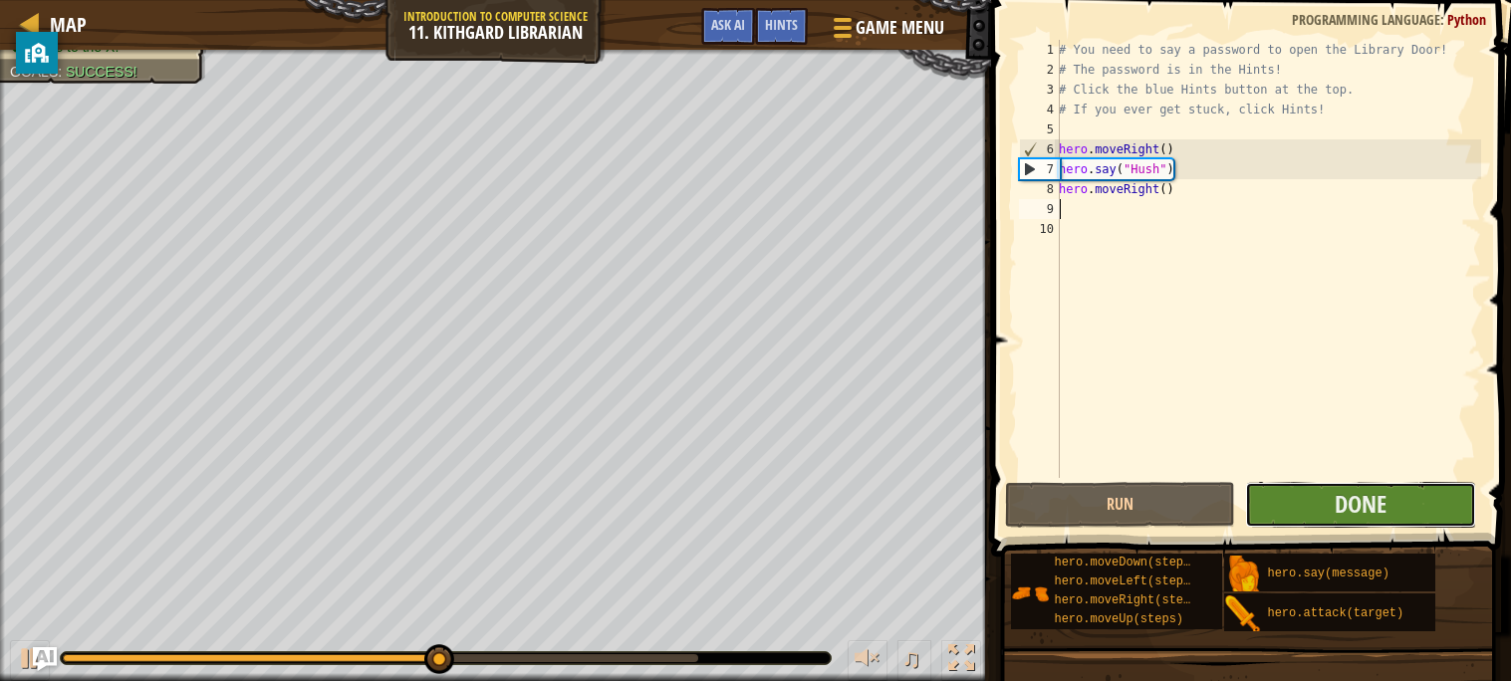
click at [1404, 519] on button "Done" at bounding box center [1360, 505] width 231 height 46
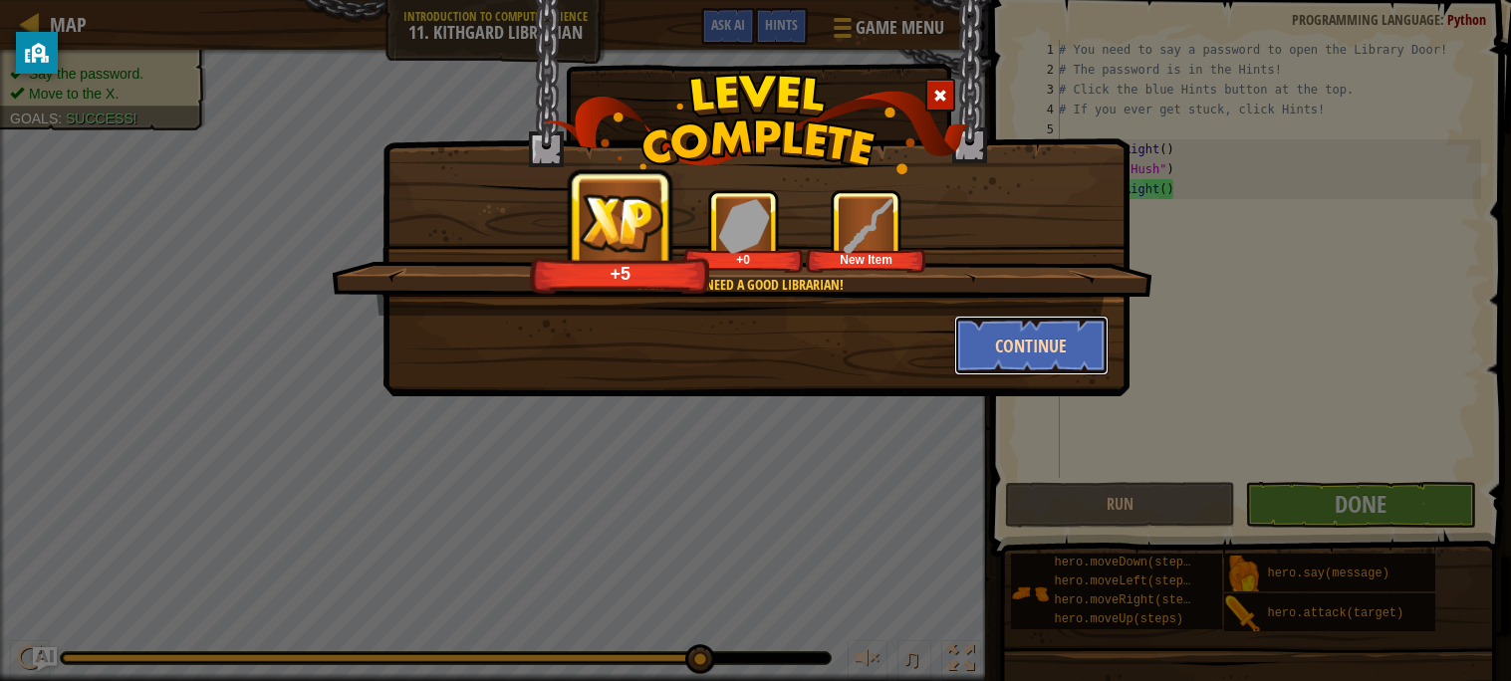
click at [1034, 352] on button "Continue" at bounding box center [1031, 346] width 154 height 60
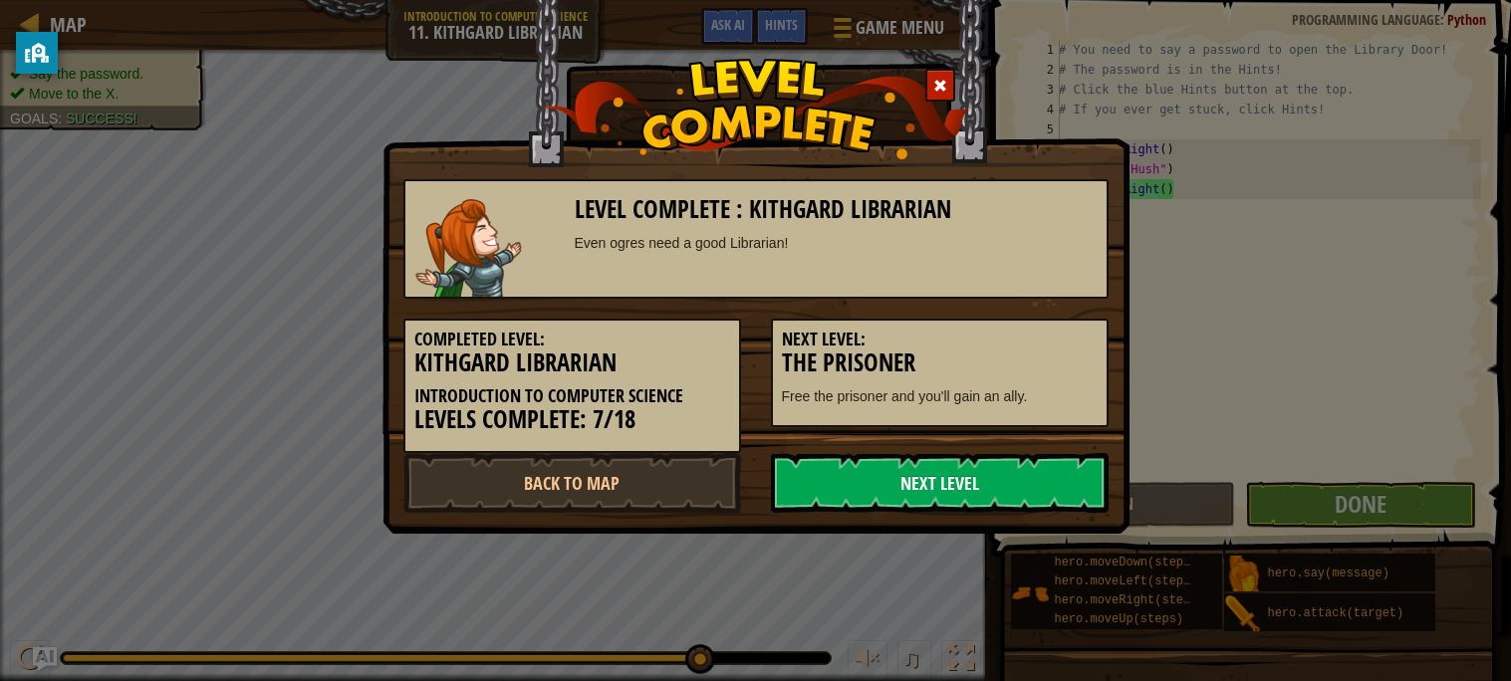
click at [1027, 476] on link "Next Level" at bounding box center [940, 483] width 338 height 60
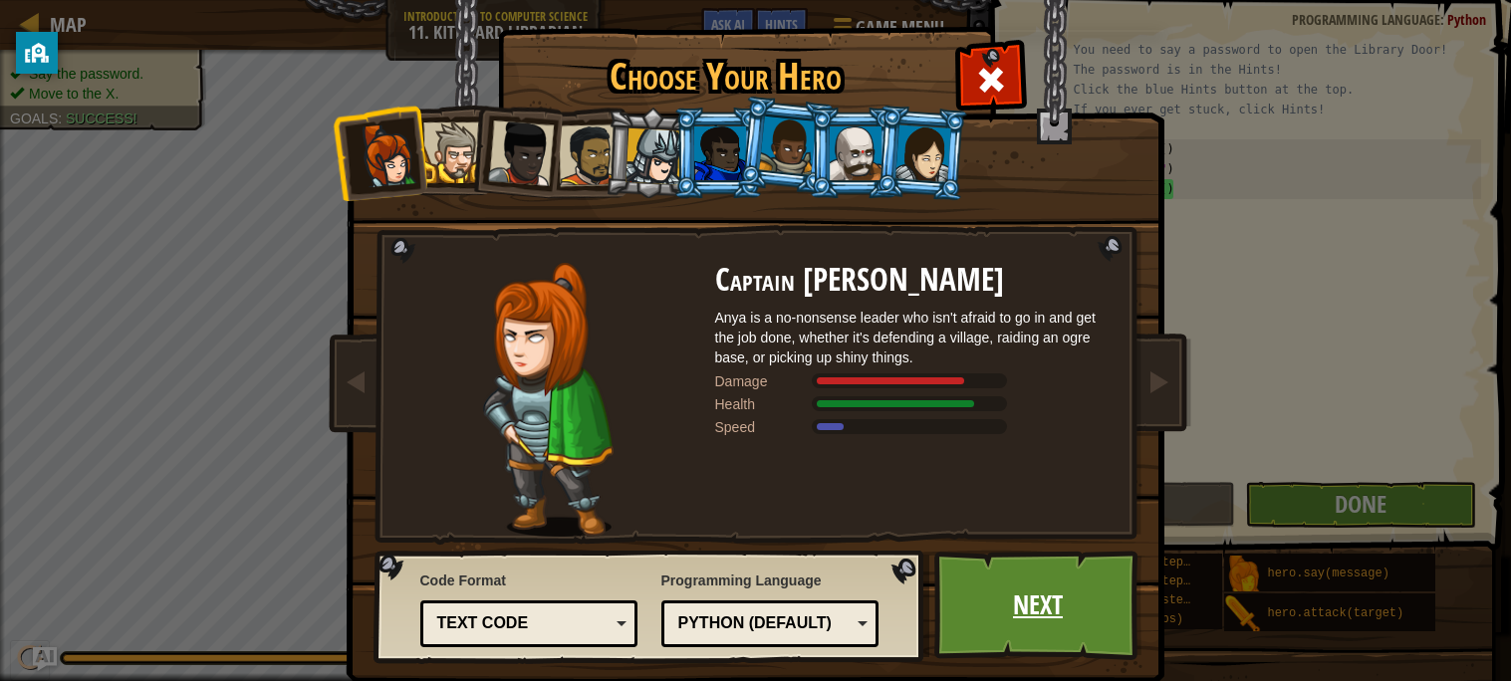
click at [1077, 596] on link "Next" at bounding box center [1038, 606] width 208 height 110
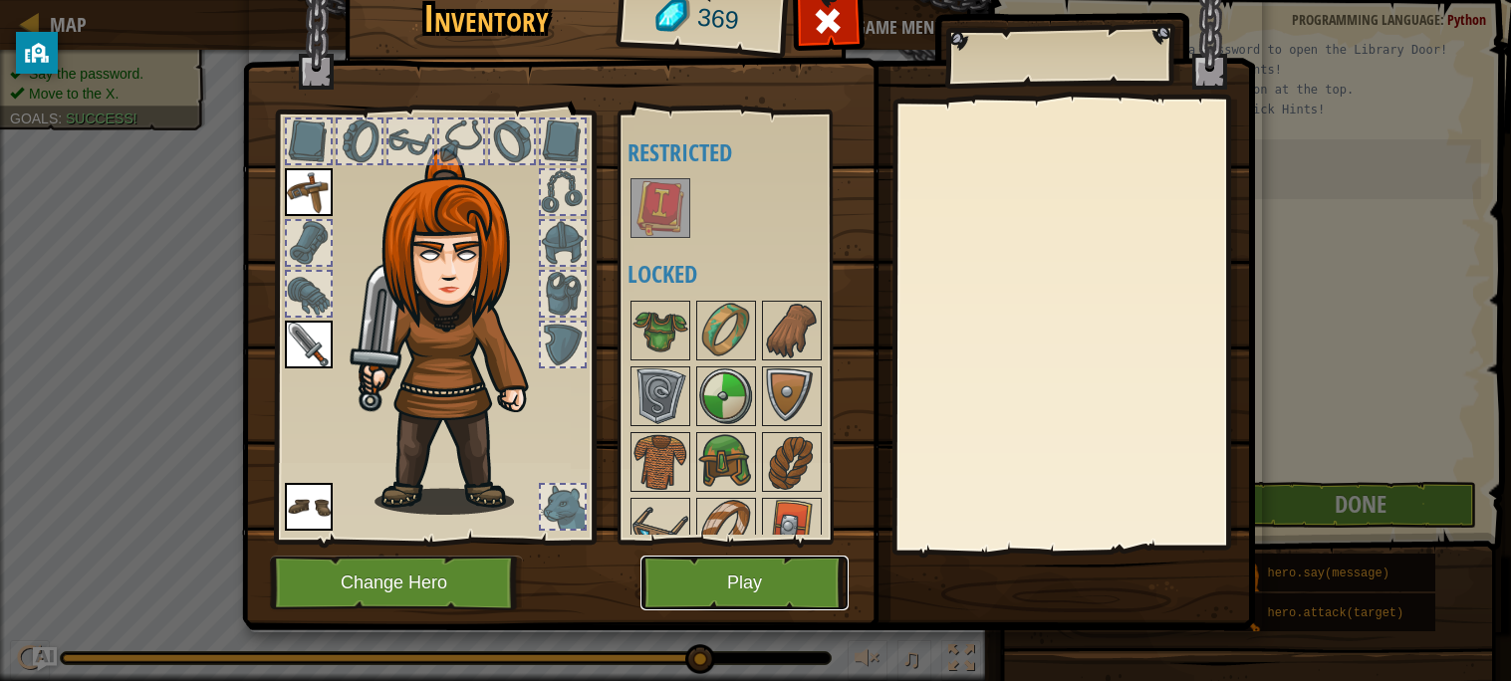
click at [754, 574] on button "Play" at bounding box center [744, 583] width 208 height 55
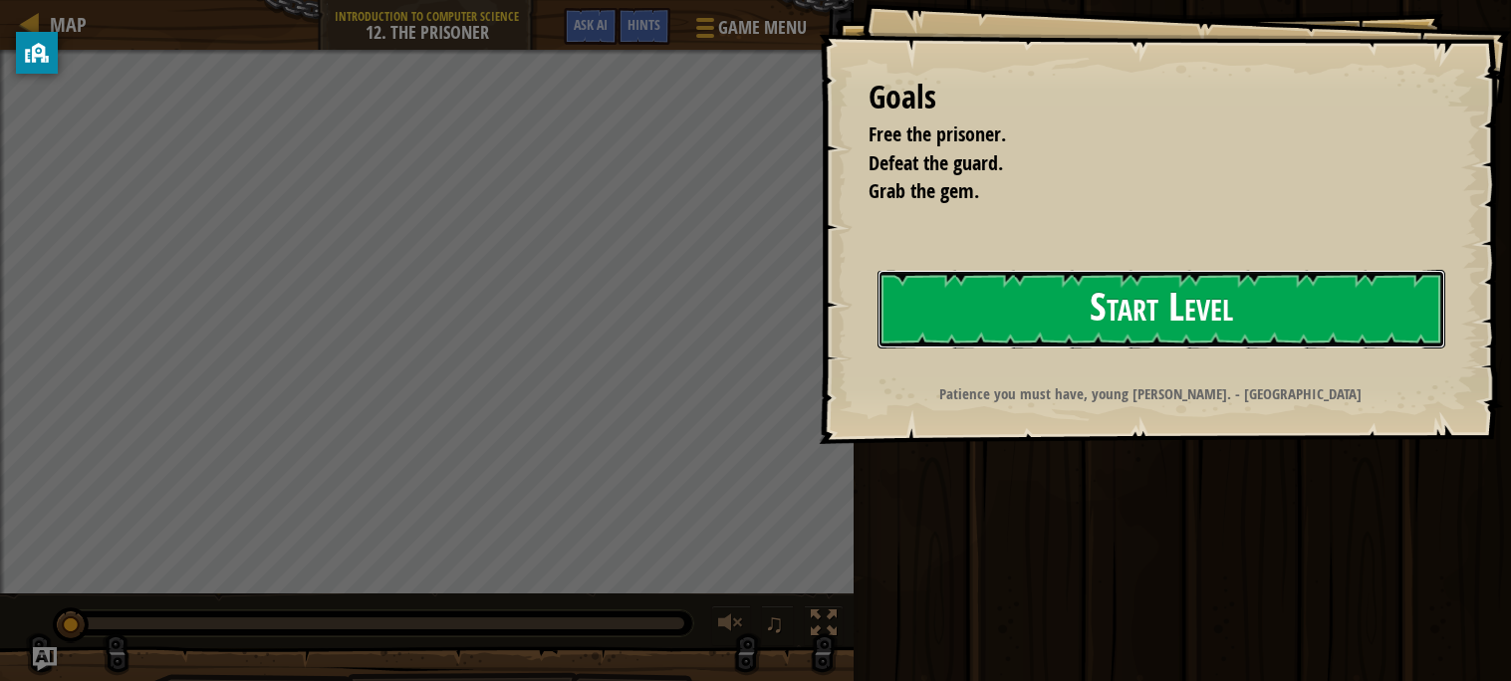
click at [1289, 323] on button "Start Level" at bounding box center [1161, 309] width 568 height 79
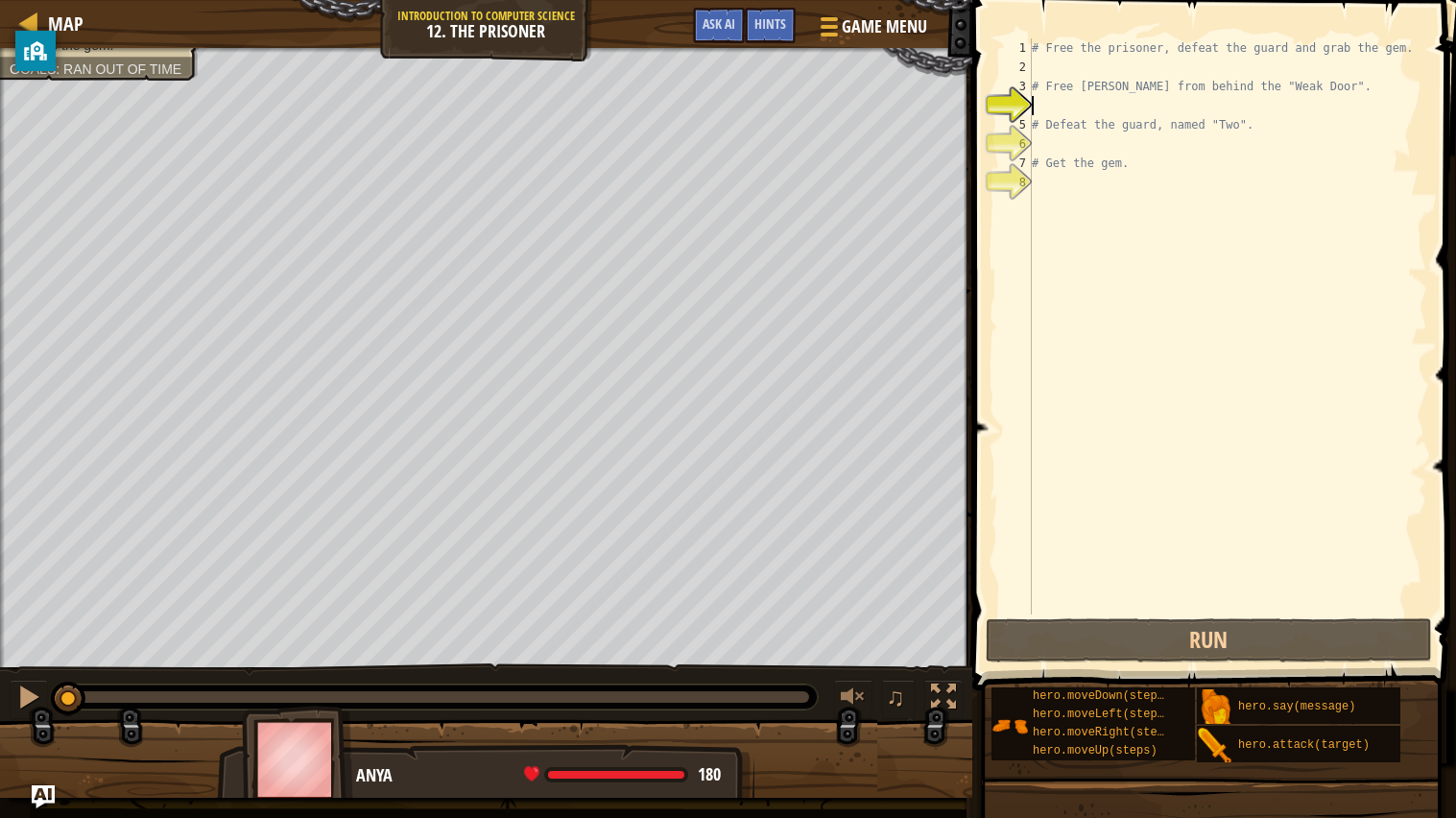
scroll to position [8, 0]
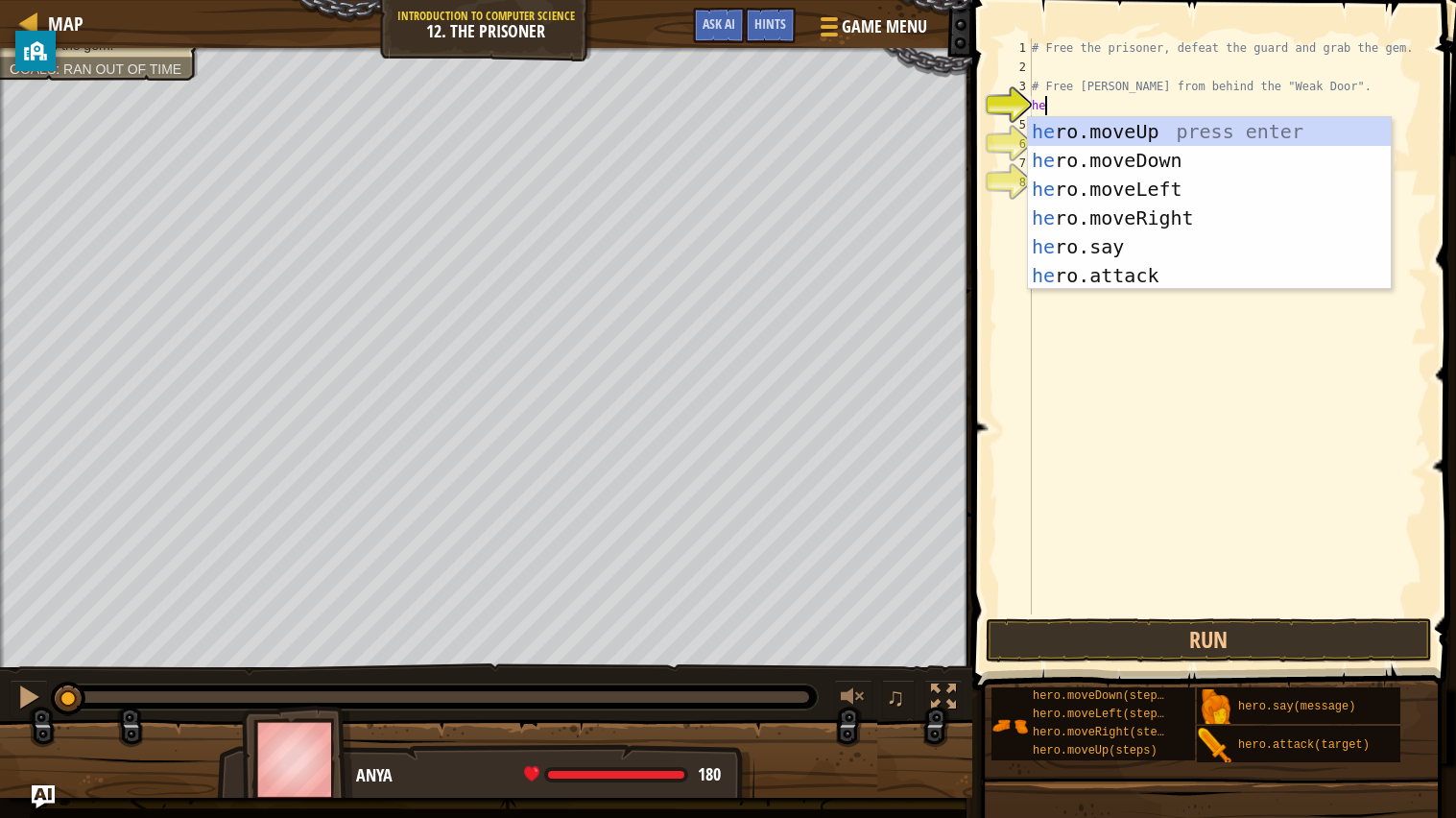
type textarea "her"
click at [1128, 163] on div "her o.moveUp press enter her o.moveDown press enter her o.moveLeft press enter …" at bounding box center [1209, 232] width 362 height 230
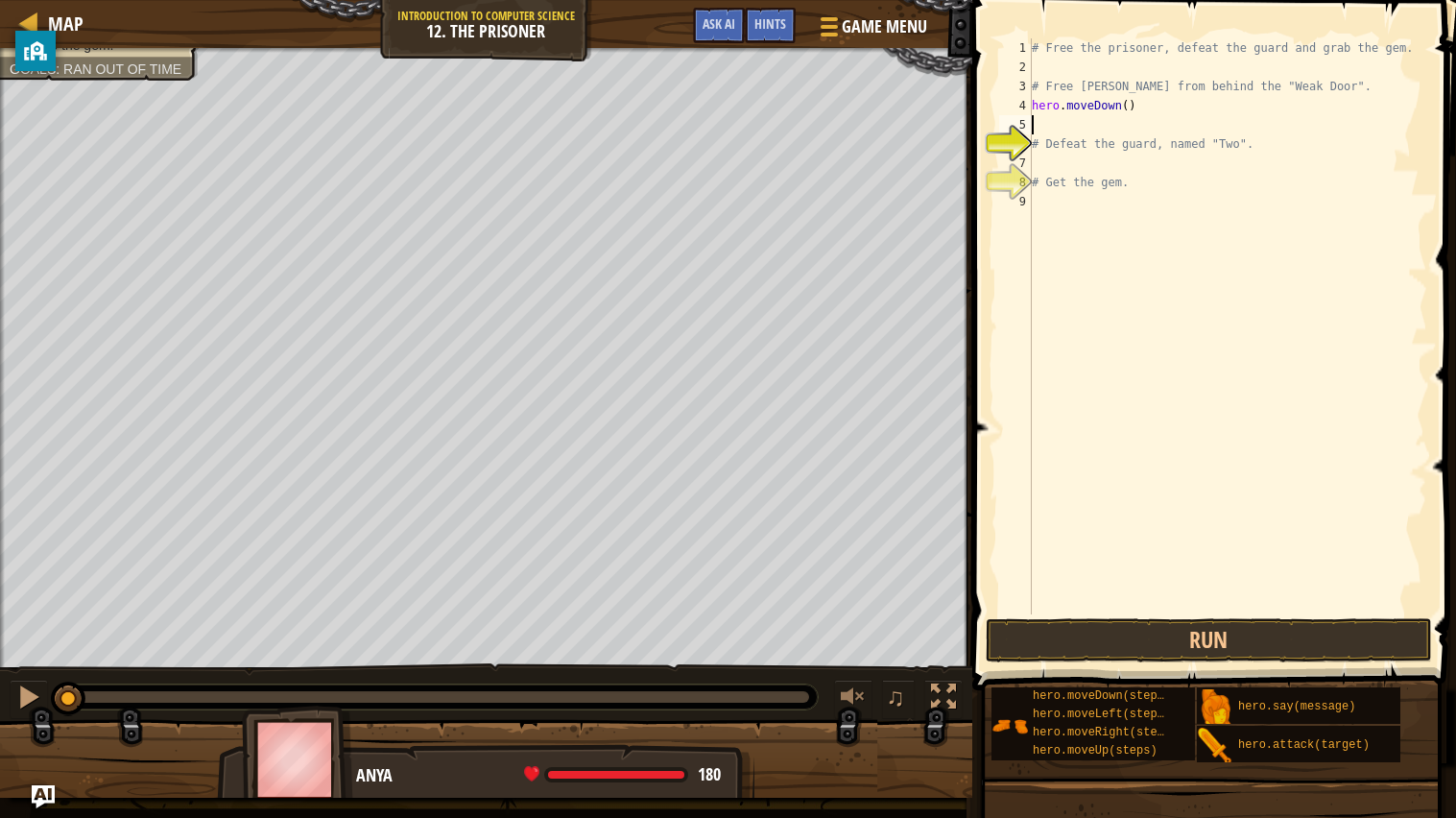
scroll to position [8, 0]
click at [1043, 646] on button "Run" at bounding box center [1209, 640] width 447 height 44
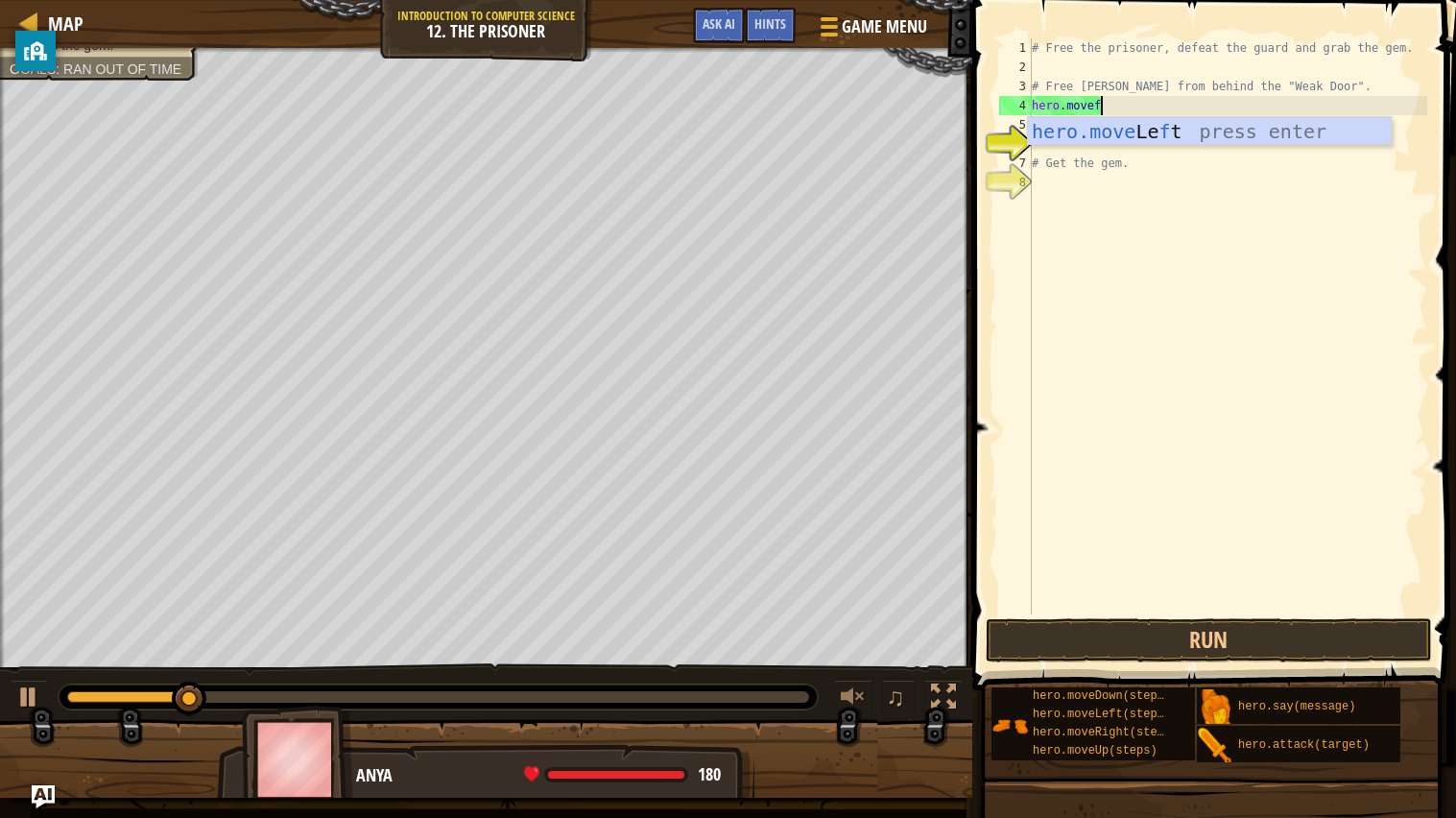
scroll to position [8, 4]
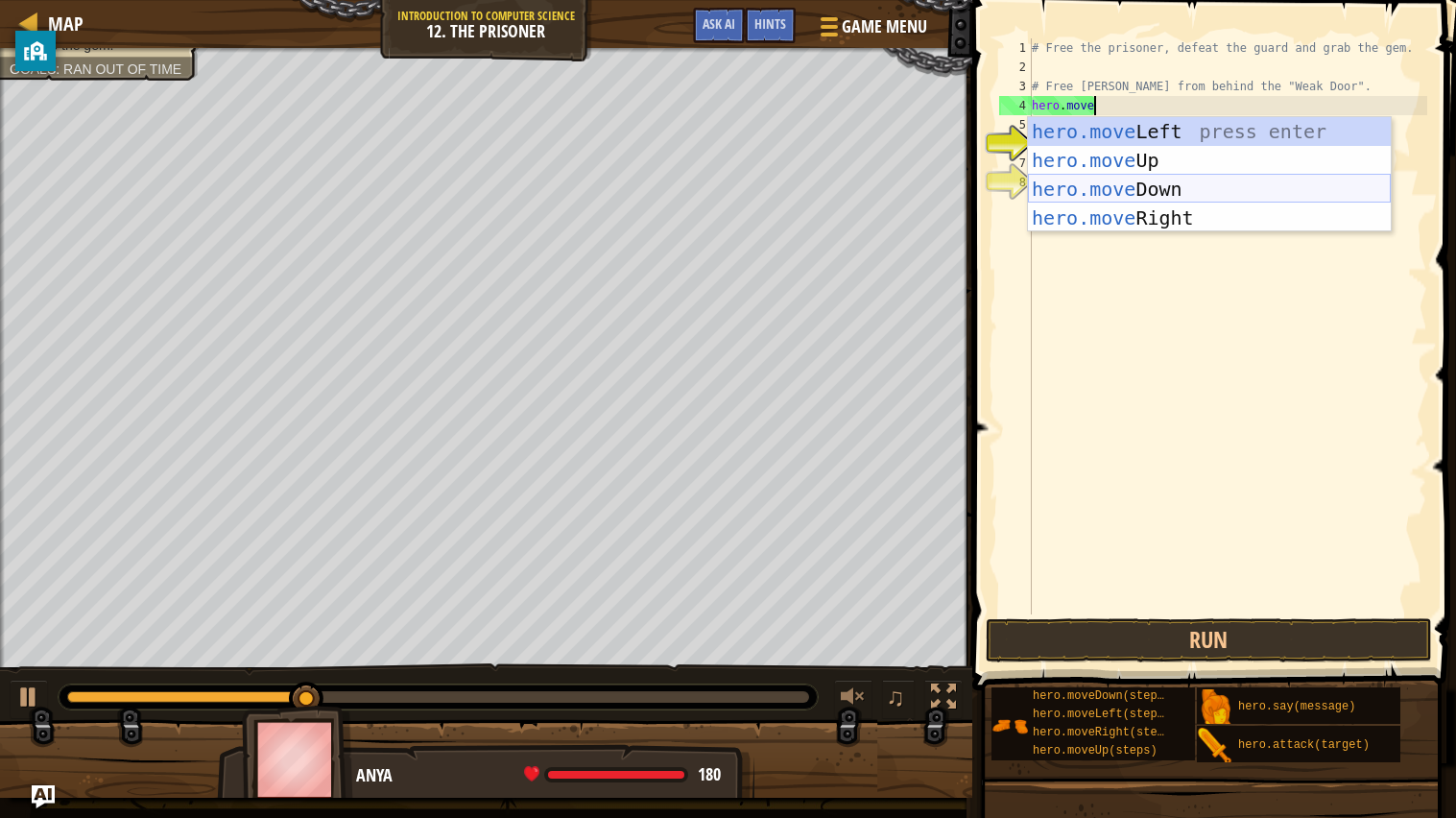
type textarea "hero.mover"
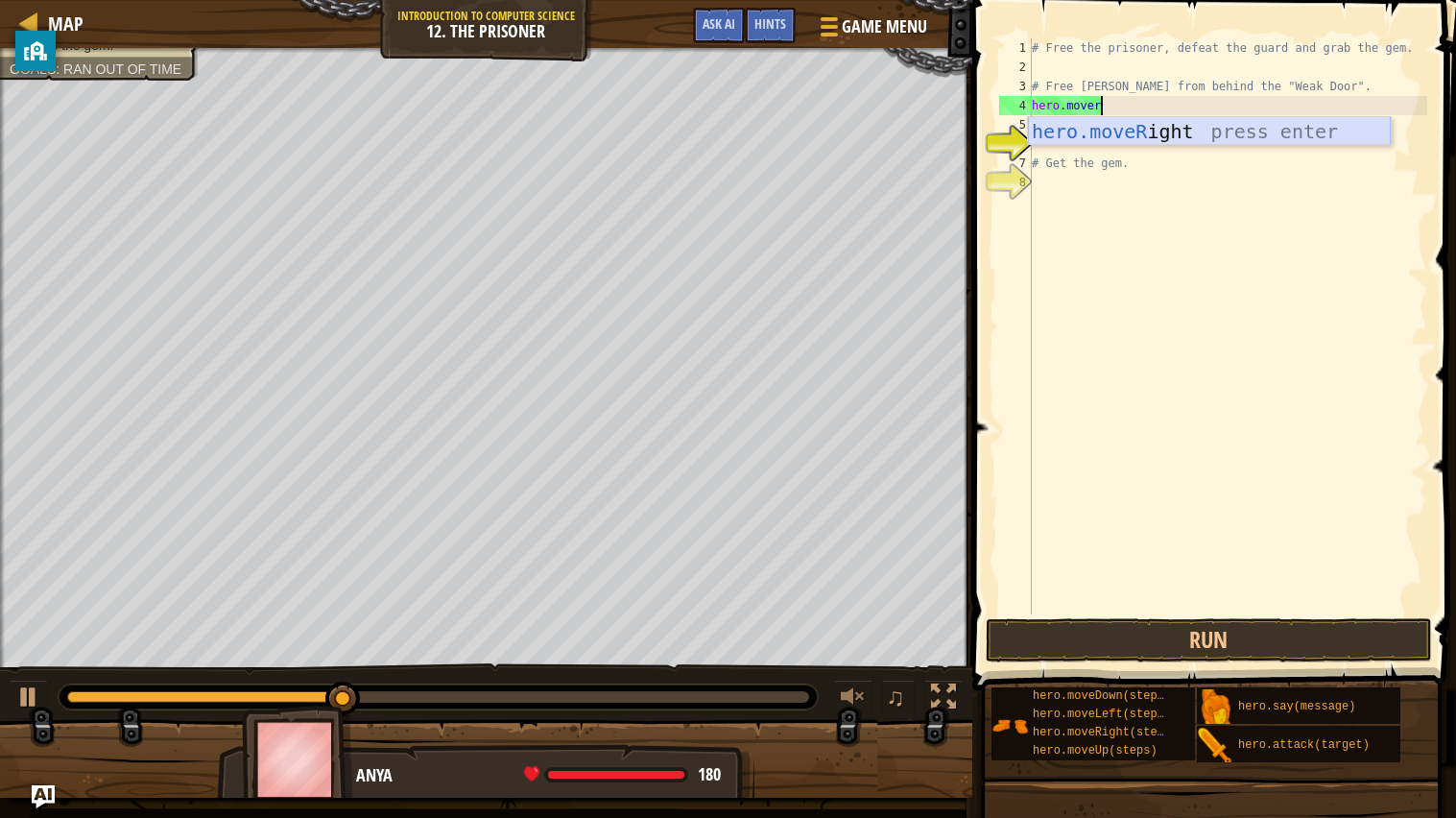
click at [1158, 135] on div "hero.moveR ight press enter" at bounding box center [1209, 161] width 362 height 87
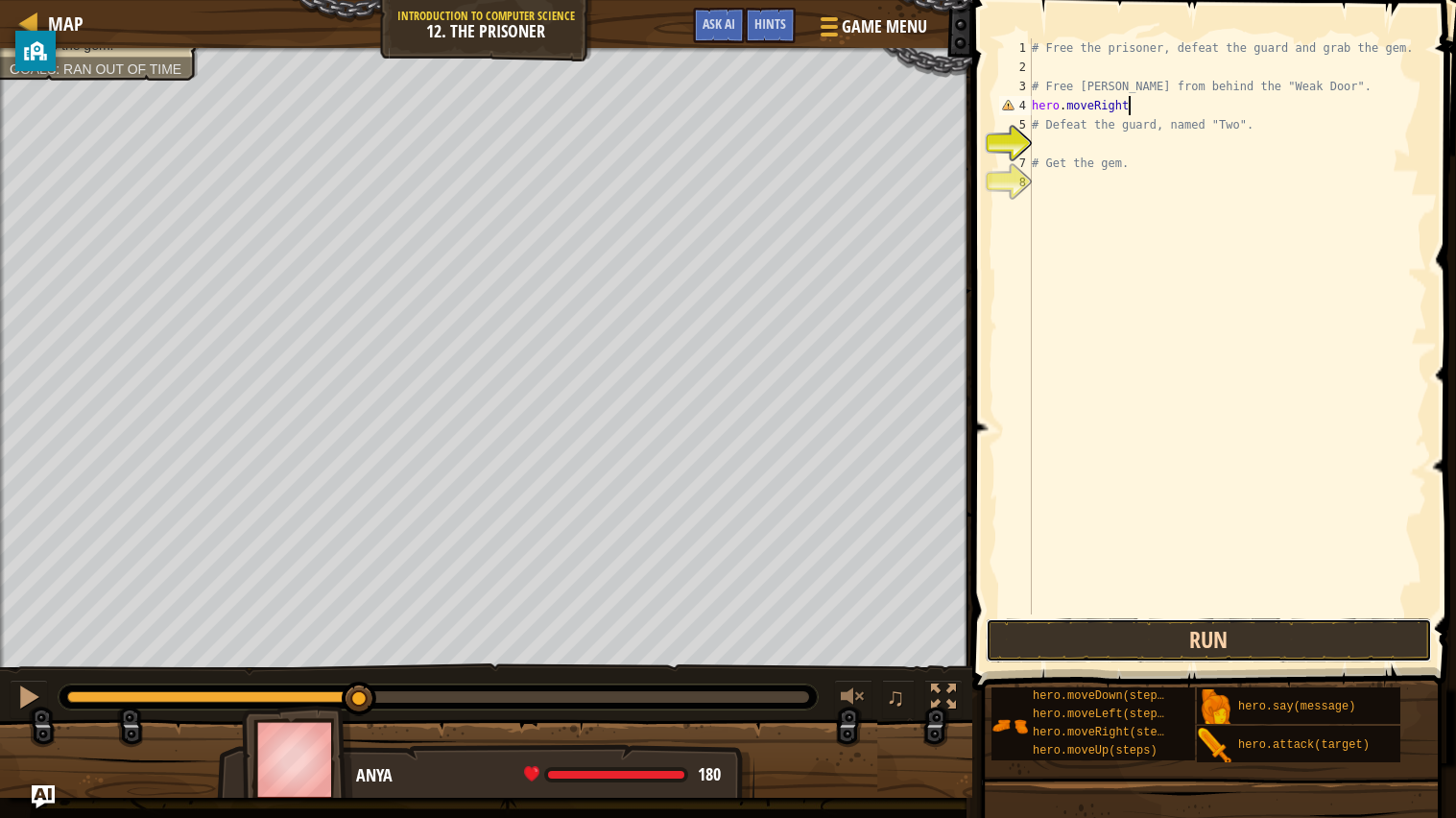
click at [1297, 632] on button "Run" at bounding box center [1209, 640] width 447 height 44
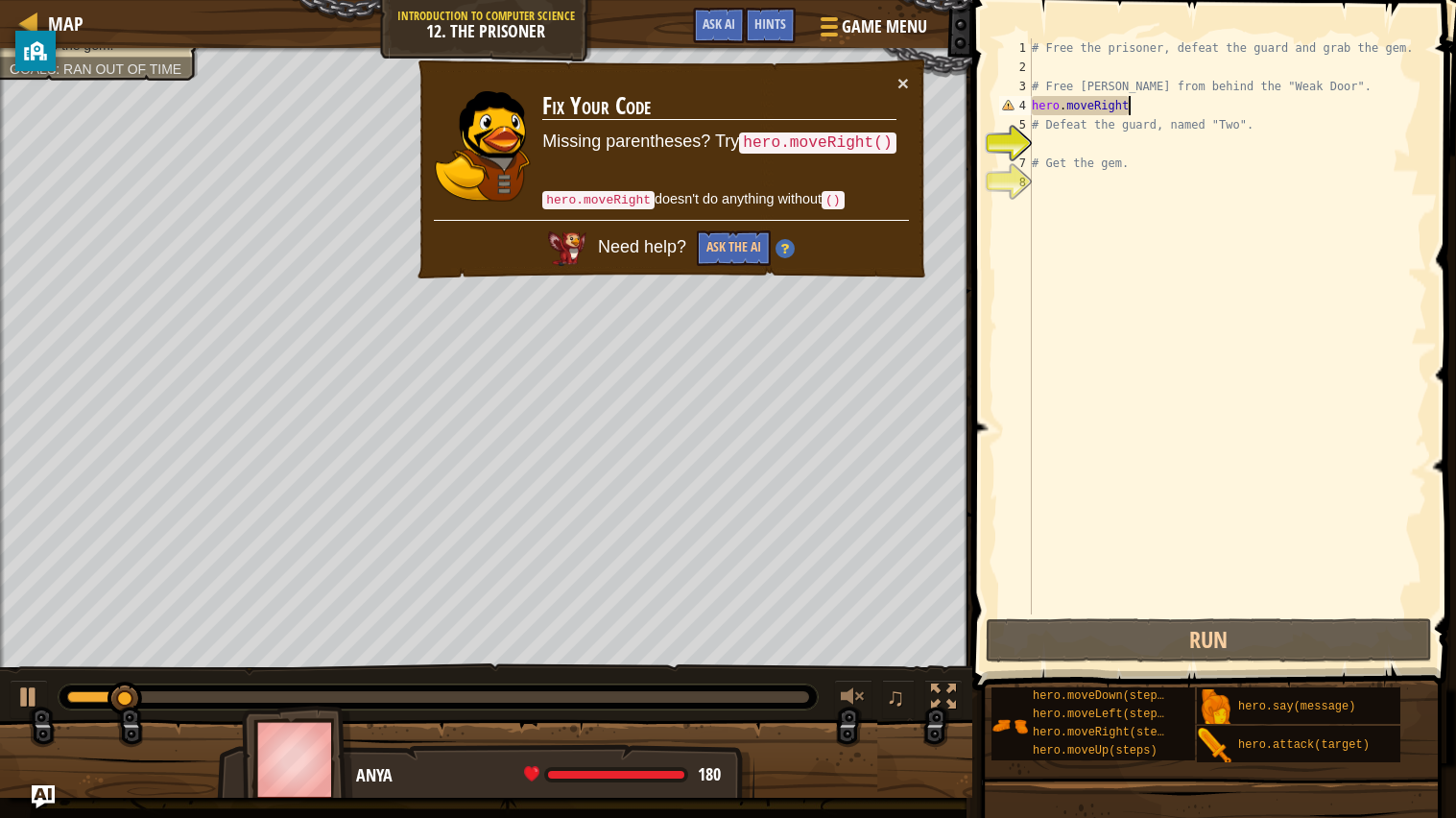
click at [915, 87] on div "× Fix Your Code Missing parentheses? Try hero.moveRight() hero.moveRight doesn'…" at bounding box center [671, 170] width 514 height 224
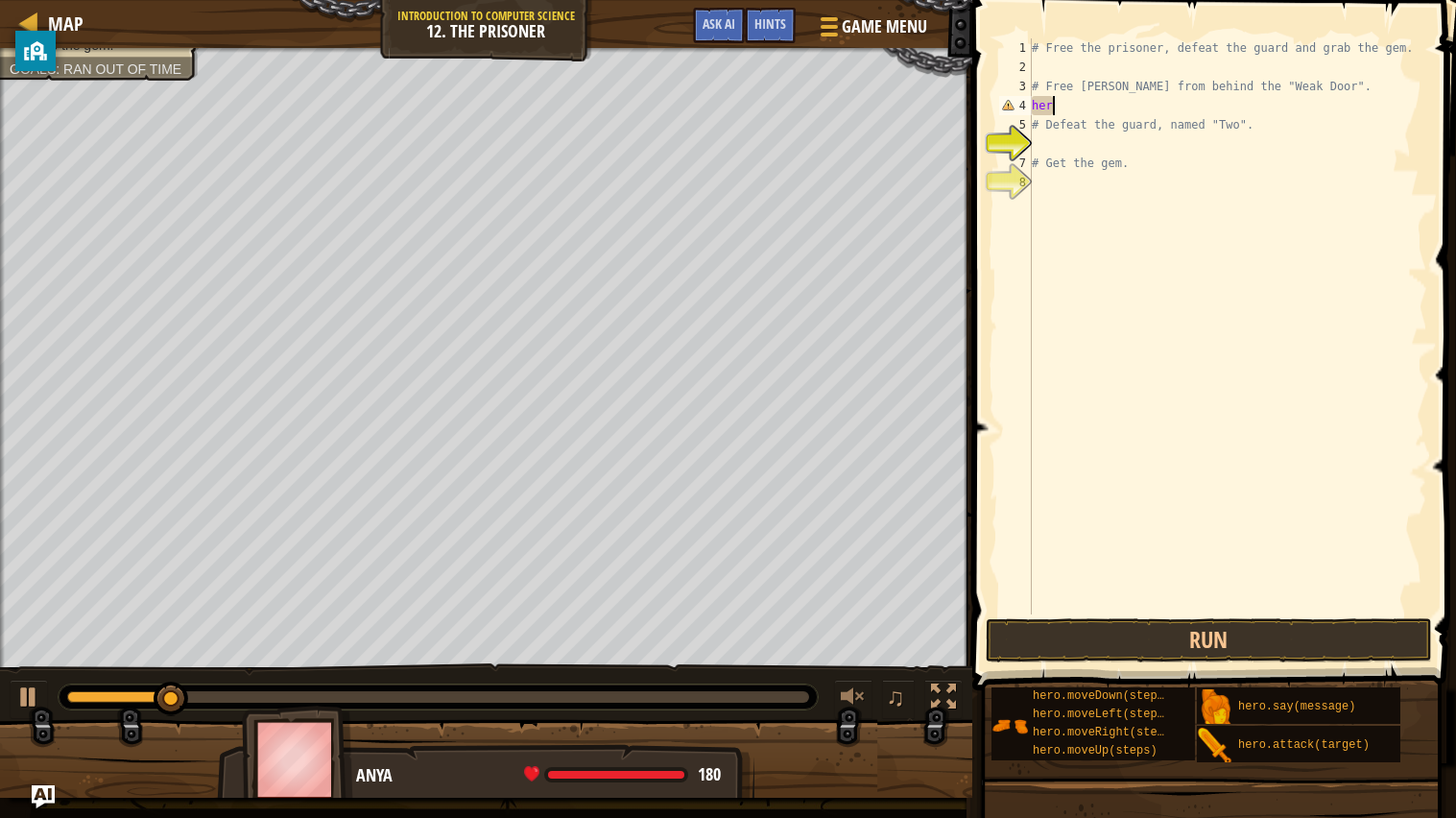
type textarea "h"
type textarea "# Free [PERSON_NAME] from behind the "Weak Door"
click at [1069, 162] on div "# Free the prisoner, defeat the guard and grab the gem. # Free [PERSON_NAME] fr…" at bounding box center [1228, 345] width 399 height 614
type textarea "#"
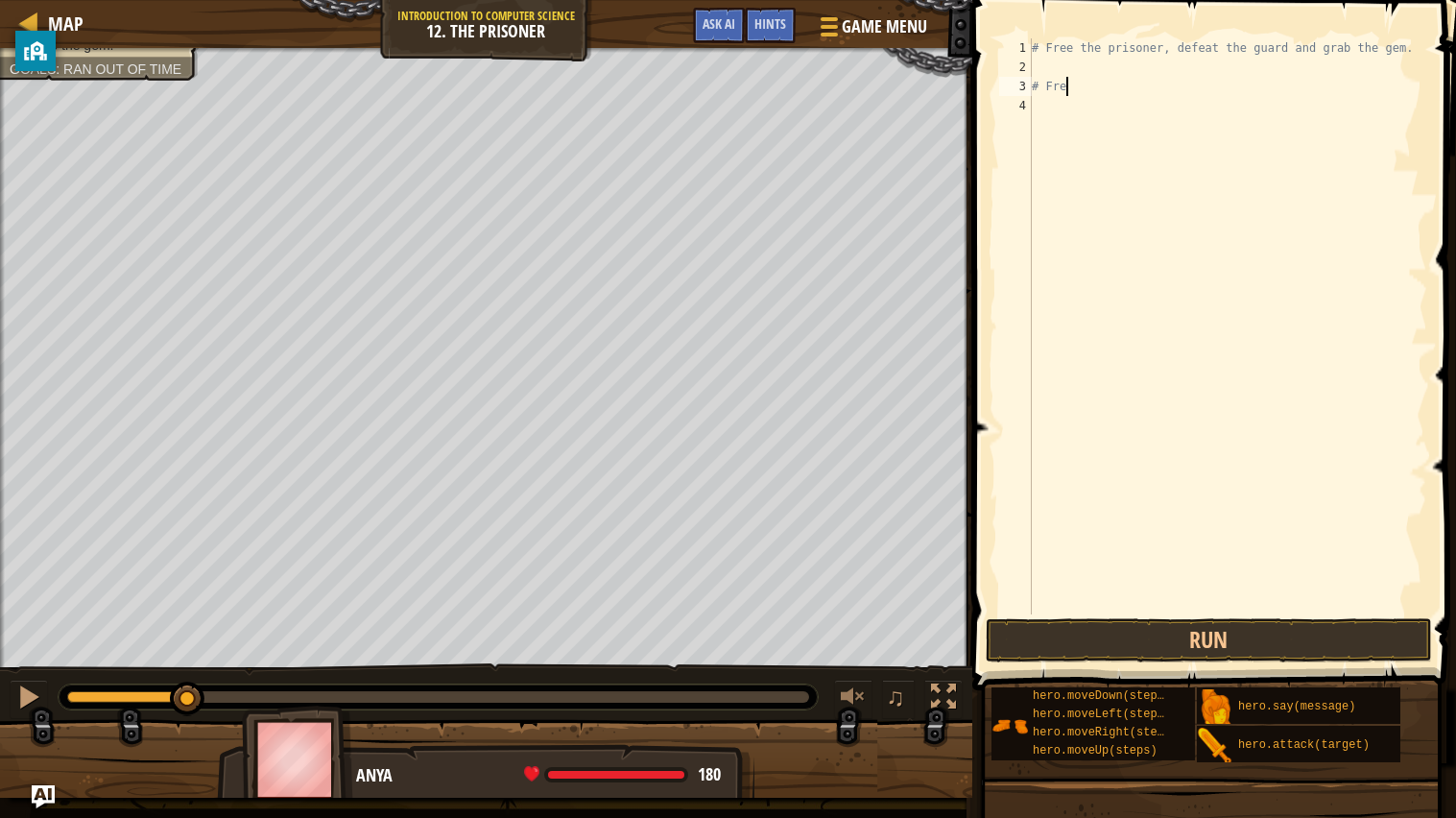
type textarea "#"
click at [1105, 80] on div "# Free the prisoner, defeat the guard and grab the gem." at bounding box center [1228, 345] width 399 height 614
click at [1077, 67] on div "# Free the prisoner, defeat the guard and grab the gem." at bounding box center [1228, 345] width 399 height 614
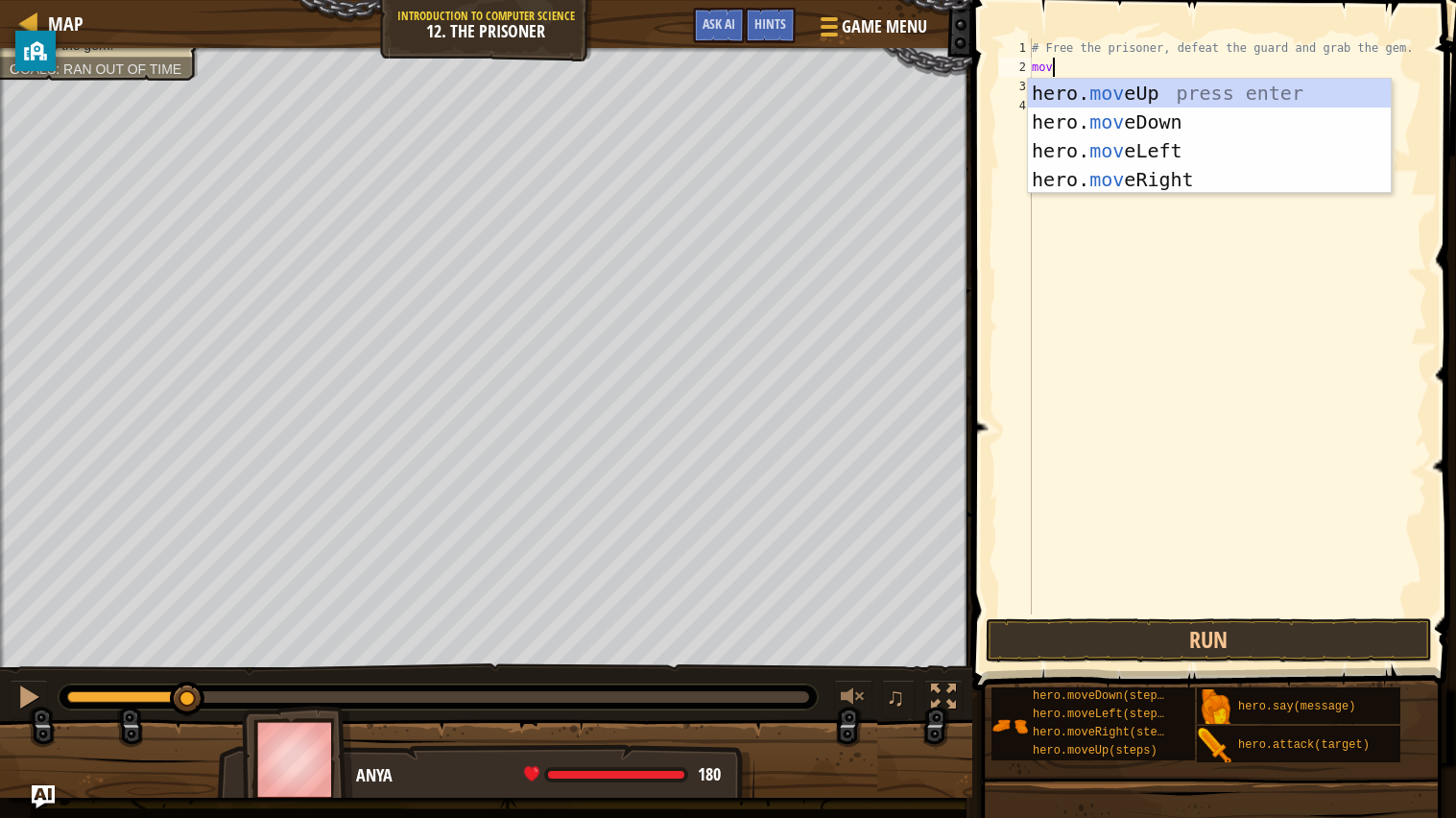
scroll to position [8, 1]
type textarea "move"
click at [1163, 188] on div "hero. move Up press enter hero. move Down press enter hero. move Left press ent…" at bounding box center [1209, 165] width 362 height 172
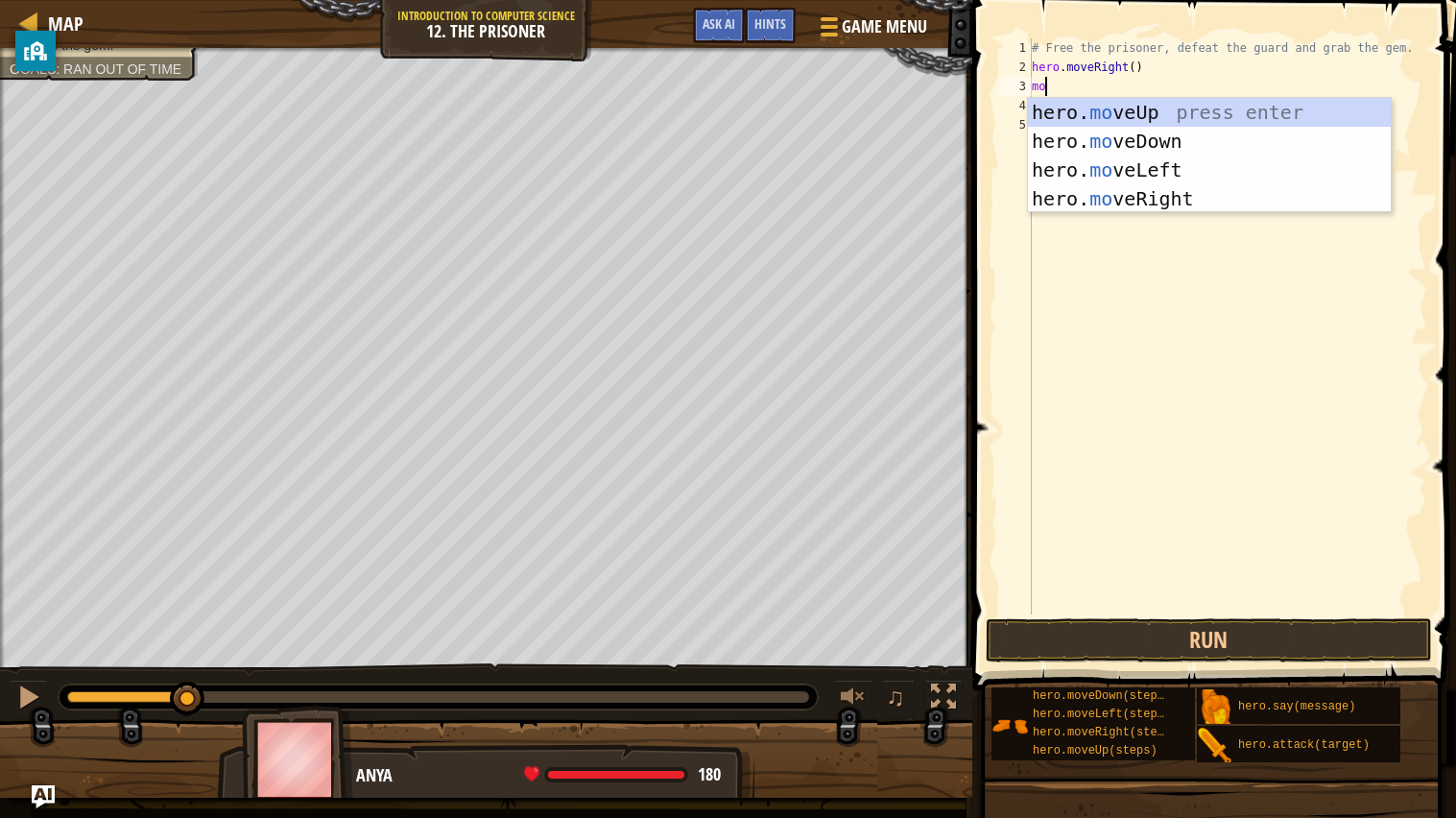
scroll to position [8, 0]
type textarea "m"
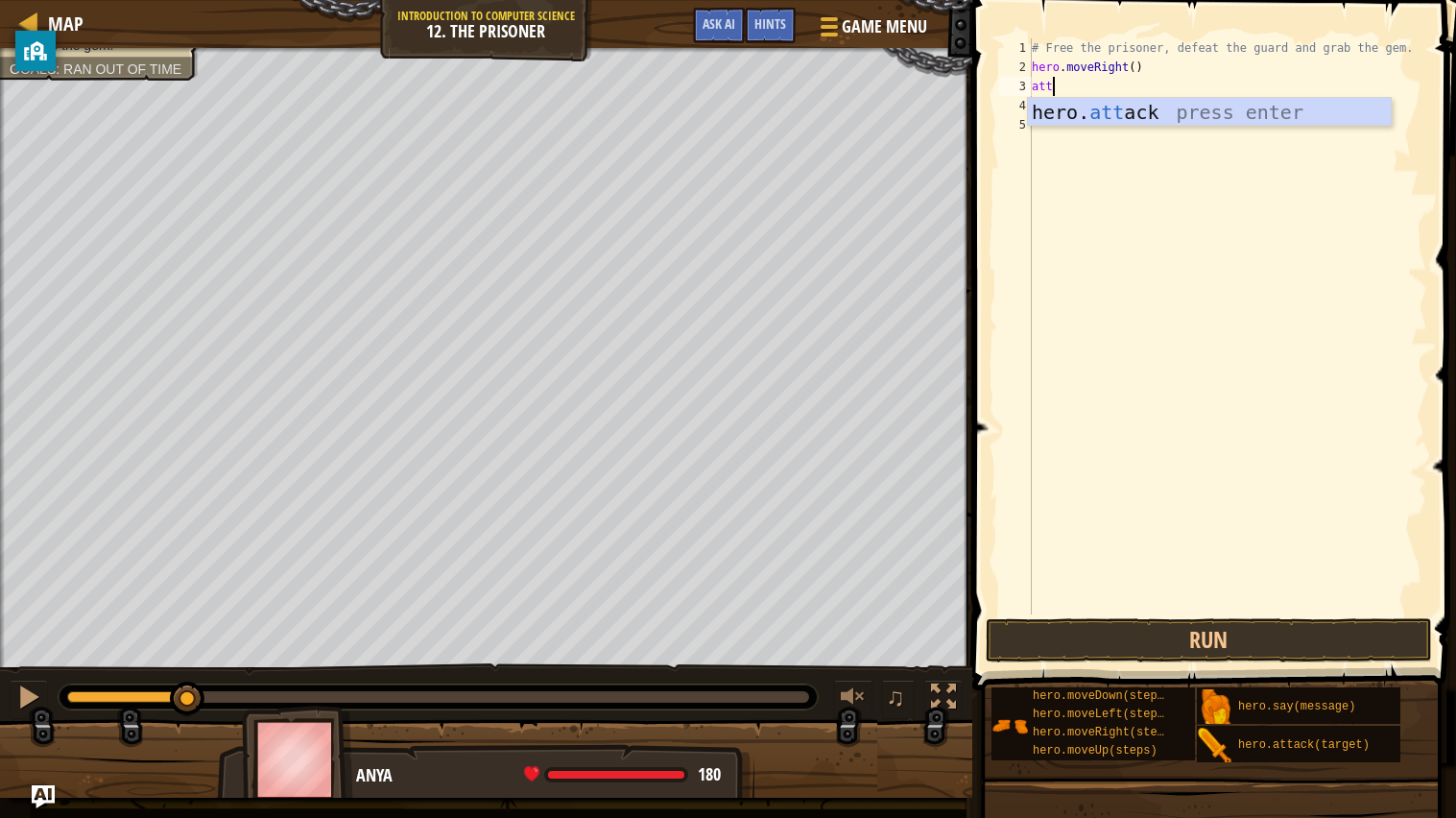
scroll to position [8, 1]
click at [1165, 118] on div "hero. att ack press enter" at bounding box center [1209, 142] width 362 height 87
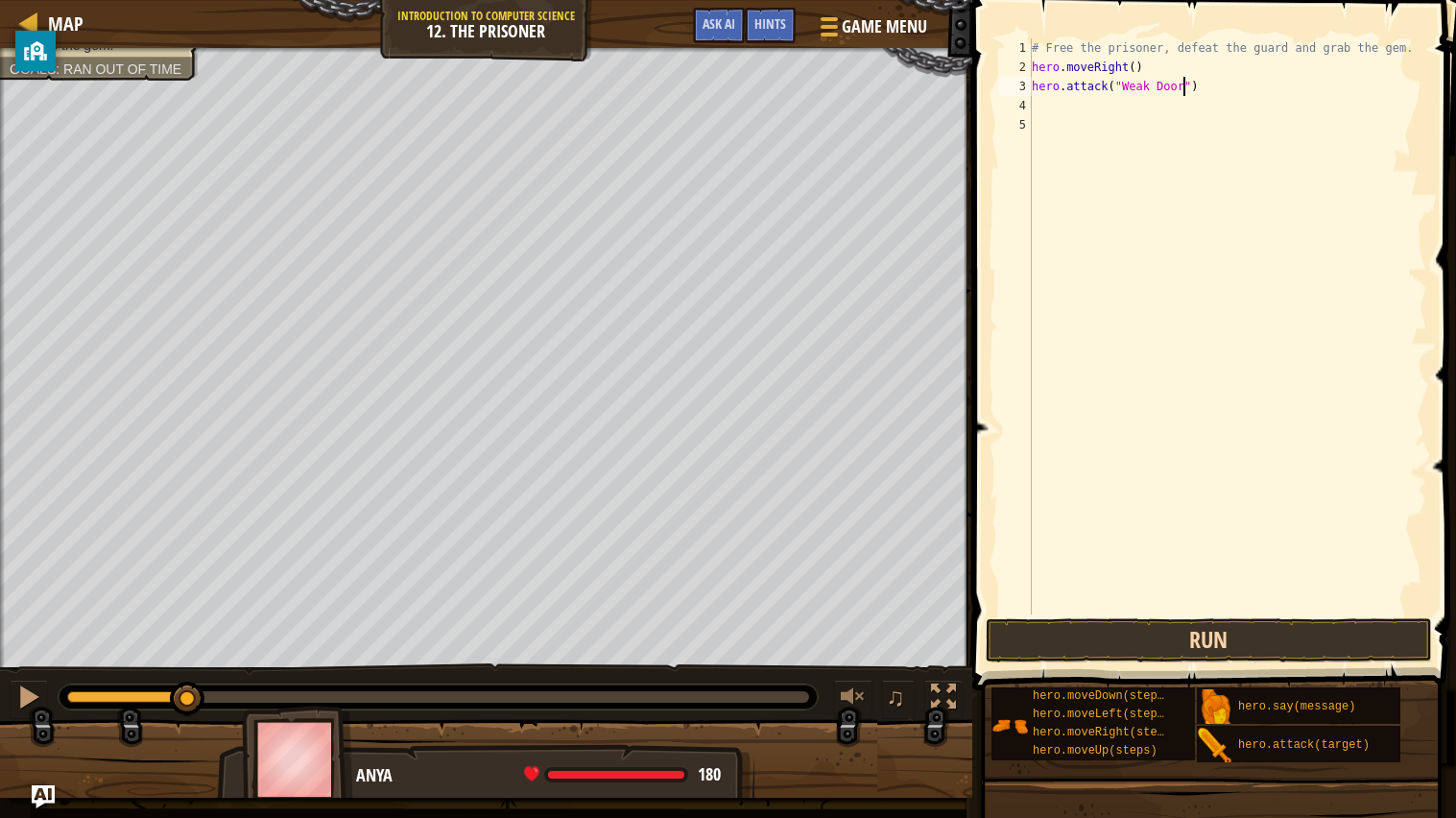
type textarea "hero.attack("Weak Door")"
click at [1297, 655] on button "Run" at bounding box center [1209, 640] width 447 height 44
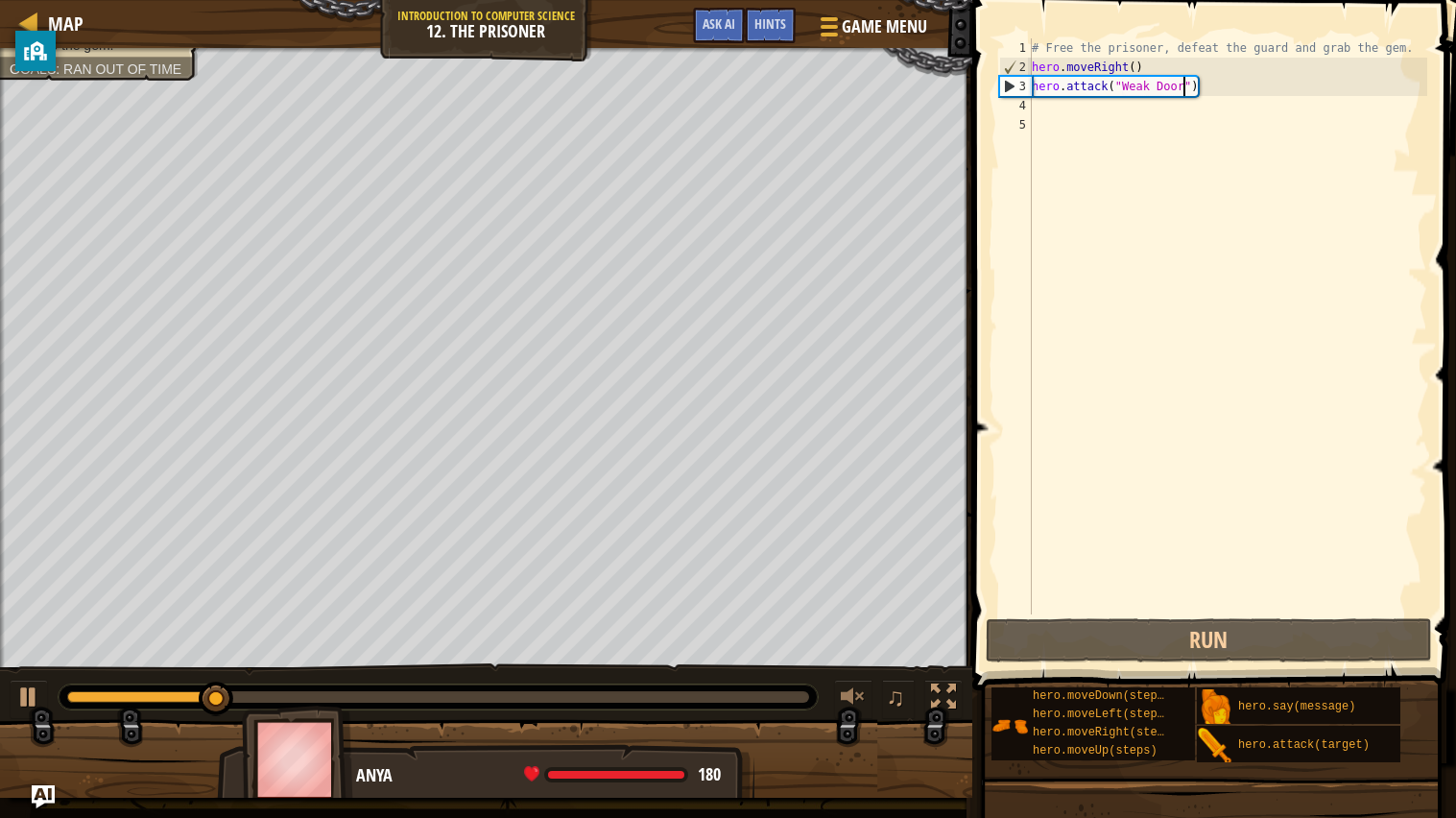
click at [1085, 105] on div "# Free the prisoner, defeat the guard and grab the gem. hero . moveRight ( ) he…" at bounding box center [1228, 345] width 399 height 614
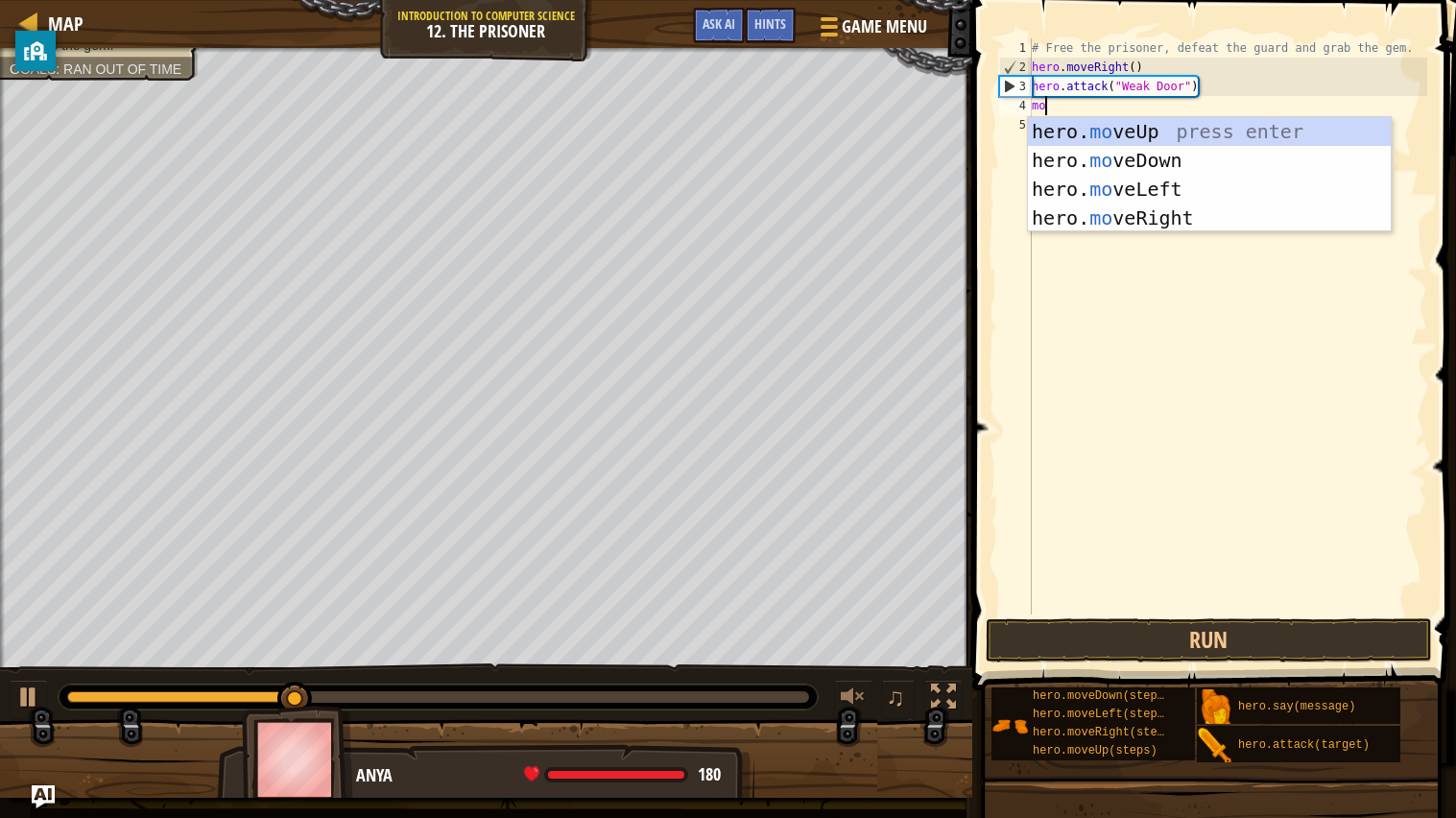
scroll to position [8, 1]
type textarea "move"
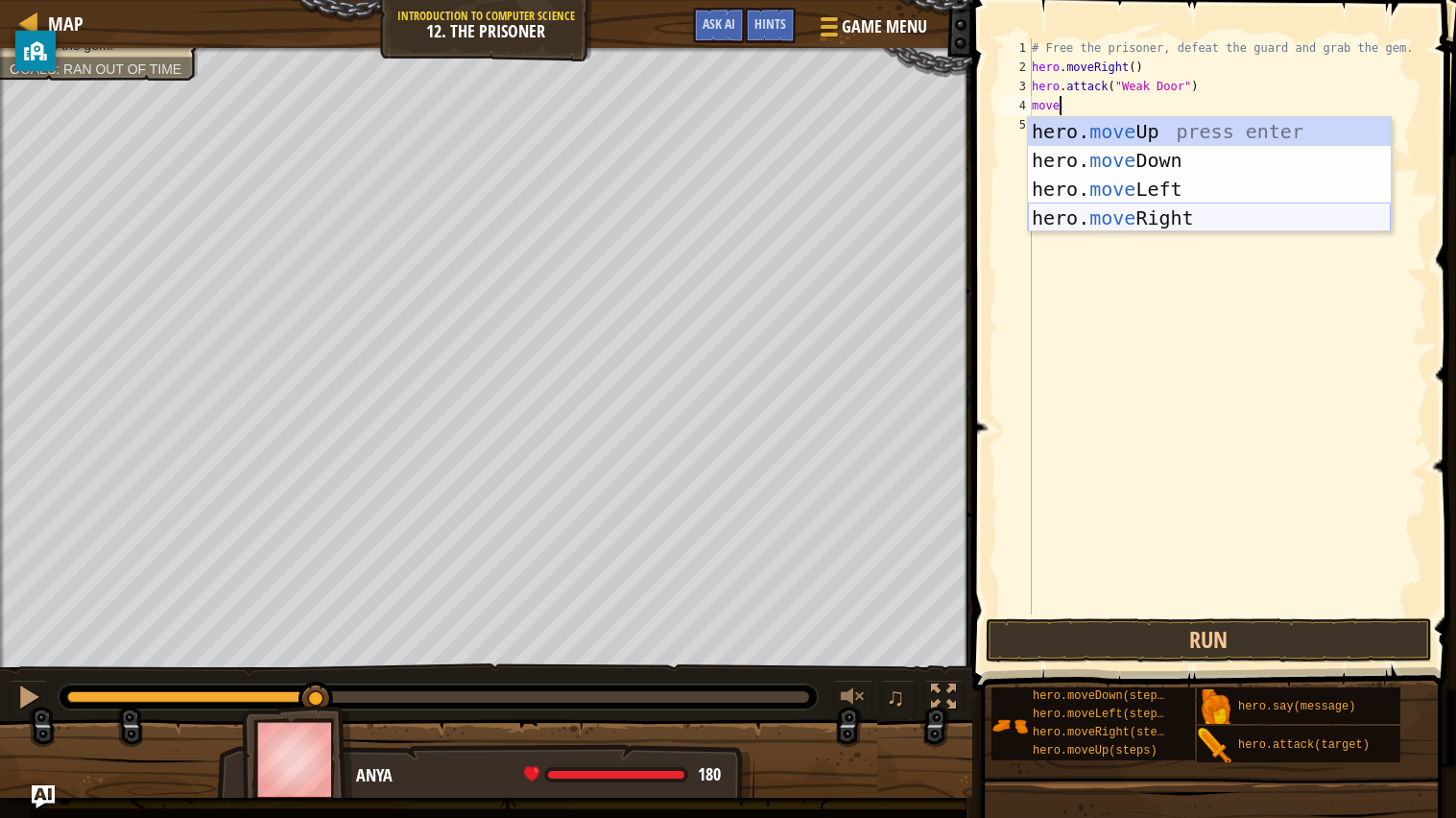
click at [1126, 209] on div "hero. move Up press enter hero. move Down press enter hero. move Left press ent…" at bounding box center [1209, 203] width 362 height 172
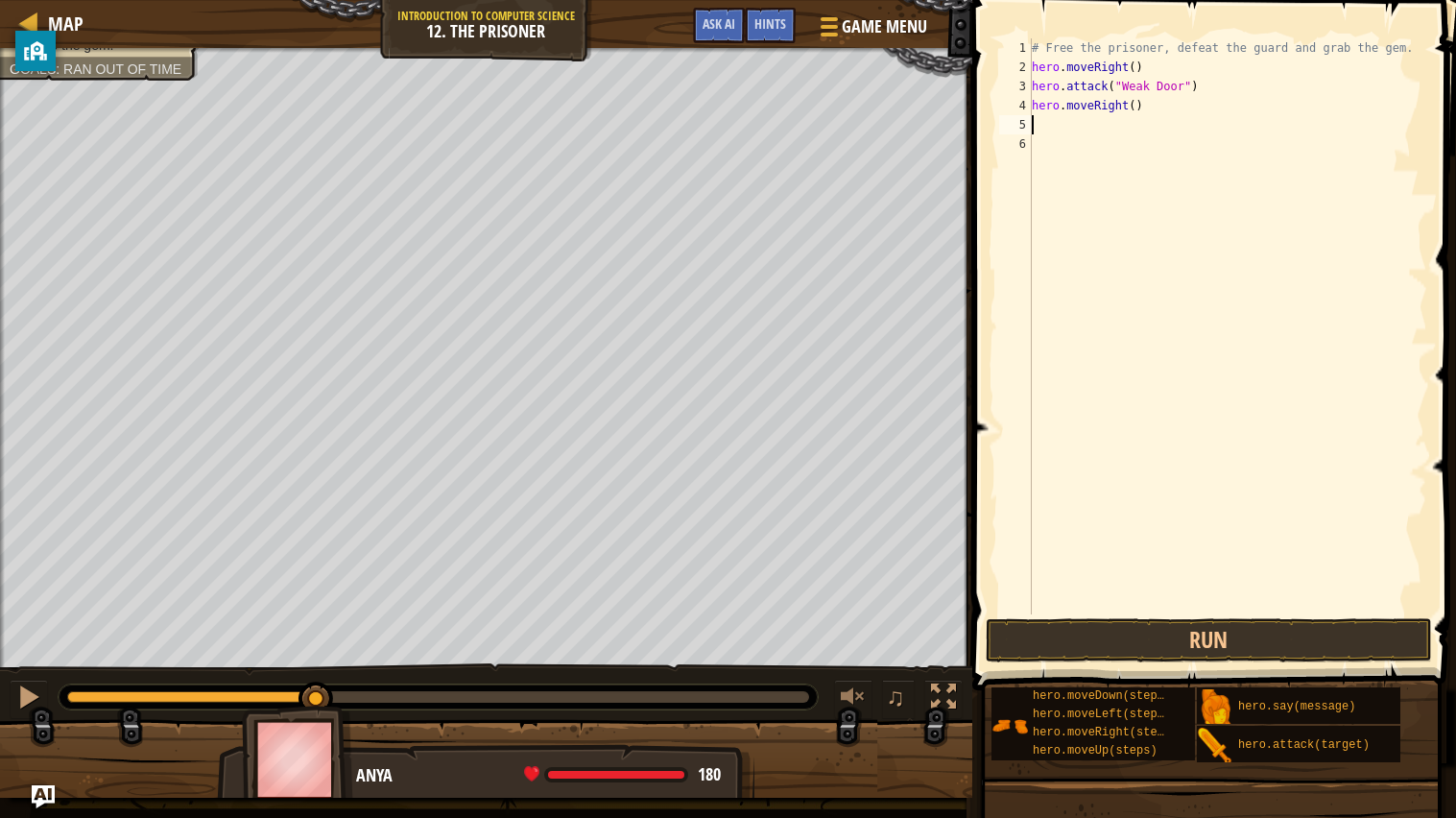
click at [1146, 112] on div "# Free the prisoner, defeat the guard and grab the gem. hero . moveRight ( ) he…" at bounding box center [1228, 345] width 399 height 614
type textarea "hero.moveRight(3)"
click at [1318, 639] on button "Run" at bounding box center [1209, 640] width 447 height 44
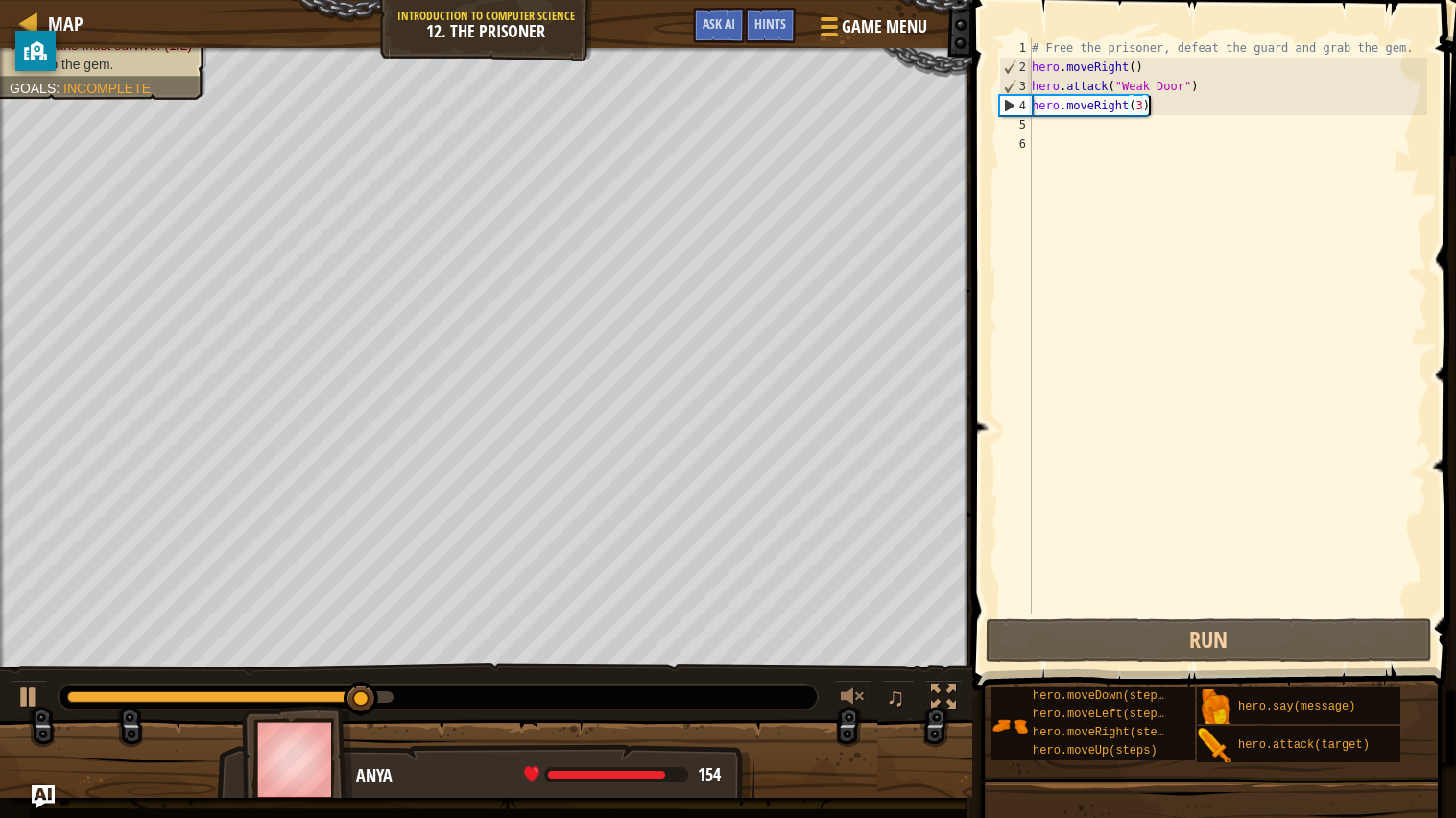
click at [1069, 127] on div "# Free the prisoner, defeat the guard and grab the gem. hero . moveRight ( ) he…" at bounding box center [1228, 345] width 399 height 614
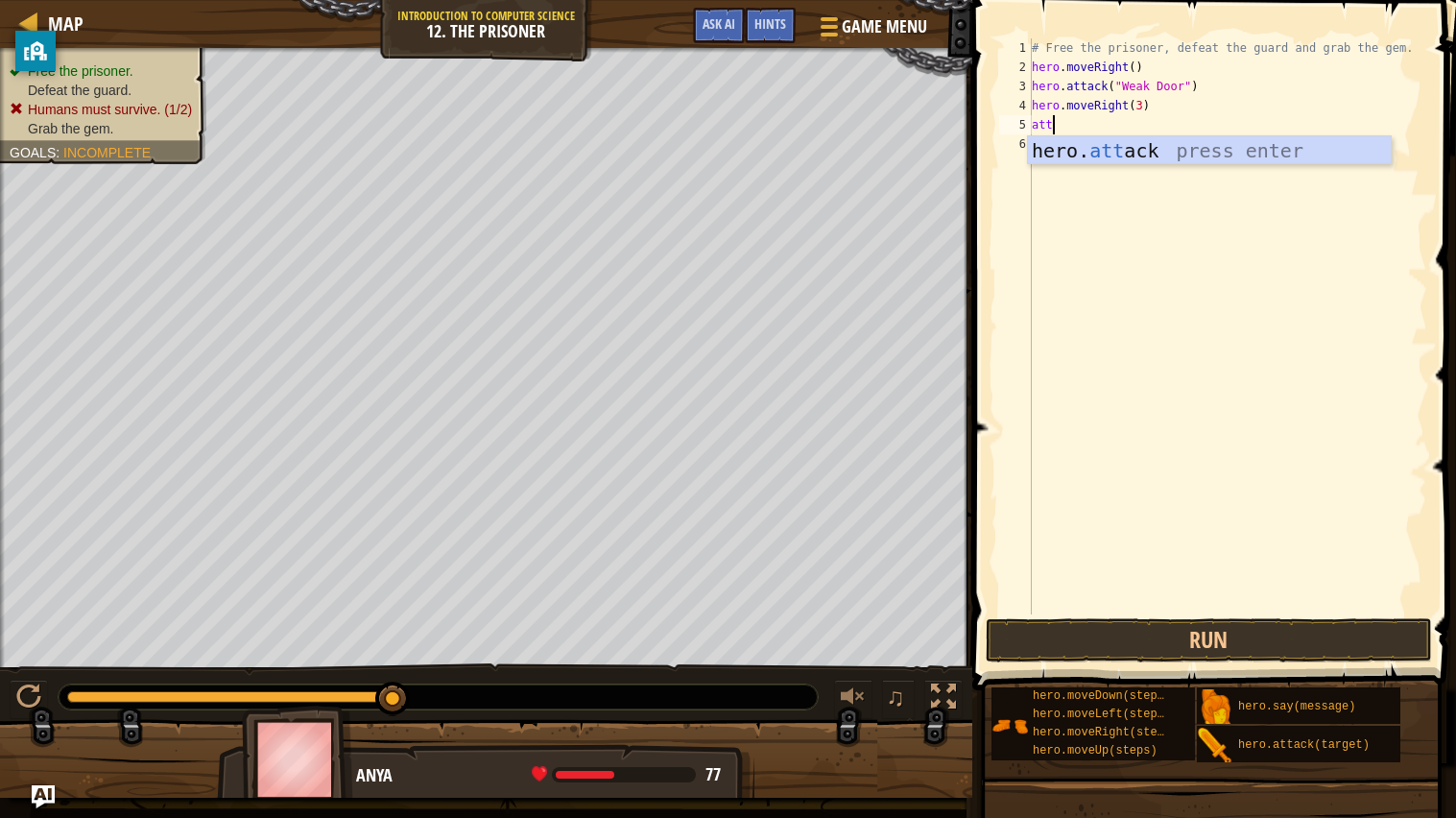
scroll to position [8, 1]
click at [1187, 150] on div "hero. att ack press enter" at bounding box center [1209, 179] width 362 height 87
type textarea "hero.attack("Two")"
click at [1061, 151] on div "# Free the prisoner, defeat the guard and grab the gem. hero . moveRight ( ) he…" at bounding box center [1228, 345] width 399 height 614
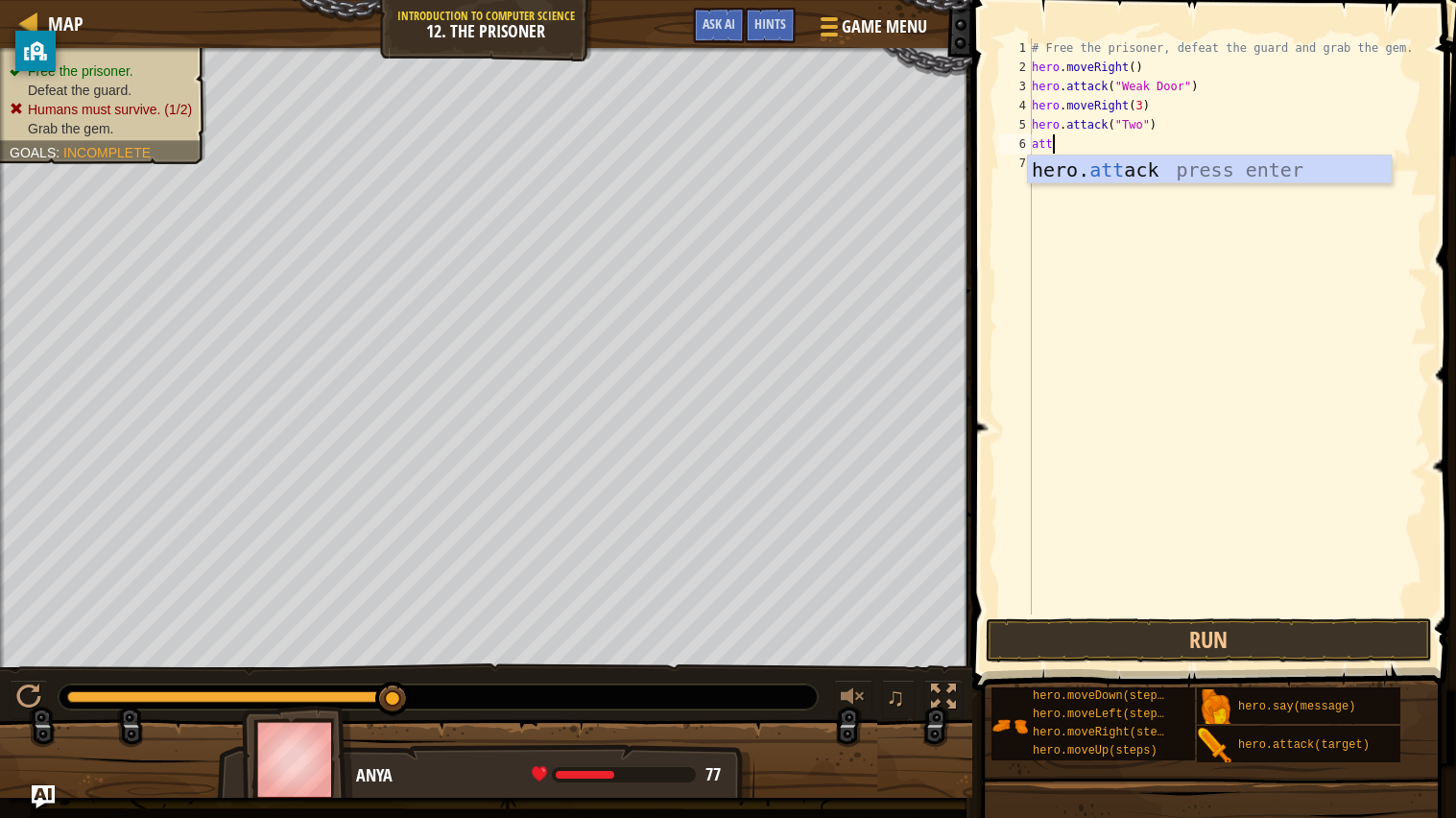
scroll to position [8, 1]
click at [1180, 161] on div "hero. att ack press enter" at bounding box center [1209, 198] width 362 height 87
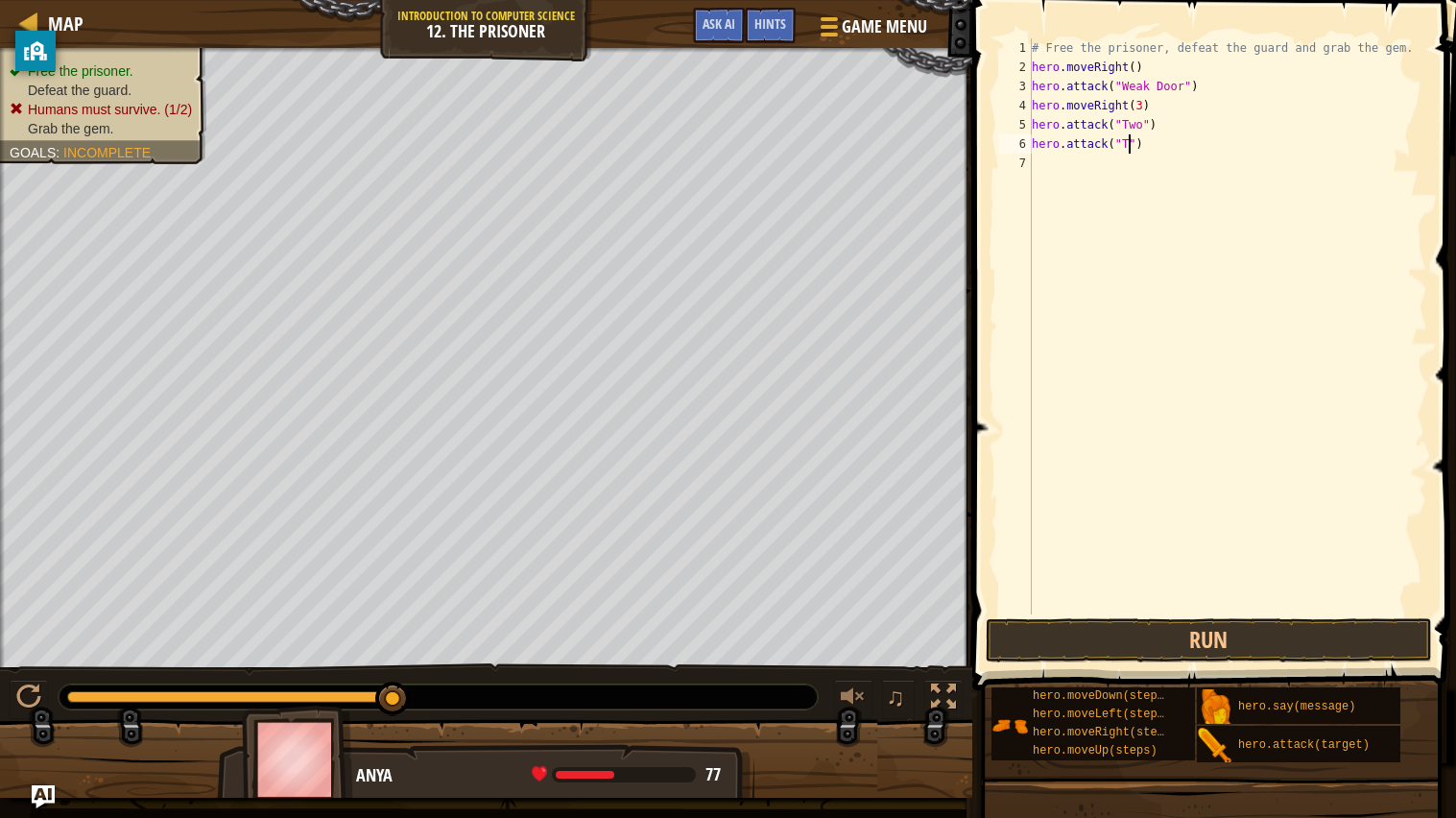
scroll to position [8, 8]
type textarea "hero.attack("Two")"
click at [1061, 185] on div "# Free the prisoner, defeat the guard and grab the gem. hero . moveRight ( ) he…" at bounding box center [1228, 345] width 399 height 614
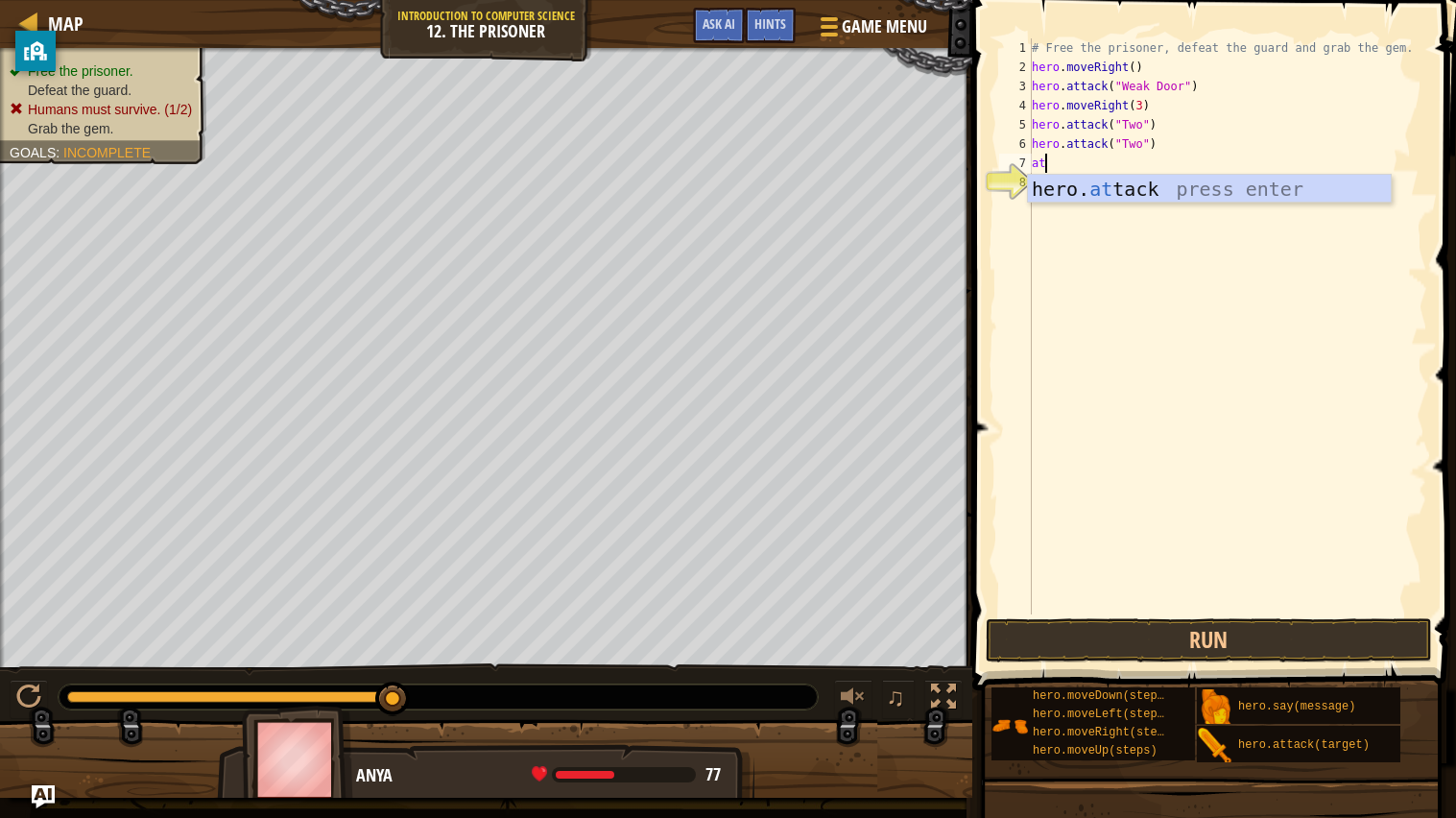
scroll to position [8, 1]
click at [1203, 198] on div "hero. att ack press enter" at bounding box center [1209, 218] width 362 height 87
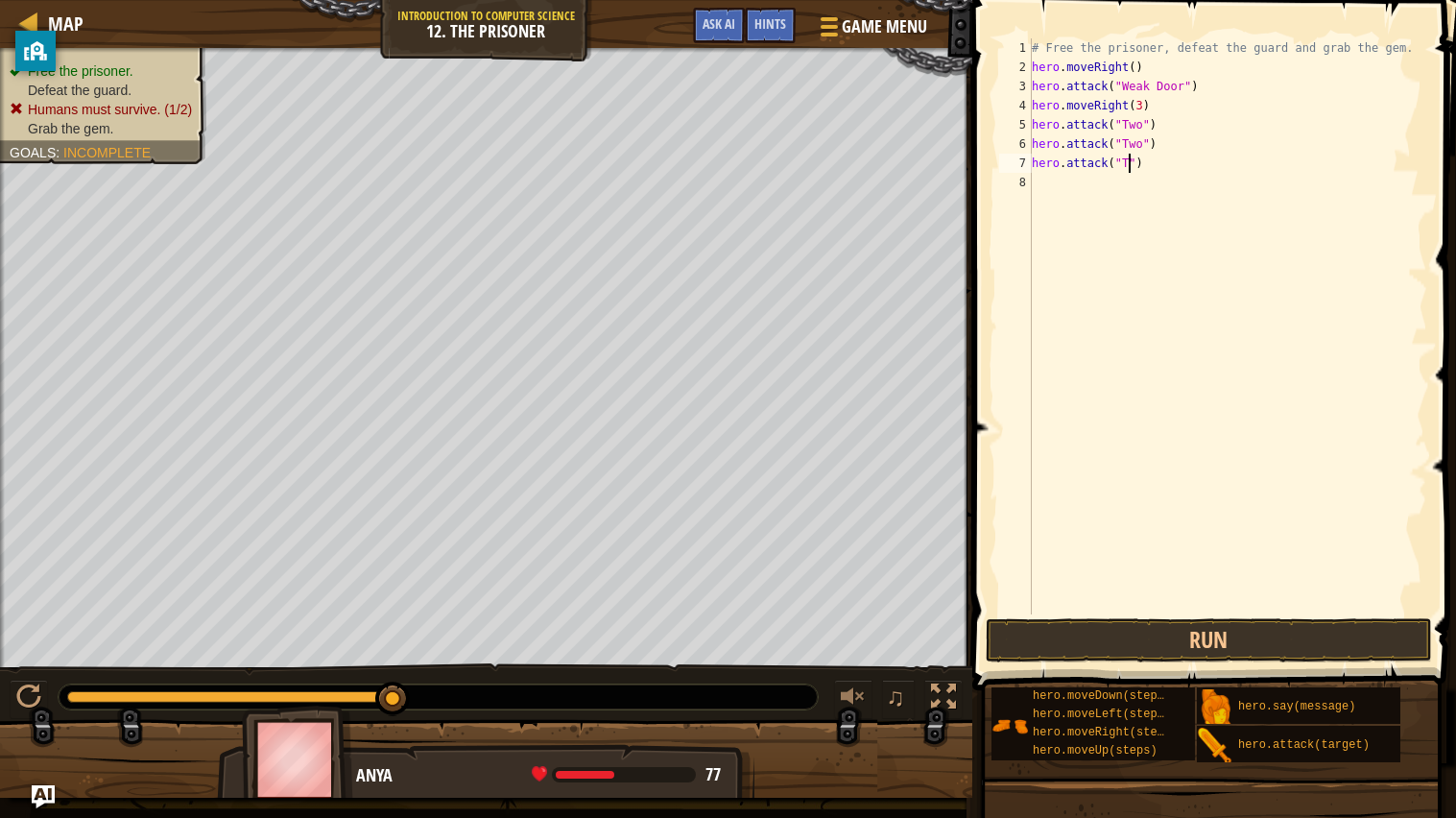
scroll to position [8, 8]
type textarea "hero.attack("Two")"
click at [1067, 173] on div "# Free the prisoner, defeat the guard and grab the gem. hero . moveRight ( ) he…" at bounding box center [1228, 345] width 399 height 614
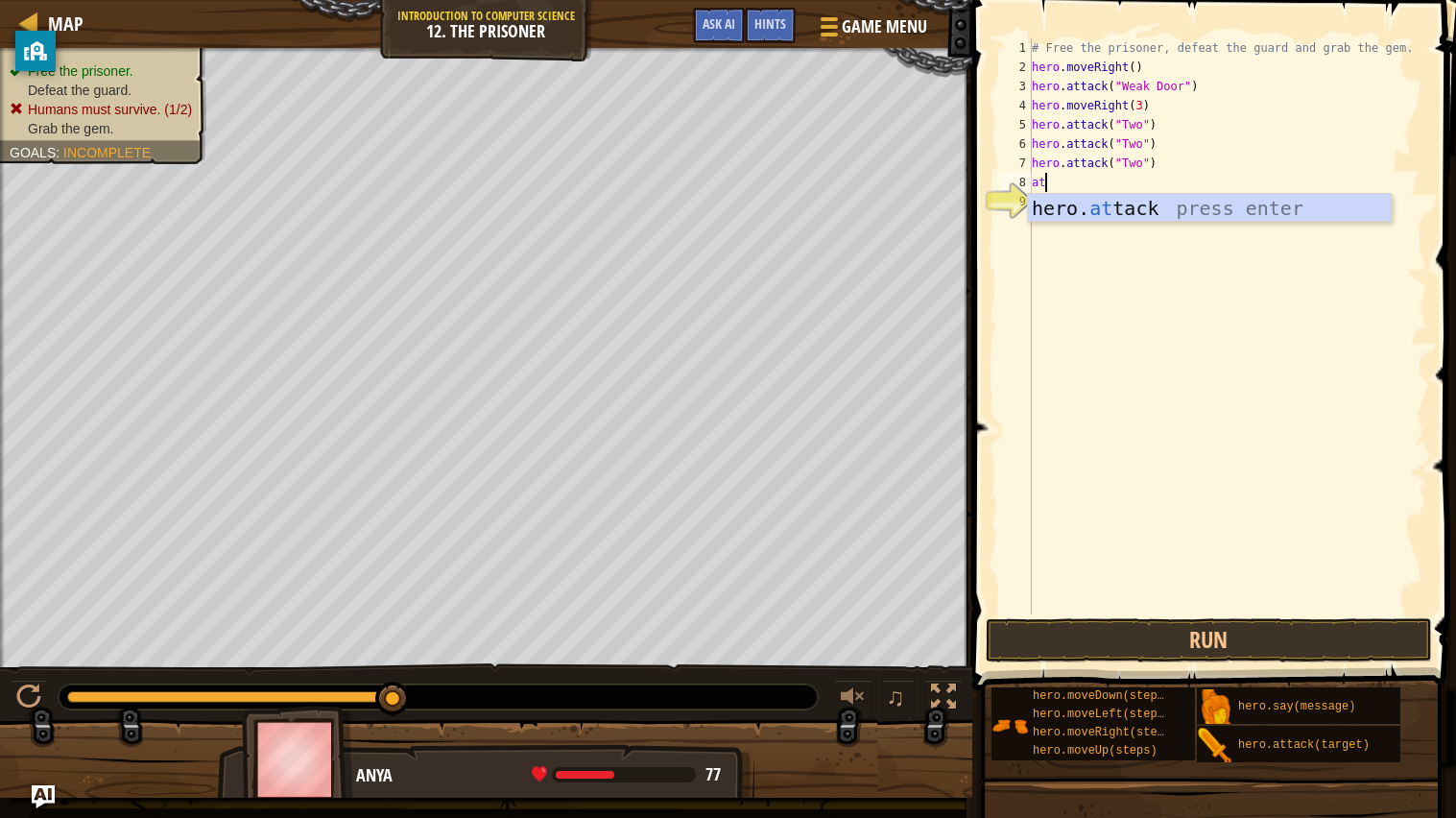
scroll to position [8, 1]
click at [1209, 215] on div "hero. att ack press enter" at bounding box center [1209, 237] width 362 height 87
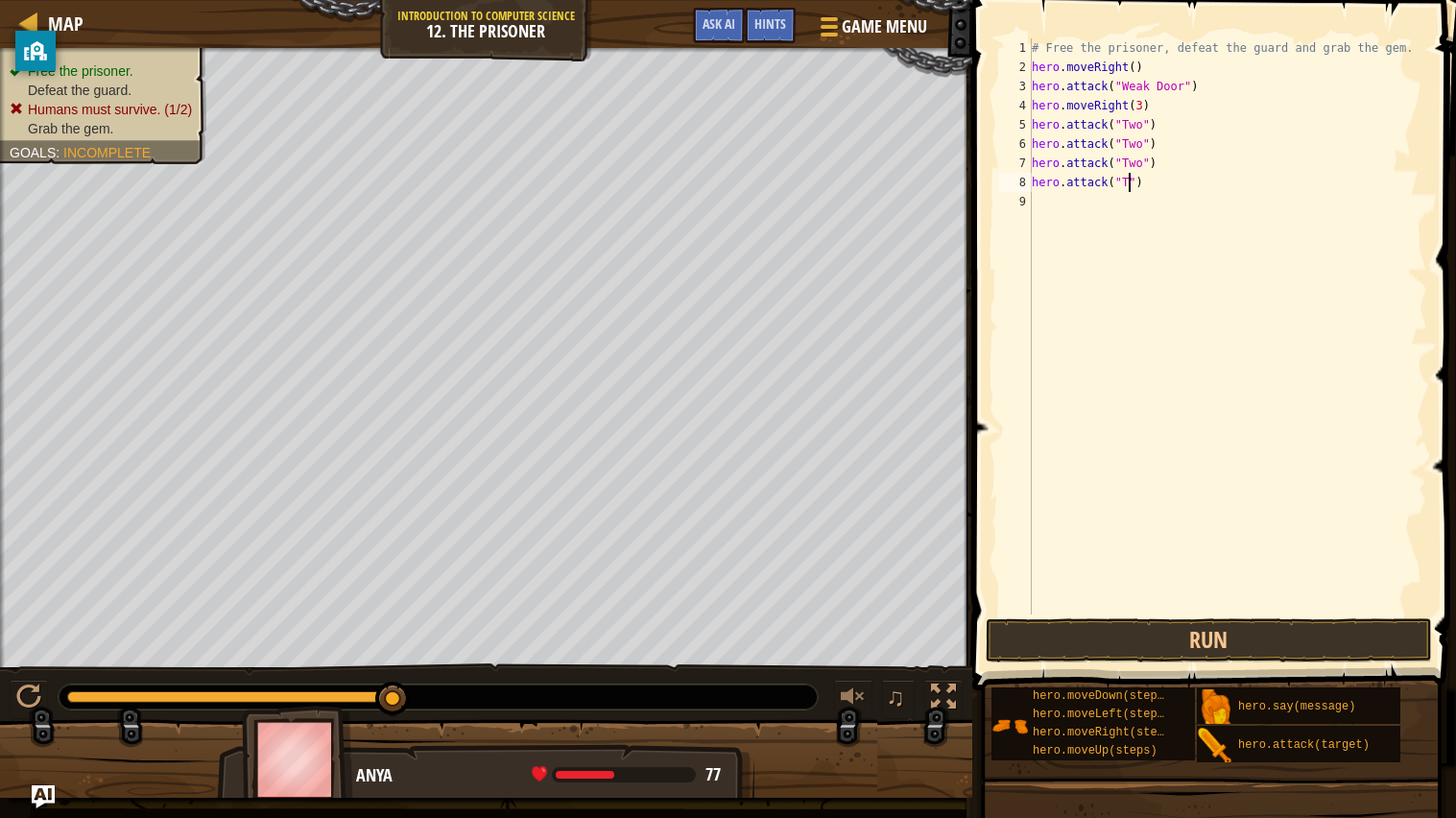
scroll to position [8, 8]
type textarea "hero.attack("Two")"
click at [1066, 214] on div "# Free the prisoner, defeat the guard and grab the gem. hero . moveRight ( ) he…" at bounding box center [1228, 345] width 399 height 614
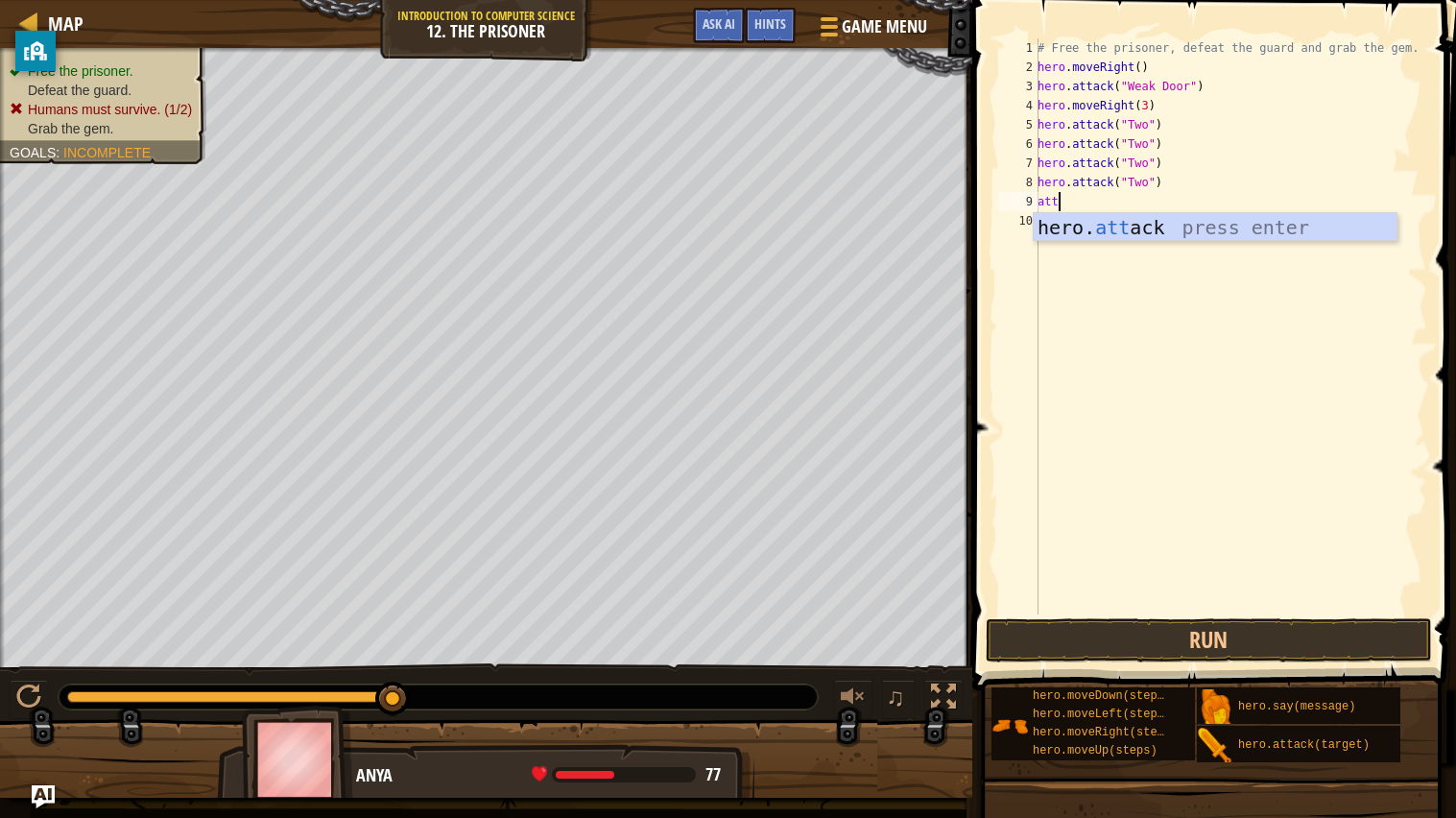
click at [1172, 236] on div "hero. att ack press enter" at bounding box center [1215, 256] width 362 height 87
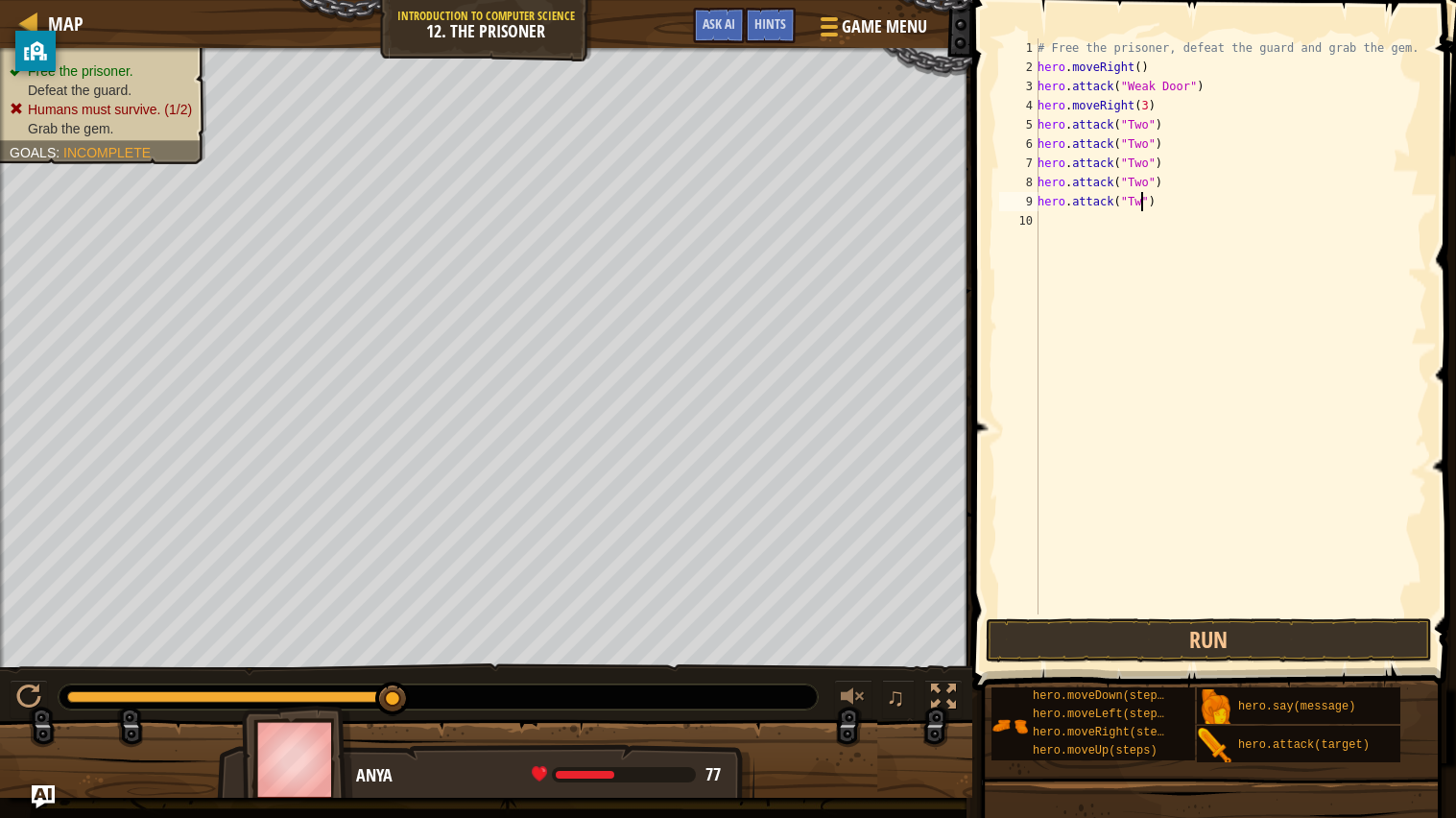
type textarea "hero.attack("Two")"
click at [1065, 224] on div "# Free the prisoner, defeat the guard and grab the gem. hero . moveRight ( ) he…" at bounding box center [1231, 345] width 393 height 614
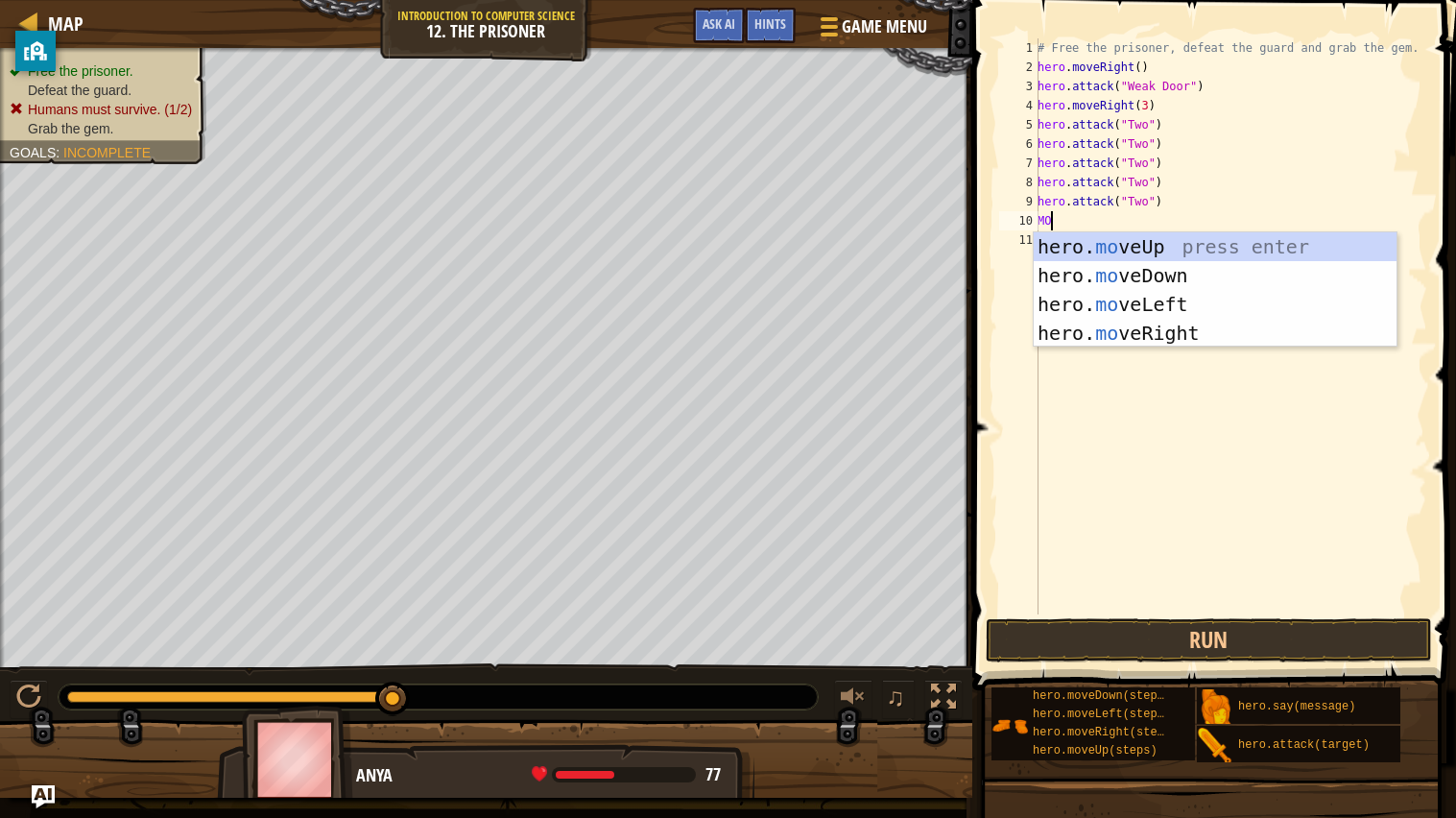
type textarea "MOv"
click at [1192, 330] on div "hero. mov eUp press enter hero. mov eDown press enter hero. mov eLeft press ent…" at bounding box center [1215, 318] width 362 height 172
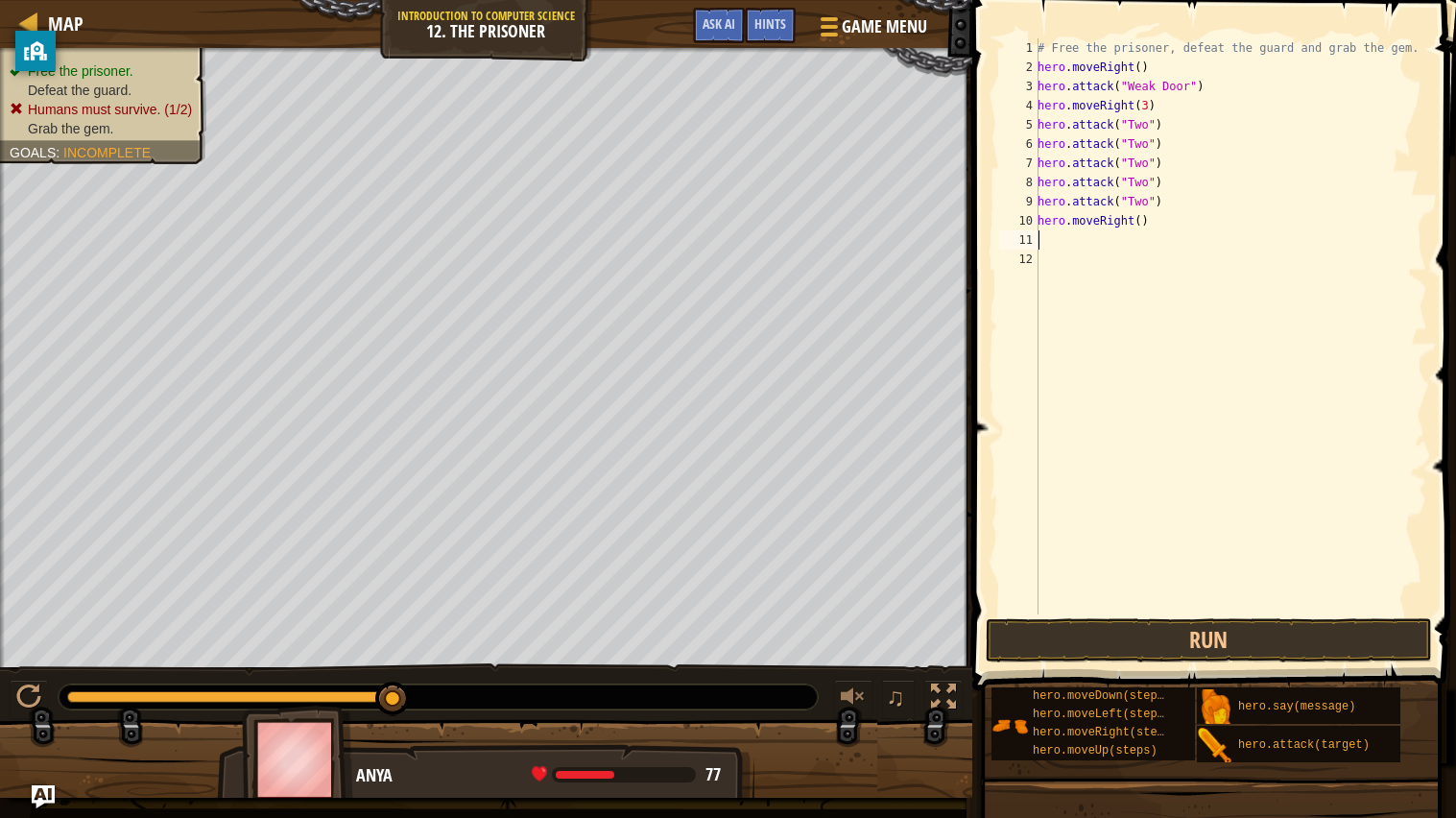
click at [1057, 239] on div "# Free the prisoner, defeat the guard and grab the gem. hero . moveRight ( ) he…" at bounding box center [1231, 345] width 393 height 614
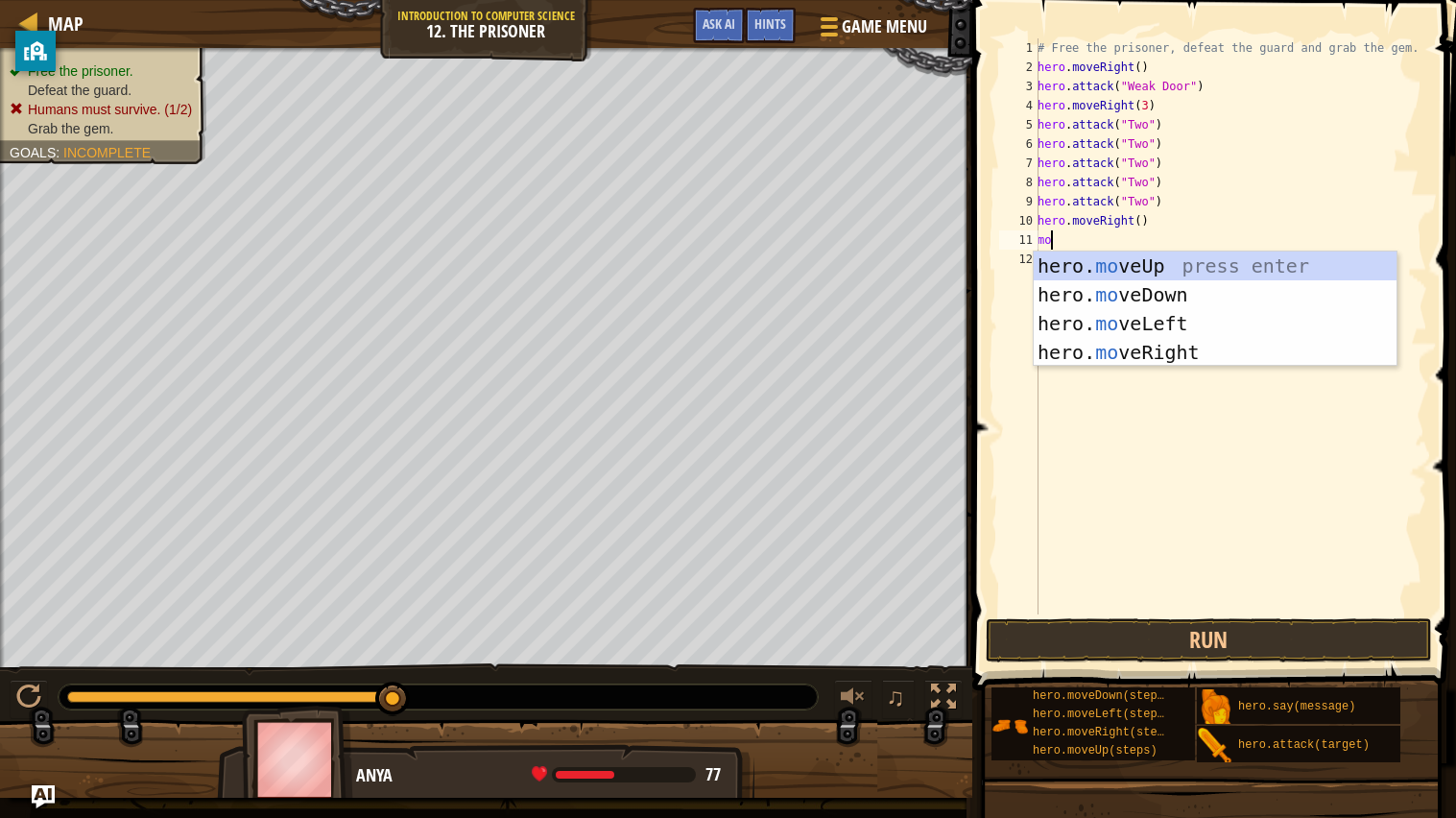
type textarea "mov"
click at [1191, 296] on div "hero. mov eUp press enter hero. mov eDown press enter hero. mov eLeft press ent…" at bounding box center [1215, 337] width 362 height 172
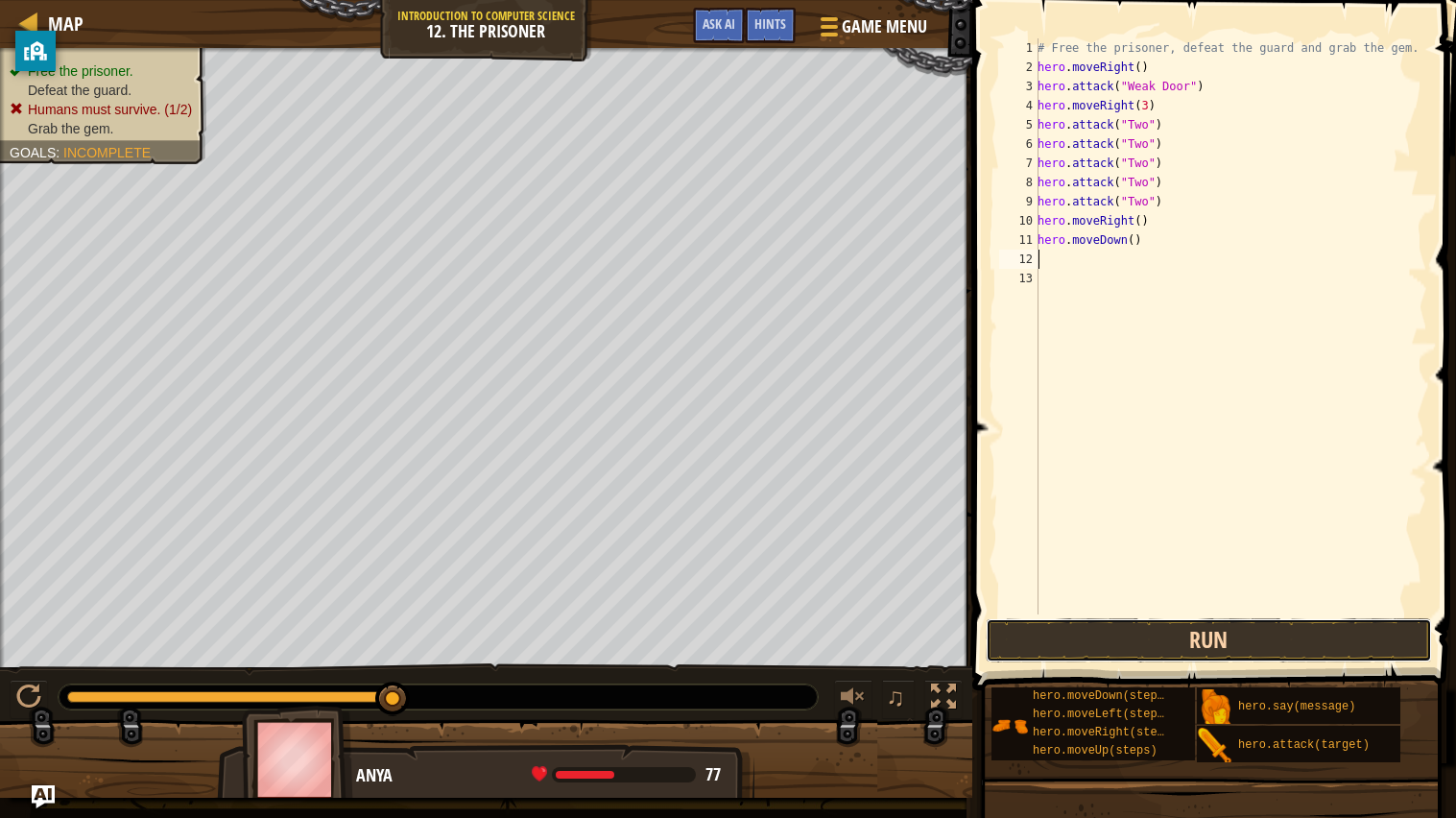
click at [1212, 649] on button "Run" at bounding box center [1209, 640] width 447 height 44
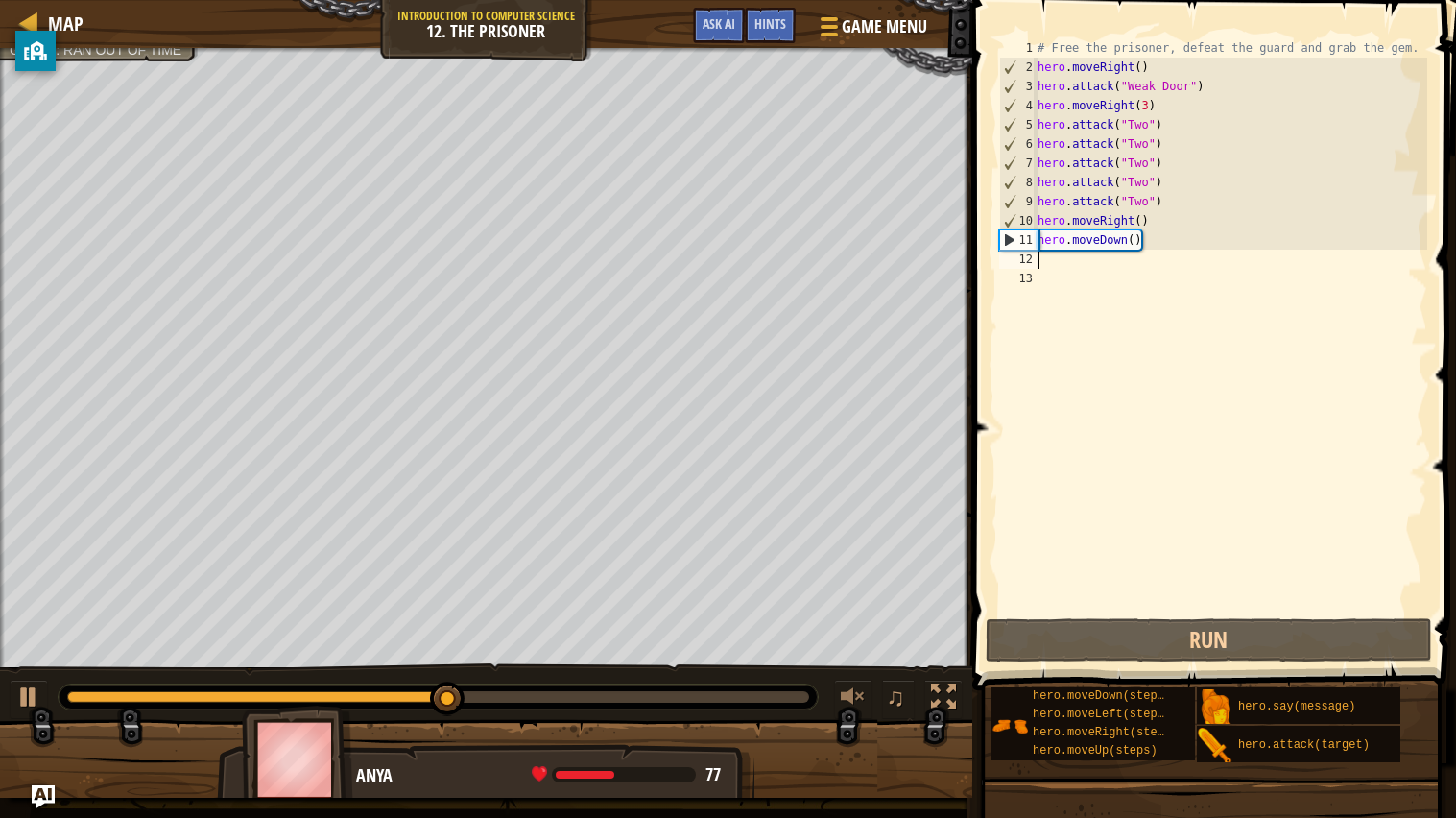
click at [1193, 248] on div "# Free the prisoner, defeat the guard and grab the gem. hero . moveRight ( ) he…" at bounding box center [1231, 345] width 393 height 614
click at [1167, 229] on div "# Free the prisoner, defeat the guard and grab the gem. hero . moveRight ( ) he…" at bounding box center [1231, 345] width 393 height 614
click at [1134, 244] on div "# Free the prisoner, defeat the guard and grab the gem. hero . moveRight ( ) he…" at bounding box center [1231, 345] width 393 height 614
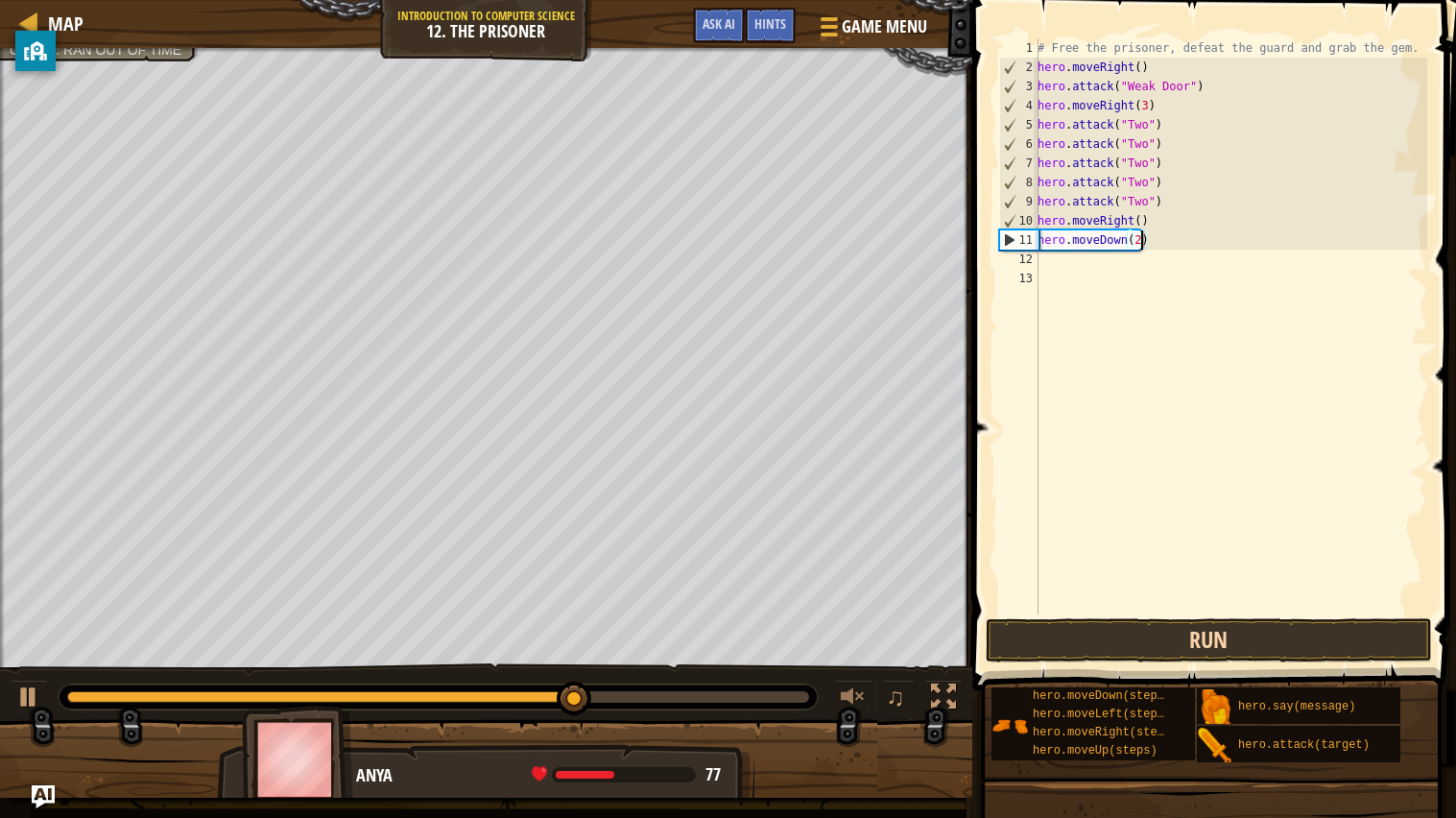
type textarea "hero.moveDown(2)"
click at [1204, 631] on button "Run" at bounding box center [1209, 640] width 447 height 44
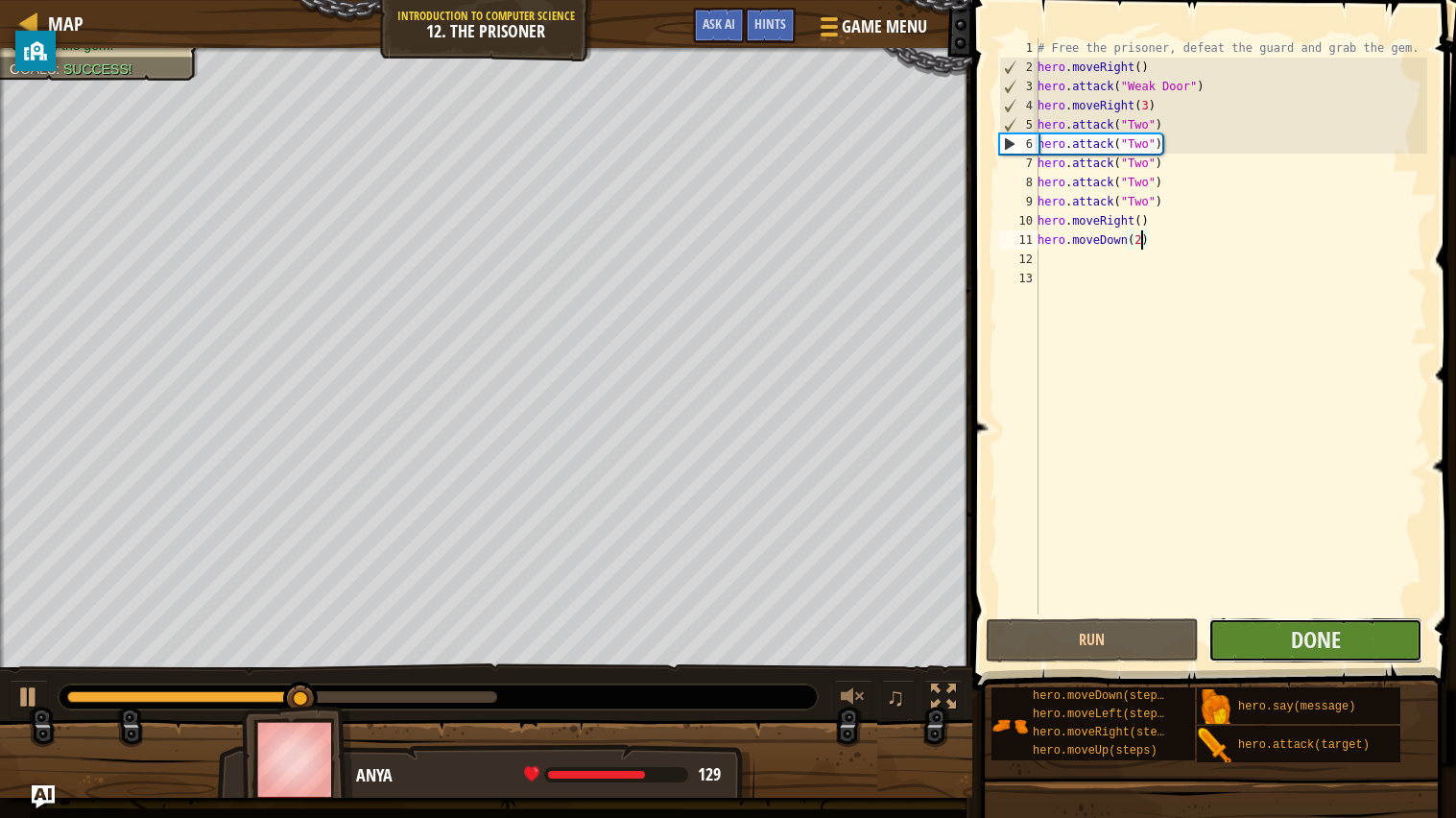
click at [1380, 652] on button "Done" at bounding box center [1315, 640] width 214 height 44
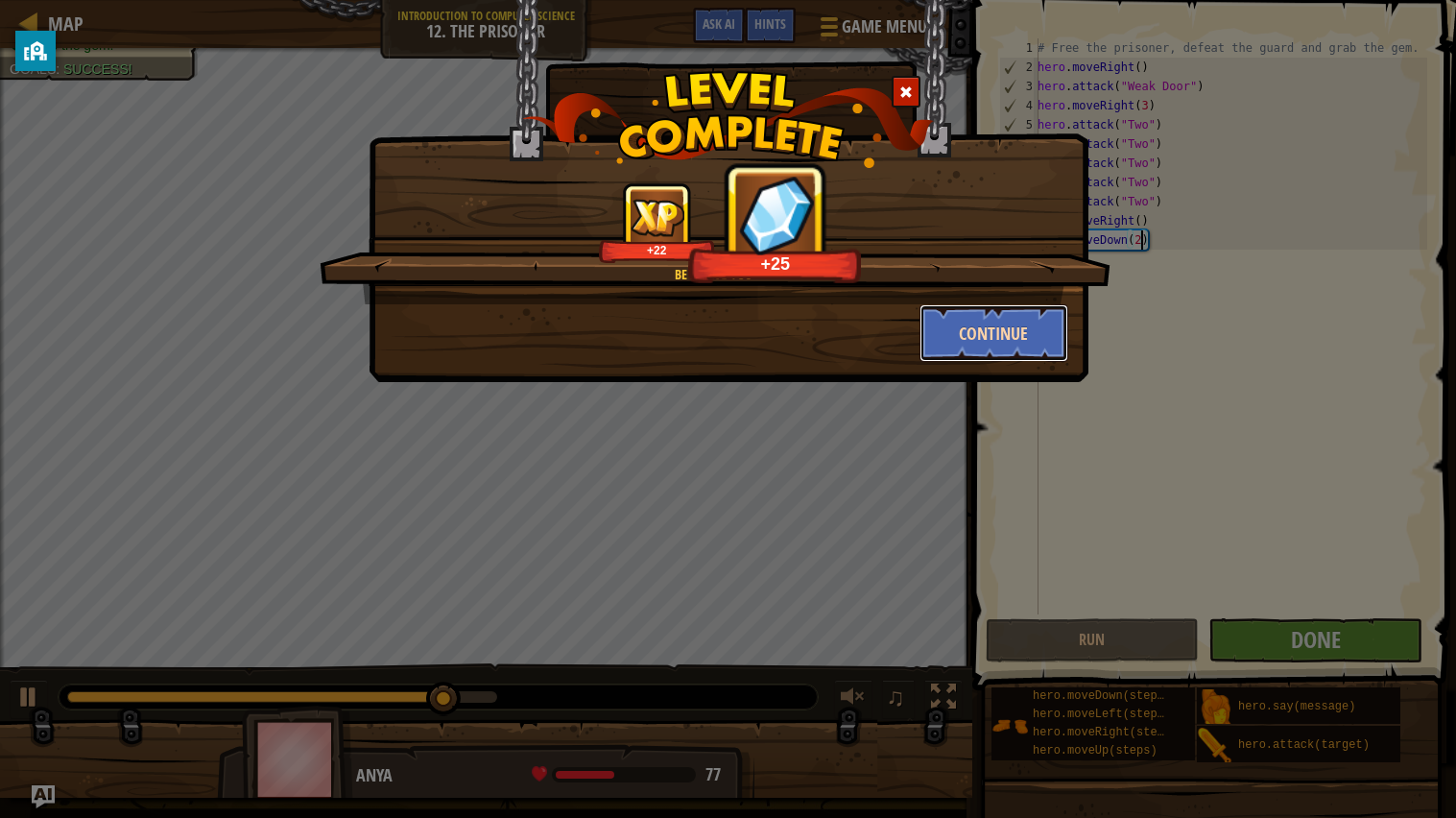
click at [978, 341] on button "Continue" at bounding box center [993, 333] width 148 height 58
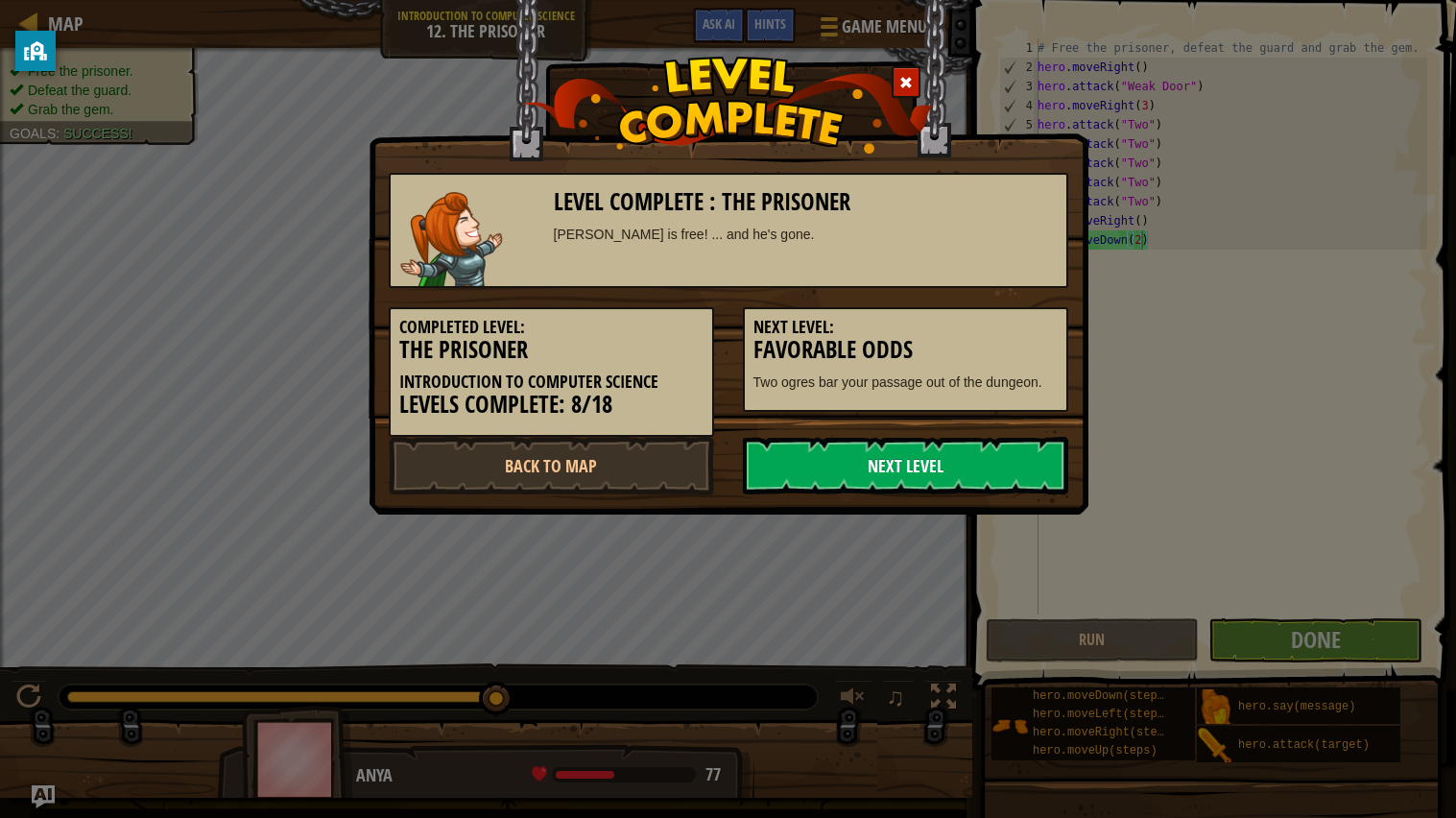
click at [942, 465] on link "Next Level" at bounding box center [906, 465] width 326 height 58
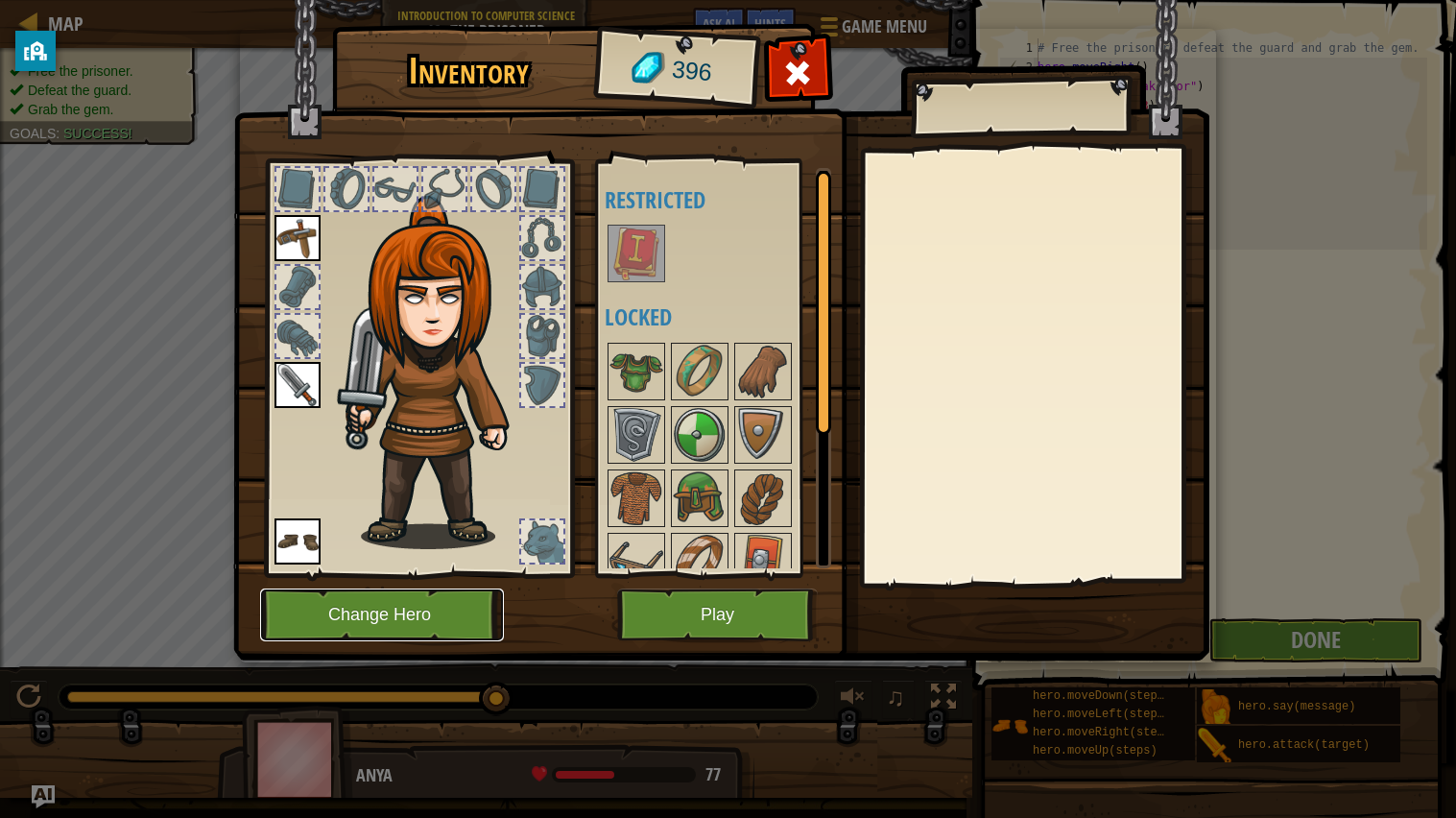
click at [473, 606] on button "Change Hero" at bounding box center [382, 614] width 244 height 53
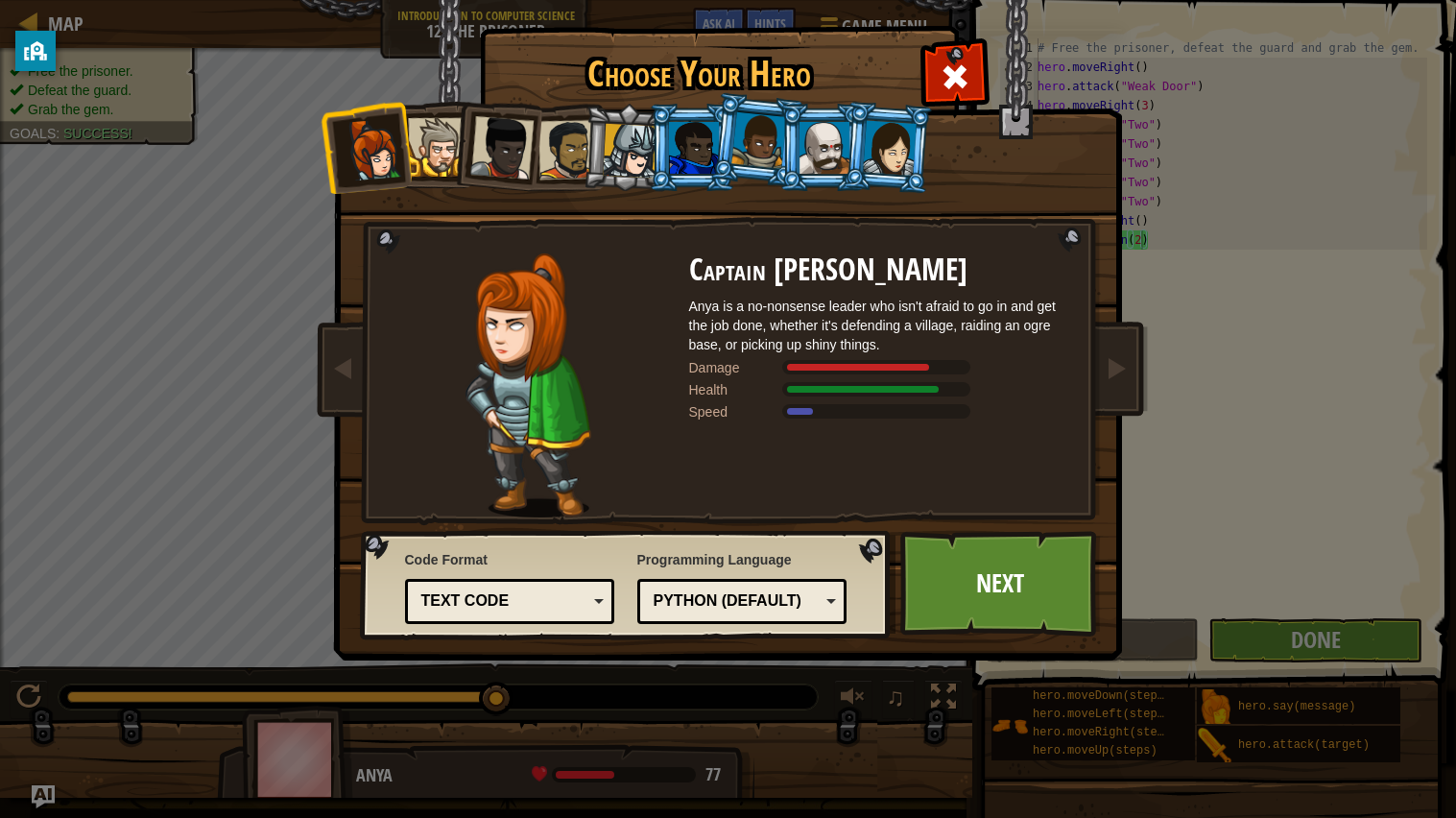
click at [626, 155] on div at bounding box center [629, 150] width 55 height 55
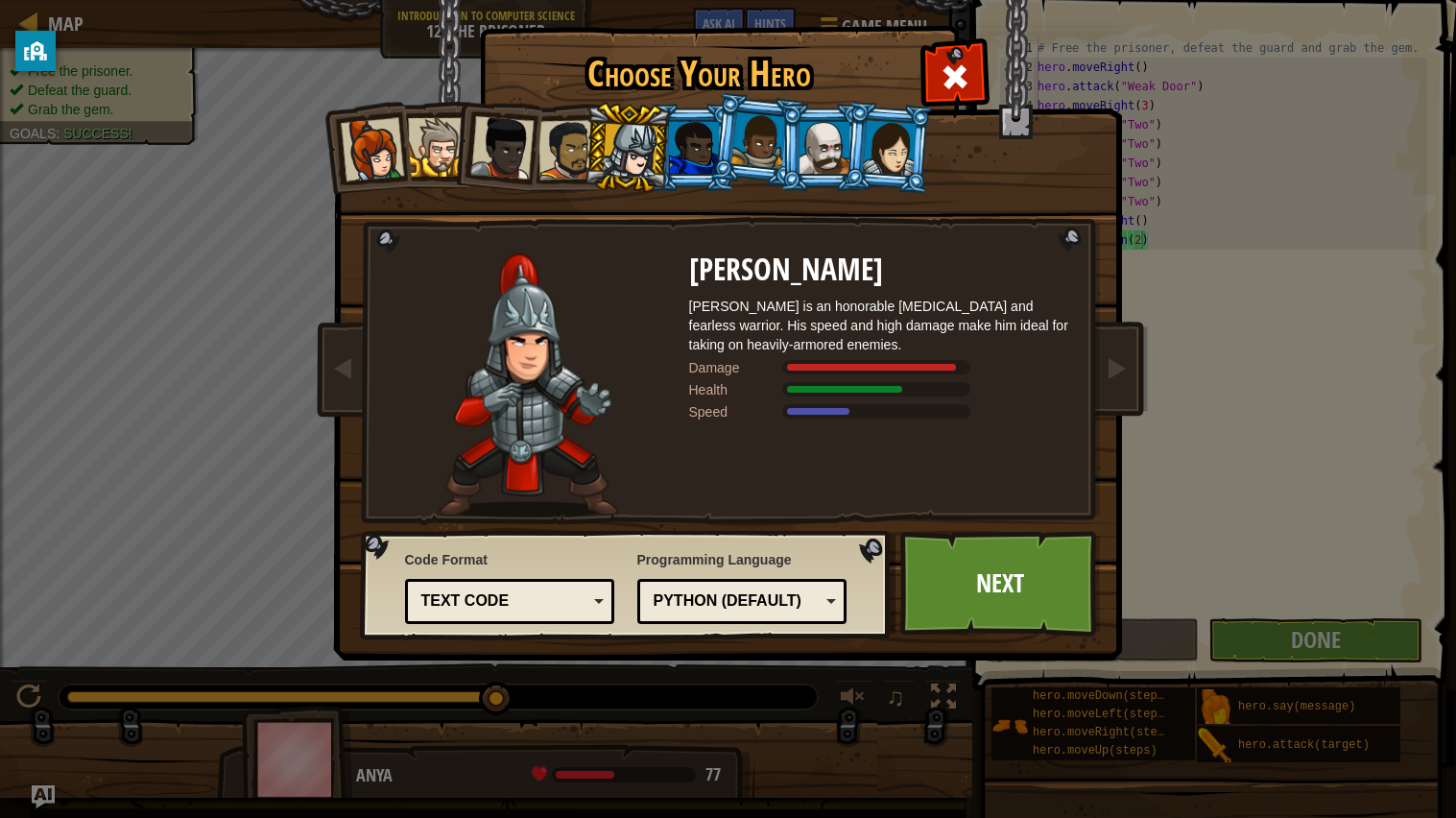
click at [575, 153] on div at bounding box center [568, 149] width 60 height 60
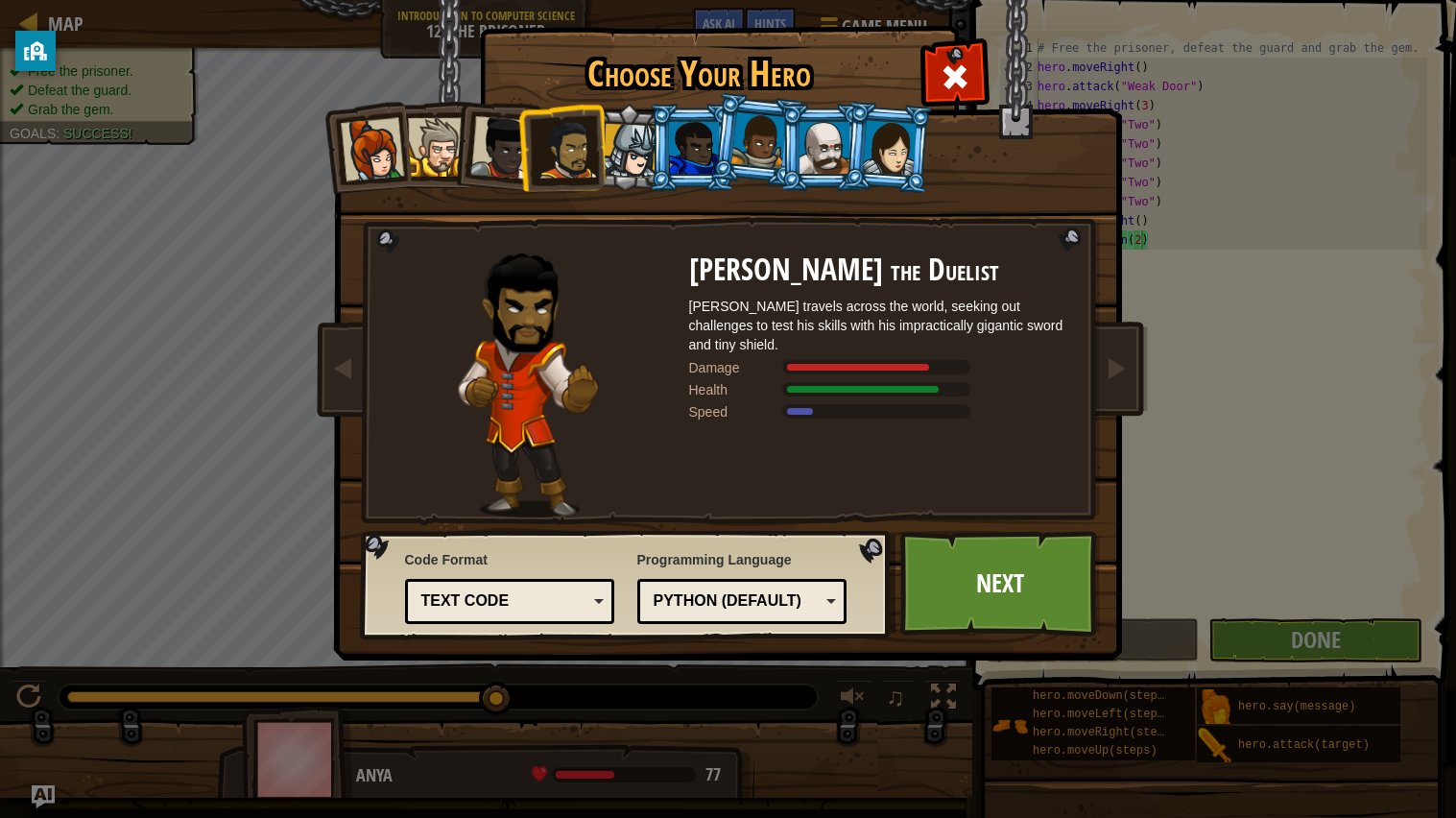
click at [868, 158] on div at bounding box center [889, 146] width 54 height 55
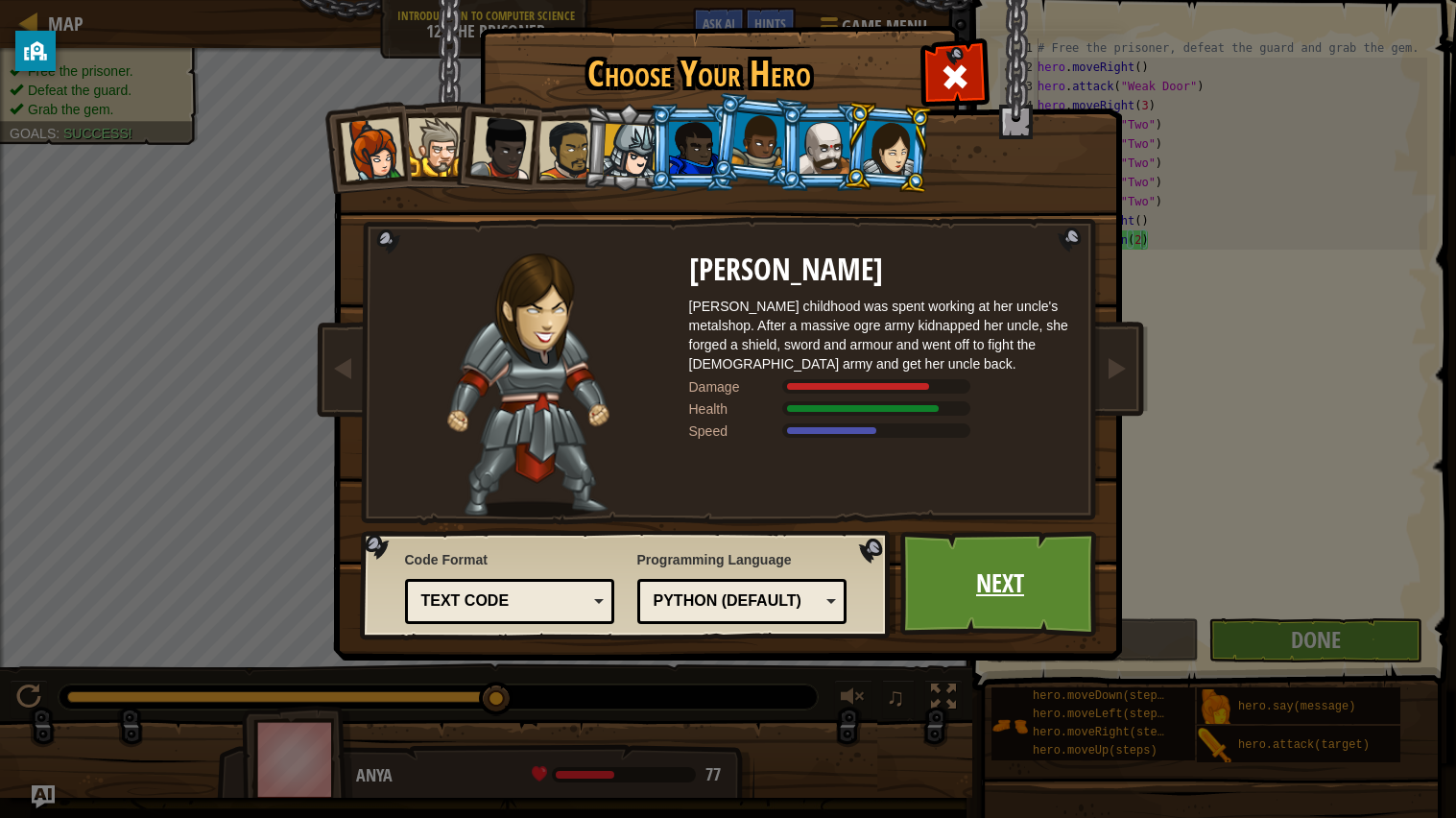
click at [986, 562] on link "Next" at bounding box center [1000, 584] width 200 height 106
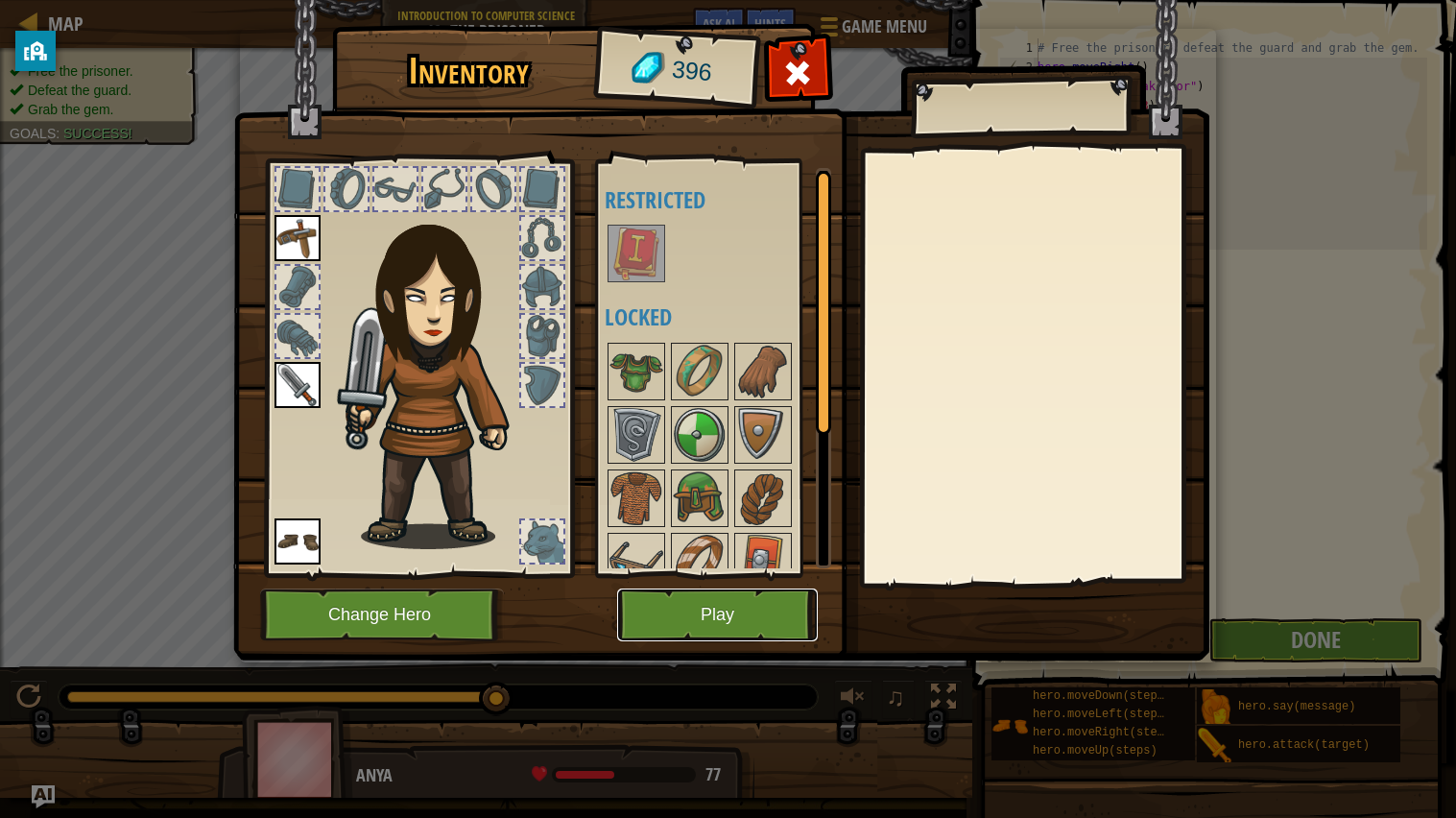
click at [752, 620] on button "Play" at bounding box center [717, 614] width 200 height 53
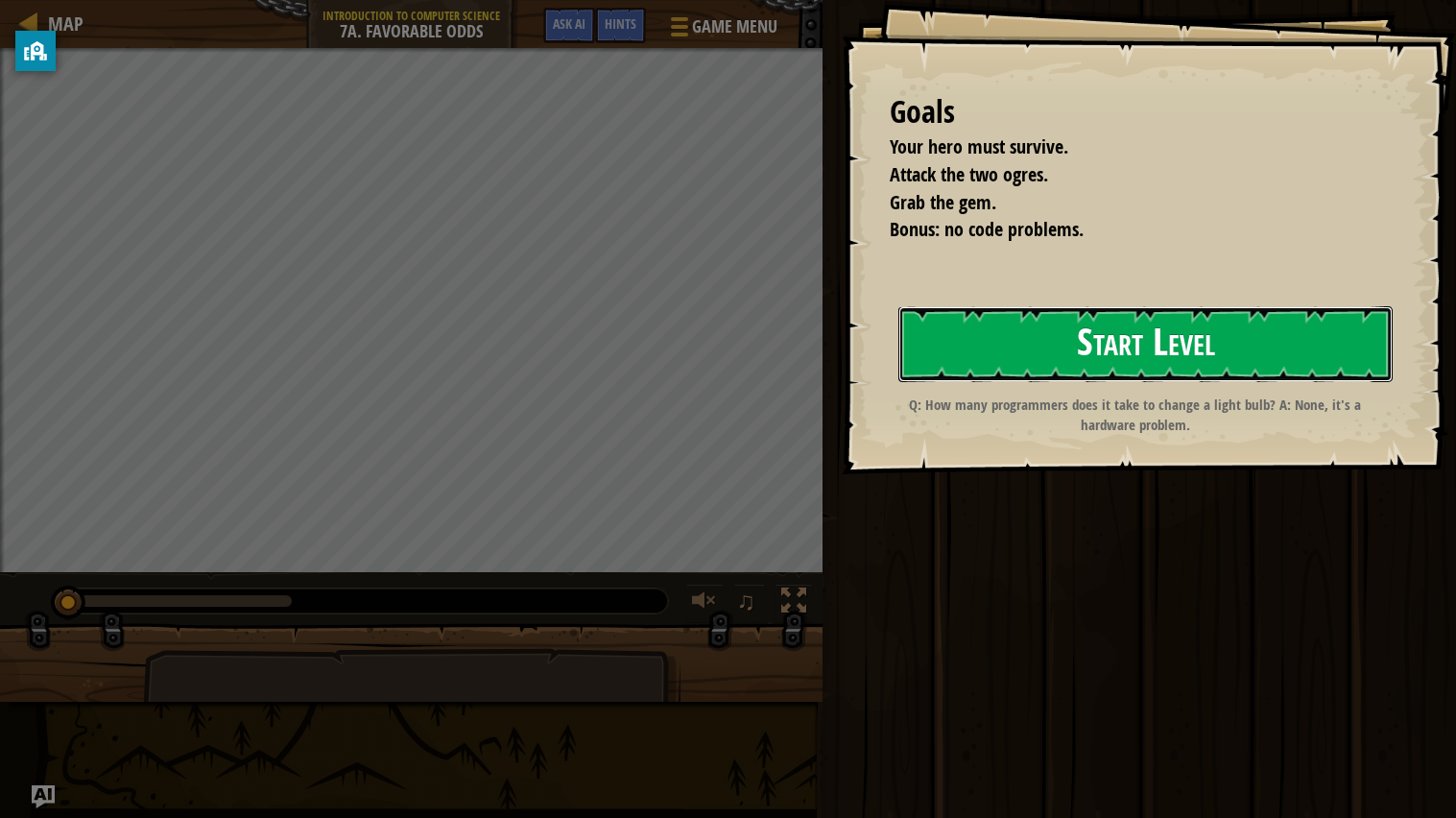
click at [1000, 348] on button "Start Level" at bounding box center [1145, 344] width 494 height 76
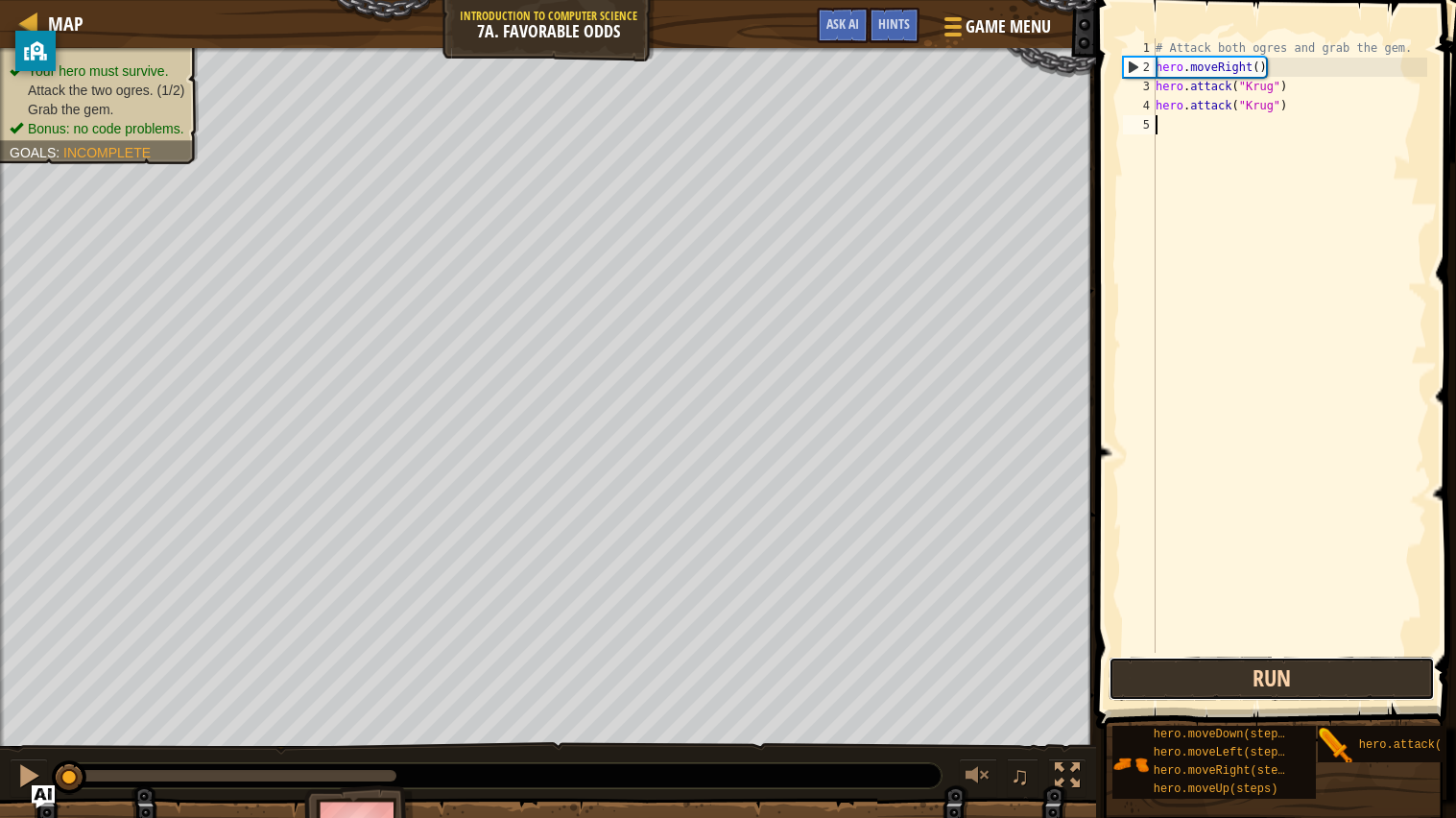
click at [1152, 655] on button "Run" at bounding box center [1271, 678] width 327 height 44
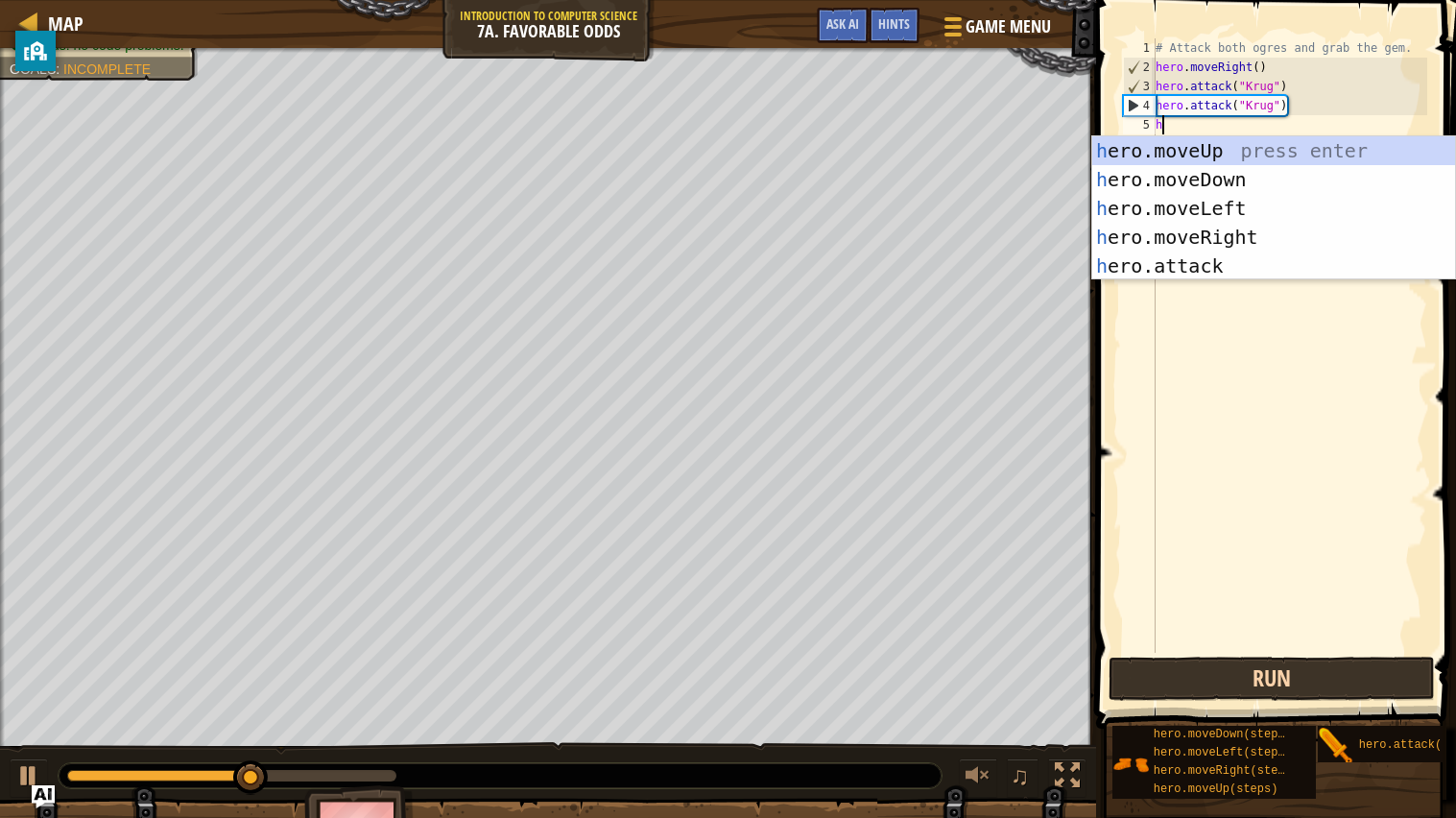
scroll to position [8, 0]
type textarea "he"
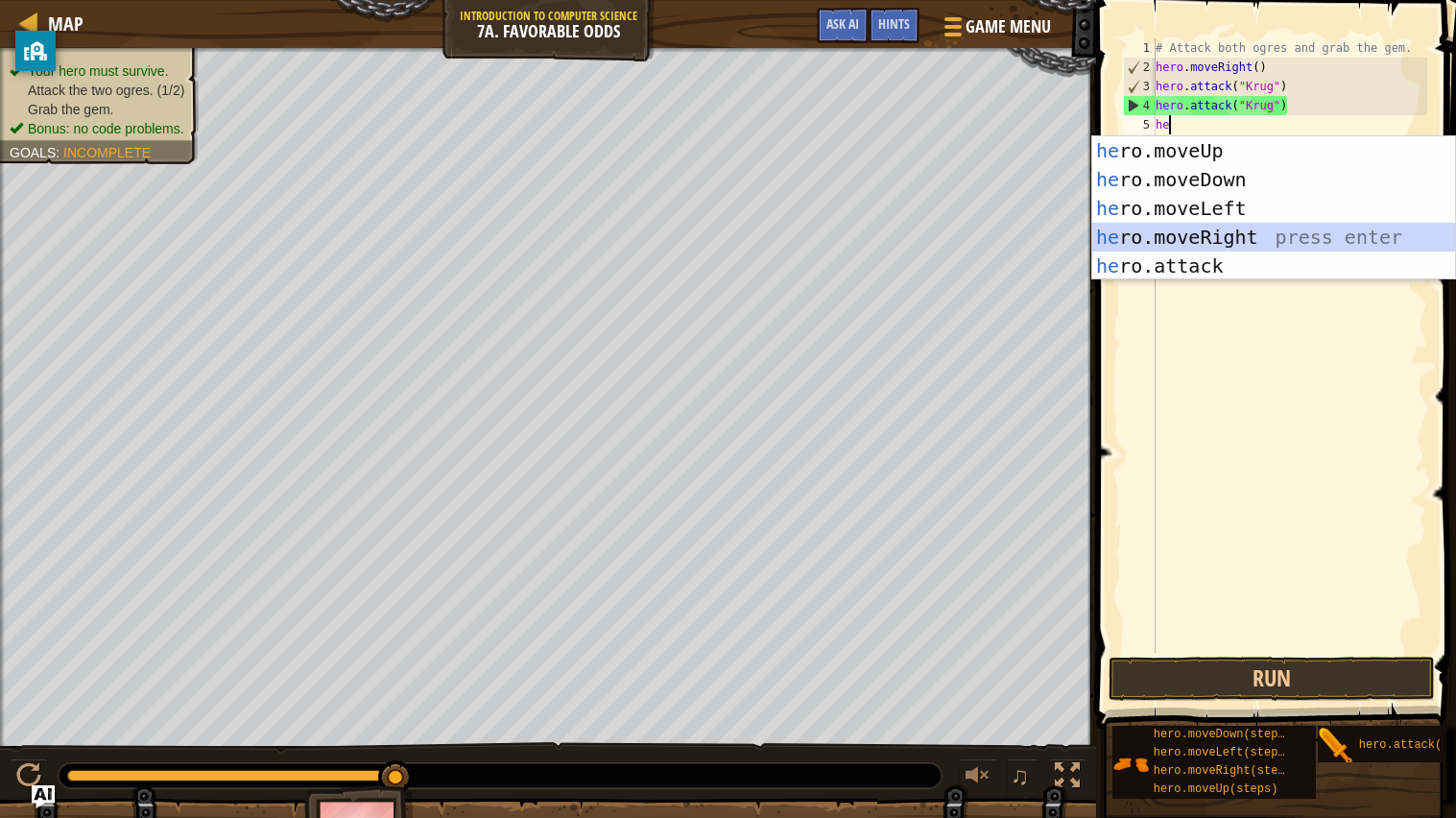
click at [1125, 238] on div "he ro.moveUp press enter he ro.moveDown press enter he ro.moveLeft press enter …" at bounding box center [1273, 236] width 362 height 201
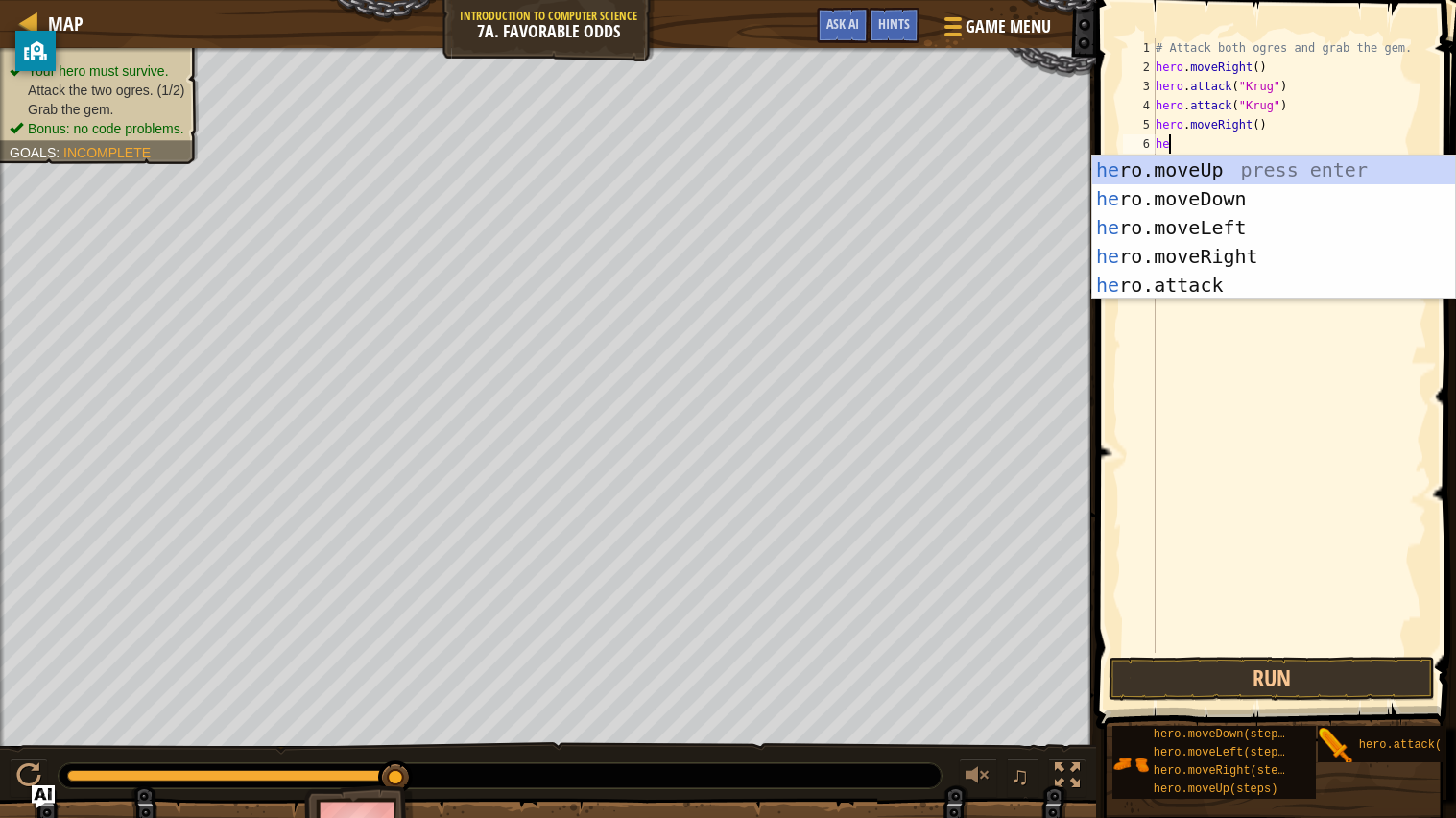
type textarea "her"
click at [1129, 172] on div "her o.moveUp press enter her o.moveDown press enter her o.moveLeft press enter …" at bounding box center [1273, 255] width 362 height 201
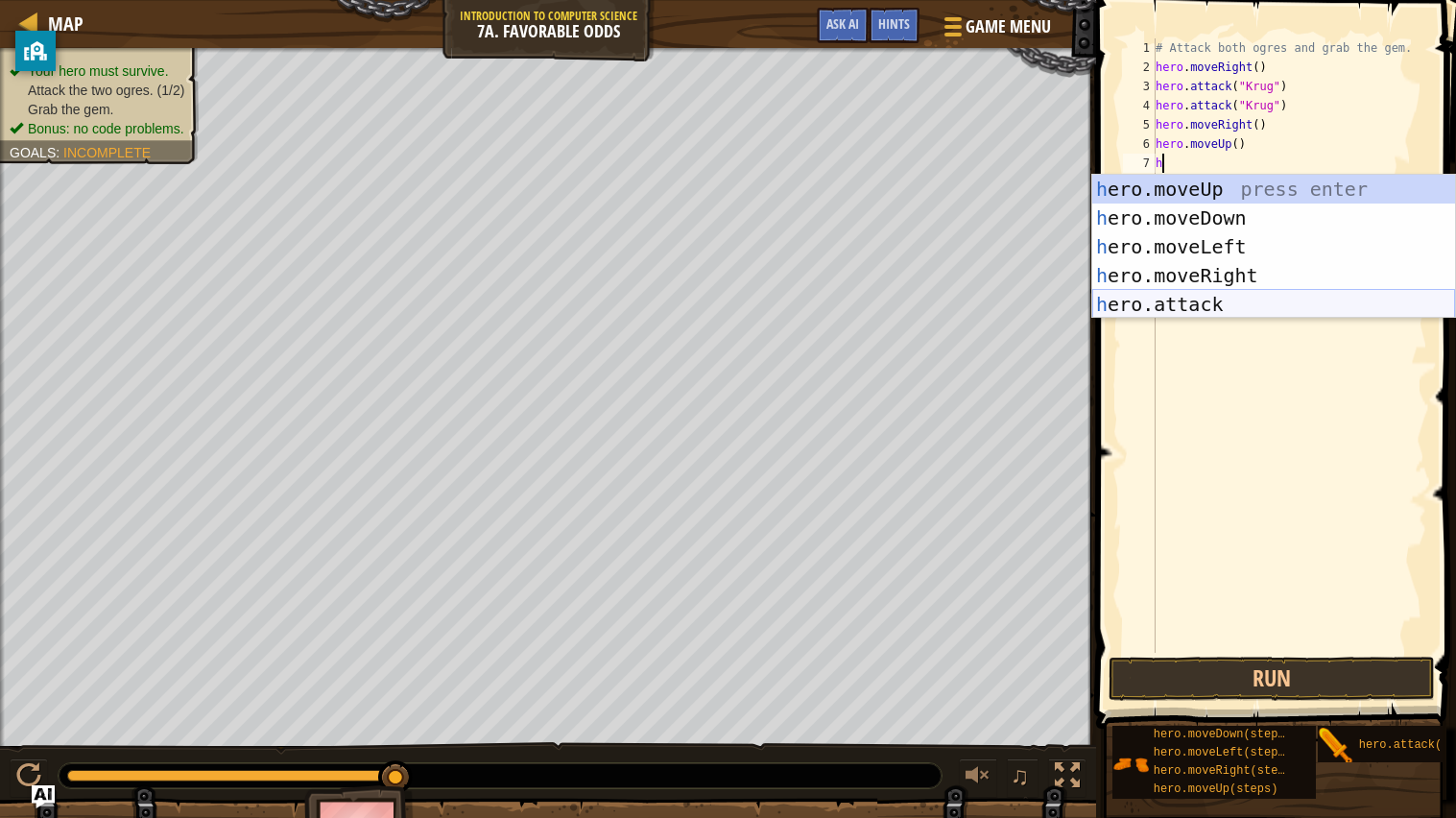
click at [1231, 302] on div "h ero.moveUp press enter h ero.moveDown press enter h ero.moveLeft press enter …" at bounding box center [1273, 275] width 362 height 201
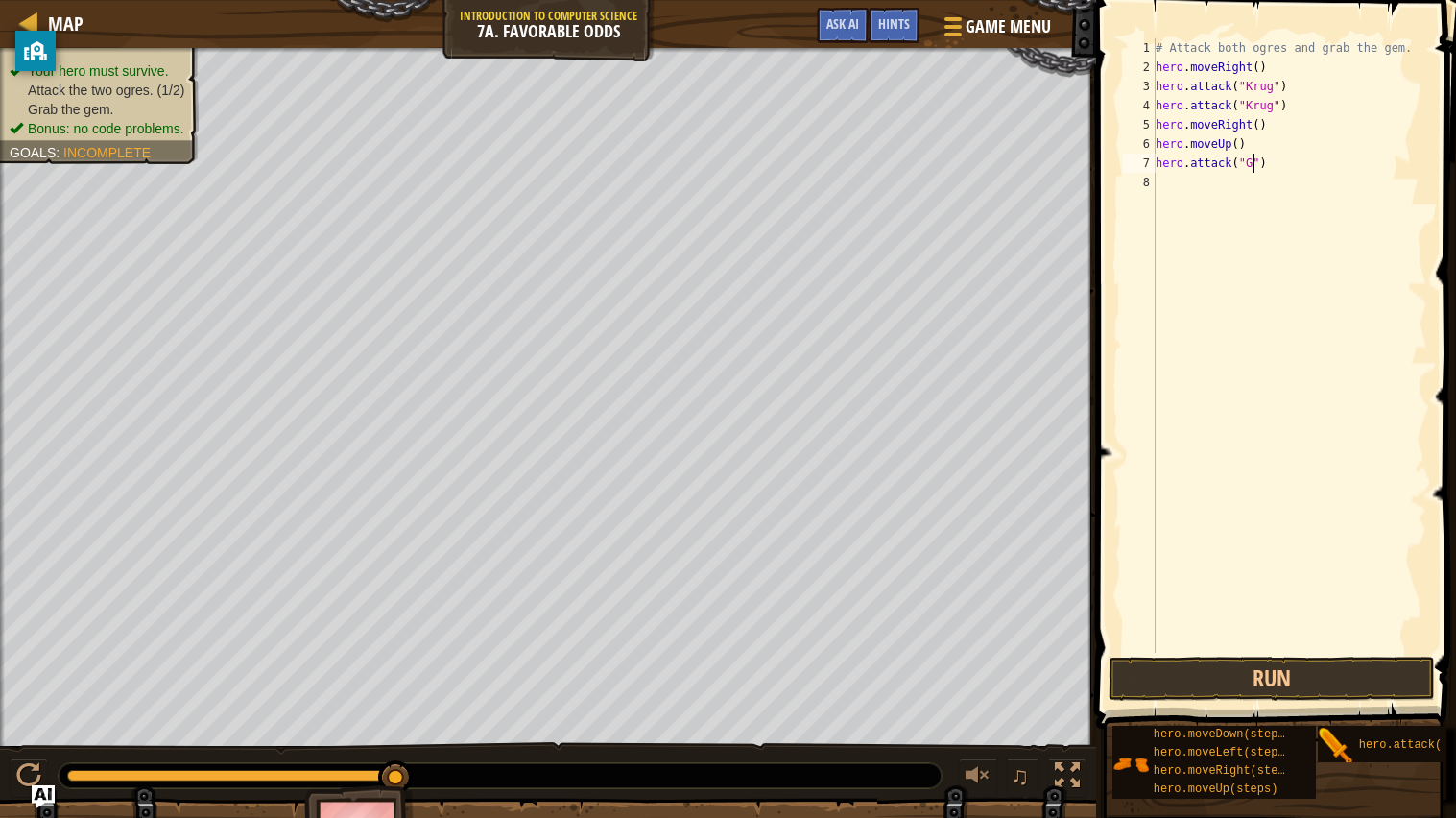
scroll to position [8, 8]
type textarea "hero.attack("Grump")"
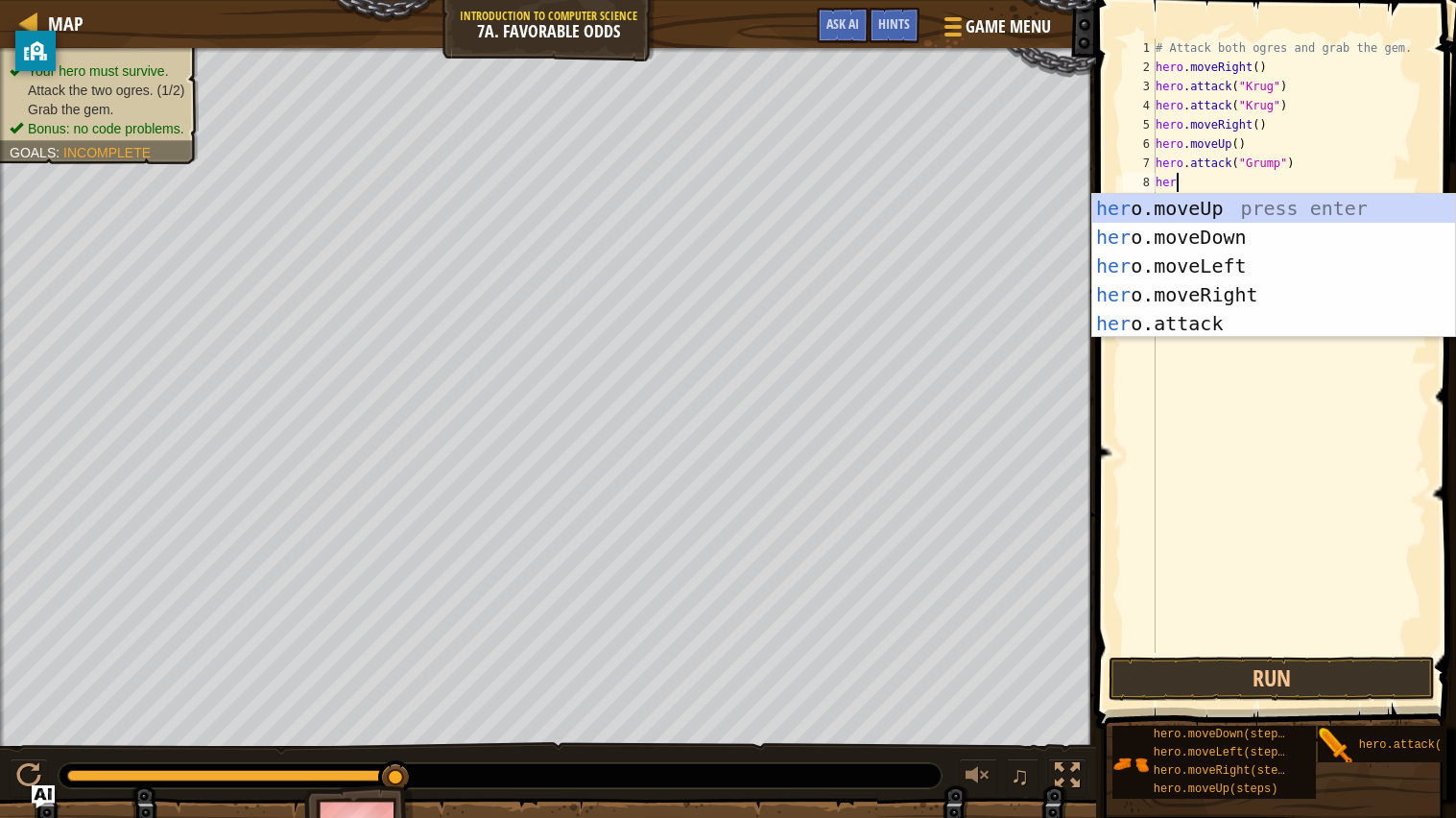
scroll to position [8, 1]
click at [1216, 312] on div "her o.moveUp press enter her o.moveDown press enter her o.moveLeft press enter …" at bounding box center [1273, 294] width 362 height 201
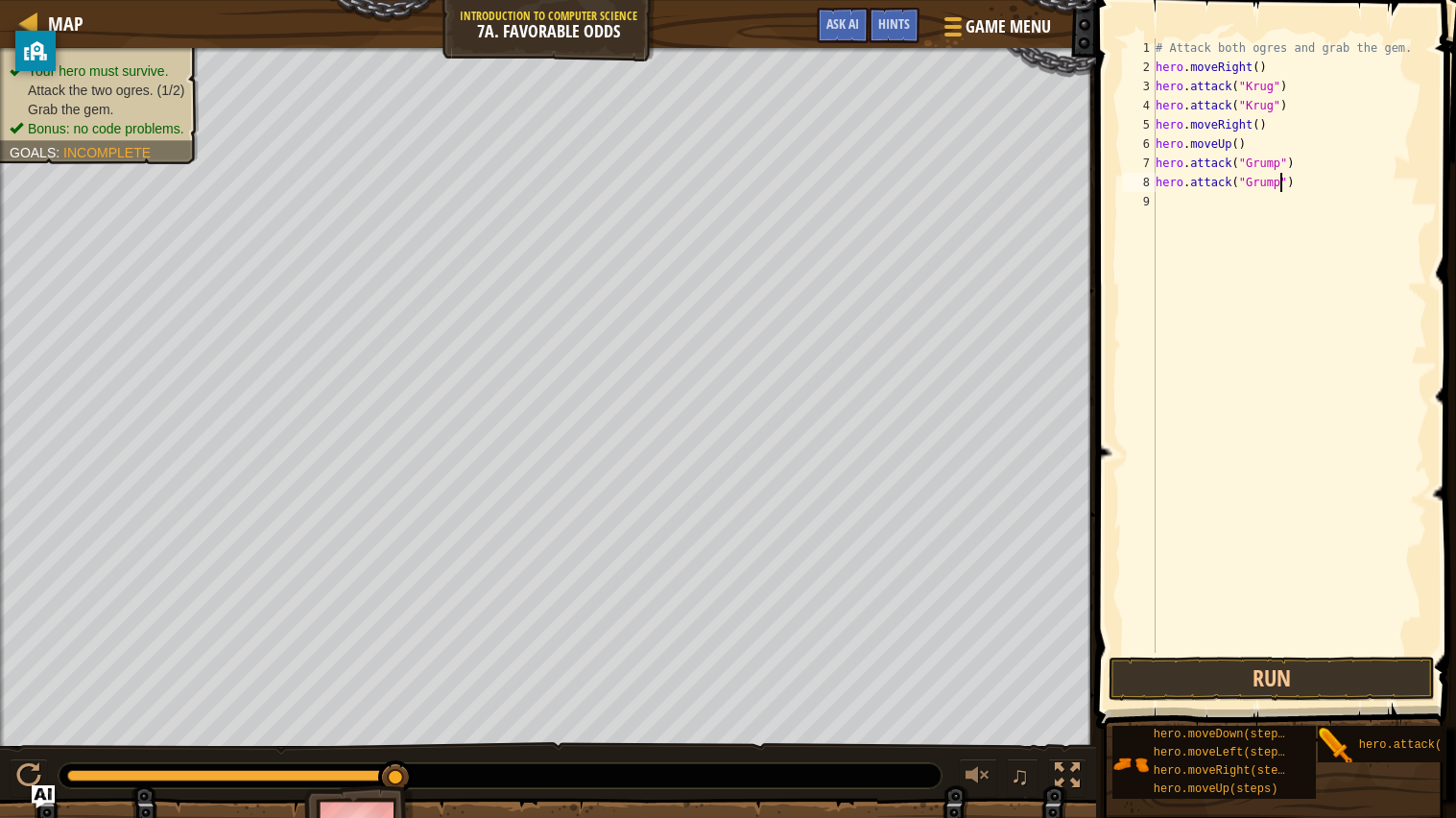
scroll to position [8, 11]
type textarea "hero.attack("Grump")"
click at [1187, 655] on button "Run" at bounding box center [1271, 678] width 327 height 44
